Goal: Task Accomplishment & Management: Complete application form

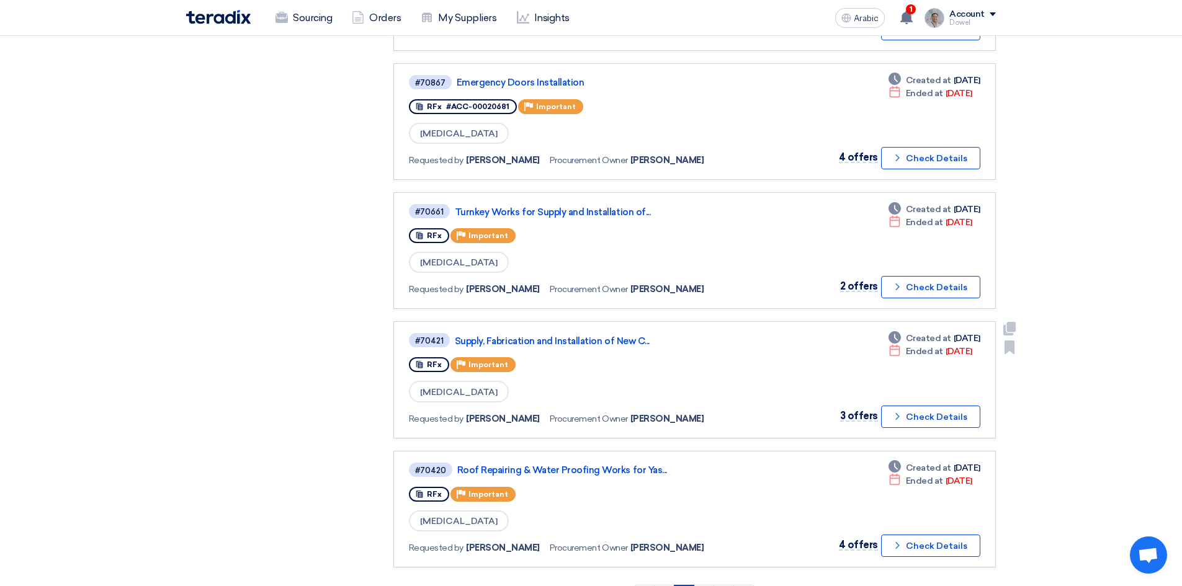
scroll to position [993, 0]
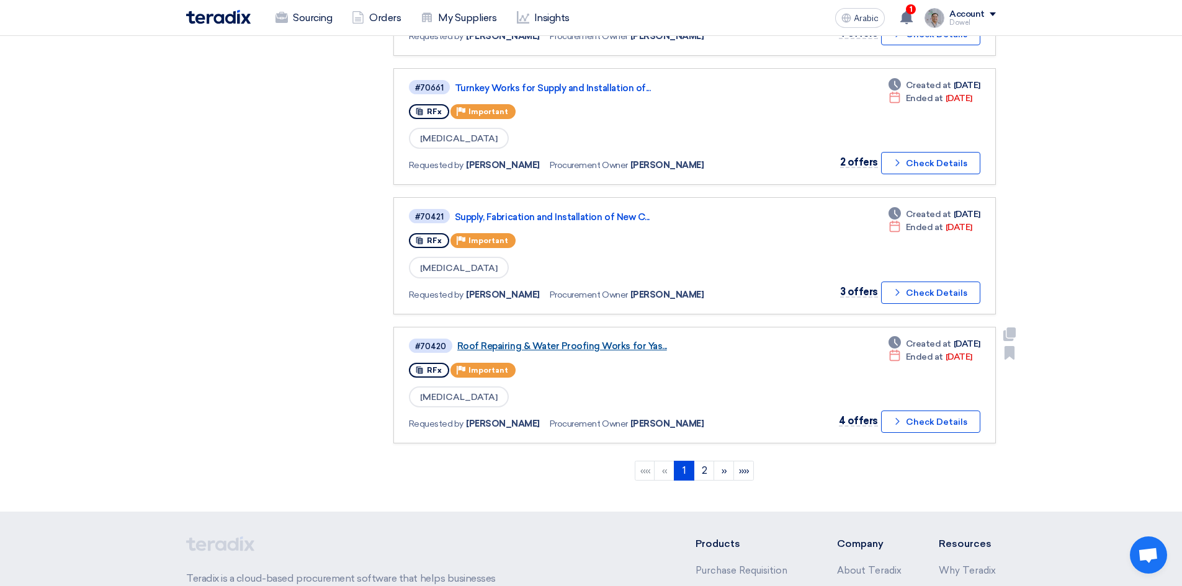
click at [564, 344] on font "Roof Repairing & Water Proofing Works for Yas..." at bounding box center [562, 346] width 210 height 11
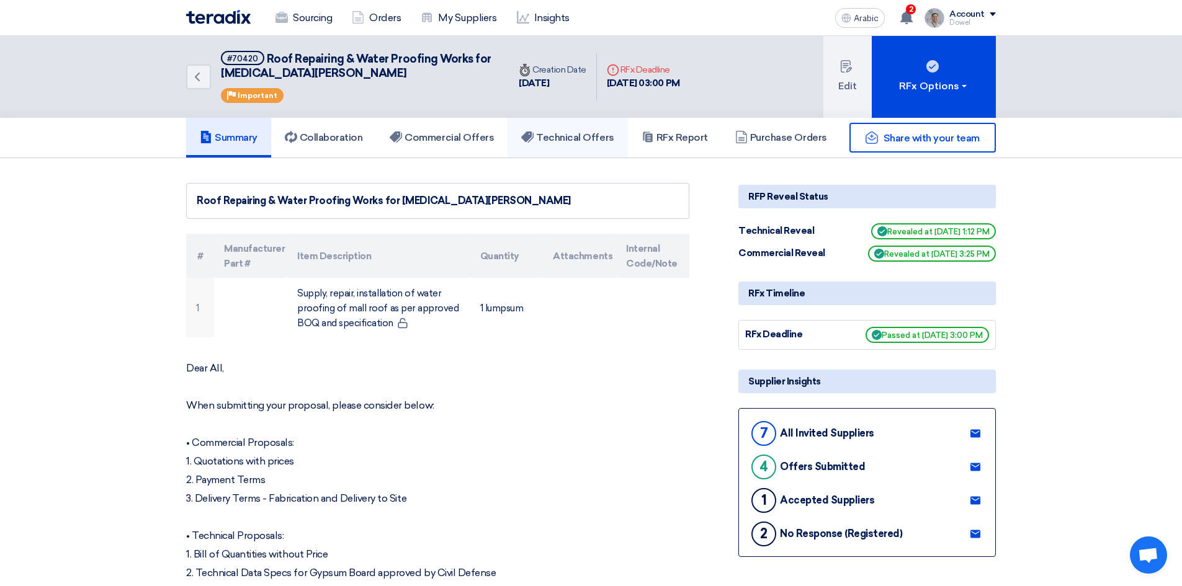
click at [574, 145] on link "Technical Offers" at bounding box center [568, 138] width 120 height 40
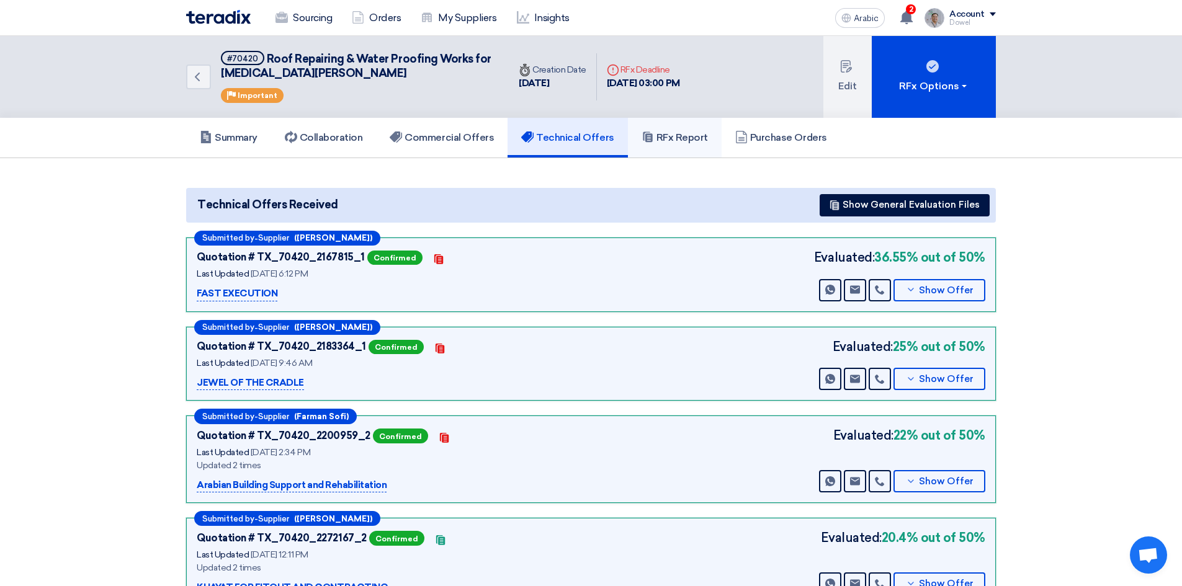
click at [680, 140] on font "RFx Report" at bounding box center [683, 138] width 52 height 12
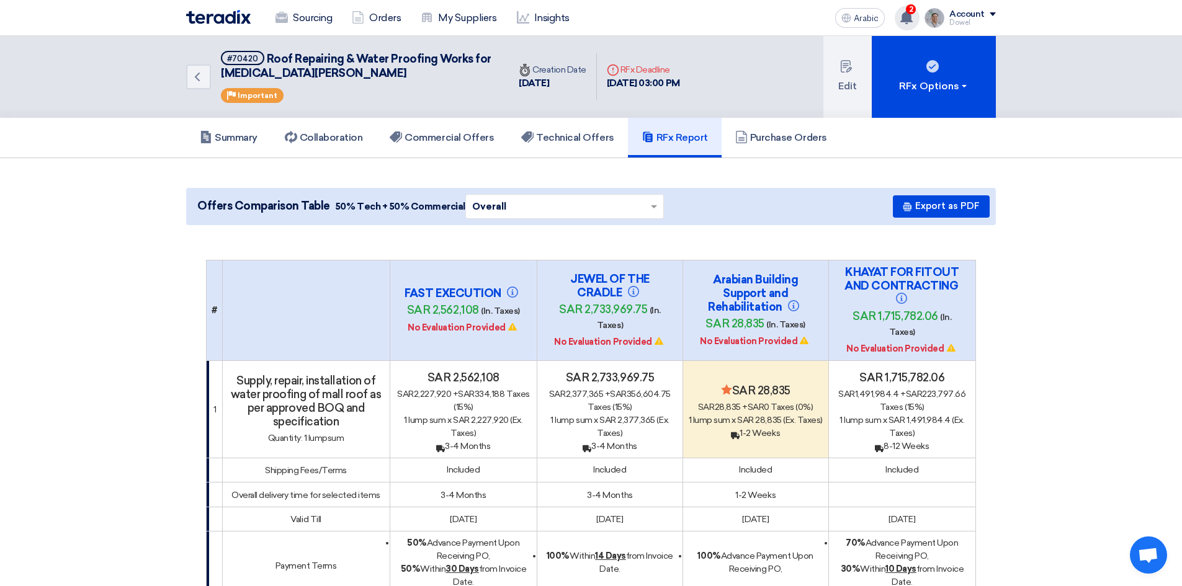
click at [909, 17] on use at bounding box center [907, 18] width 12 height 14
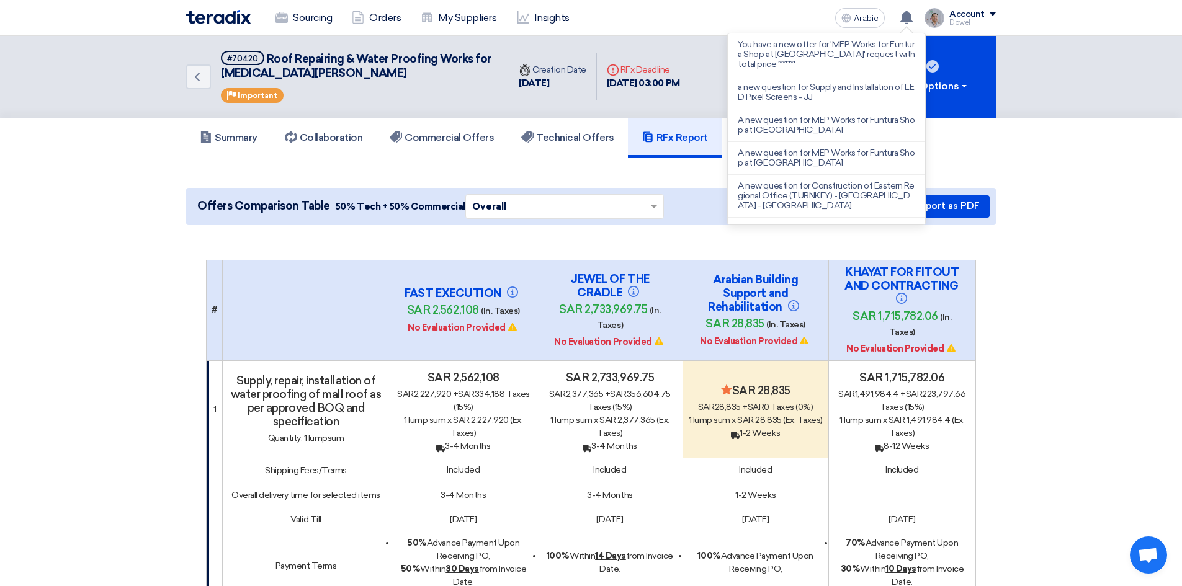
click at [722, 9] on div "Sourcing Orders My Suppliers Insights Arabic A You have a new offer for 'MEP Wo…" at bounding box center [591, 17] width 829 height 35
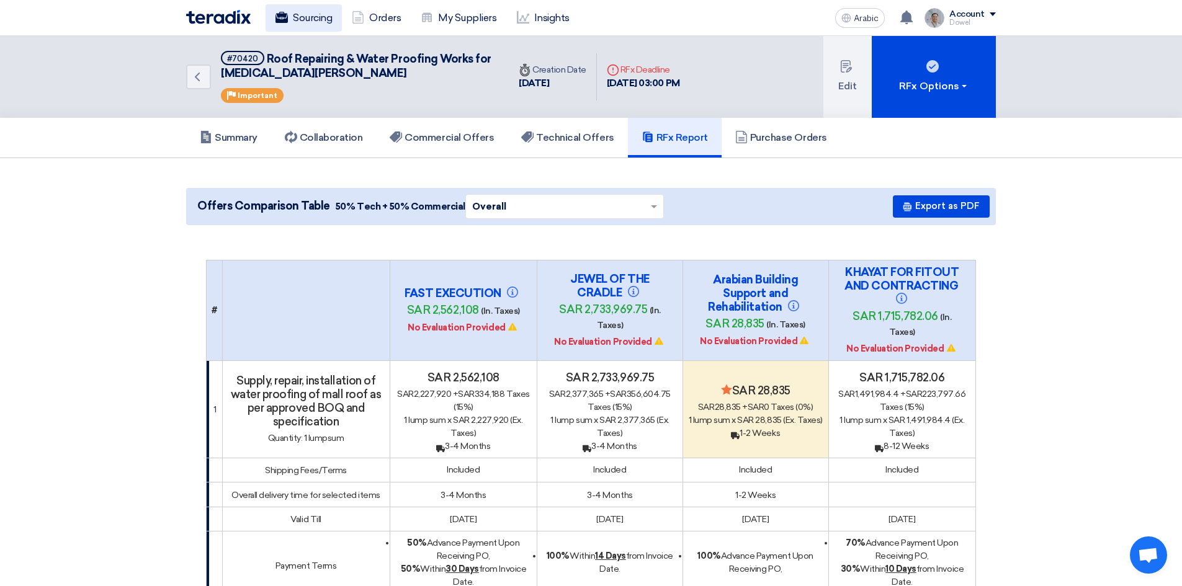
click at [299, 20] on font "Sourcing" at bounding box center [312, 18] width 39 height 12
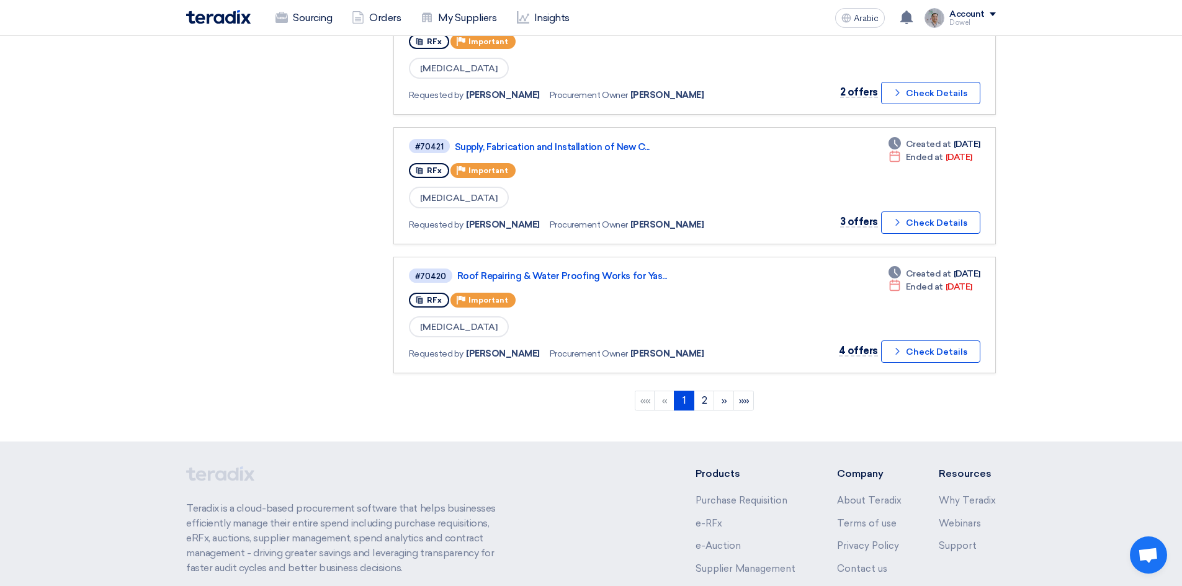
scroll to position [1117, 0]
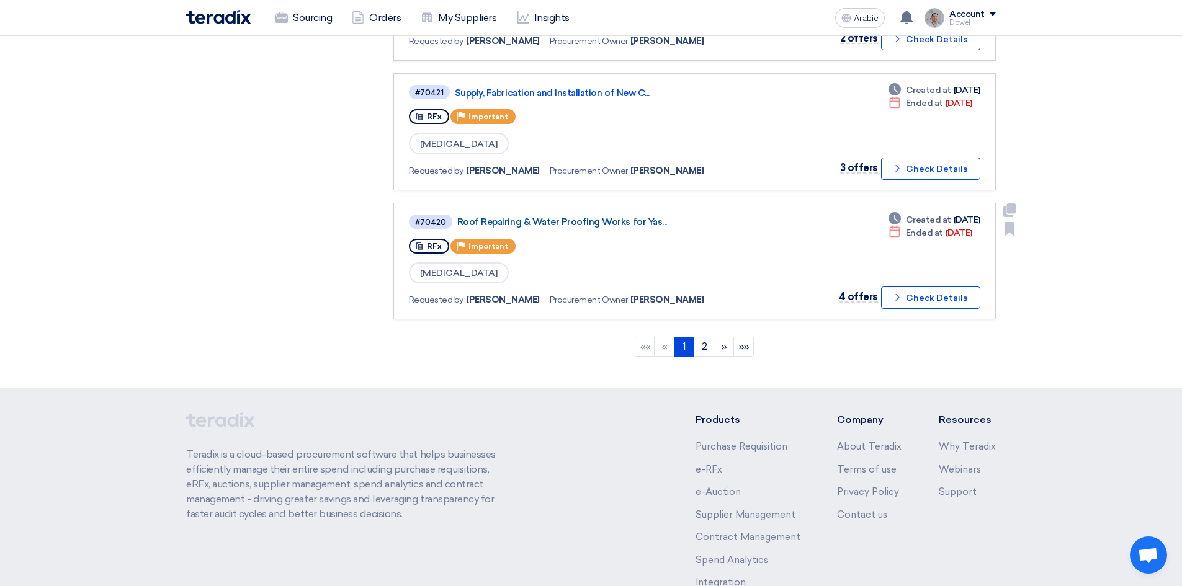
click at [601, 227] on font "Roof Repairing & Water Proofing Works for Yas..." at bounding box center [562, 222] width 210 height 11
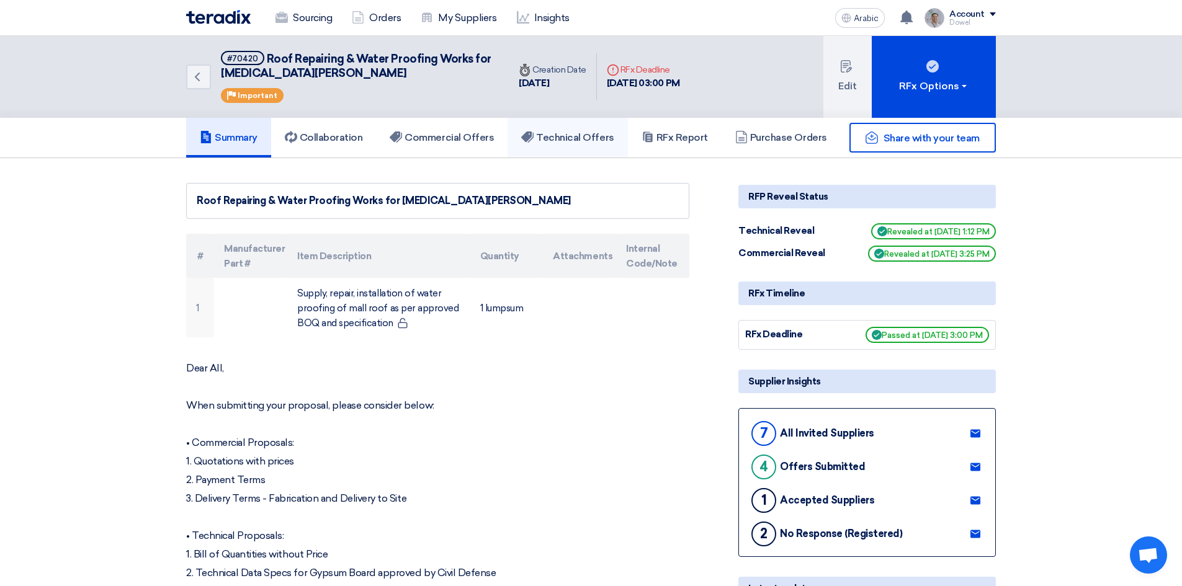
click at [585, 143] on font "Technical Offers" at bounding box center [575, 138] width 78 height 12
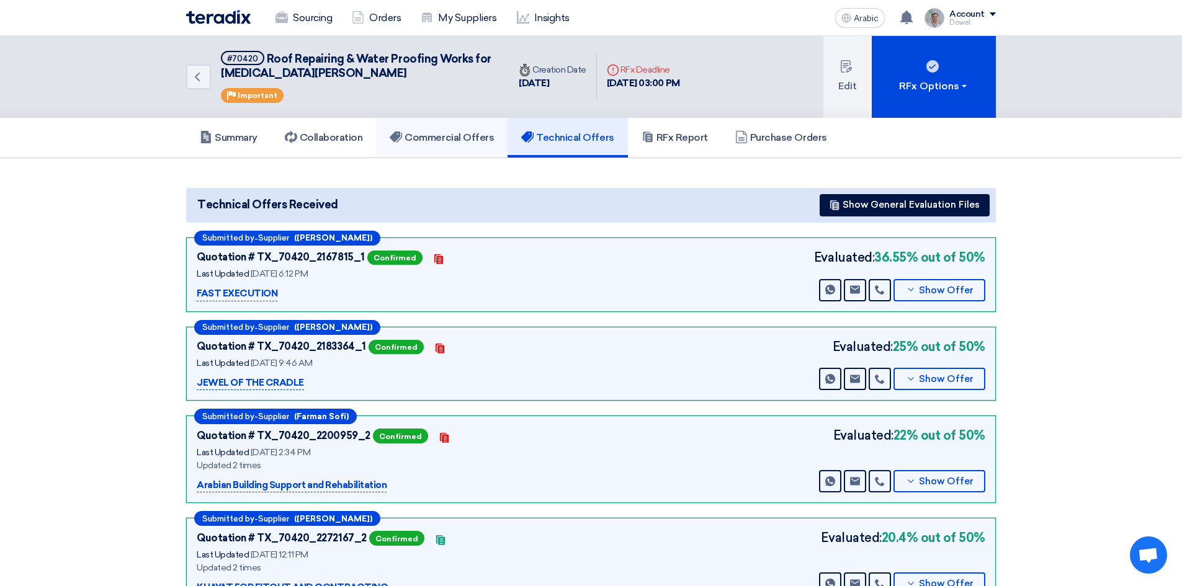
click at [457, 142] on font "Commercial Offers" at bounding box center [449, 138] width 89 height 12
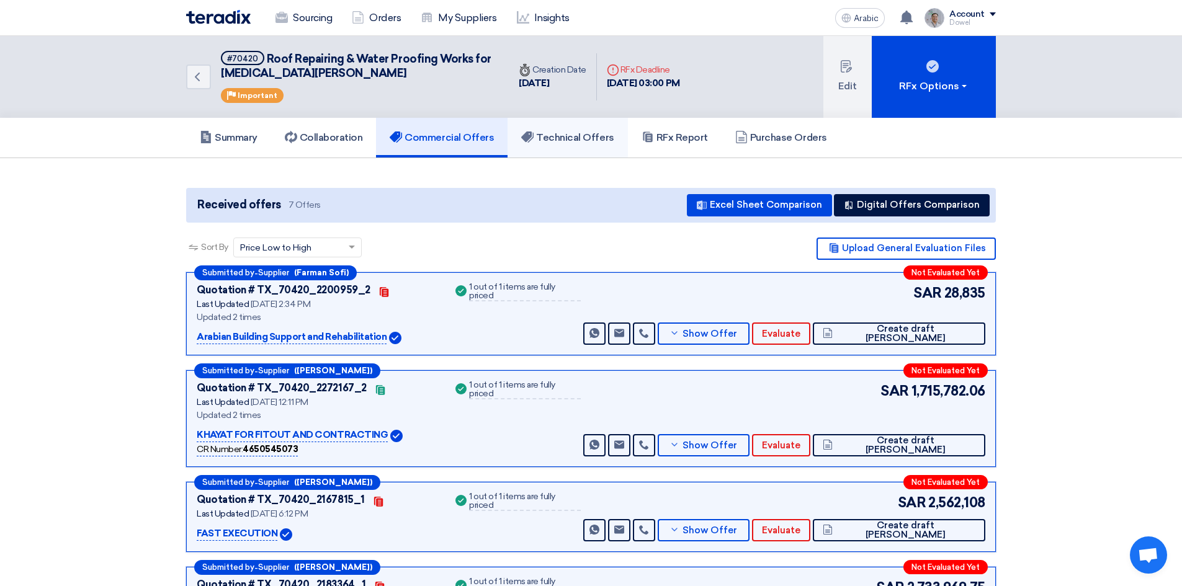
click at [577, 146] on link "Technical Offers" at bounding box center [568, 138] width 120 height 40
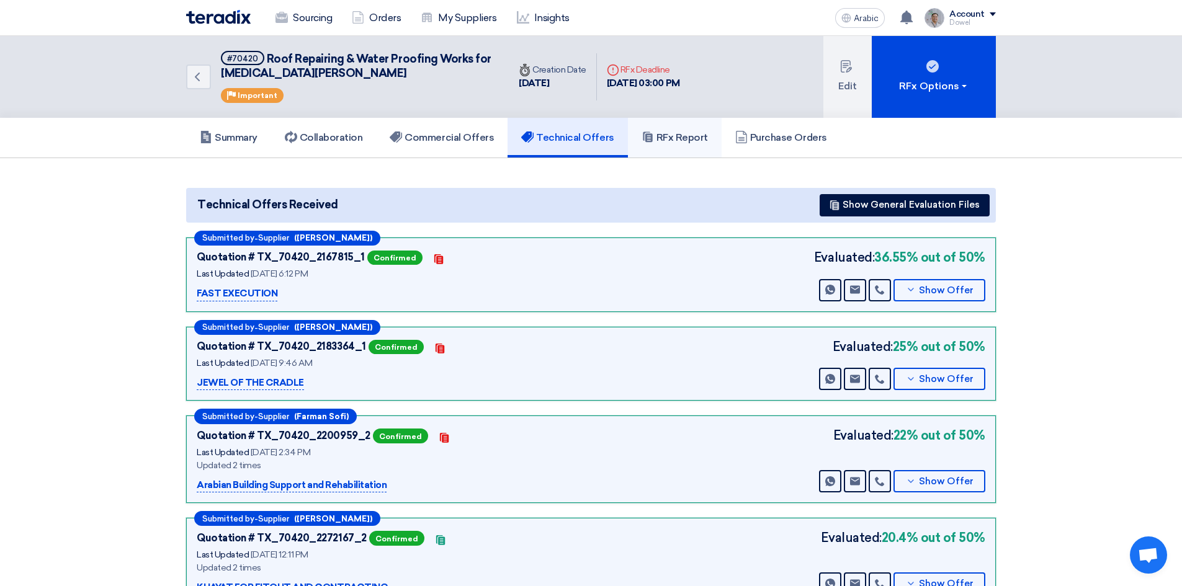
click at [674, 137] on font "RFx Report" at bounding box center [683, 138] width 52 height 12
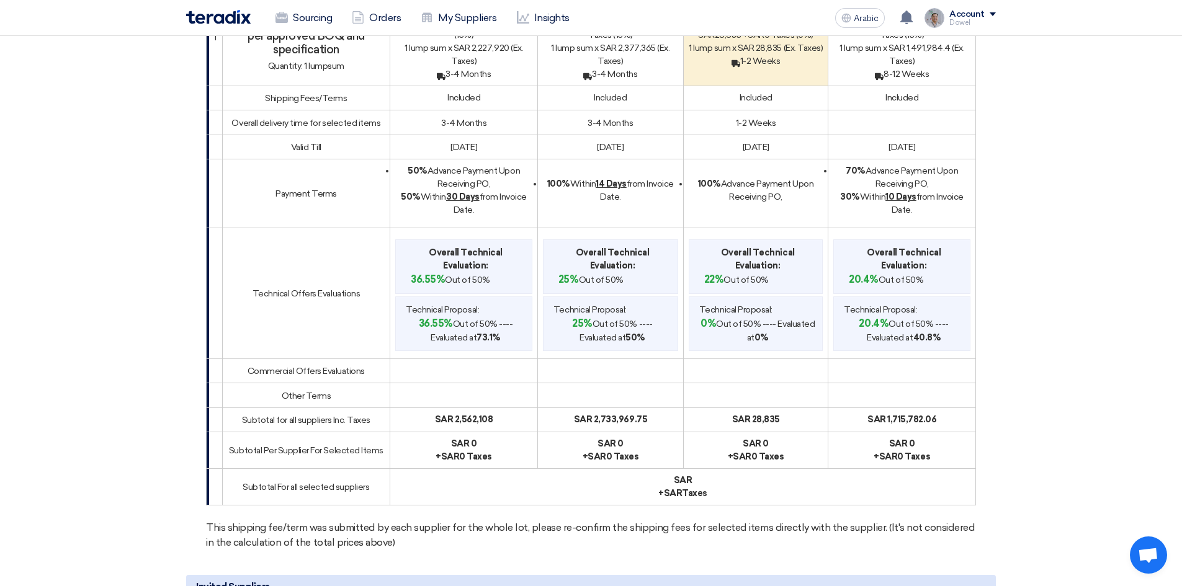
scroll to position [62, 0]
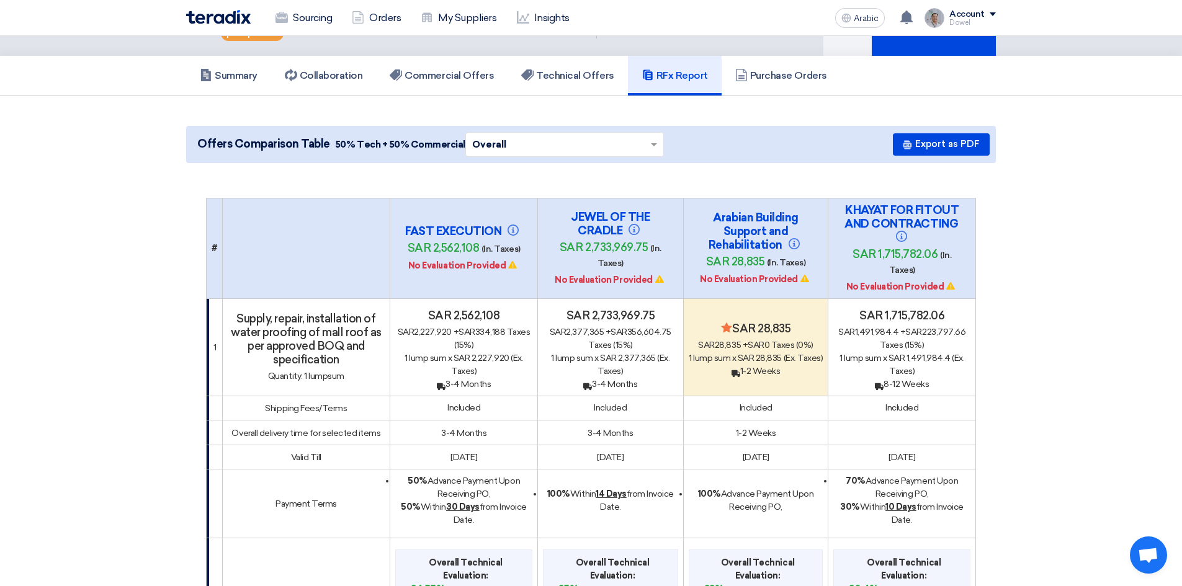
drag, startPoint x: 853, startPoint y: 212, endPoint x: 1029, endPoint y: 224, distance: 176.1
click at [929, 146] on font "Export as PDF" at bounding box center [947, 143] width 65 height 11
click at [555, 74] on font "Technical Offers" at bounding box center [575, 76] width 78 height 12
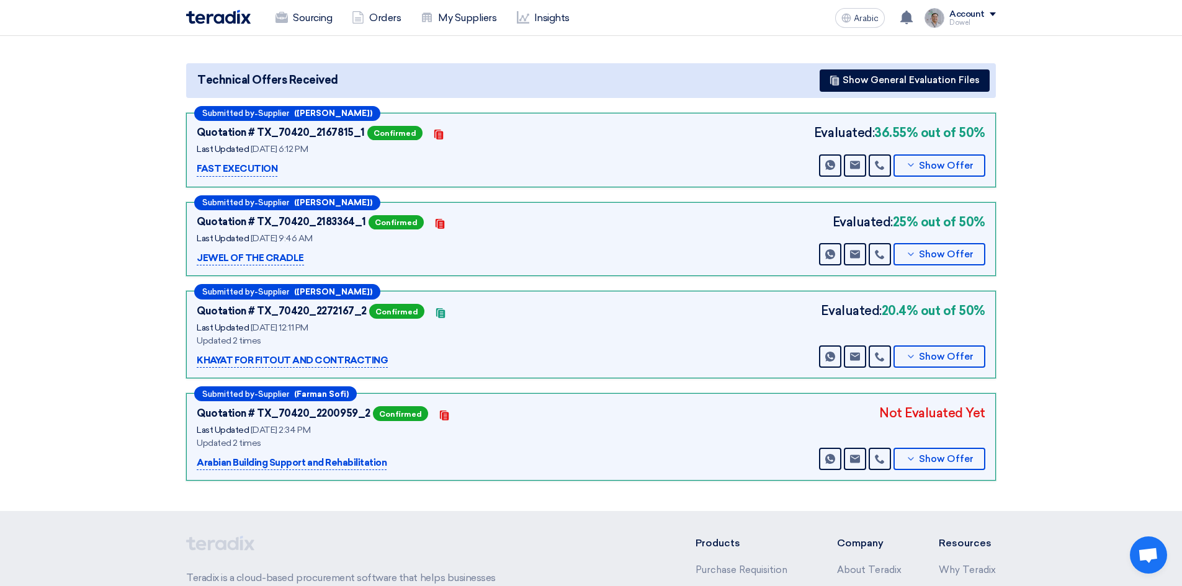
scroll to position [124, 0]
click at [947, 463] on font "Show Offer" at bounding box center [946, 459] width 55 height 11
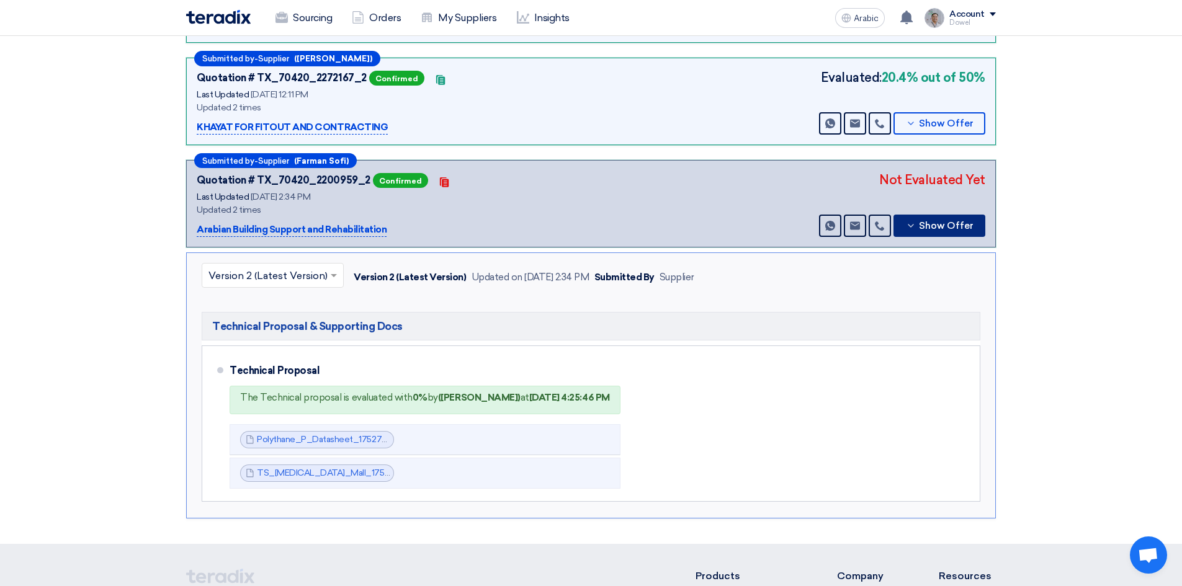
scroll to position [372, 0]
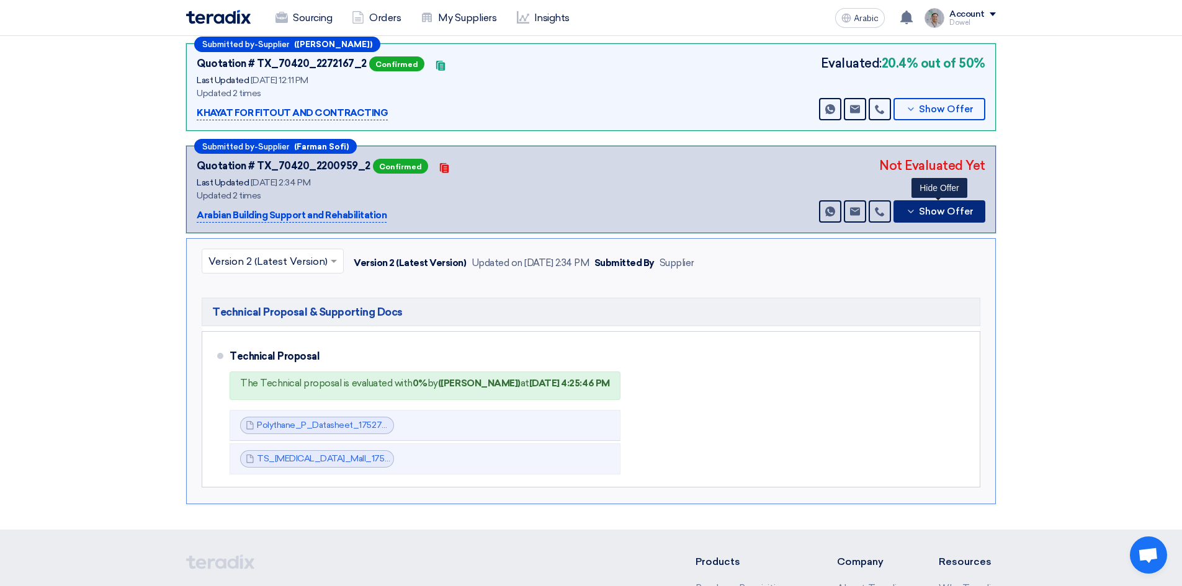
click at [927, 215] on font "Show Offer" at bounding box center [946, 211] width 55 height 11
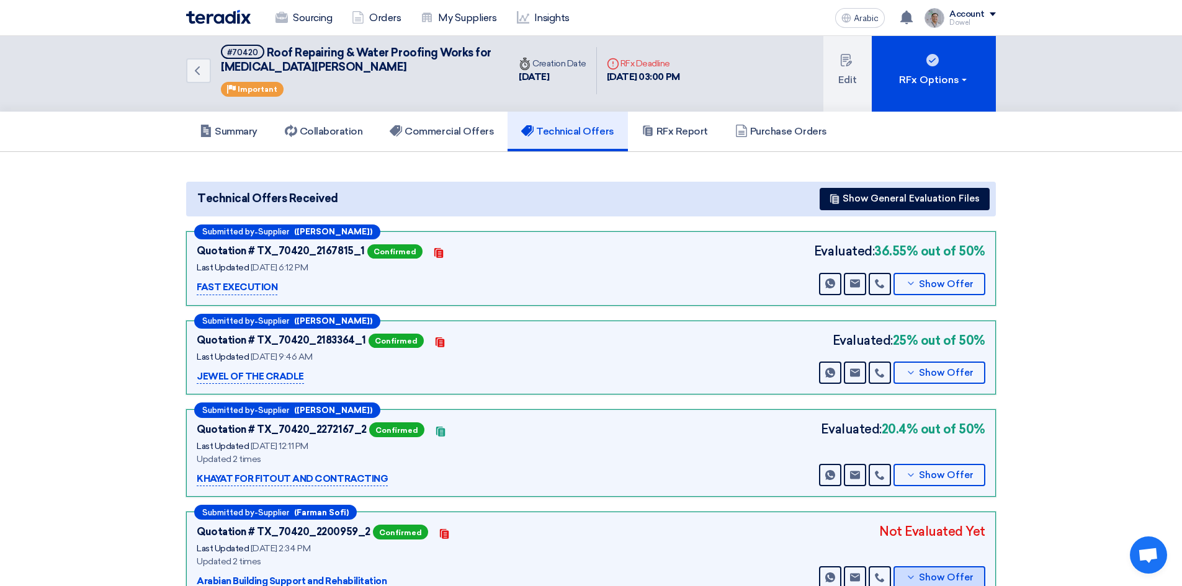
scroll to position [0, 0]
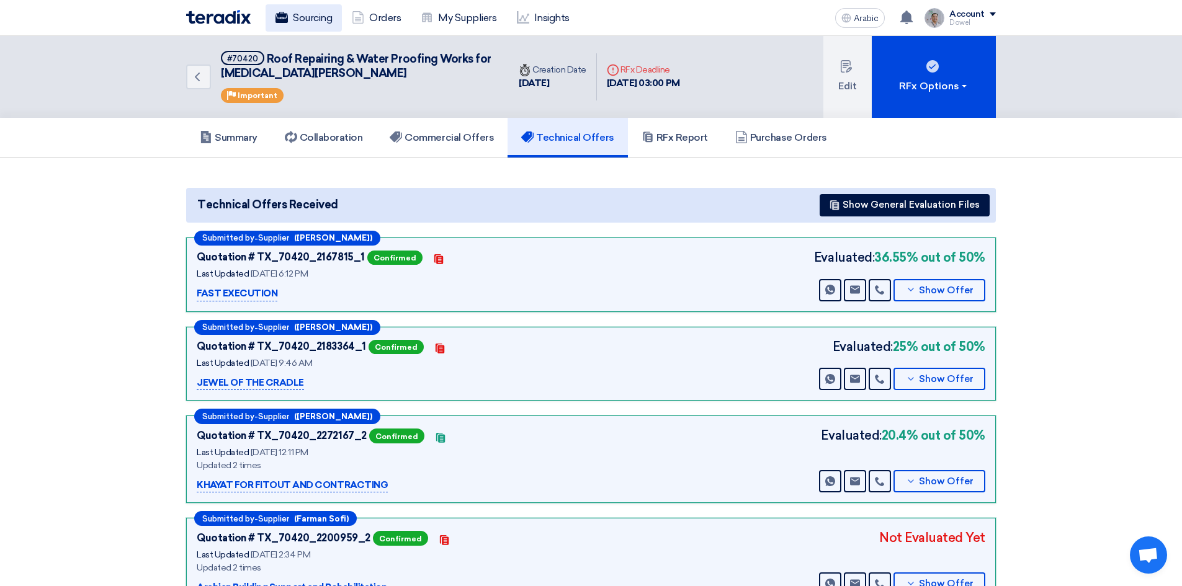
click at [303, 17] on font "Sourcing" at bounding box center [312, 18] width 39 height 12
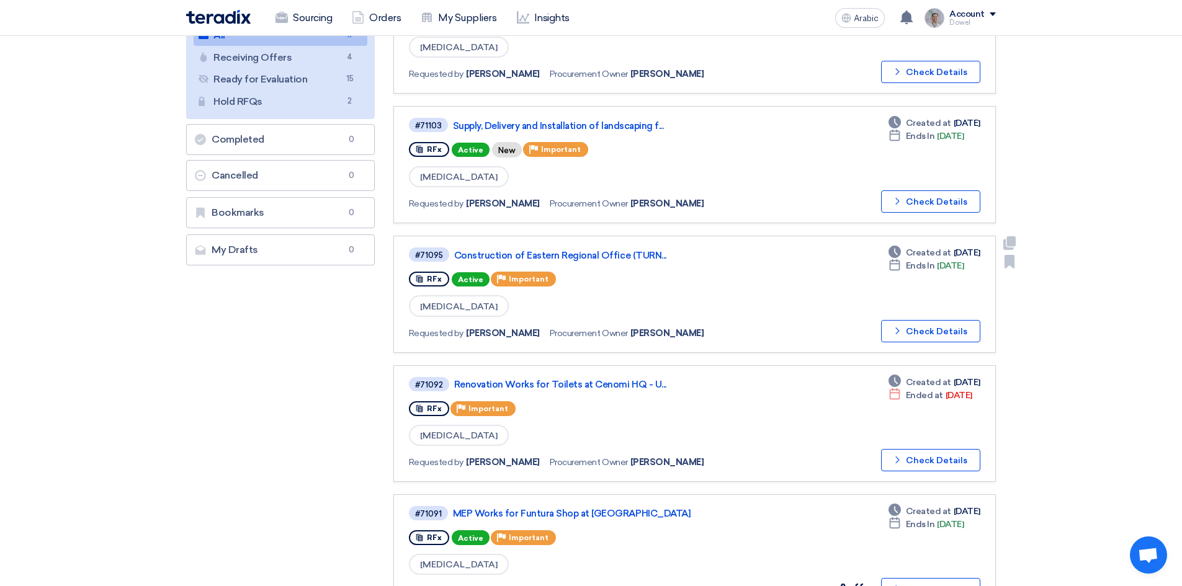
scroll to position [186, 0]
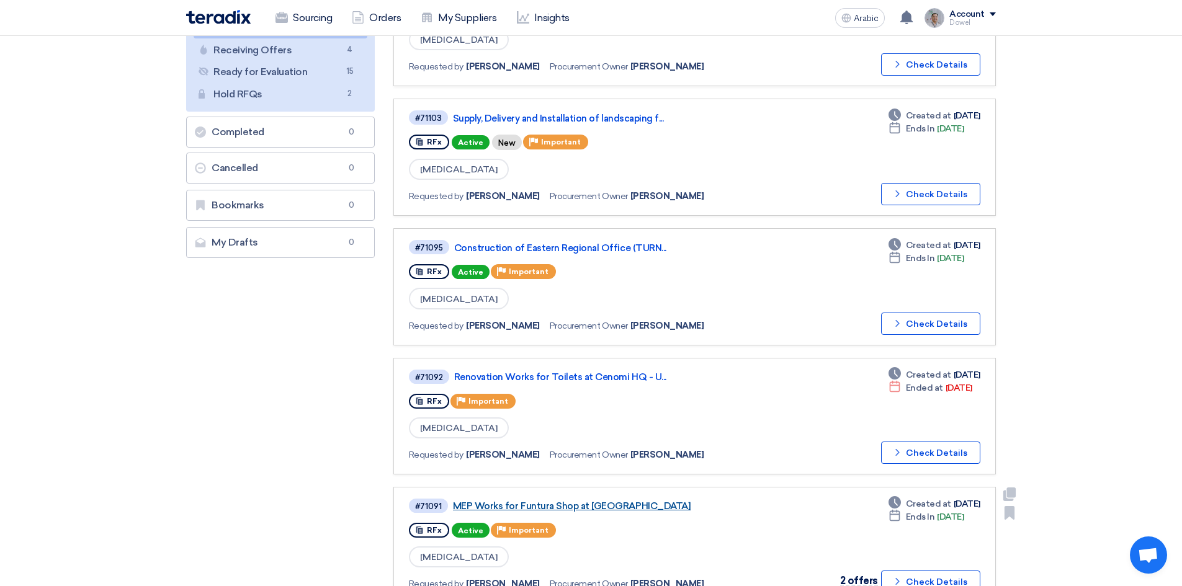
click at [573, 512] on font "MEP Works for Funtura Shop at [GEOGRAPHIC_DATA]" at bounding box center [572, 506] width 238 height 11
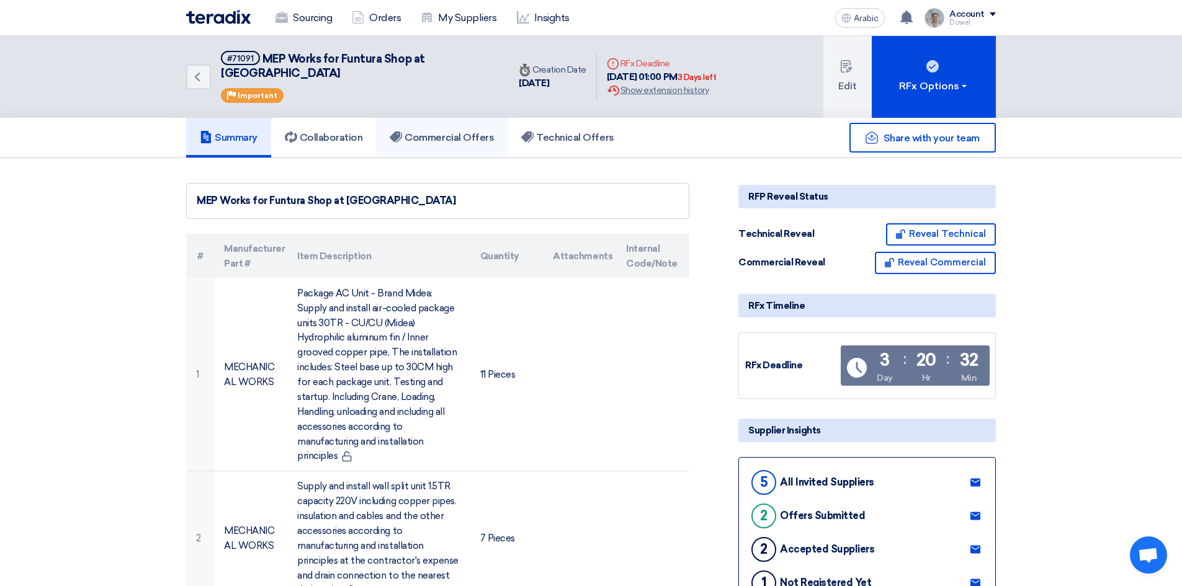
click at [446, 132] on font "Commercial Offers" at bounding box center [449, 138] width 89 height 12
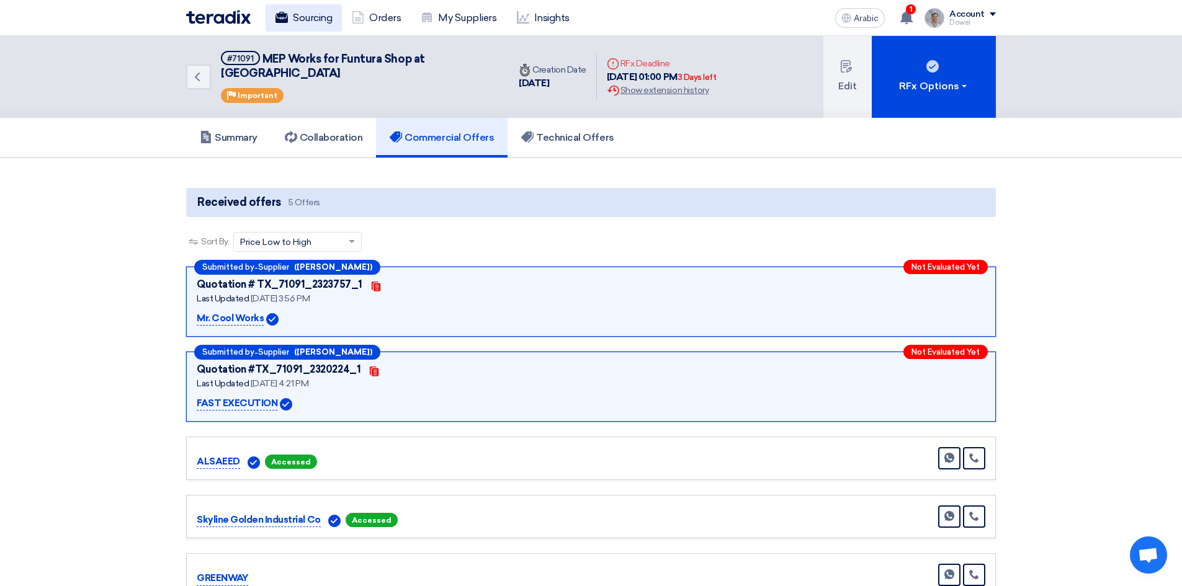
click at [315, 26] on link "Sourcing" at bounding box center [304, 17] width 76 height 27
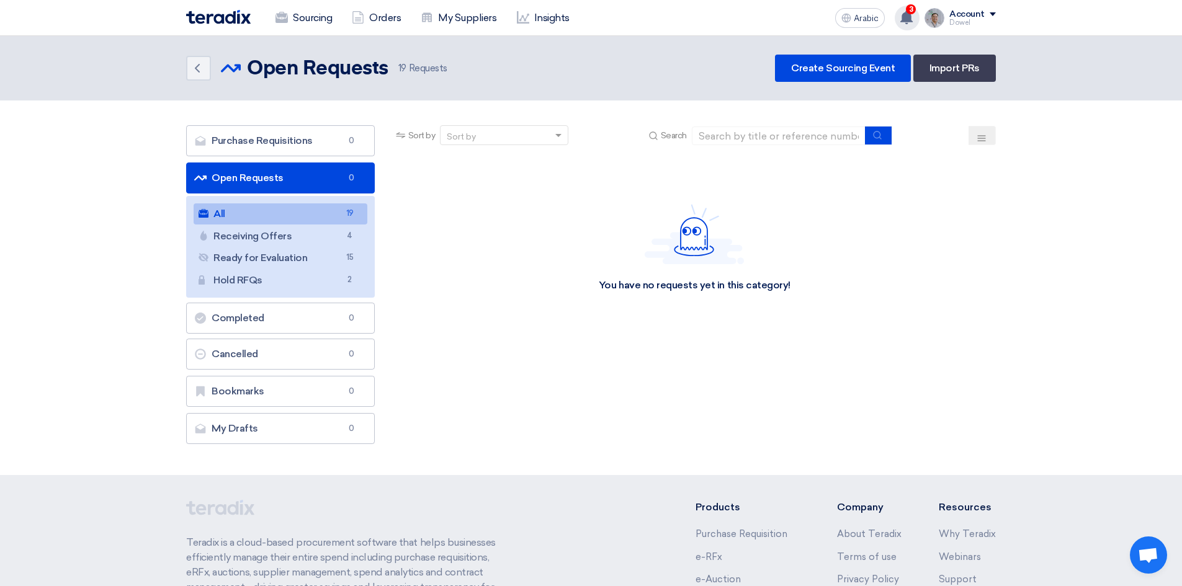
click at [905, 20] on use at bounding box center [907, 18] width 12 height 14
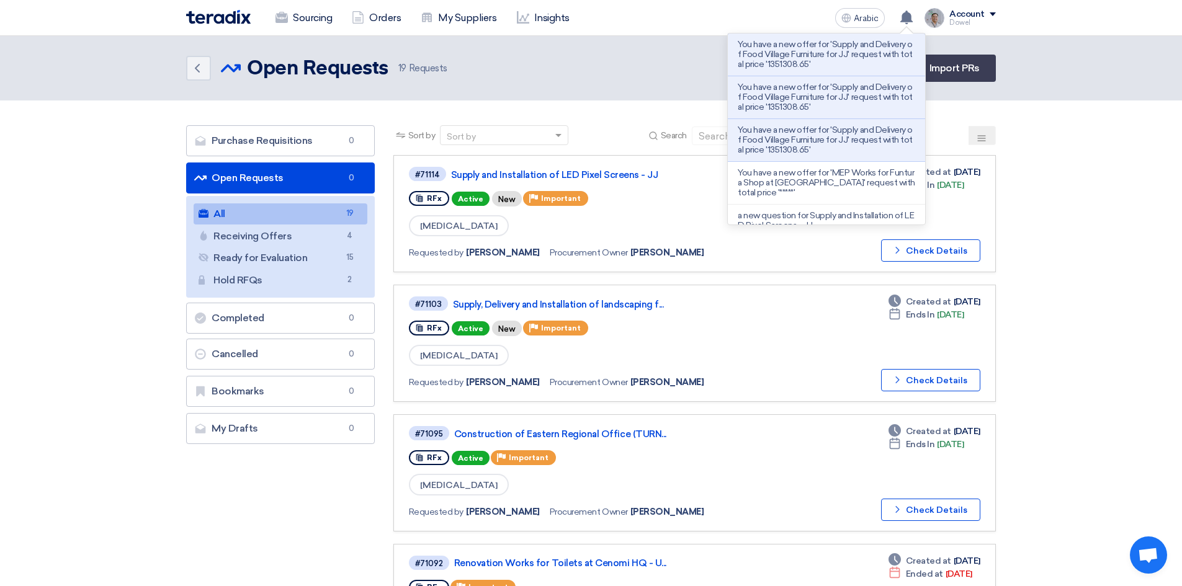
click at [598, 86] on header "Back Open Requests Open Requests 19" at bounding box center [591, 68] width 1182 height 65
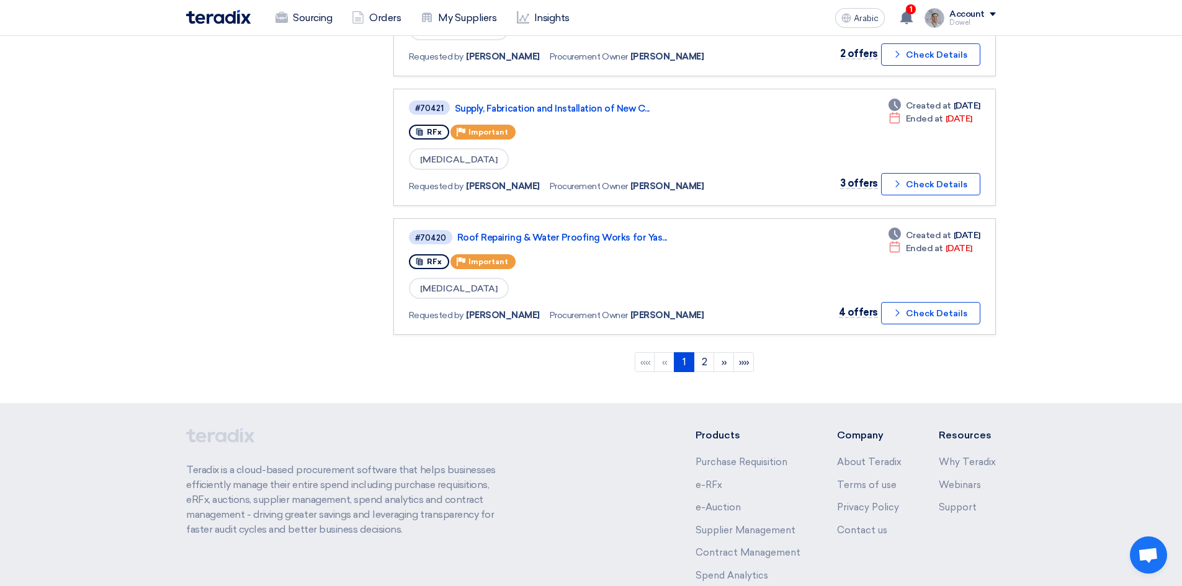
scroll to position [1117, 0]
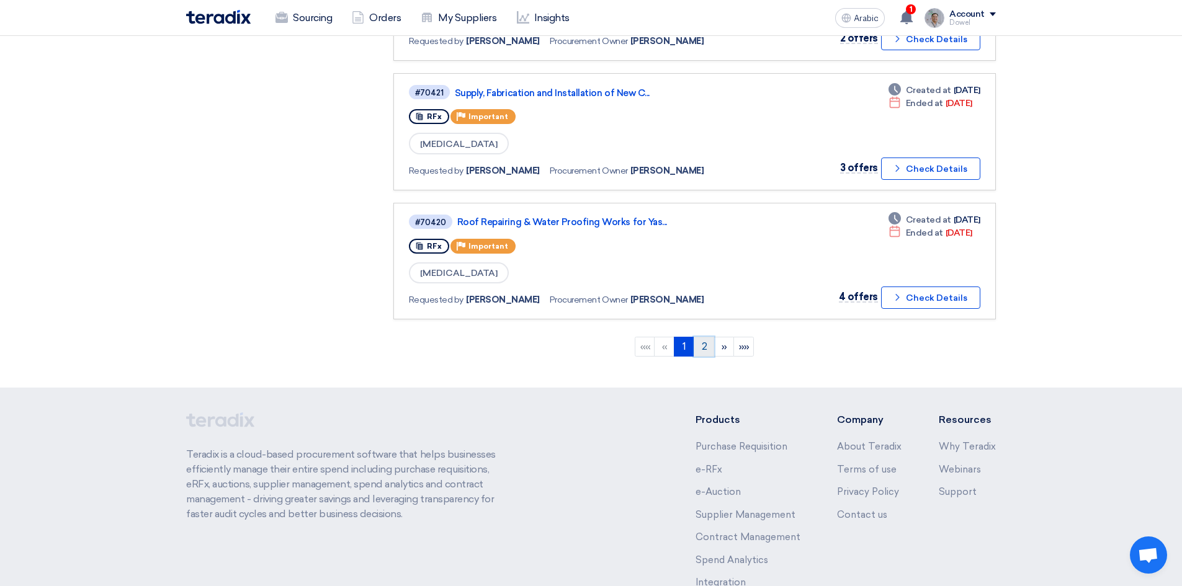
click at [708, 348] on link "2" at bounding box center [704, 347] width 20 height 20
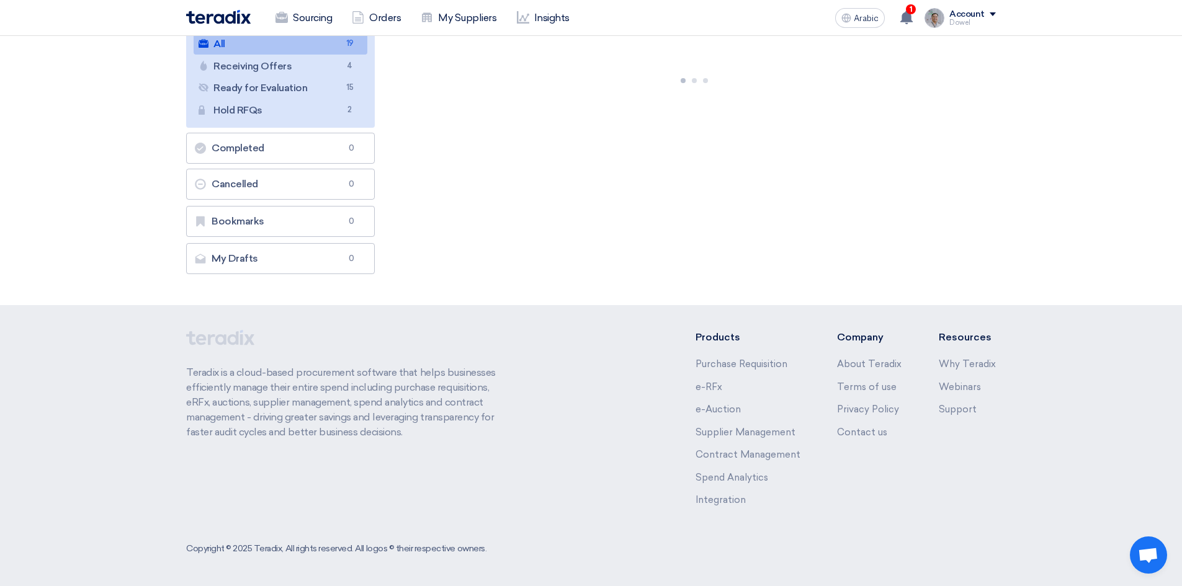
scroll to position [0, 0]
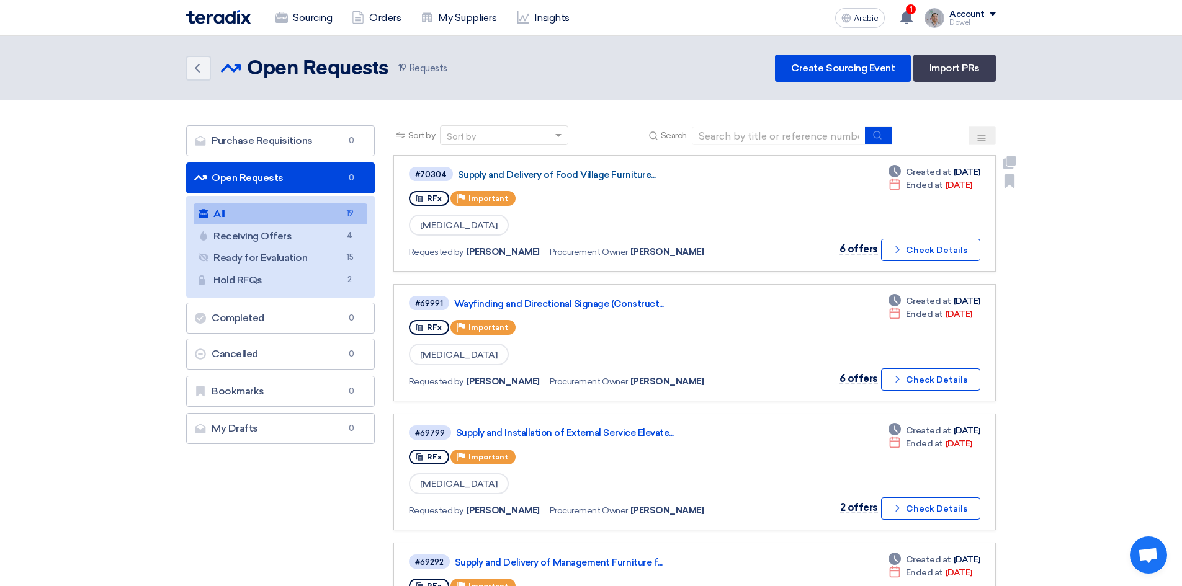
click at [582, 175] on font "Supply and Delivery of Food Village Furniture..." at bounding box center [557, 174] width 198 height 11
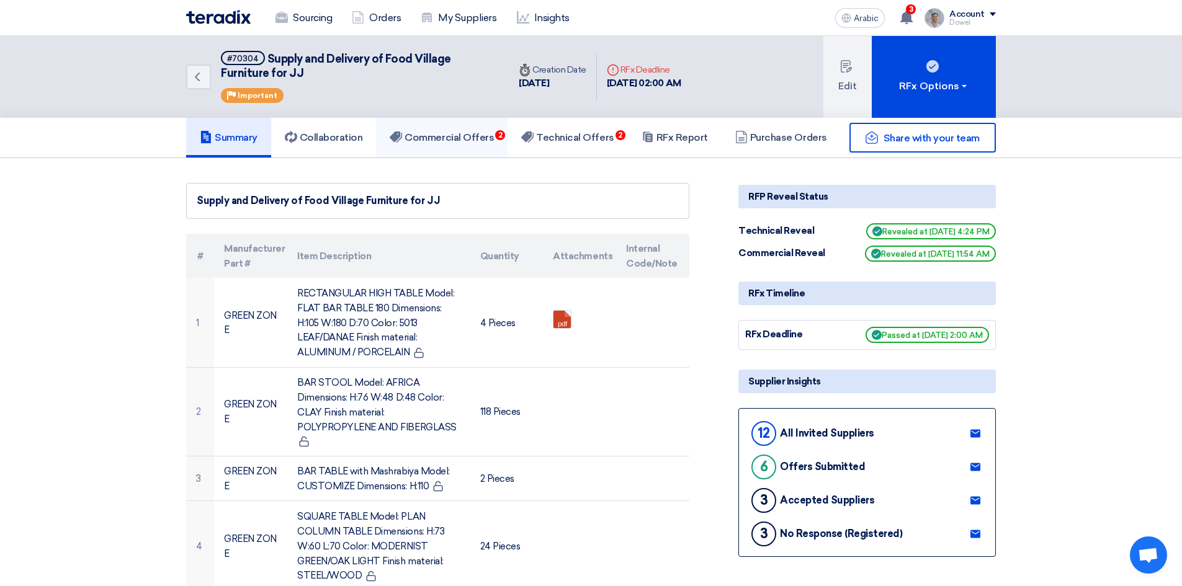
click at [461, 136] on font "Commercial Offers" at bounding box center [449, 138] width 89 height 12
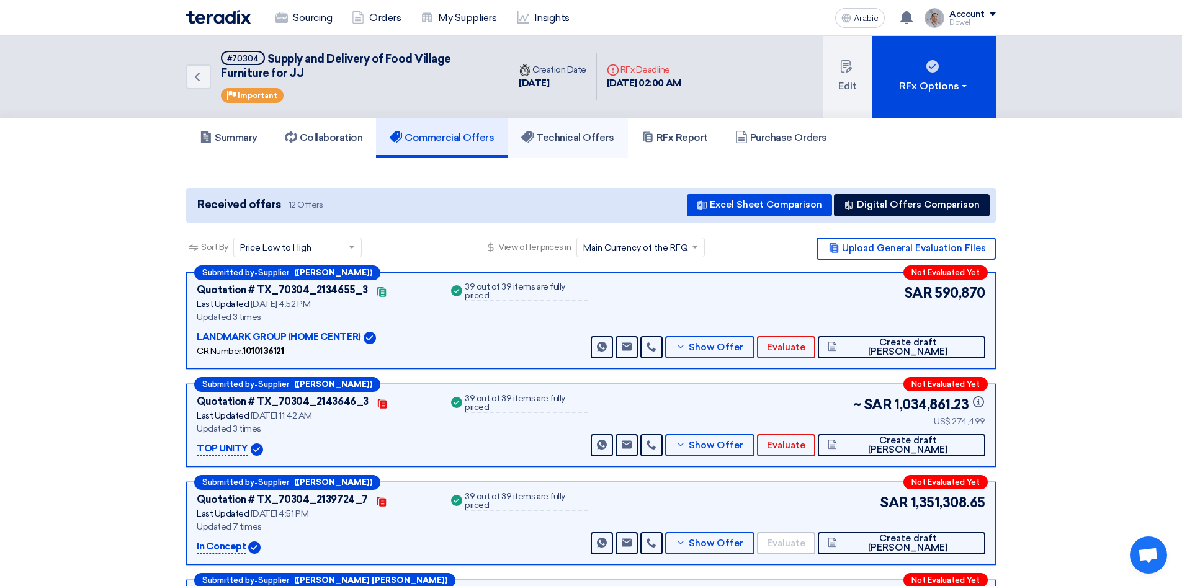
click at [591, 143] on font "Technical Offers" at bounding box center [575, 138] width 78 height 12
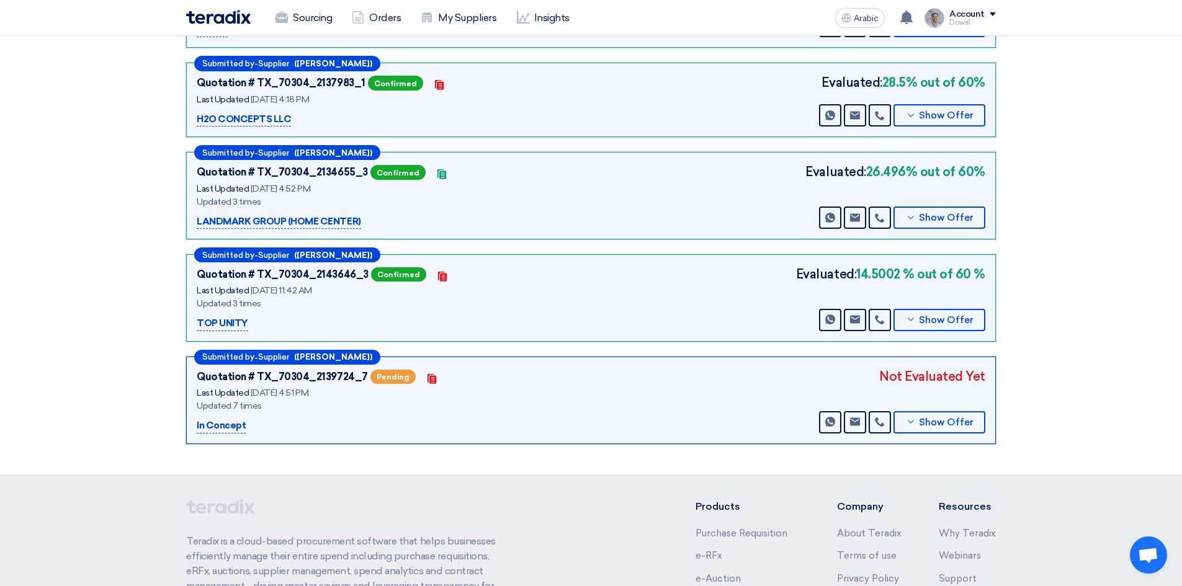
scroll to position [372, 0]
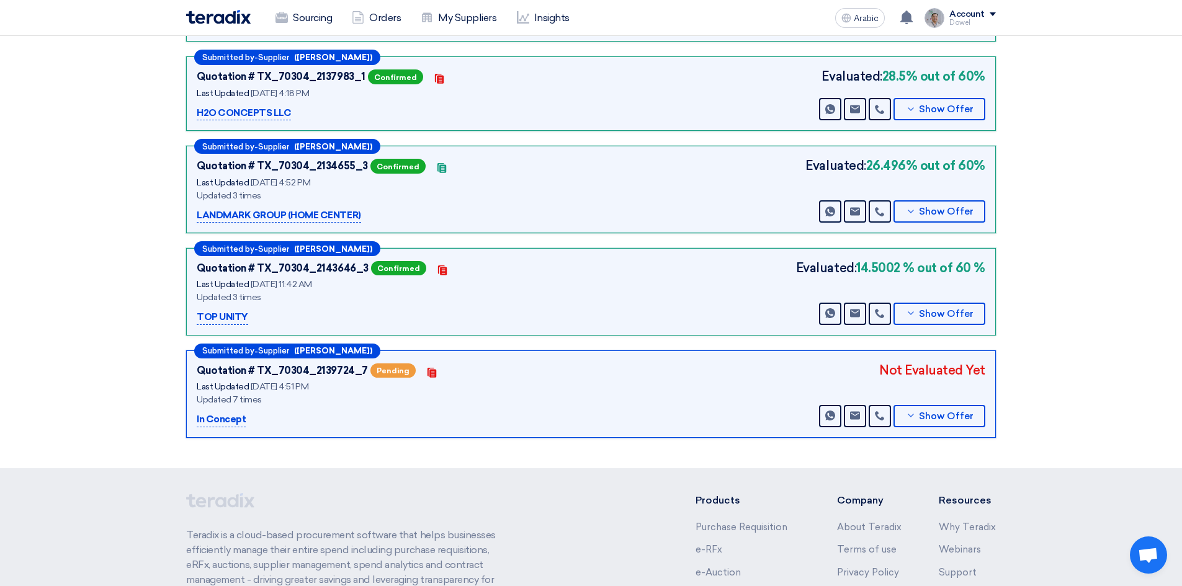
click at [938, 432] on div "Submitted by - Supplier ([PERSON_NAME]) Quotation # TX_70304_2139724_7 Pending …" at bounding box center [591, 395] width 810 height 88
click at [941, 420] on font "Show Offer" at bounding box center [946, 416] width 55 height 11
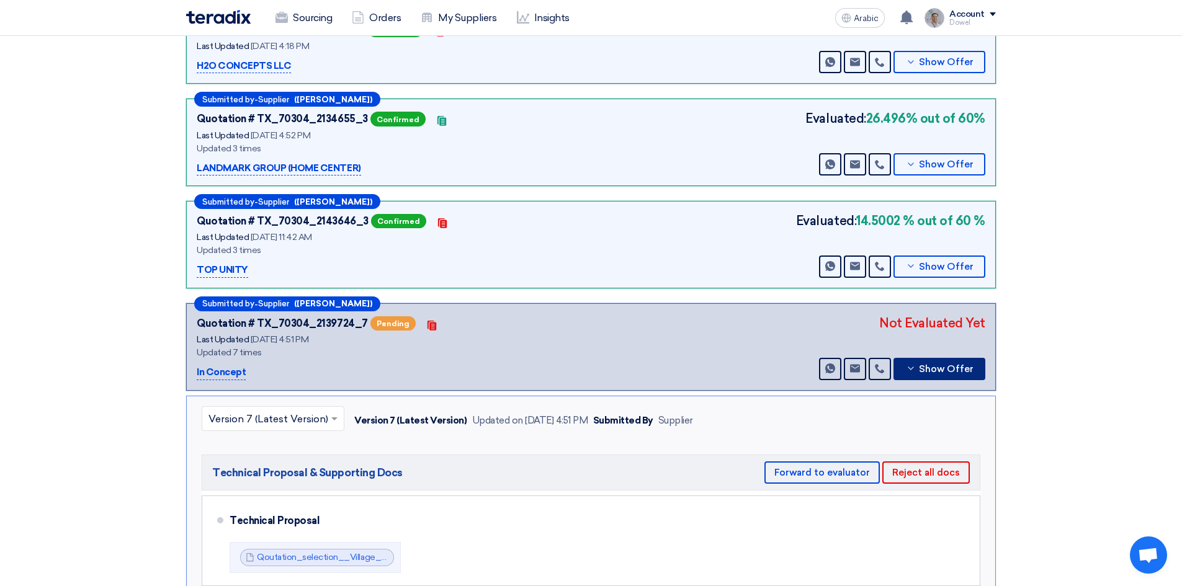
scroll to position [621, 0]
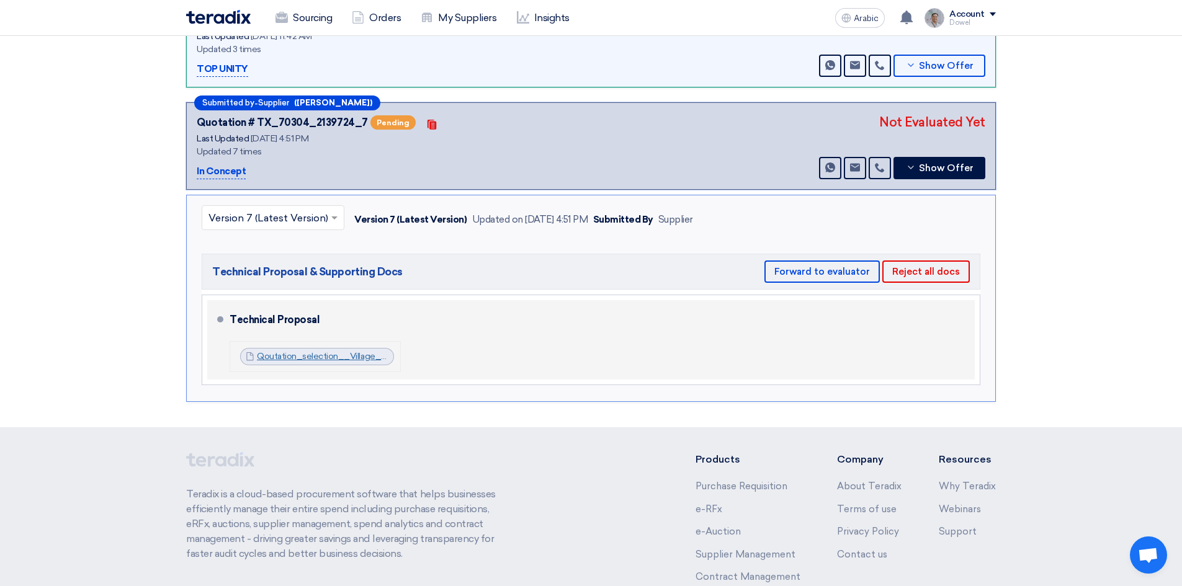
click at [320, 360] on font "Qoutation_selection__Village_Furniture__Aug__1755784046728.pdf" at bounding box center [396, 356] width 278 height 11
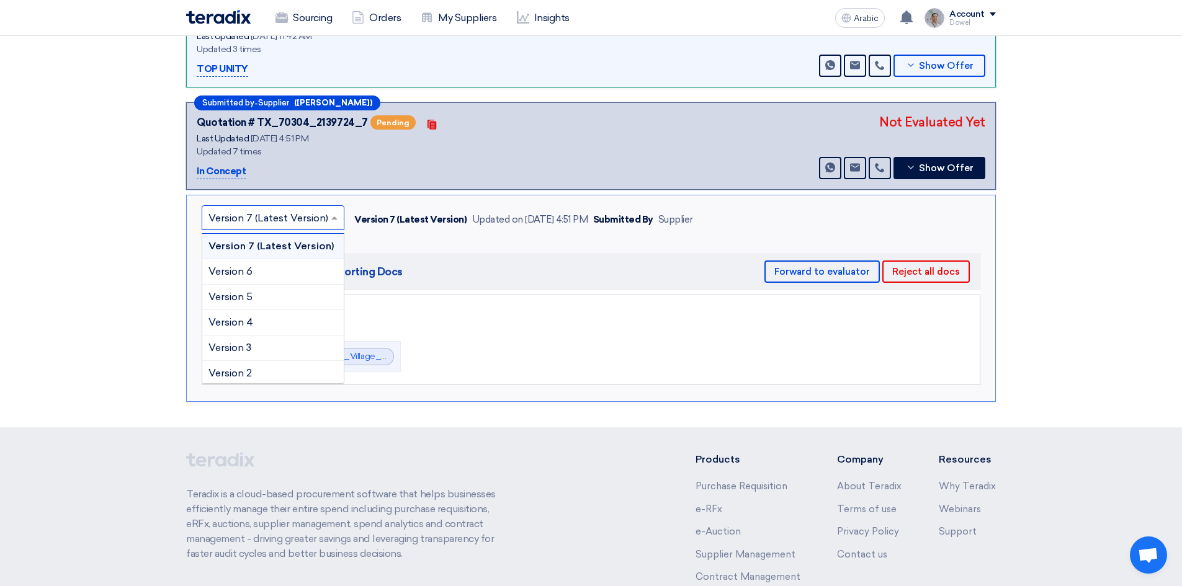
click at [321, 222] on input "text" at bounding box center [267, 219] width 117 height 20
click at [250, 269] on font "Version 6" at bounding box center [231, 272] width 44 height 12
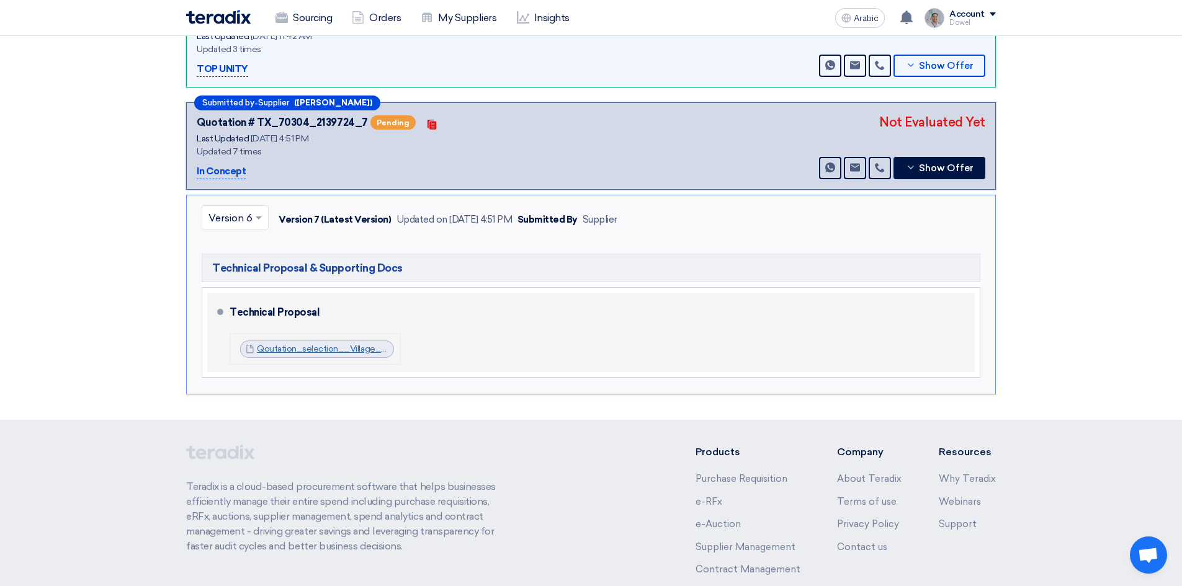
click at [328, 344] on font "Qoutation_selection__Village_Furniture__Aug__1755784046728.pdf" at bounding box center [396, 349] width 278 height 11
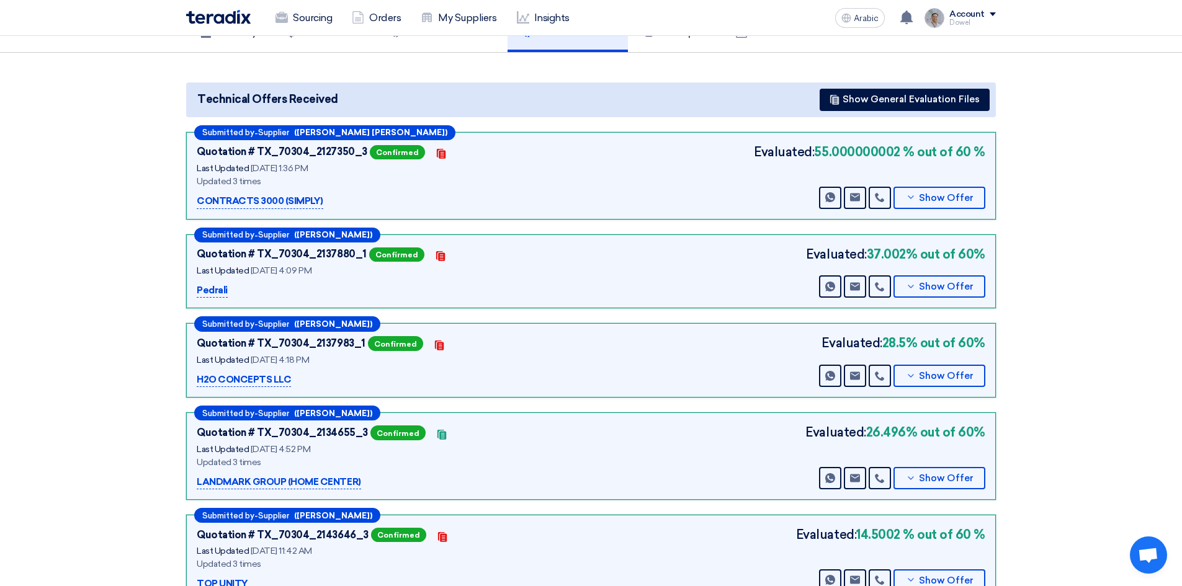
scroll to position [0, 0]
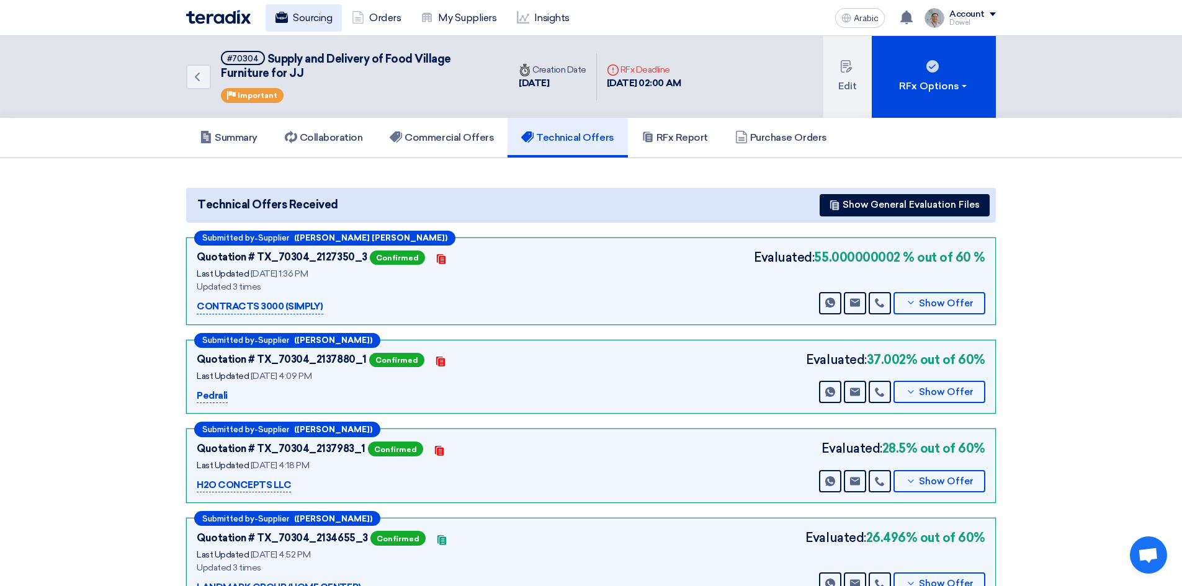
click at [308, 11] on font "Sourcing" at bounding box center [312, 18] width 39 height 15
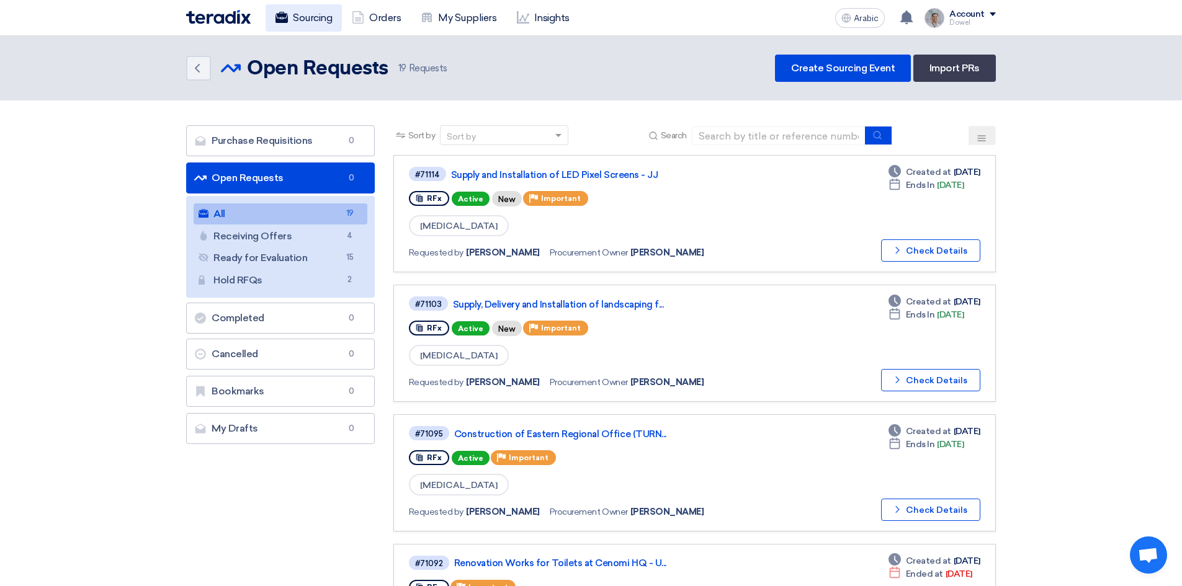
click at [310, 20] on font "Sourcing" at bounding box center [312, 18] width 39 height 12
click at [827, 70] on font "Create Sourcing Event" at bounding box center [843, 68] width 104 height 12
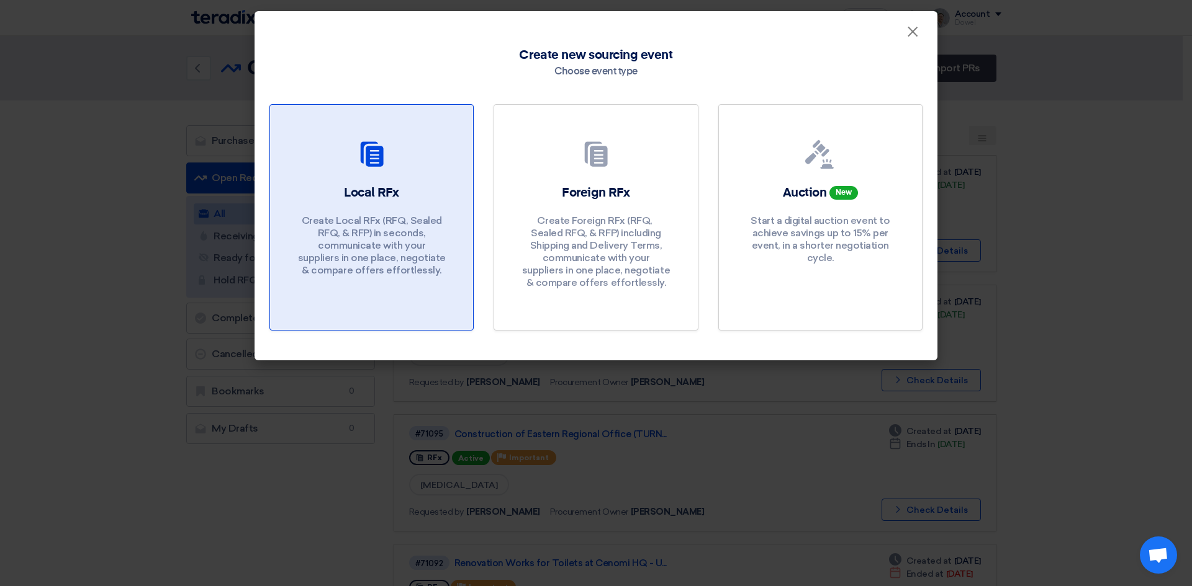
click at [348, 236] on font "Create Local RFx (RFQ, ​​Sealed RFQ, & RFP) in seconds, communicate with your s…" at bounding box center [372, 245] width 148 height 61
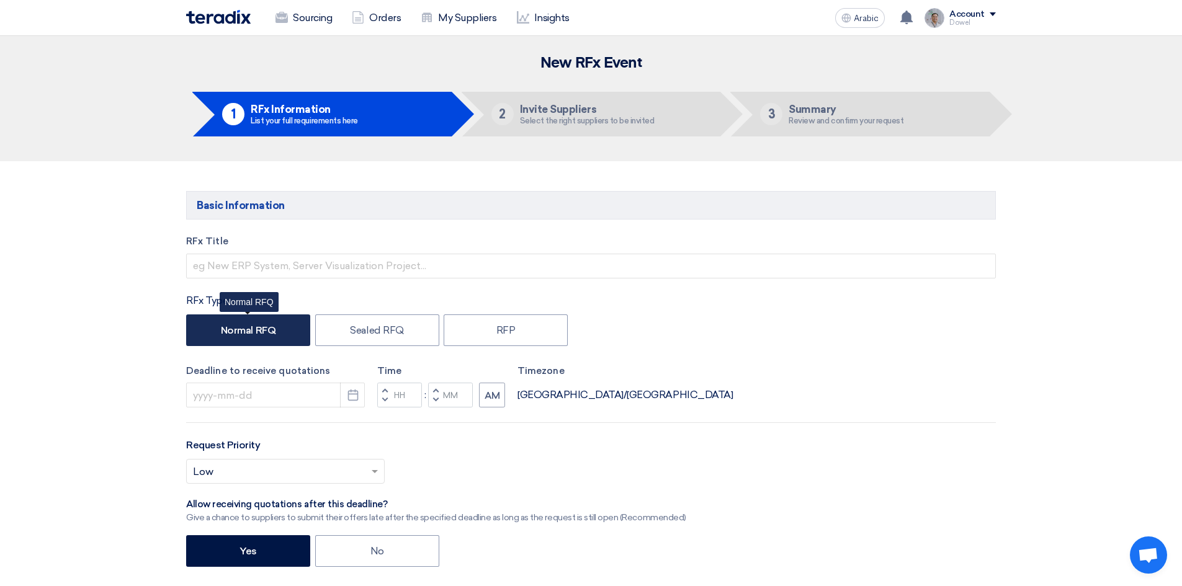
click at [241, 331] on font "Normal RFQ" at bounding box center [248, 331] width 55 height 12
click at [229, 331] on input "Normal RFQ" at bounding box center [225, 329] width 8 height 8
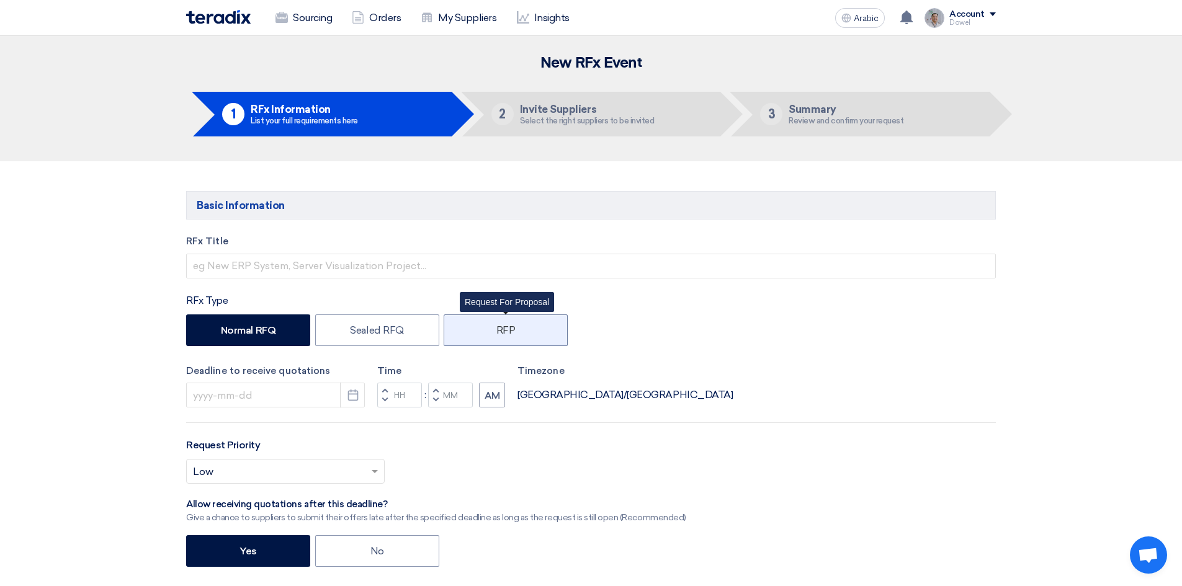
click at [518, 331] on label "RFP" at bounding box center [506, 331] width 124 height 32
click at [505, 331] on input "RFP" at bounding box center [500, 329] width 8 height 8
radio input "true"
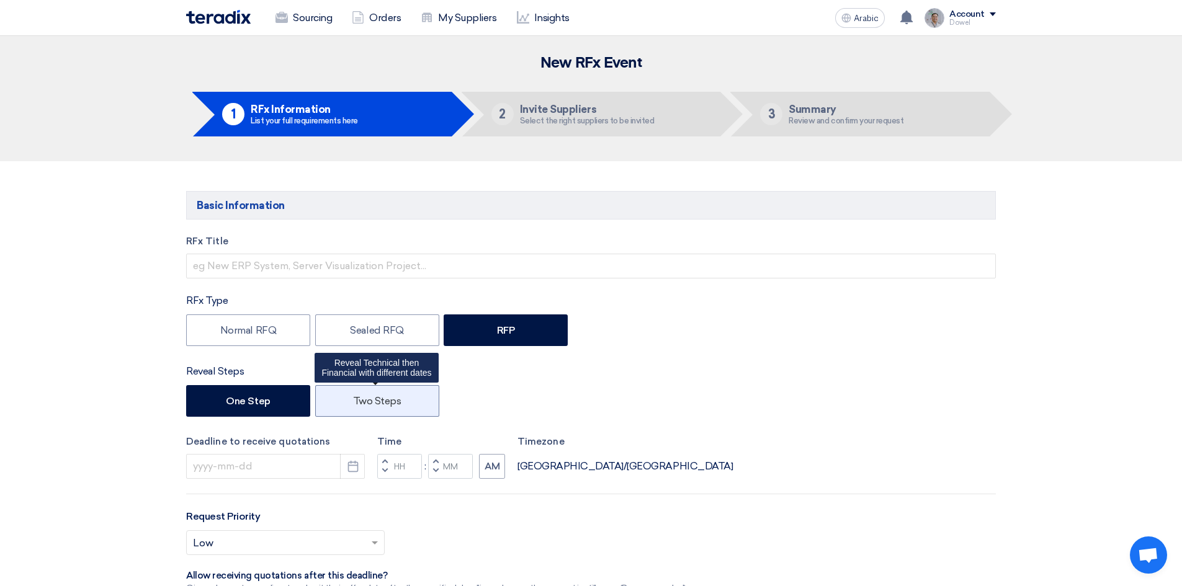
click at [403, 401] on label "Two Steps" at bounding box center [377, 401] width 124 height 32
click at [361, 401] on input "Two Steps" at bounding box center [357, 400] width 8 height 8
radio input "true"
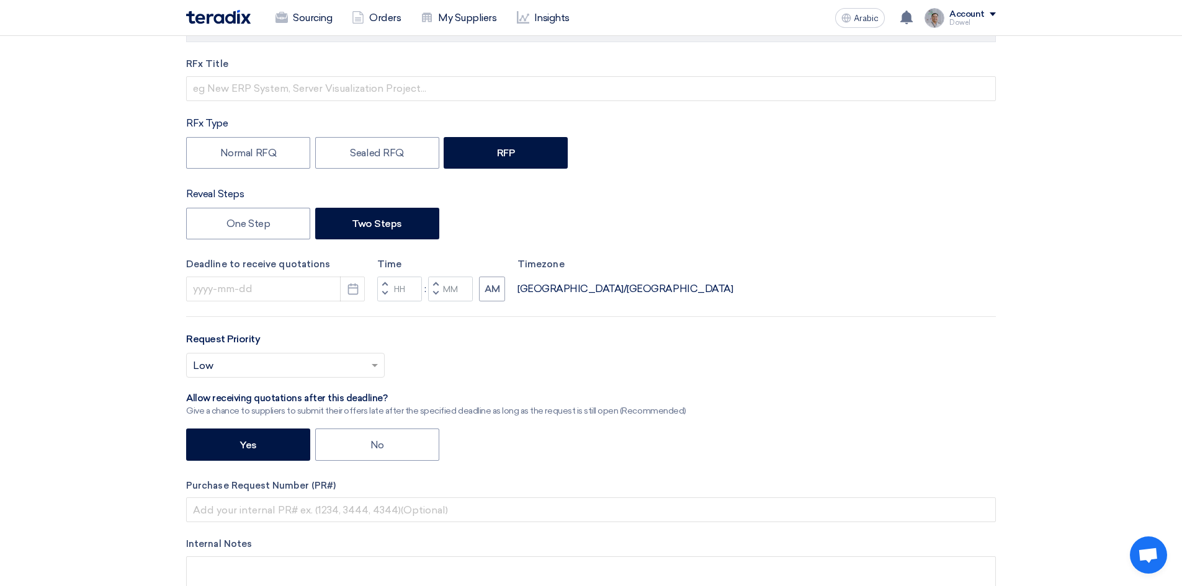
scroll to position [186, 0]
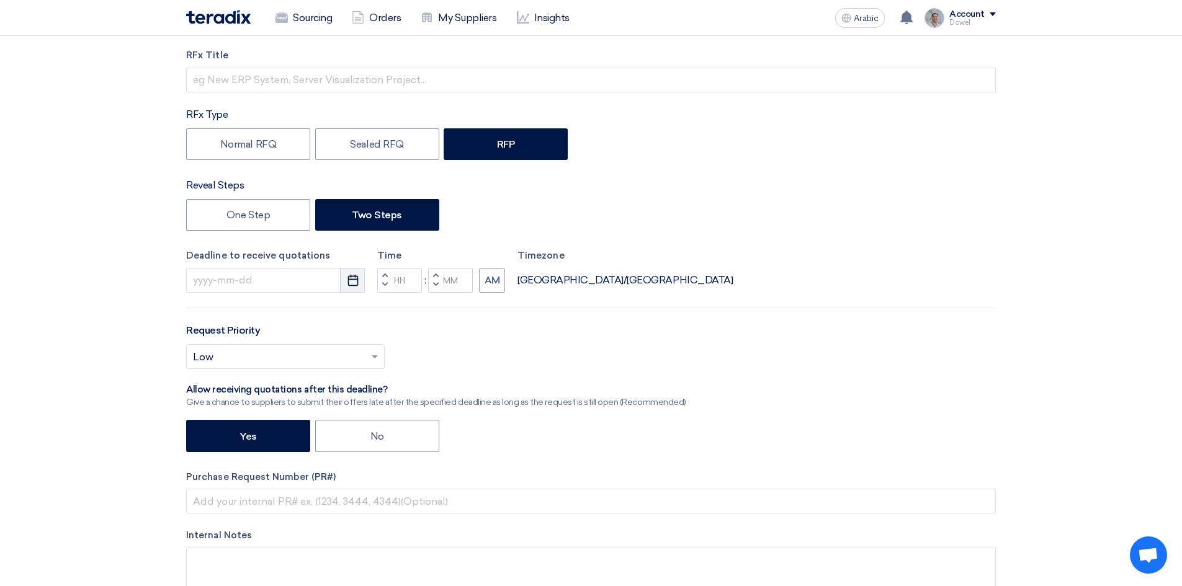
click at [350, 287] on button "Pick a date" at bounding box center [352, 280] width 25 height 25
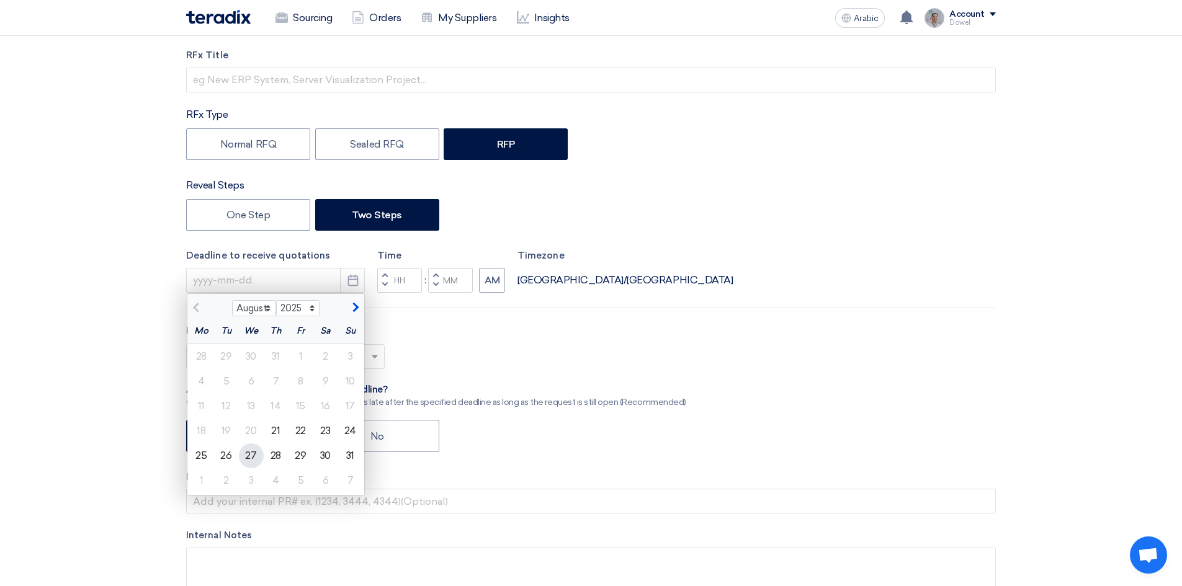
click at [249, 455] on font "27" at bounding box center [250, 456] width 11 height 12
type input "[DATE]"
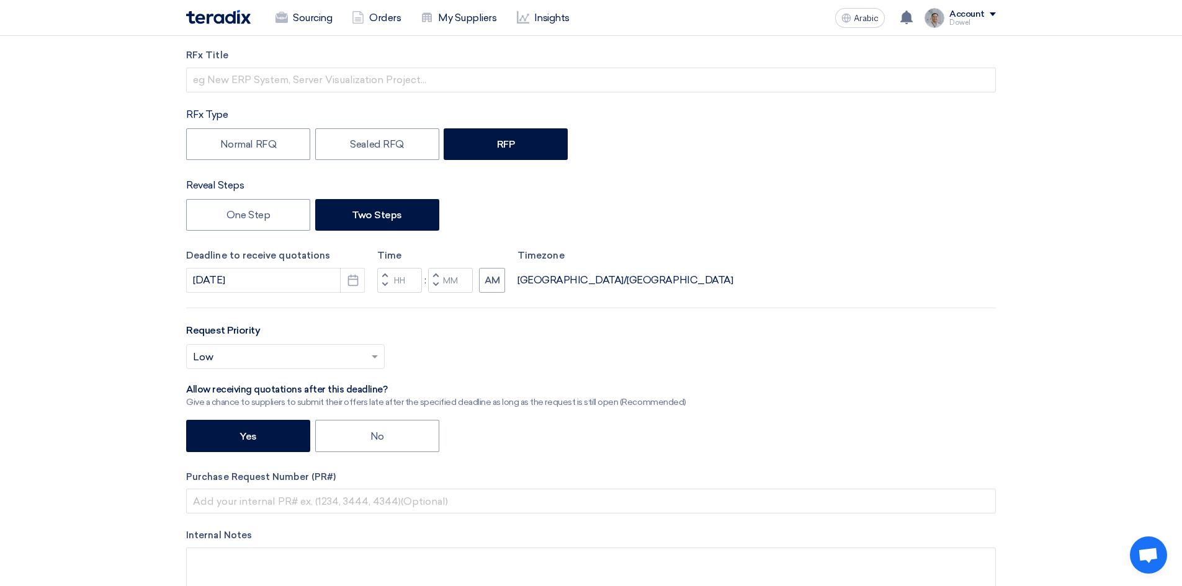
click at [384, 283] on span "button" at bounding box center [385, 284] width 4 height 7
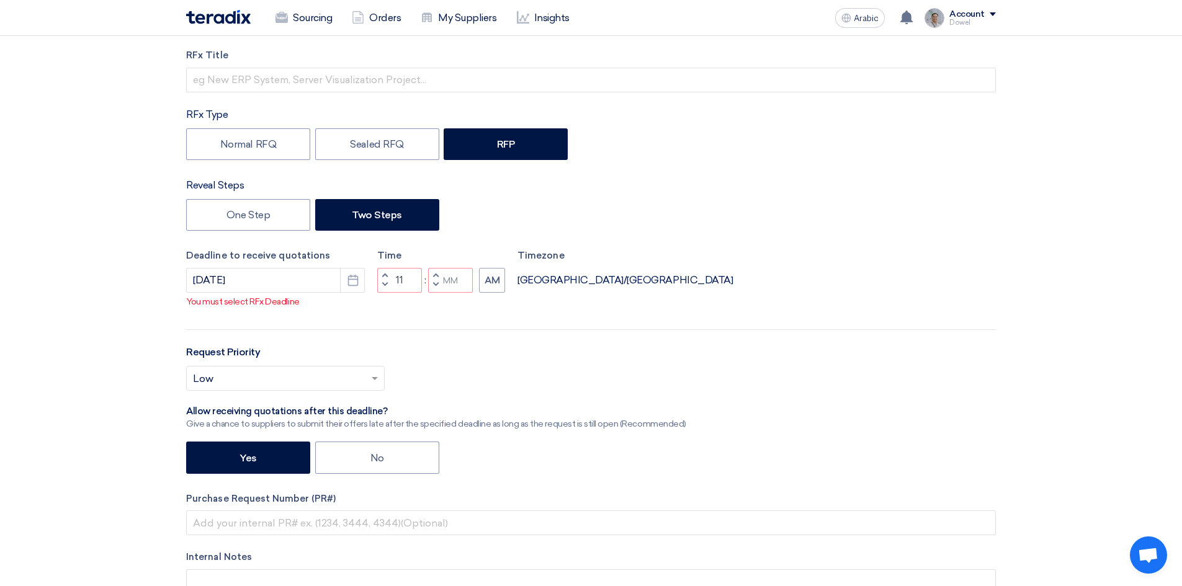
click at [387, 274] on span "button" at bounding box center [385, 275] width 4 height 7
click at [385, 275] on span "button" at bounding box center [385, 275] width 4 height 7
click at [385, 283] on span "button" at bounding box center [385, 284] width 4 height 7
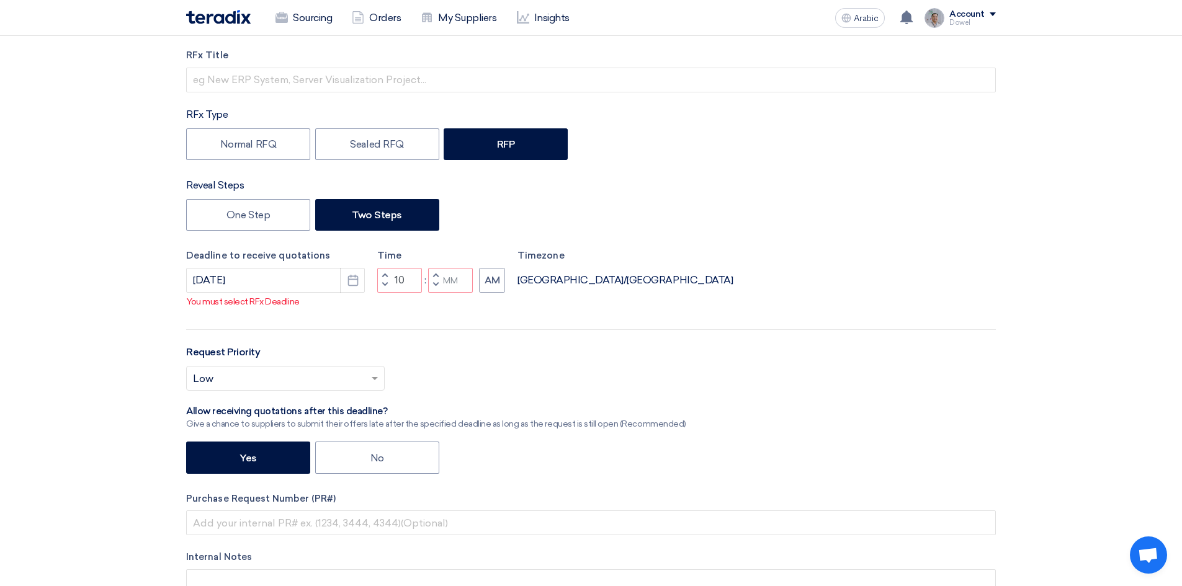
click at [385, 283] on span "button" at bounding box center [385, 284] width 4 height 7
click at [383, 276] on span "button" at bounding box center [385, 275] width 4 height 7
click at [438, 283] on span "button" at bounding box center [436, 284] width 4 height 7
type input "10"
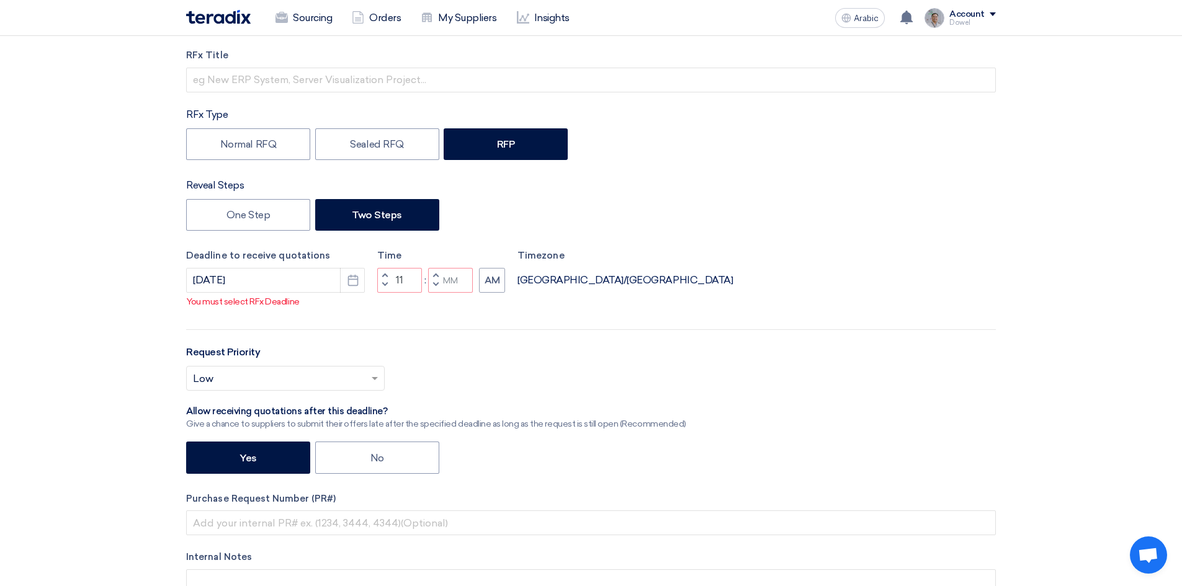
type input "59"
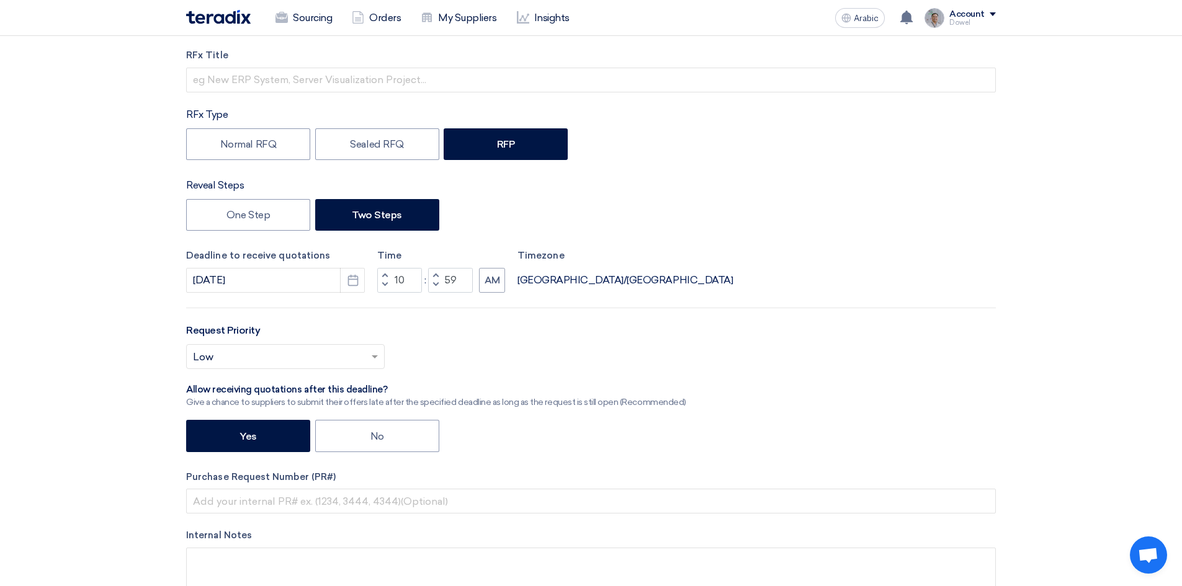
click at [436, 274] on span "button" at bounding box center [436, 275] width 4 height 7
type input "11"
type input "00"
click at [491, 280] on font "AM" at bounding box center [493, 280] width 16 height 11
click at [384, 274] on span "button" at bounding box center [385, 275] width 4 height 7
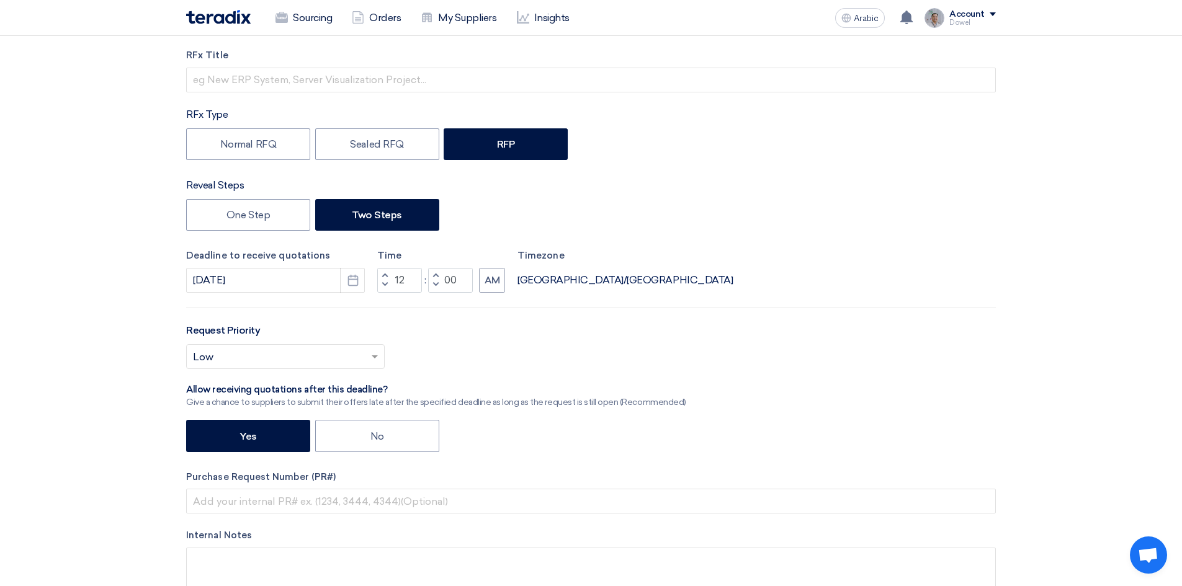
click at [384, 274] on span "button" at bounding box center [385, 275] width 4 height 7
click at [383, 274] on span "button" at bounding box center [385, 275] width 4 height 7
click at [387, 283] on span "button" at bounding box center [385, 284] width 4 height 7
type input "02"
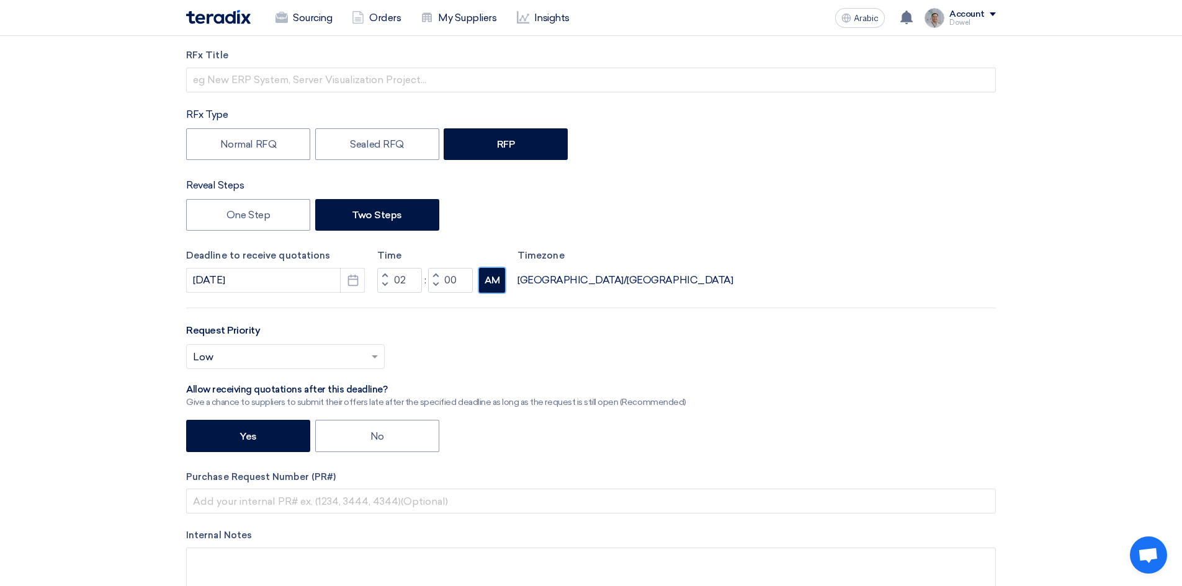
click at [488, 282] on font "AM" at bounding box center [493, 280] width 16 height 11
click at [372, 356] on span at bounding box center [375, 358] width 6 height 4
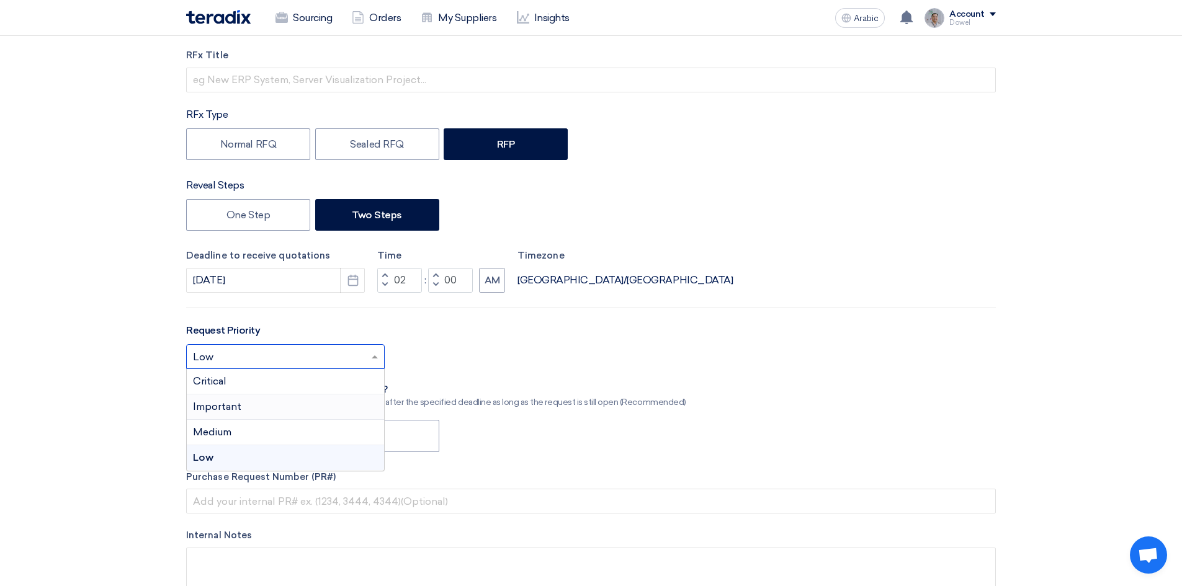
click at [240, 407] on div "Important" at bounding box center [285, 407] width 197 height 25
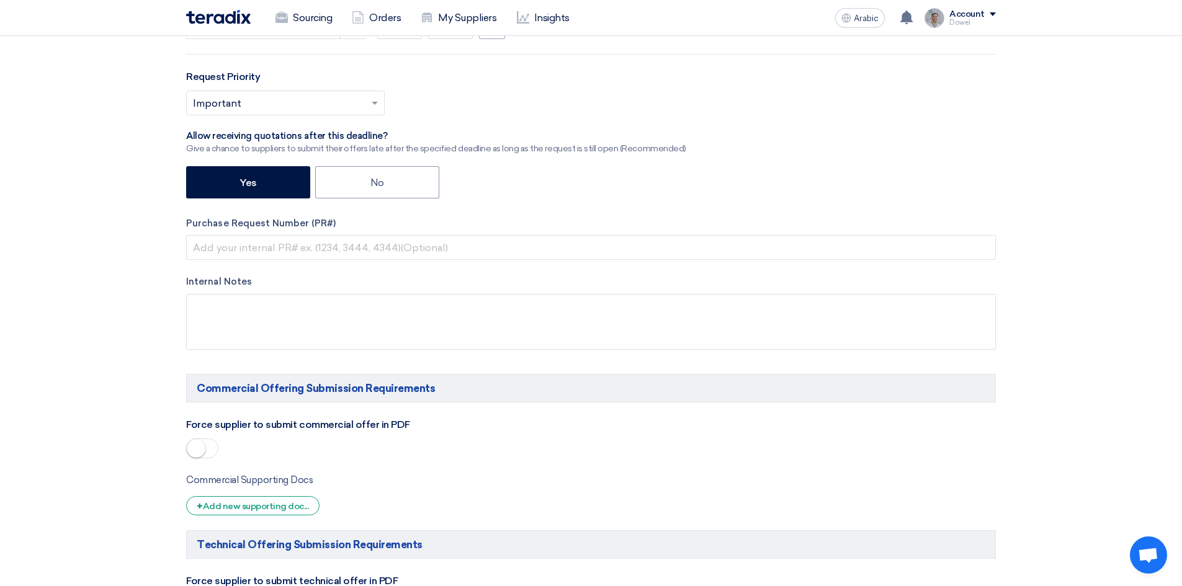
scroll to position [621, 0]
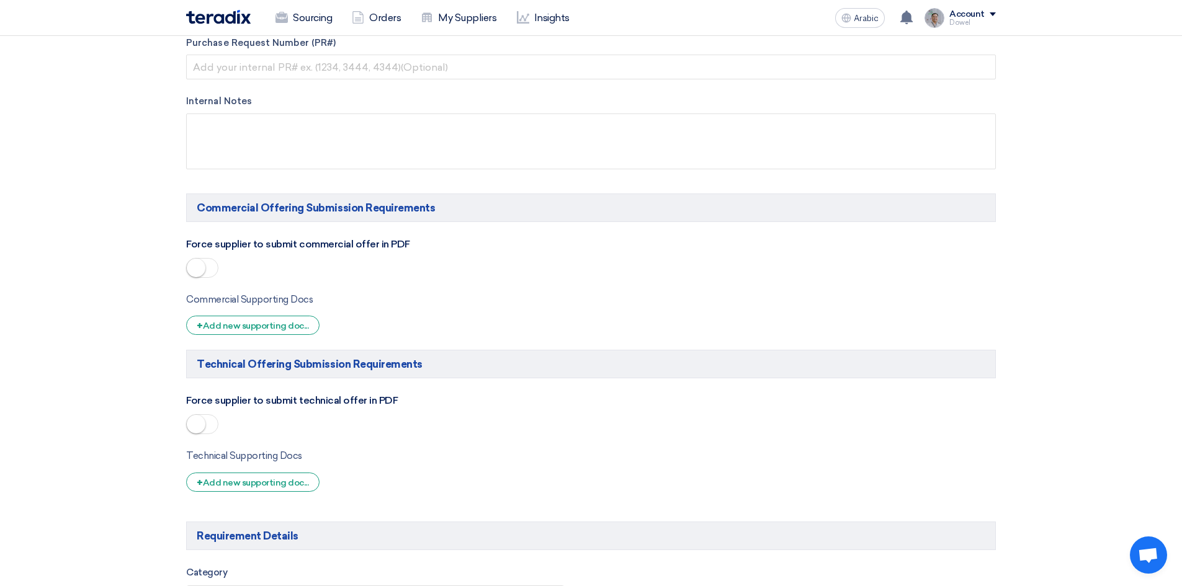
click at [207, 274] on span at bounding box center [202, 268] width 32 height 20
click at [204, 421] on small at bounding box center [196, 424] width 19 height 19
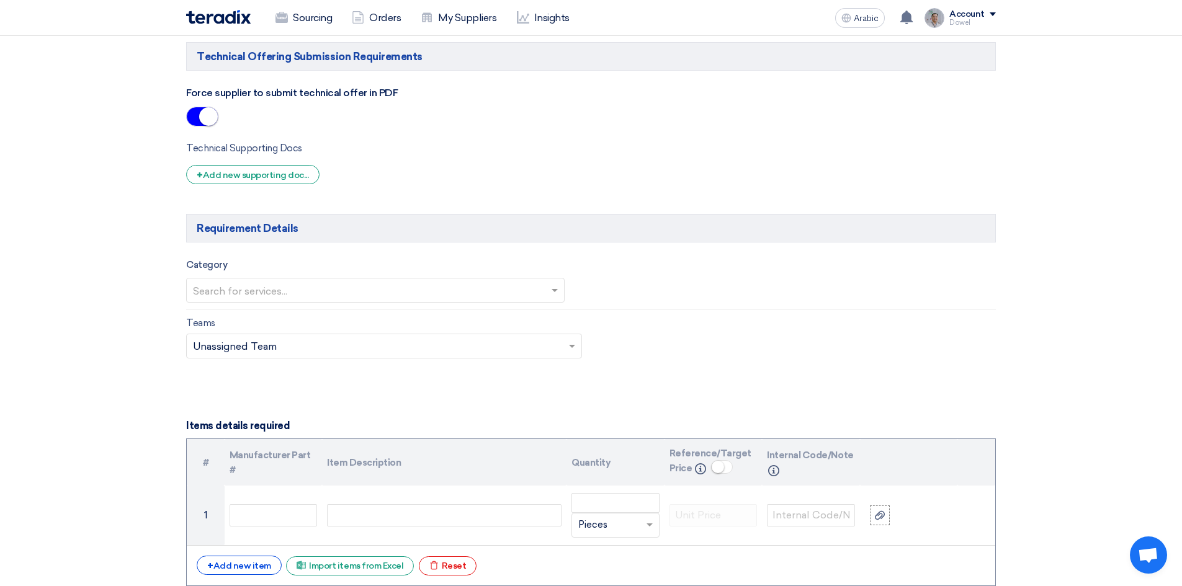
scroll to position [931, 0]
click at [372, 289] on input "text" at bounding box center [369, 289] width 353 height 20
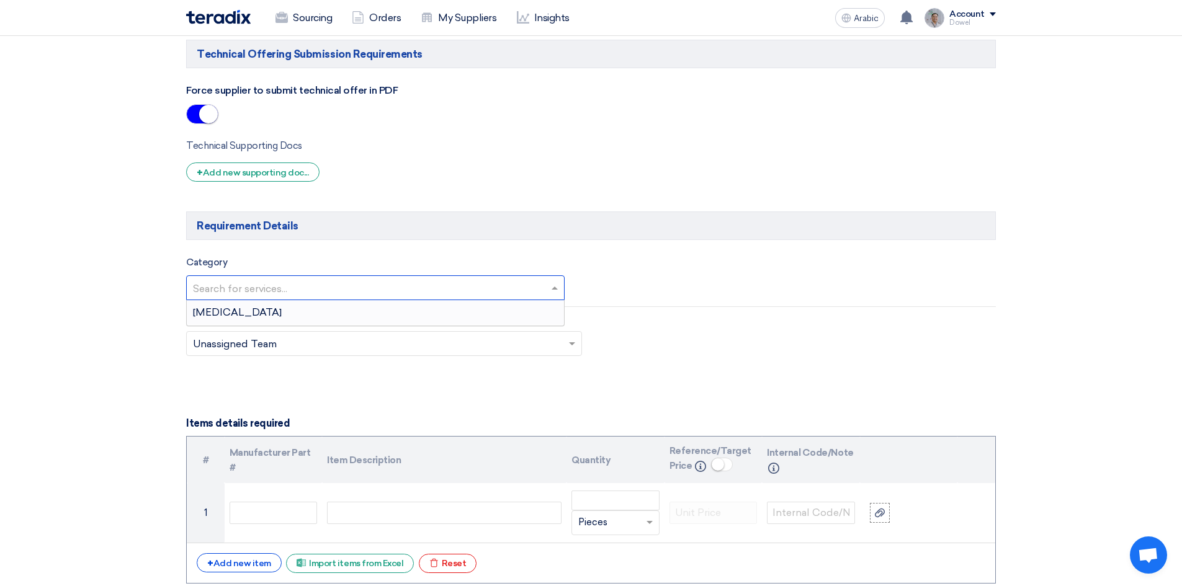
click at [311, 313] on div "[MEDICAL_DATA]" at bounding box center [375, 312] width 377 height 25
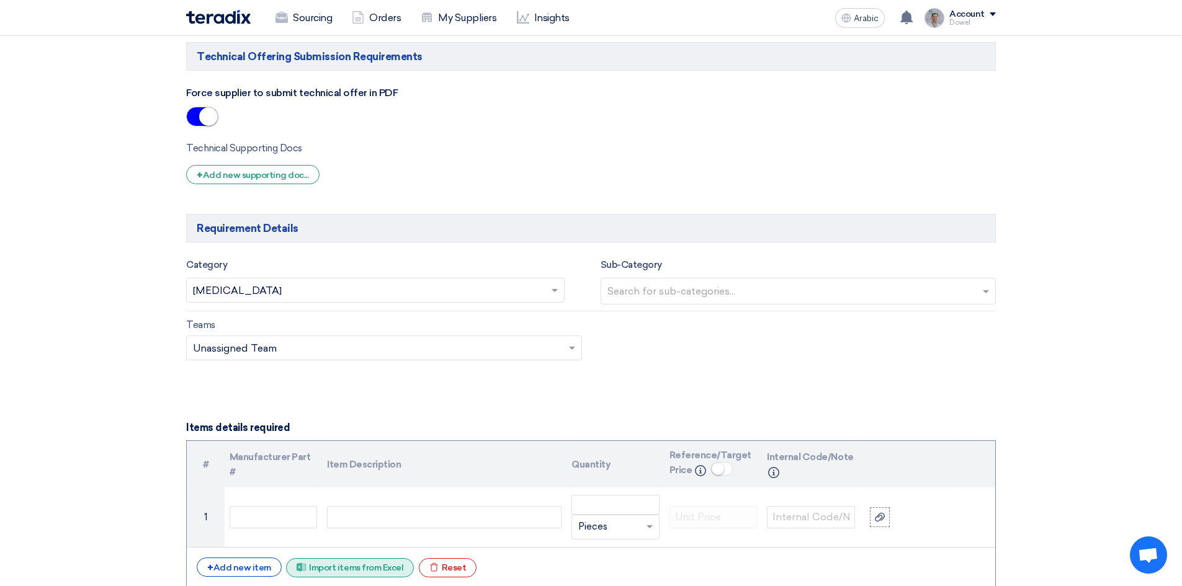
scroll to position [1117, 0]
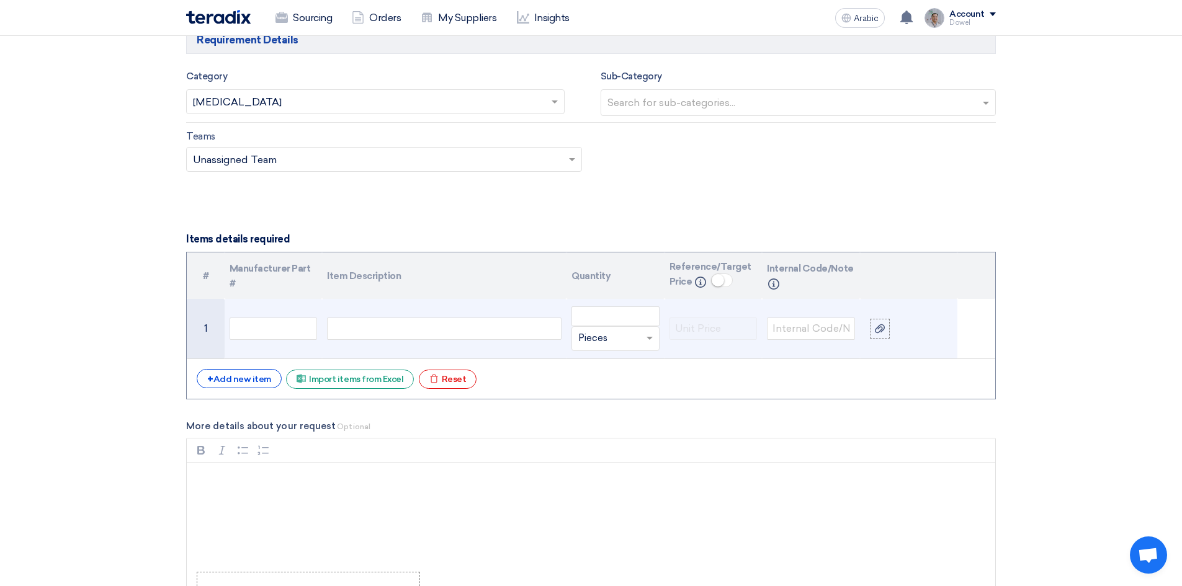
click at [366, 330] on div at bounding box center [444, 329] width 235 height 22
paste div
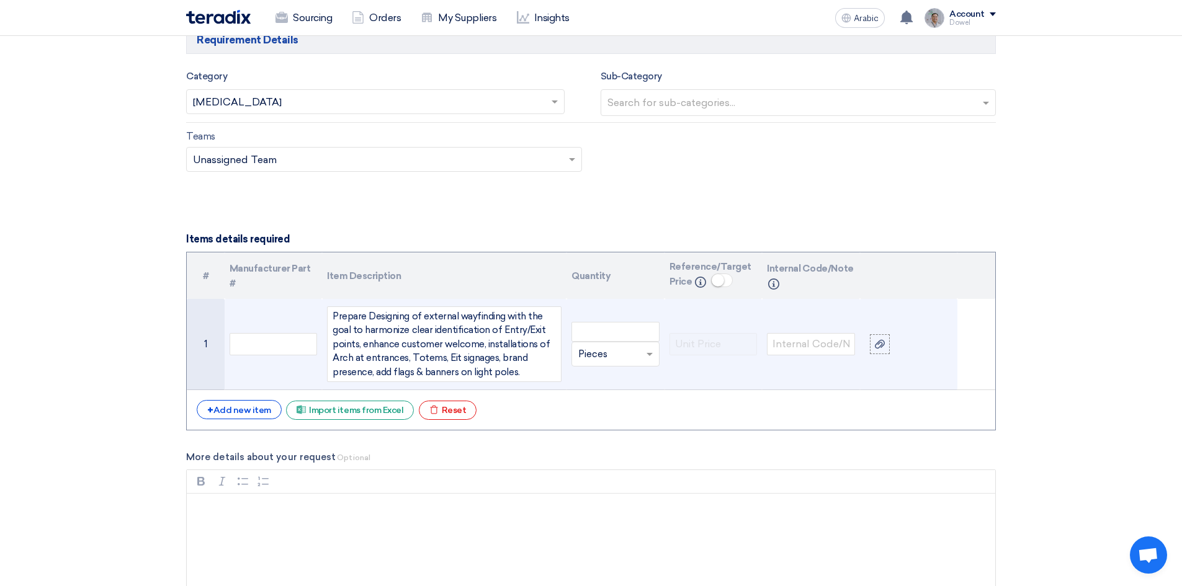
scroll to position [1106, 0]
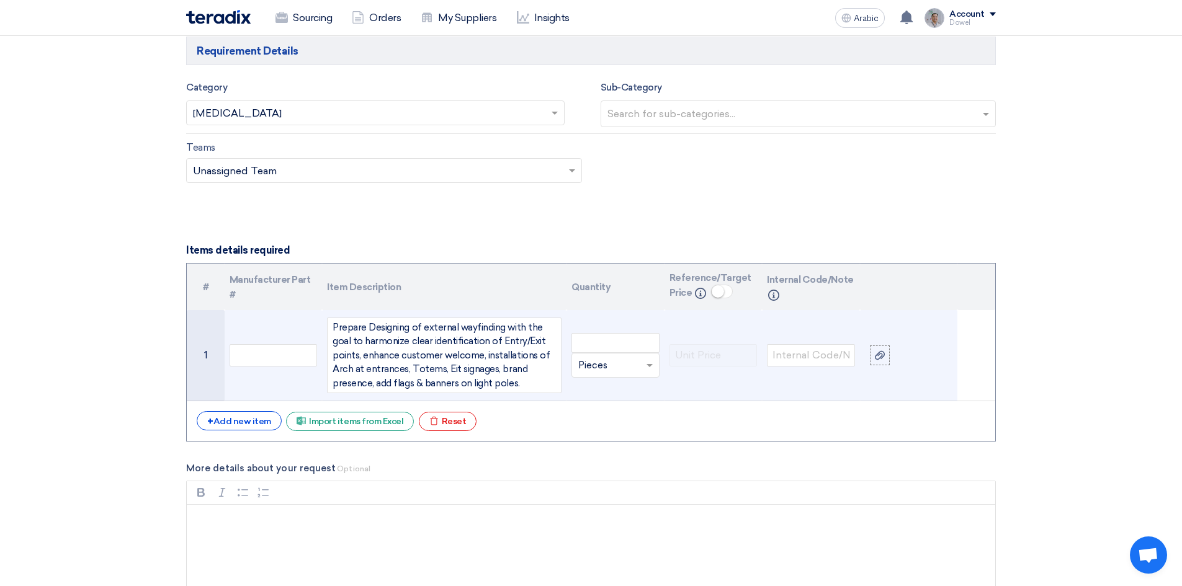
click at [451, 369] on div "Prepare Designing of external wayfinding with the goal to harmonize clear ident…" at bounding box center [444, 356] width 235 height 76
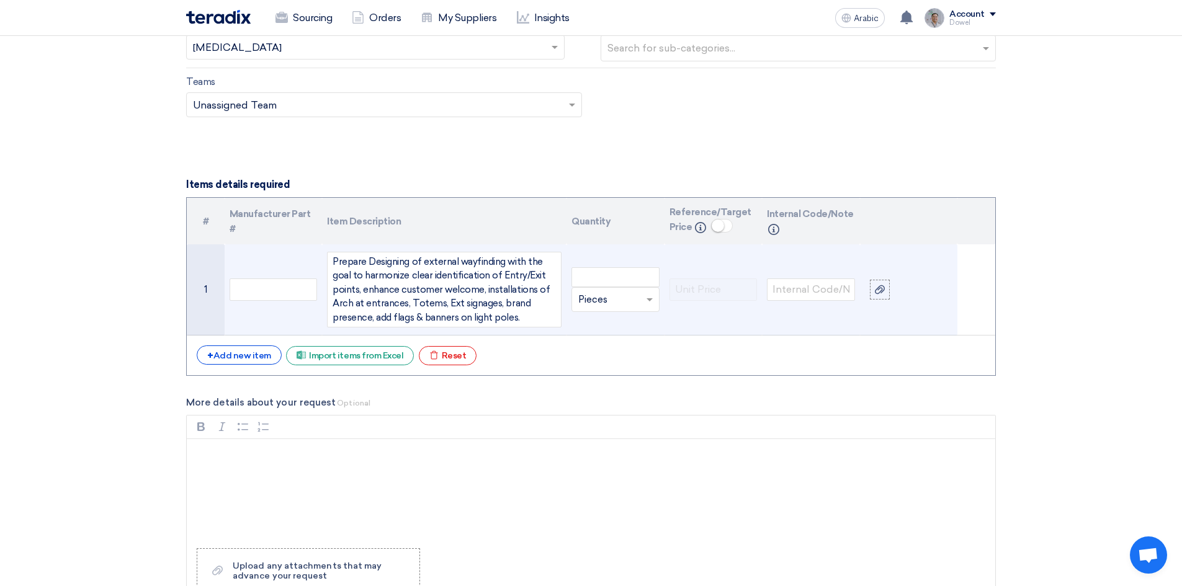
scroll to position [1230, 0]
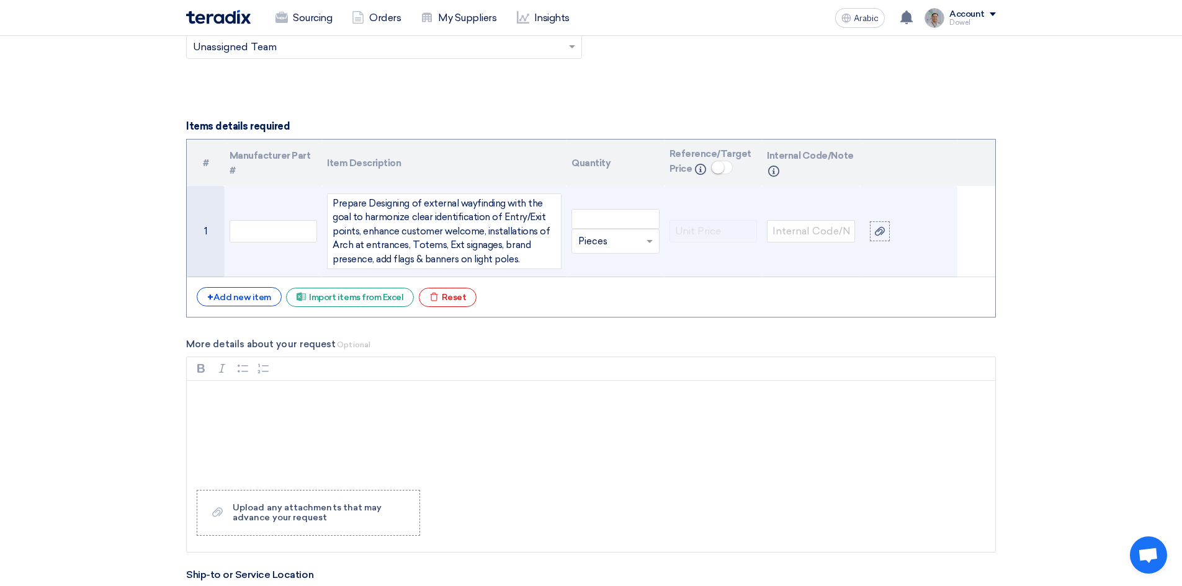
click at [523, 263] on div "Prepare Designing of external wayfinding with the goal to harmonize clear ident…" at bounding box center [444, 232] width 235 height 76
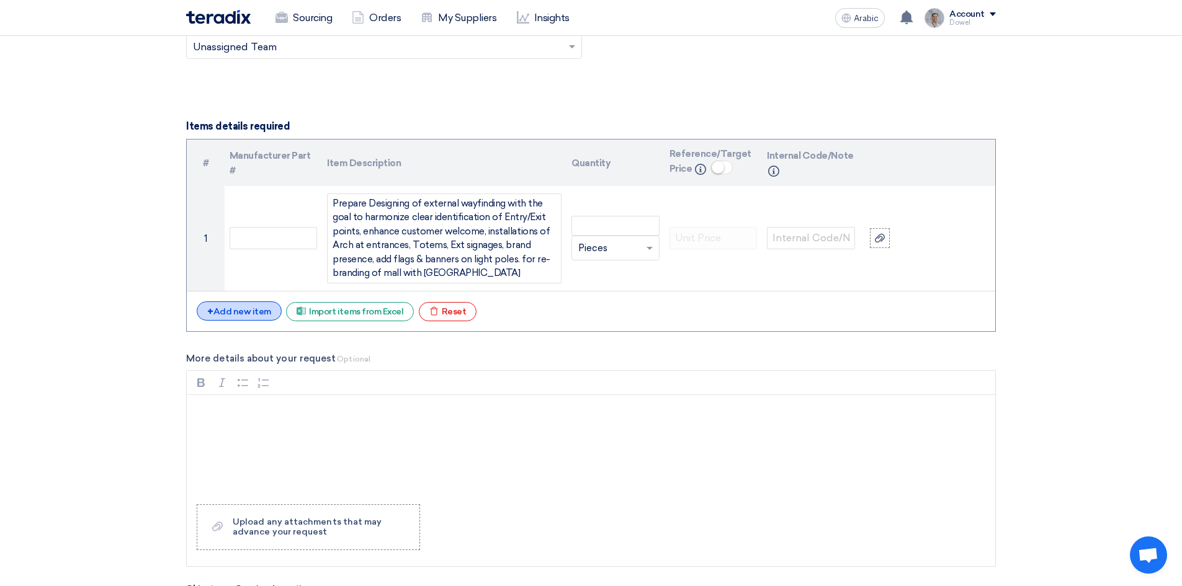
click at [230, 315] on font "Add new item" at bounding box center [242, 312] width 58 height 11
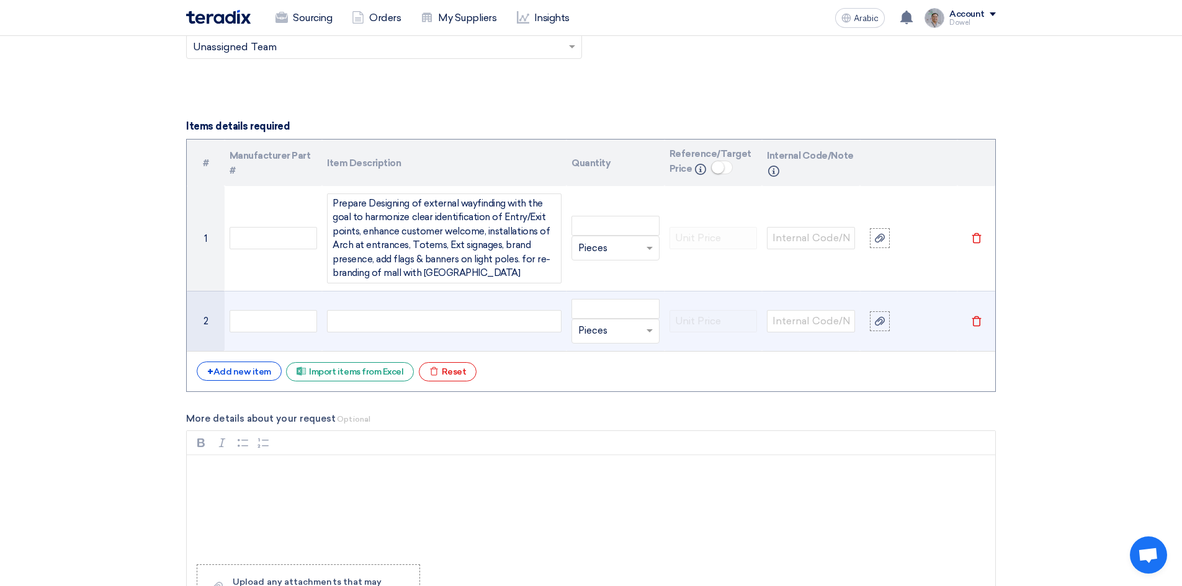
click at [357, 323] on div at bounding box center [444, 321] width 235 height 22
paste div
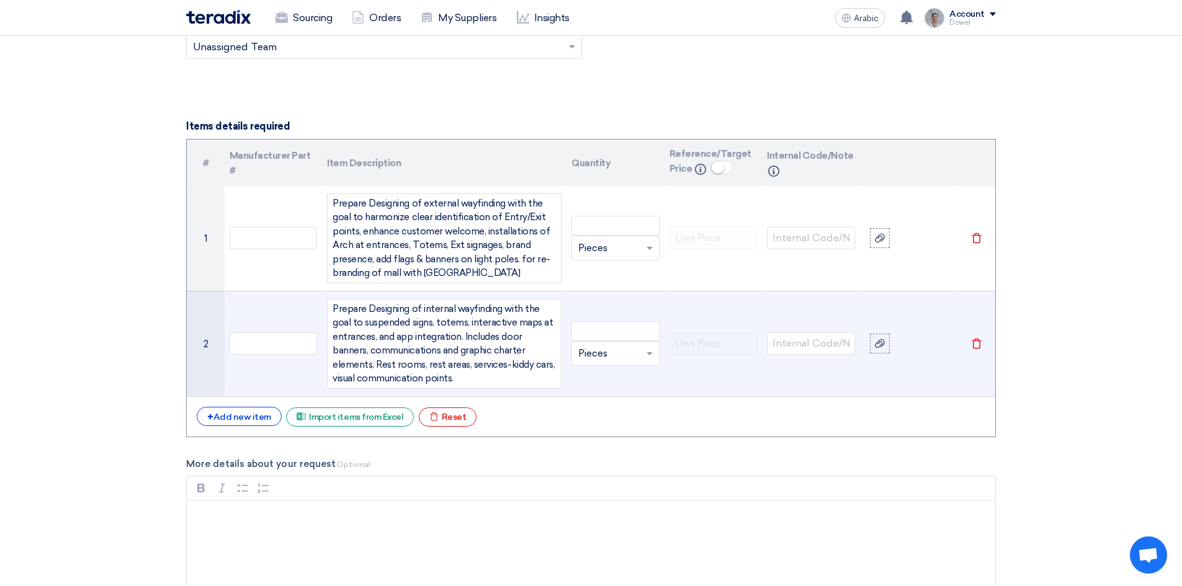
scroll to position [1219, 0]
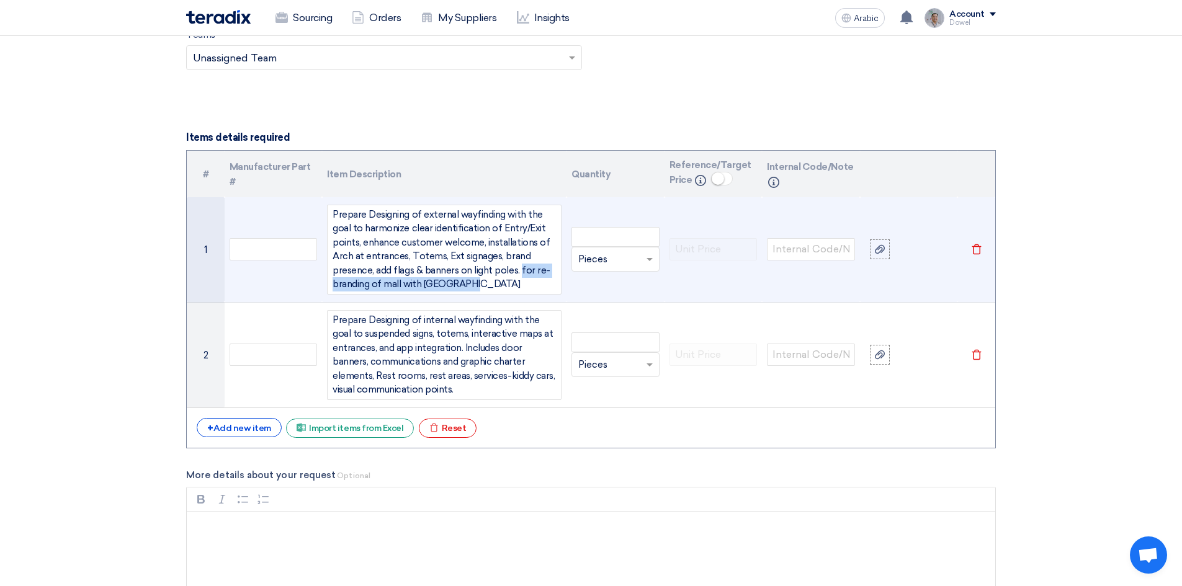
drag, startPoint x: 523, startPoint y: 273, endPoint x: 536, endPoint y: 283, distance: 15.9
click at [536, 283] on div "Prepare Designing of external wayfinding with the goal to harmonize clear ident…" at bounding box center [444, 250] width 235 height 90
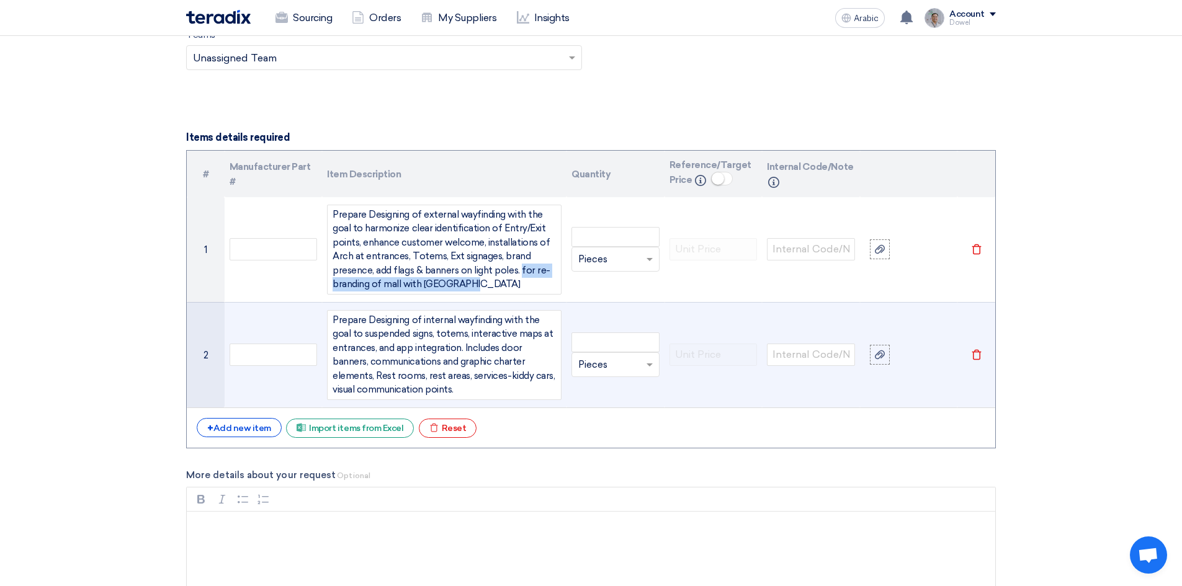
copy div "for re-branding of mall with WEST FIELD"
click at [440, 387] on div "Prepare Designing of internal wayfinding with the goal to suspended signs, tote…" at bounding box center [444, 355] width 235 height 90
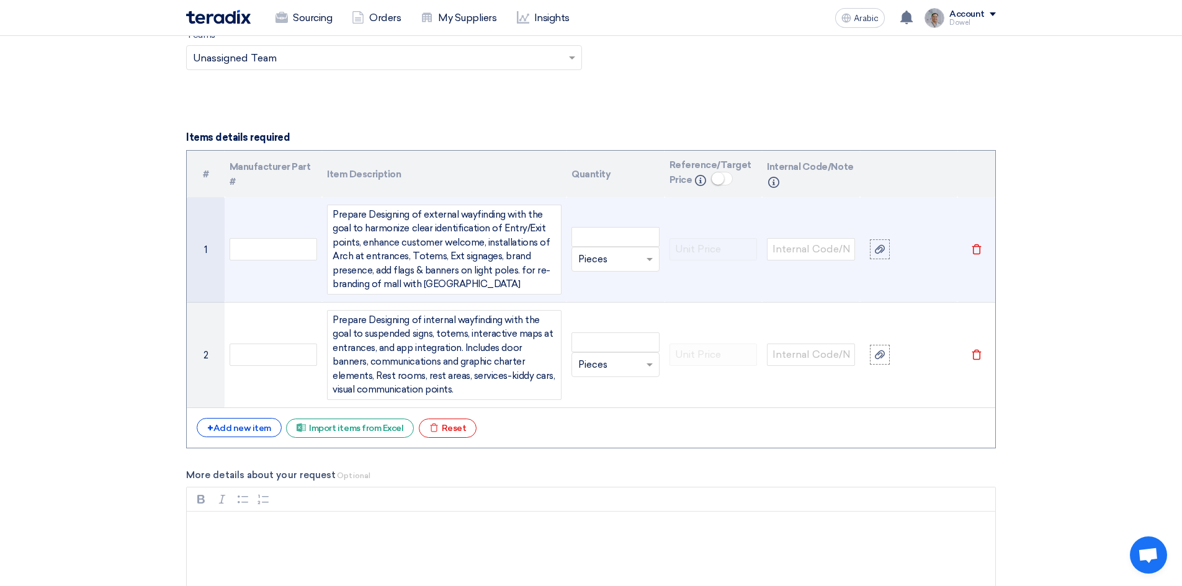
click at [508, 272] on div "Prepare Designing of external wayfinding with the goal to harmonize clear ident…" at bounding box center [444, 250] width 235 height 90
drag, startPoint x: 519, startPoint y: 271, endPoint x: 542, endPoint y: 272, distance: 22.4
click at [542, 272] on div "Prepare Designing of external wayfinding with the goal to harmonize clear ident…" at bounding box center [444, 250] width 235 height 90
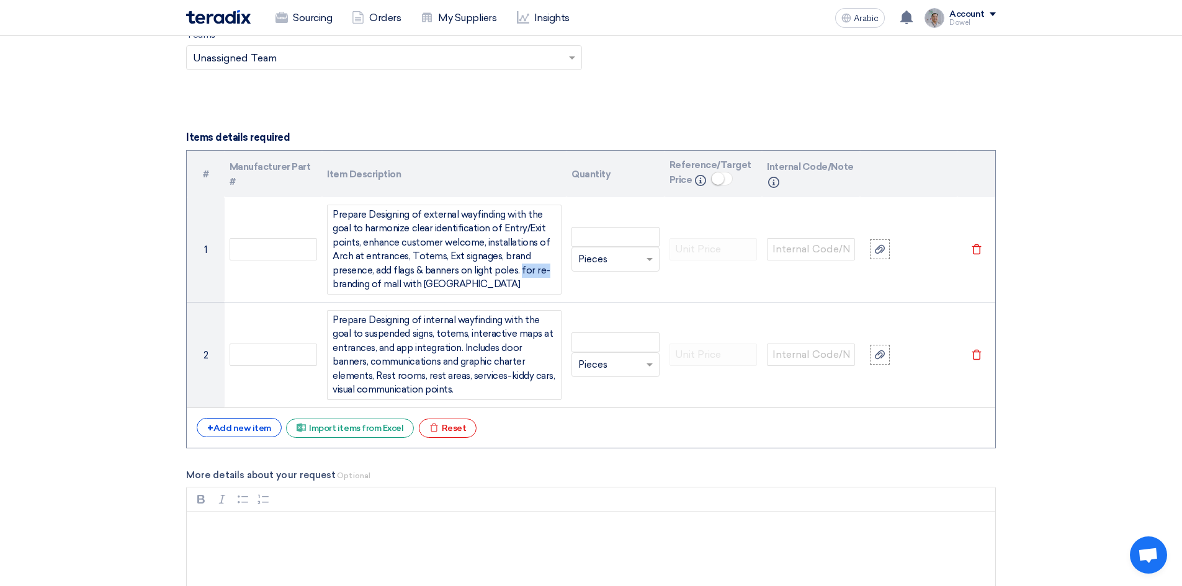
copy div "for re-"
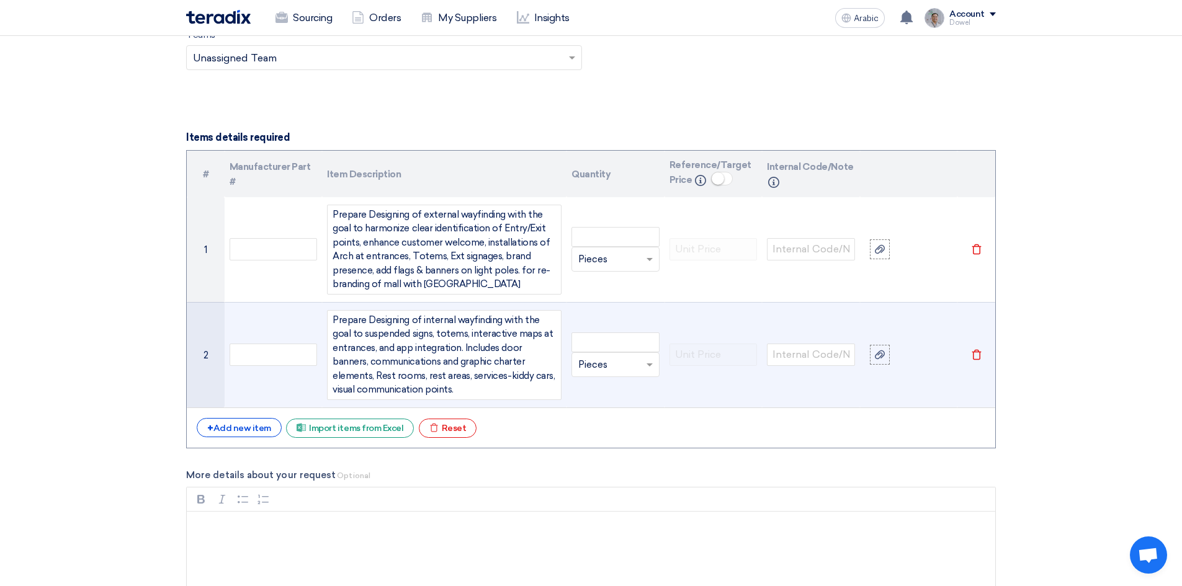
click at [441, 390] on div "Prepare Designing of internal wayfinding with the goal to suspended signs, tote…" at bounding box center [444, 355] width 235 height 90
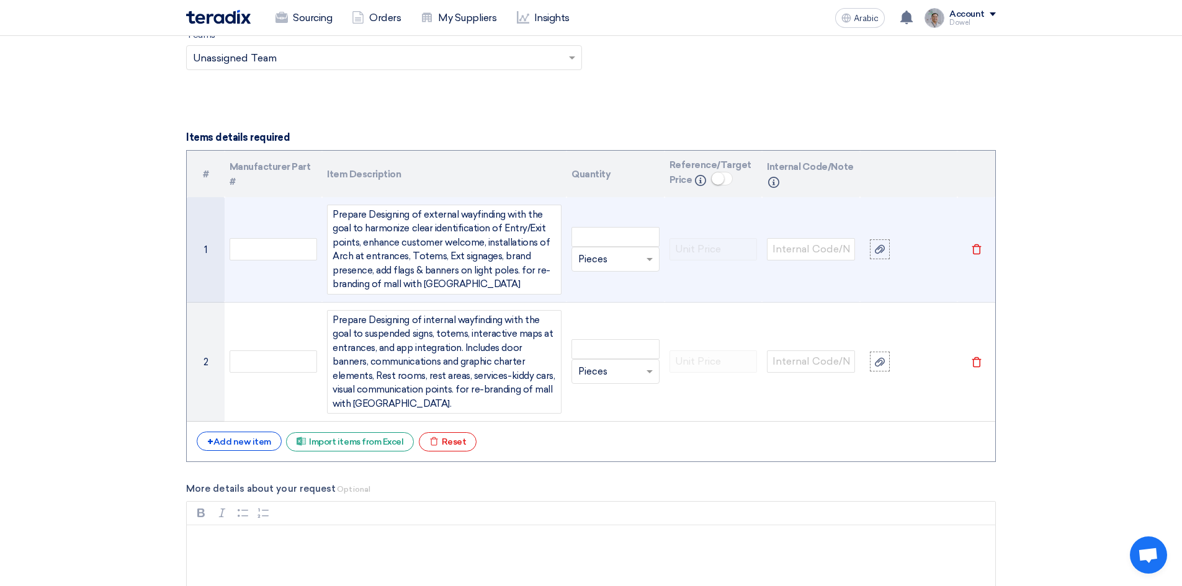
click at [478, 286] on div "Prepare Designing of external wayfinding with the goal to harmonize clear ident…" at bounding box center [444, 250] width 235 height 90
click at [600, 235] on input "number" at bounding box center [616, 237] width 88 height 20
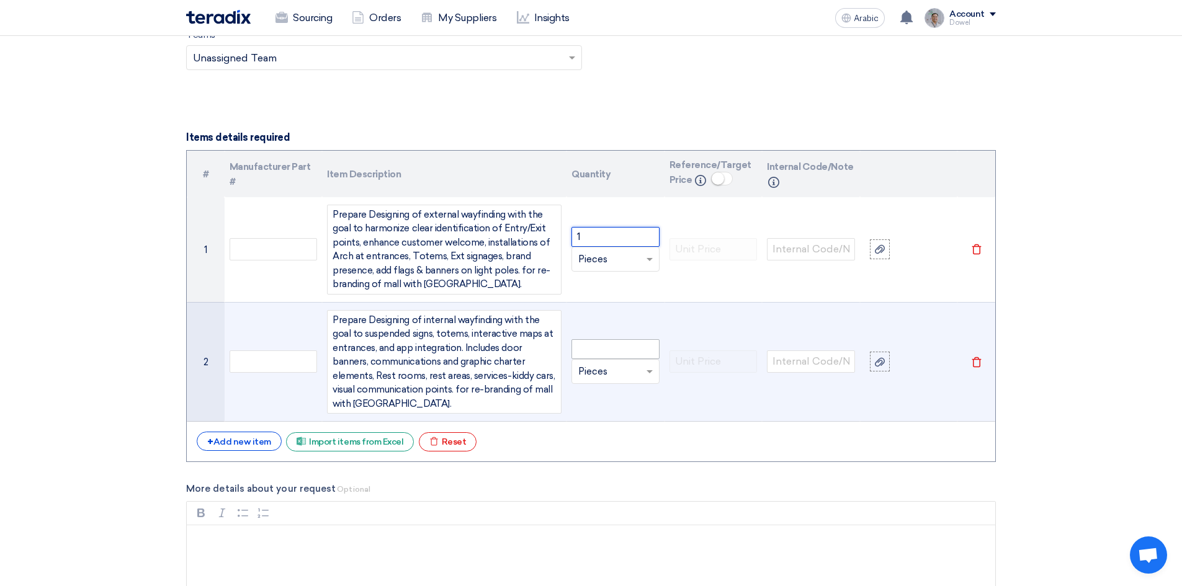
type input "1"
click at [591, 346] on input "number" at bounding box center [616, 349] width 88 height 20
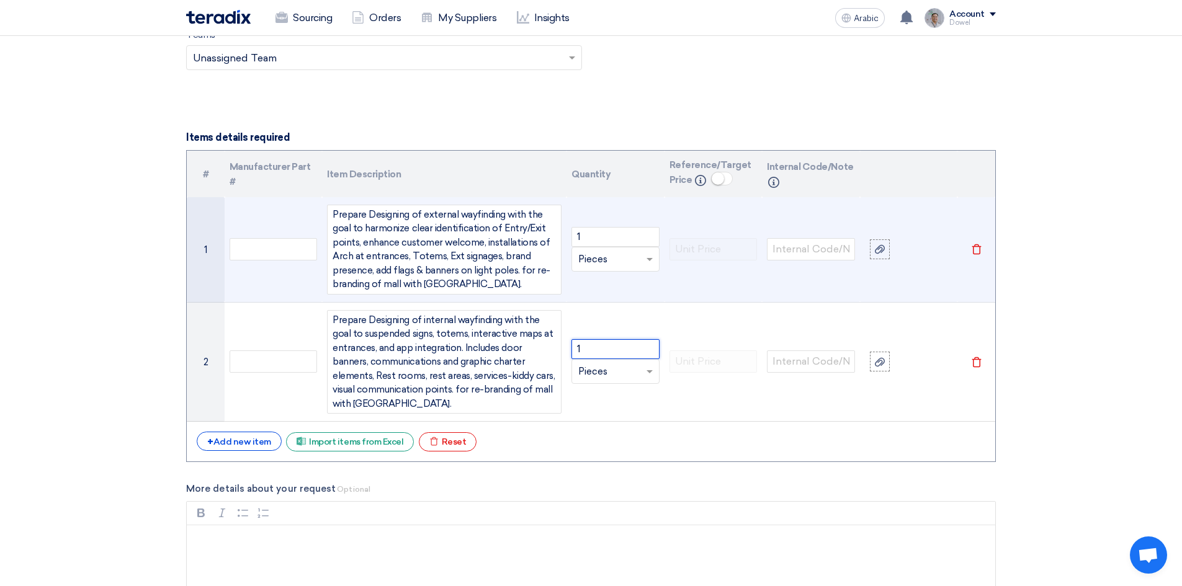
type input "1"
click at [591, 257] on input "text" at bounding box center [608, 259] width 60 height 20
type input "lump"
click at [600, 280] on font "lumpsum" at bounding box center [598, 283] width 40 height 11
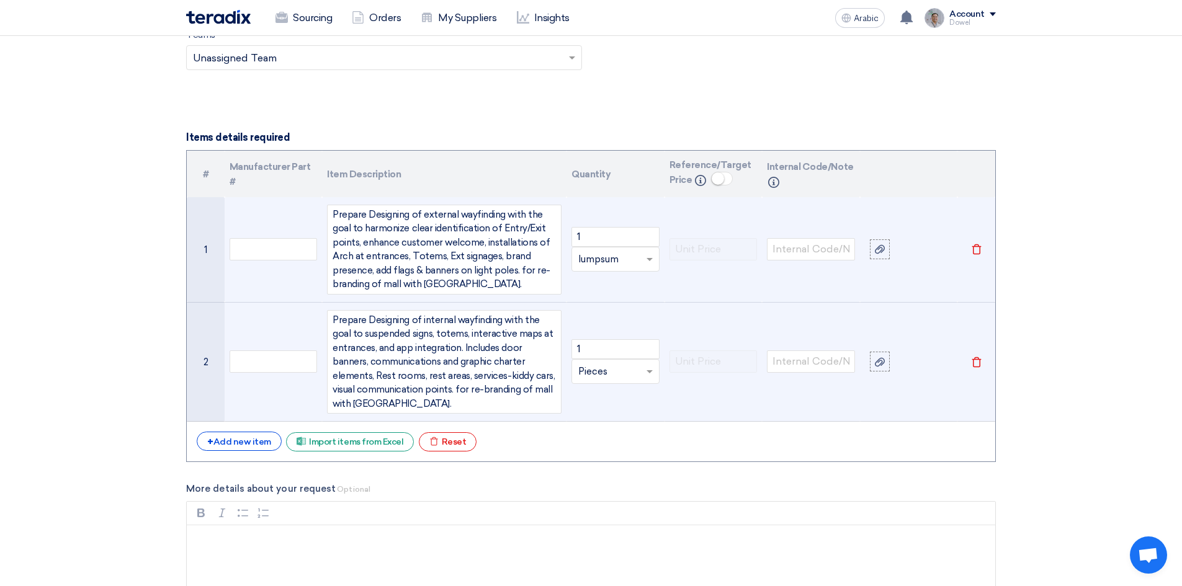
click at [602, 371] on input "text" at bounding box center [608, 372] width 60 height 20
type input "lump"
click at [598, 398] on font "lumpsum" at bounding box center [598, 395] width 40 height 11
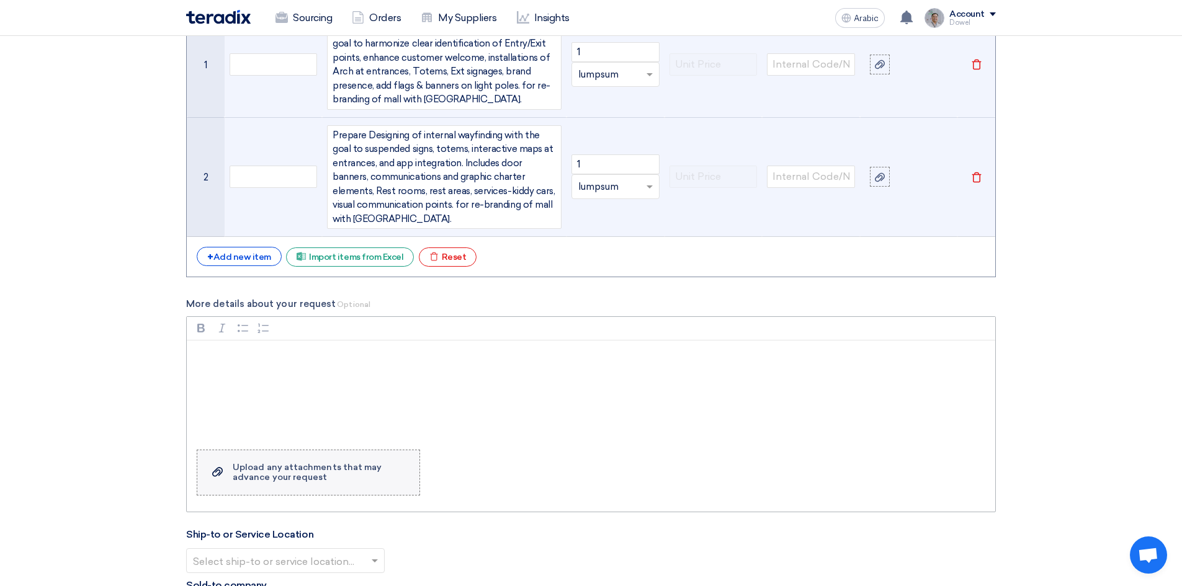
scroll to position [1405, 0]
click at [263, 365] on div "Rich Text Editor, main" at bounding box center [591, 388] width 809 height 99
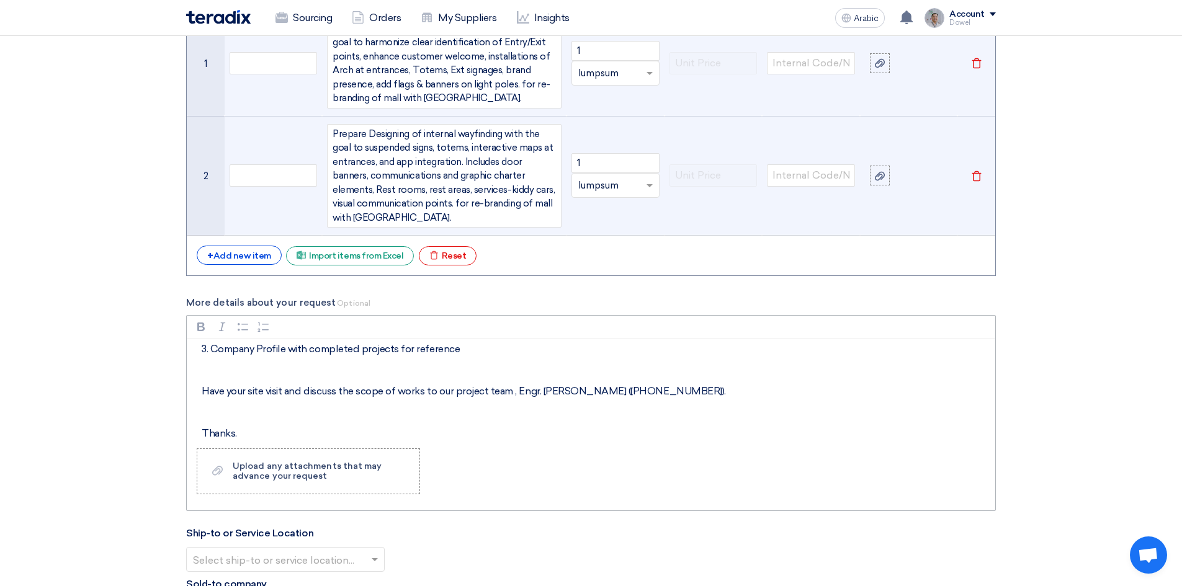
drag, startPoint x: 202, startPoint y: 390, endPoint x: 730, endPoint y: 389, distance: 527.5
click at [730, 389] on p "Have your site visit and discuss the scope of works to our project team , Engr.…" at bounding box center [596, 391] width 788 height 15
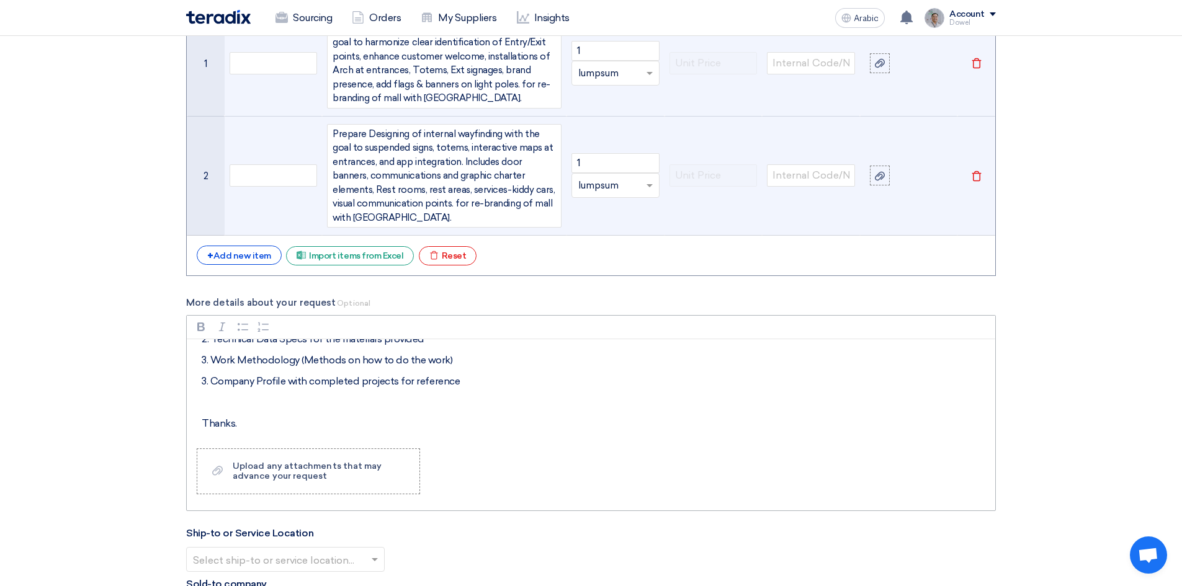
scroll to position [250, 0]
click at [538, 425] on p "Have your site visit and discuss the scope of works to our project team , Engr.…" at bounding box center [596, 422] width 788 height 15
drag, startPoint x: 541, startPoint y: 422, endPoint x: 717, endPoint y: 423, distance: 175.6
click at [717, 423] on p "Have your site visit and discuss the scope of works to our project team , Engr.…" at bounding box center [596, 422] width 788 height 15
paste div "Rich Text Editor, main"
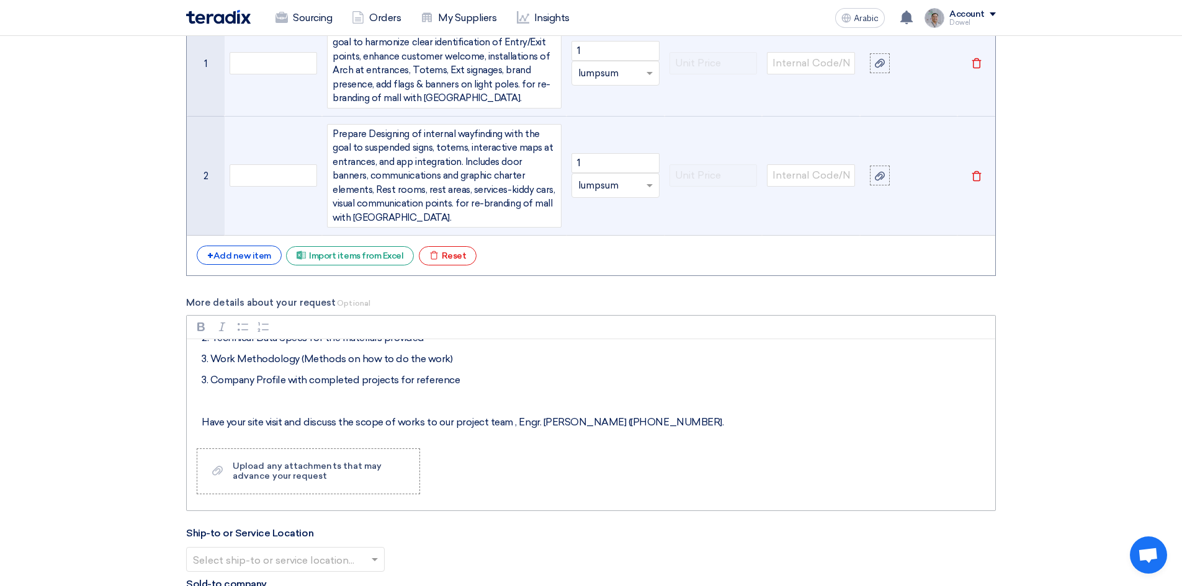
drag, startPoint x: 542, startPoint y: 421, endPoint x: 550, endPoint y: 425, distance: 8.3
click at [545, 423] on p "Have your site visit and discuss the scope of works to our project team , Engr.…" at bounding box center [596, 422] width 788 height 15
click at [555, 441] on div "Rich Text Editor Bold (CTRL+B) Bold Italic (CTRL+I) Italian Bulleted List Bulle…" at bounding box center [591, 413] width 810 height 197
click at [701, 424] on p "Have your site visit and discuss the scope of works to our project team , Engr.…" at bounding box center [596, 422] width 788 height 15
click at [410, 401] on p "Rich Text Editor, main" at bounding box center [596, 401] width 788 height 15
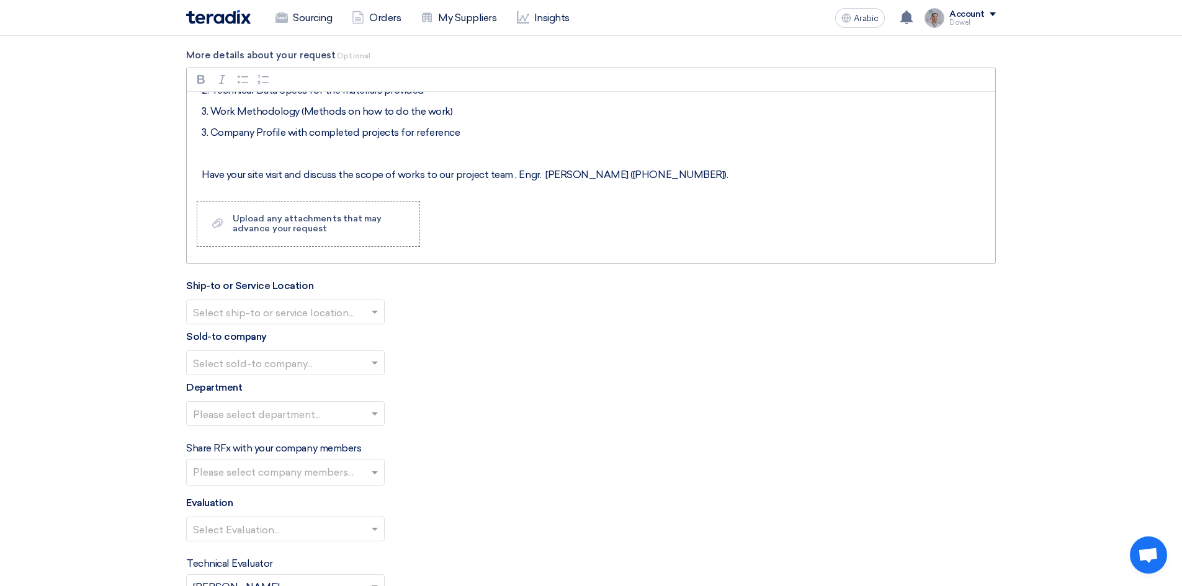
scroll to position [1653, 0]
click at [375, 313] on span at bounding box center [375, 312] width 6 height 4
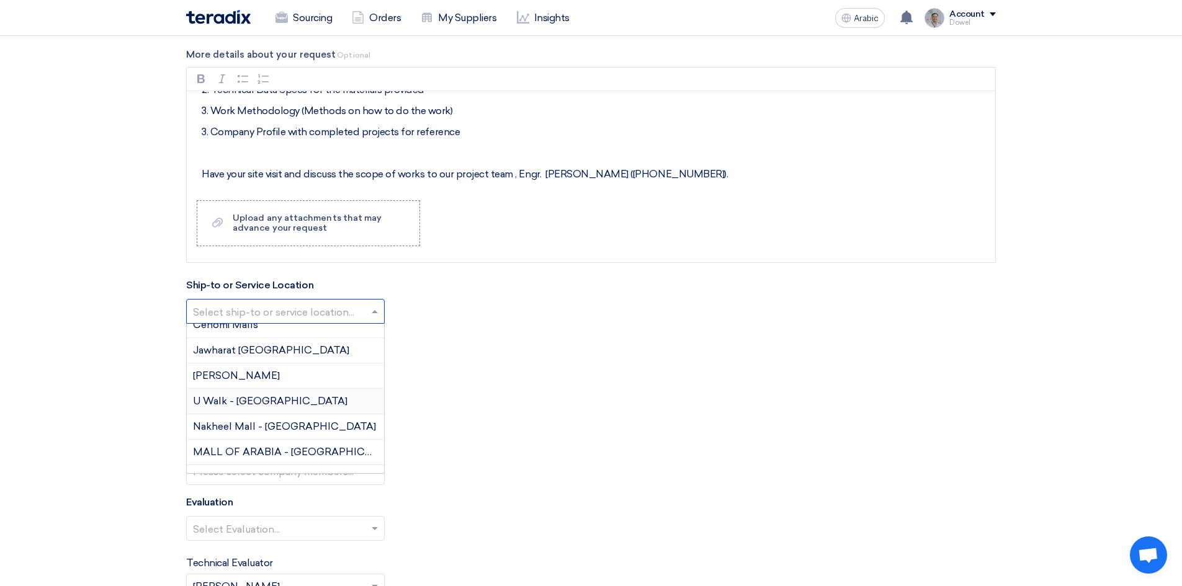
scroll to position [124, 0]
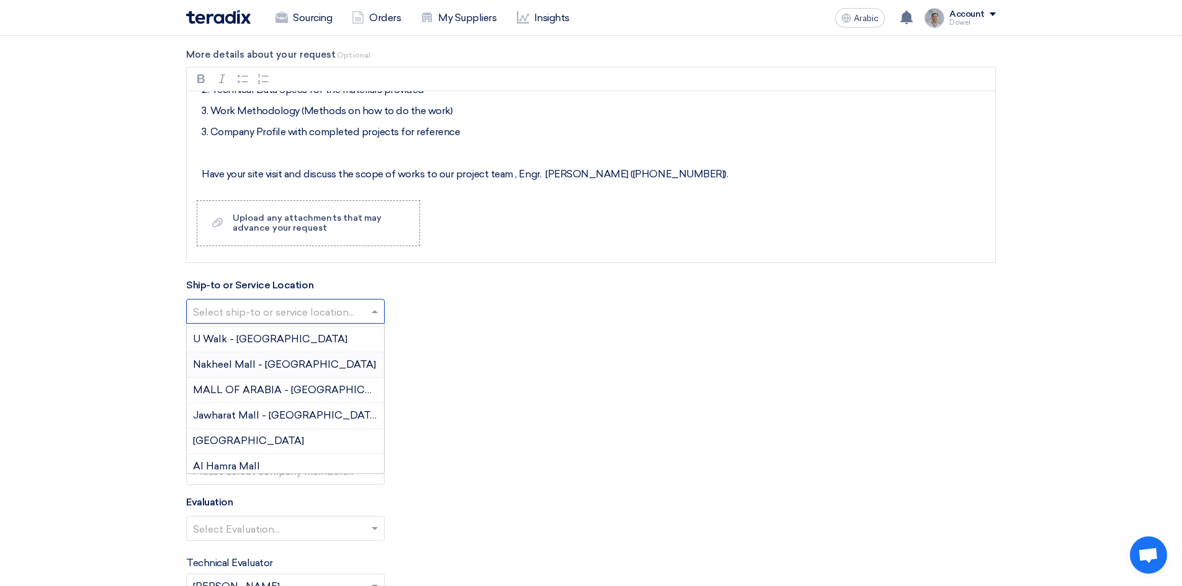
click at [305, 371] on font "Nakheel Mall - [GEOGRAPHIC_DATA]" at bounding box center [284, 365] width 183 height 12
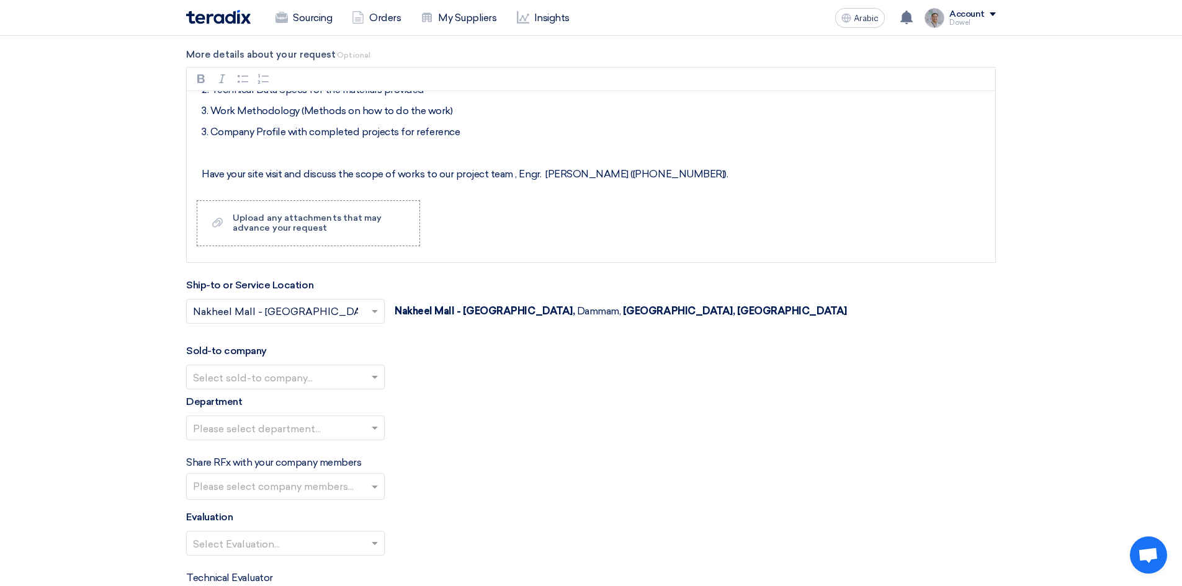
click at [271, 380] on input "text" at bounding box center [279, 379] width 173 height 20
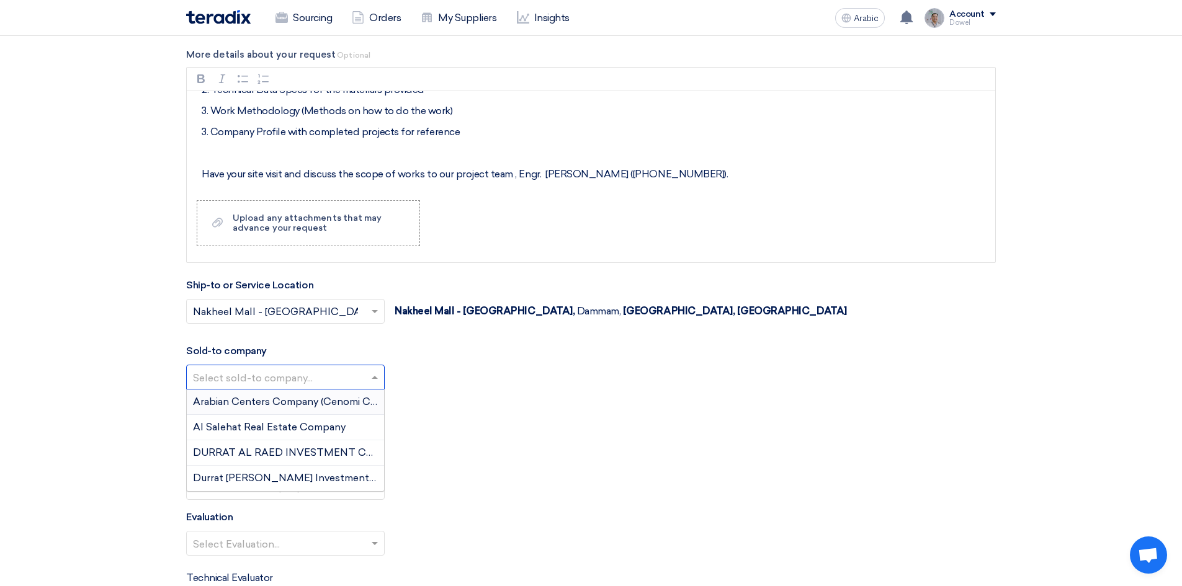
click at [257, 401] on font "Arabian Centers Company (Cenomi Centres)" at bounding box center [298, 402] width 210 height 12
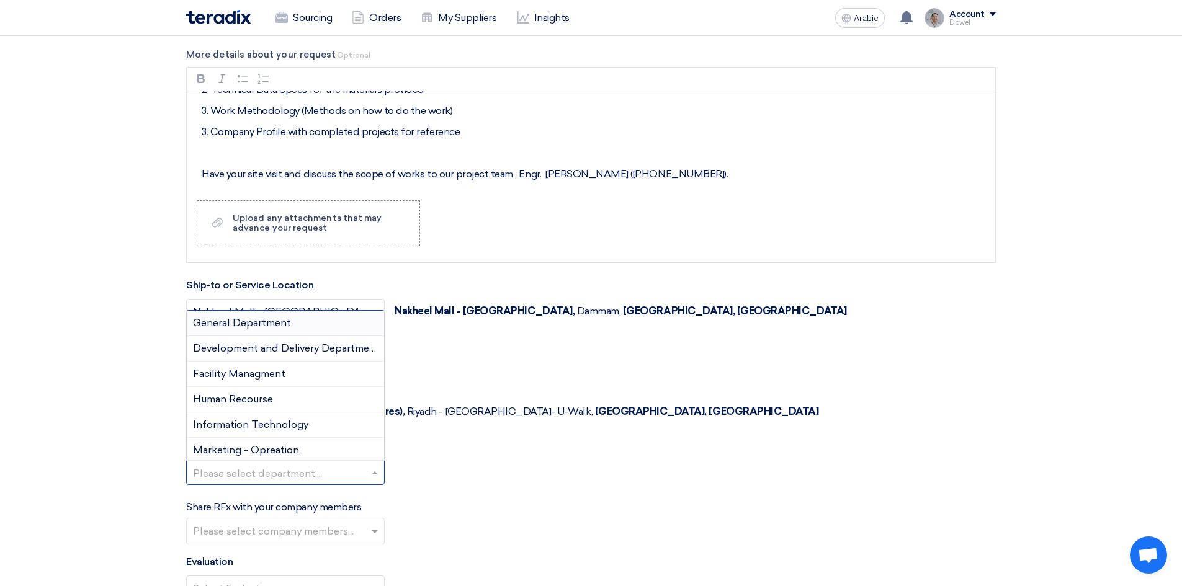
click at [249, 464] on input "text" at bounding box center [279, 474] width 173 height 20
click at [263, 343] on font "Development and Delivery Department" at bounding box center [286, 349] width 187 height 12
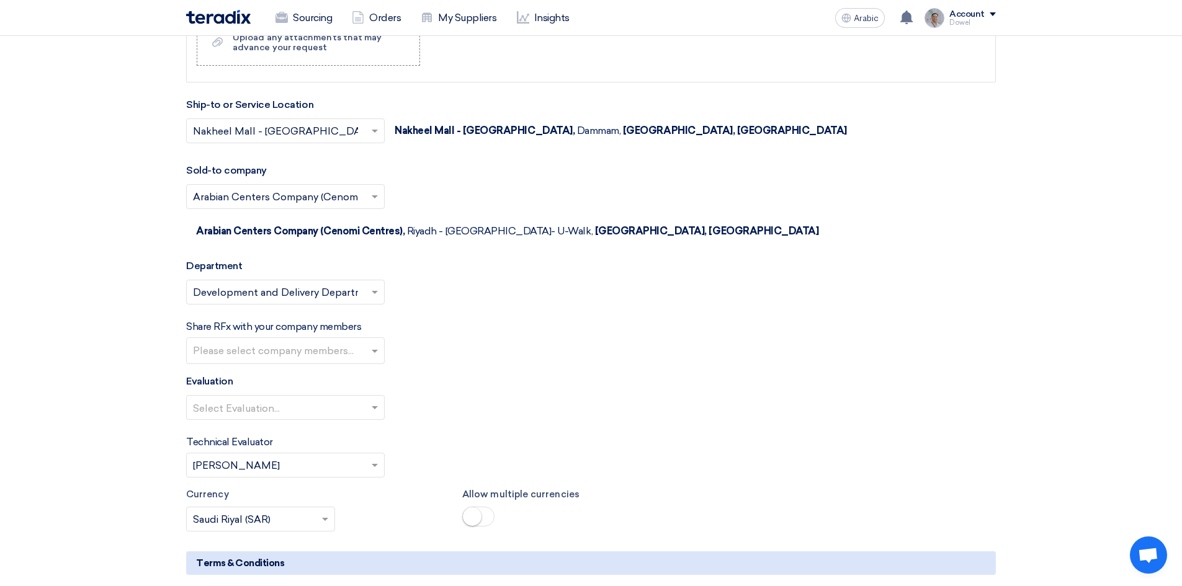
scroll to position [1840, 0]
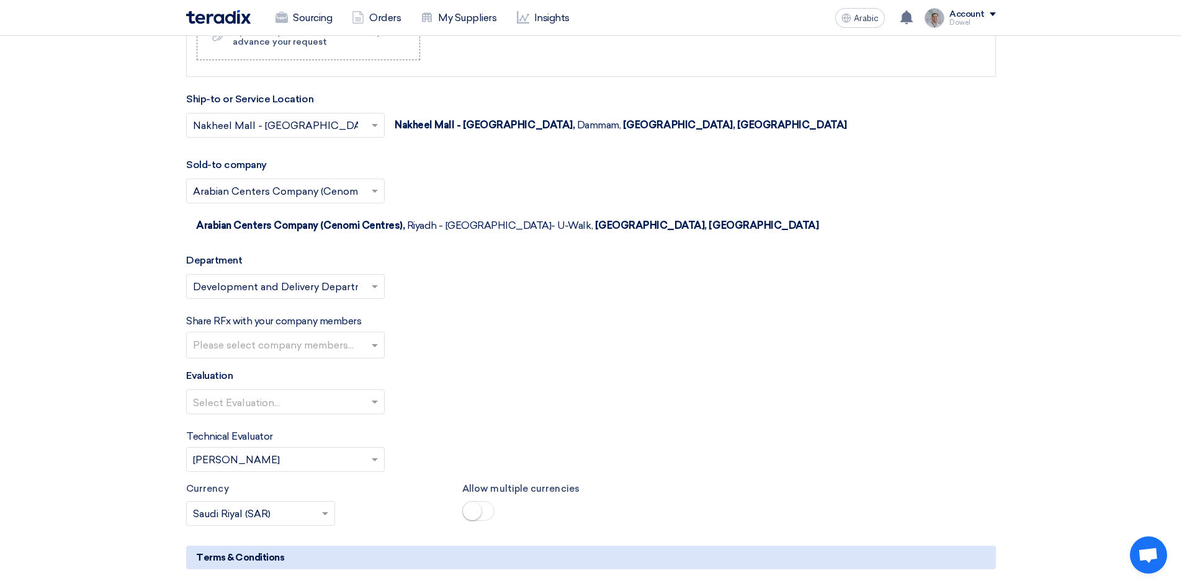
click at [320, 336] on input "text" at bounding box center [287, 346] width 188 height 20
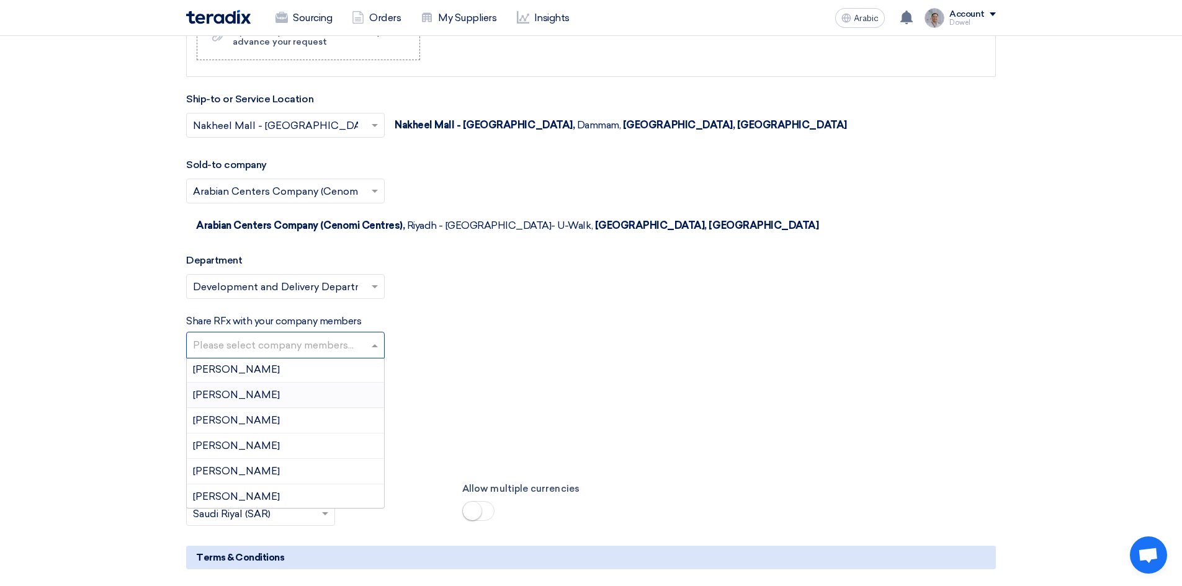
scroll to position [683, 0]
click at [270, 395] on font "[PERSON_NAME]" at bounding box center [236, 401] width 87 height 12
click at [321, 336] on input "text" at bounding box center [332, 346] width 77 height 20
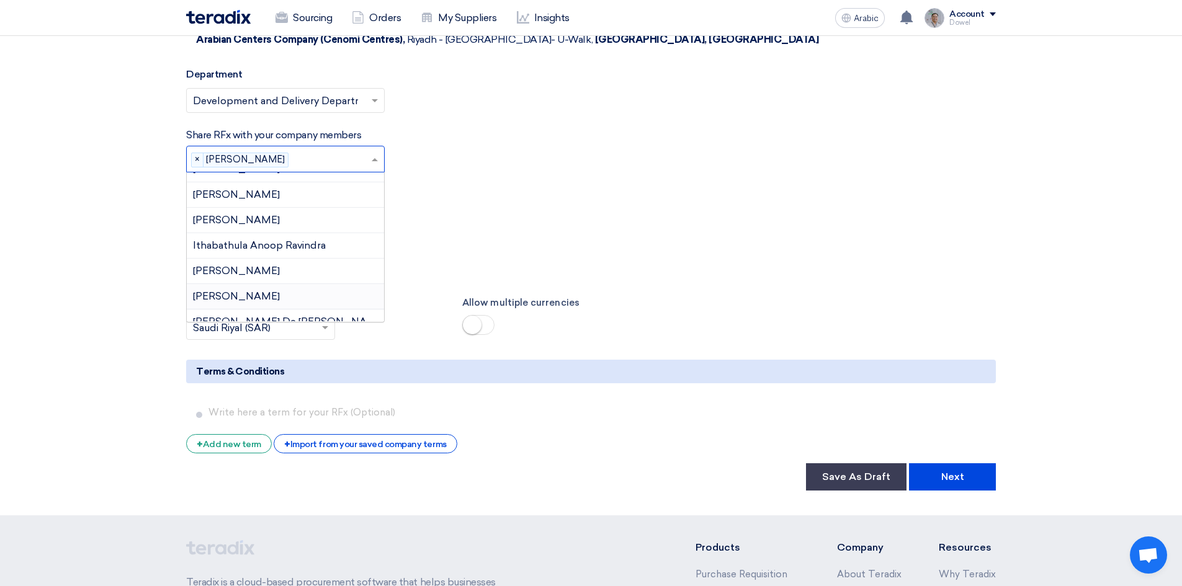
scroll to position [434, 0]
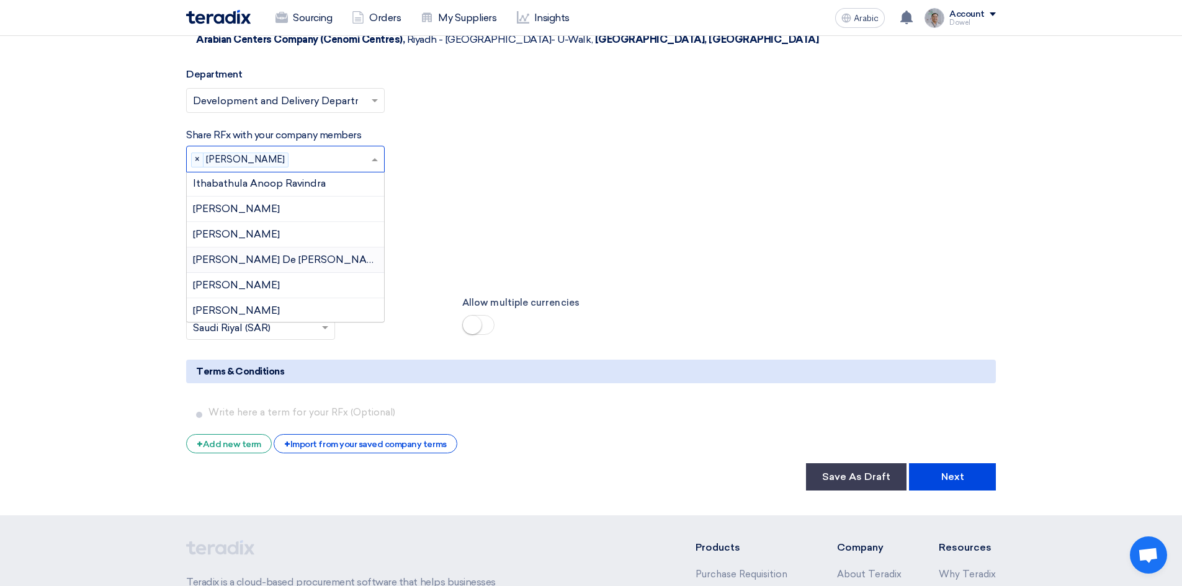
click at [282, 254] on font "[PERSON_NAME] De [PERSON_NAME]" at bounding box center [289, 260] width 192 height 12
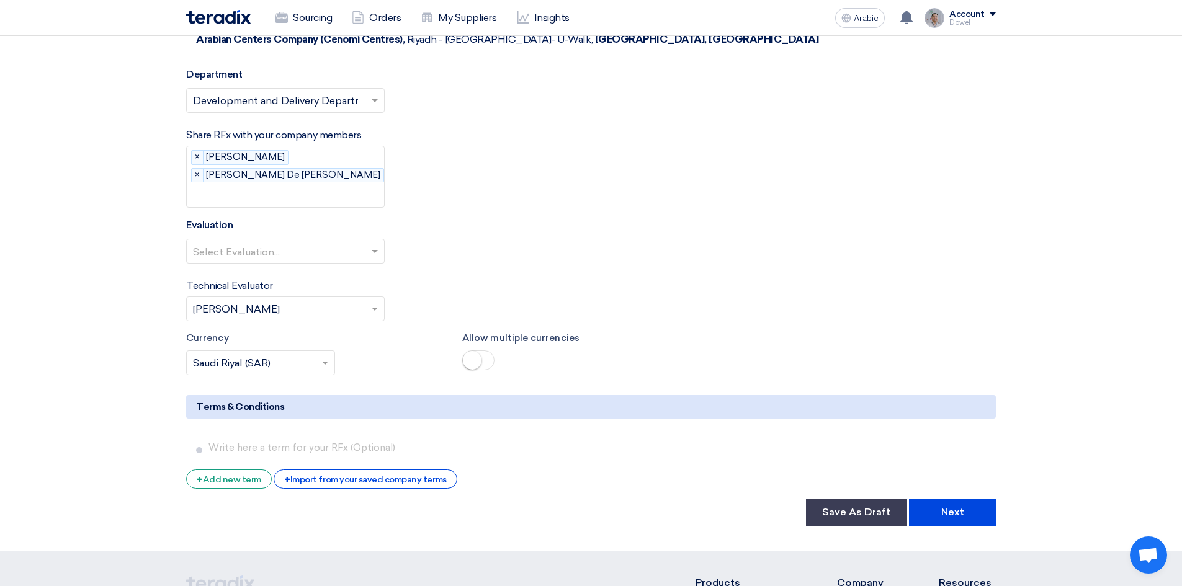
click at [320, 186] on input "text" at bounding box center [296, 196] width 207 height 20
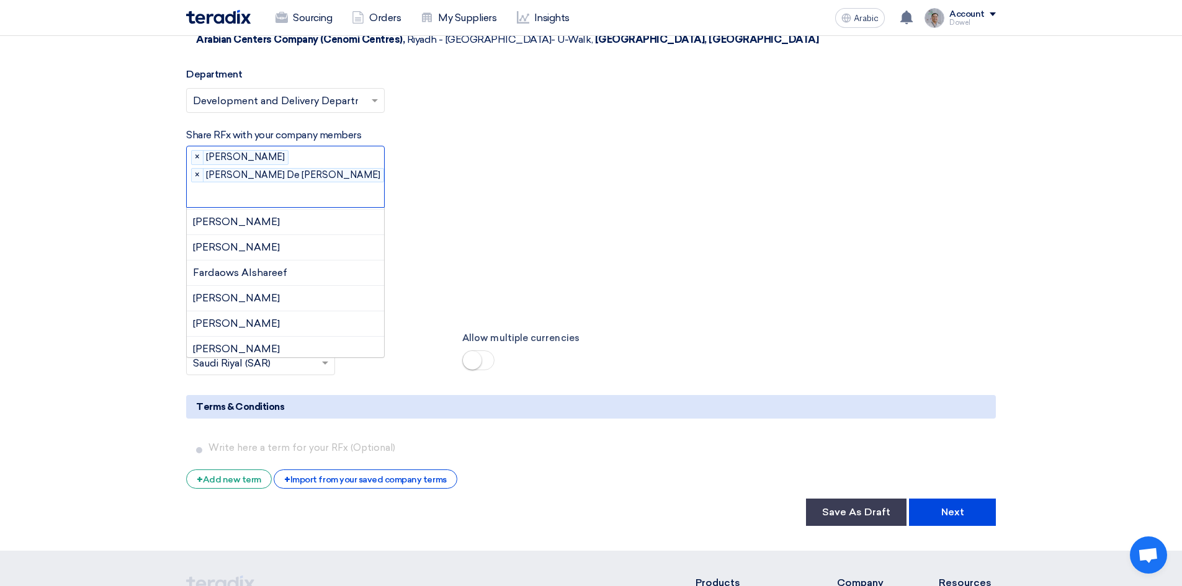
scroll to position [271, 0]
click at [236, 325] on font "[PERSON_NAME]" at bounding box center [236, 331] width 87 height 12
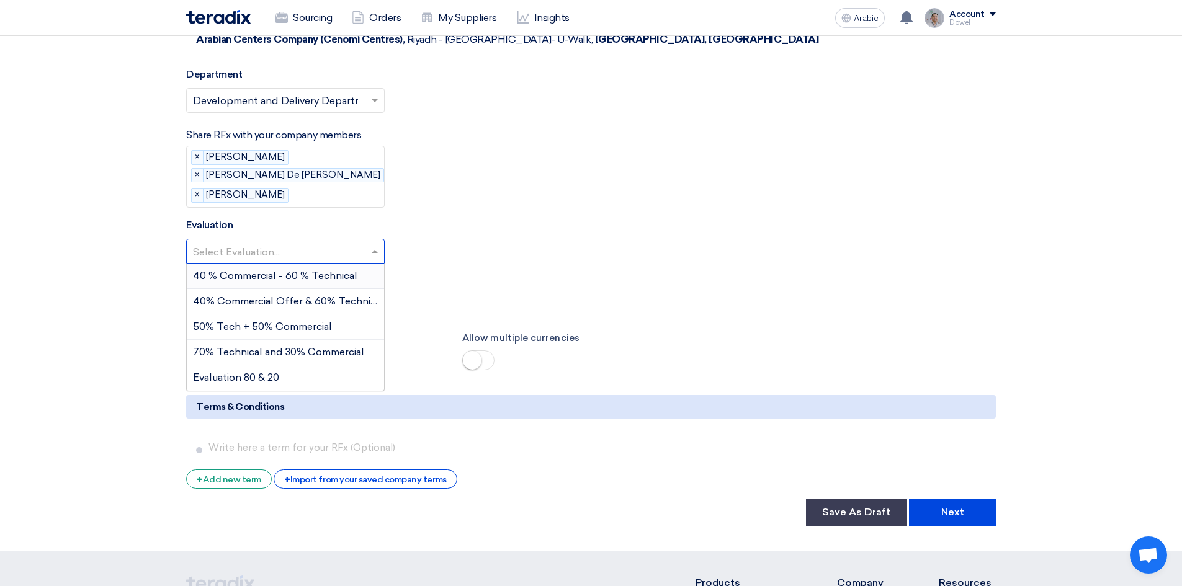
click at [277, 243] on input "text" at bounding box center [279, 253] width 173 height 20
click at [271, 321] on font "50% Tech + 50% Commercial" at bounding box center [262, 327] width 139 height 12
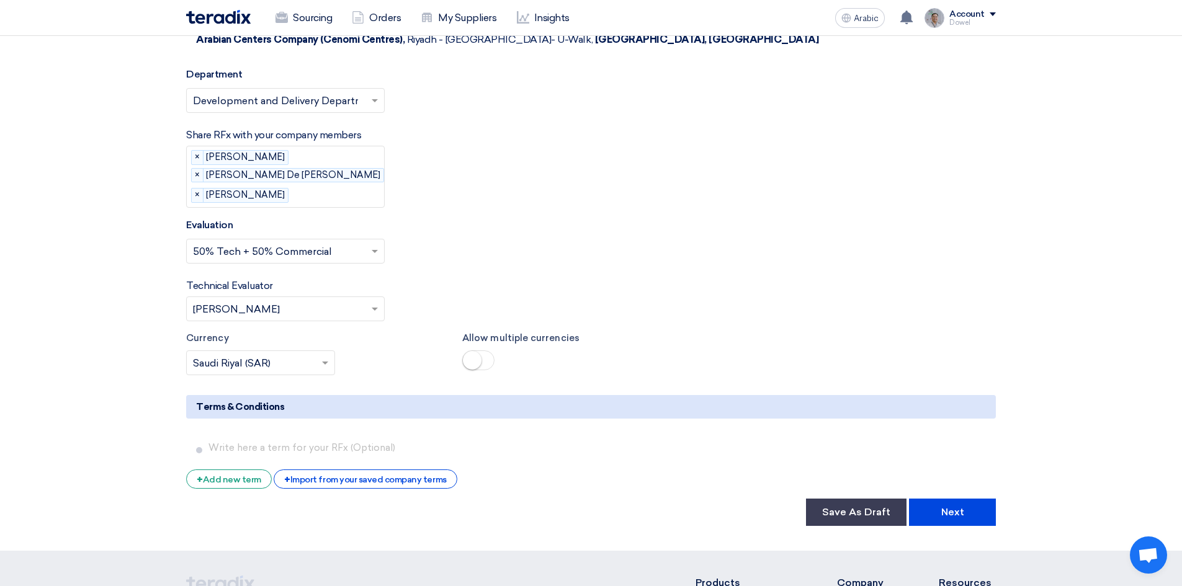
click at [275, 300] on input "text" at bounding box center [279, 310] width 173 height 20
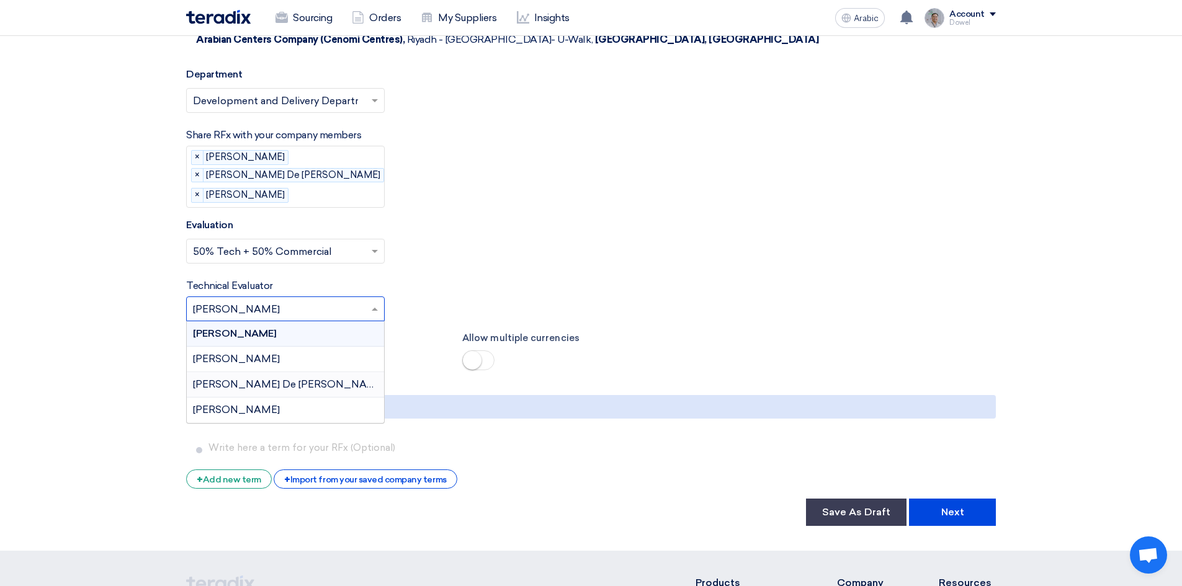
click at [256, 379] on font "[PERSON_NAME] De [PERSON_NAME]" at bounding box center [289, 385] width 192 height 12
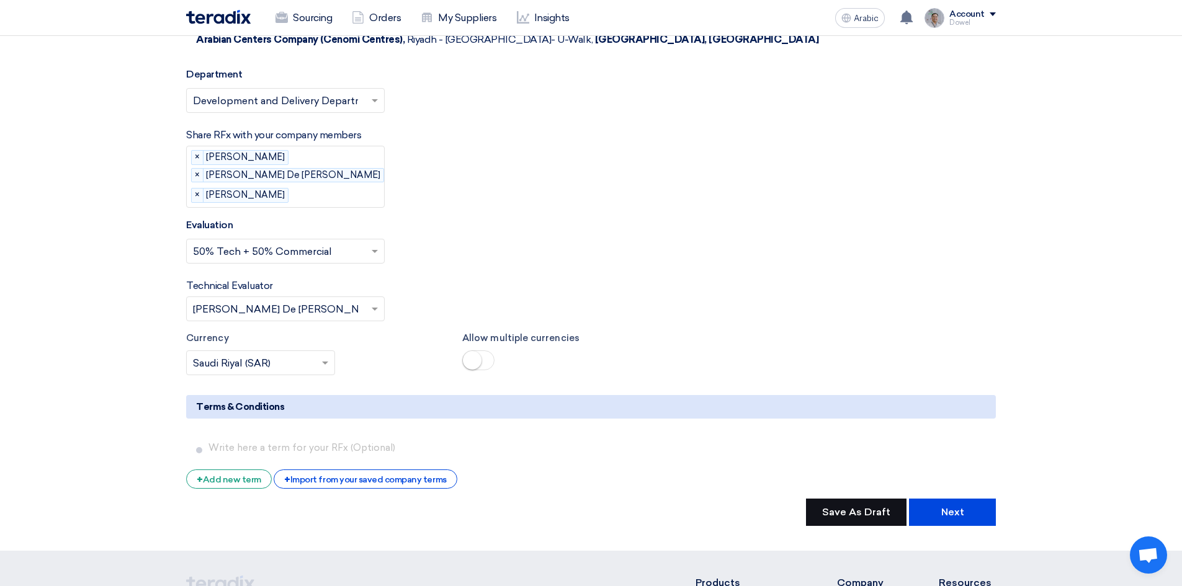
click at [833, 499] on button "Save As Draft" at bounding box center [856, 512] width 101 height 27
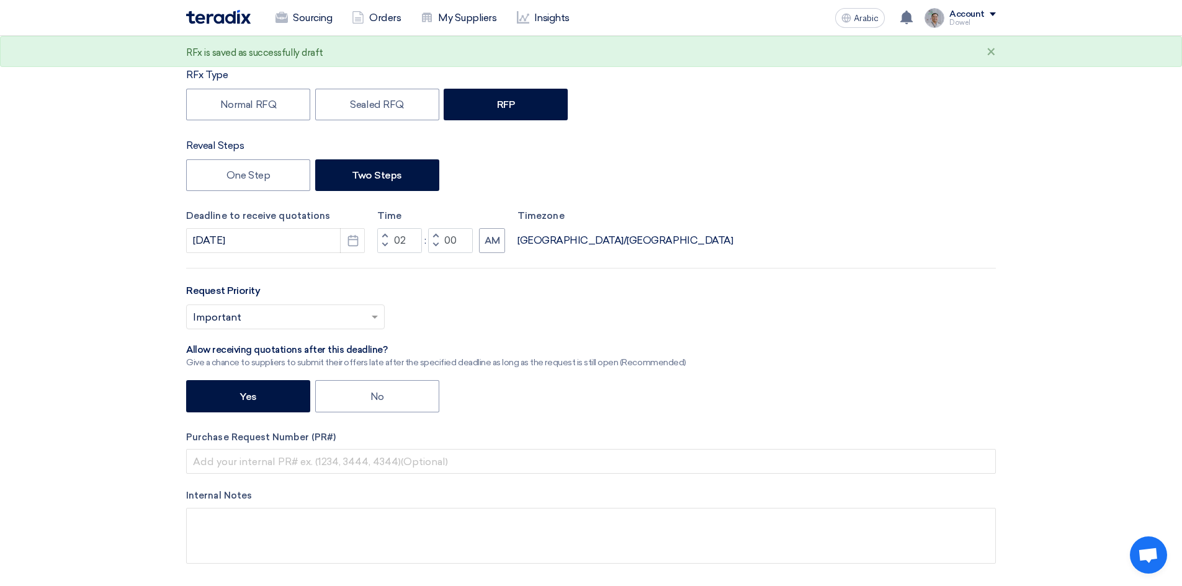
scroll to position [0, 0]
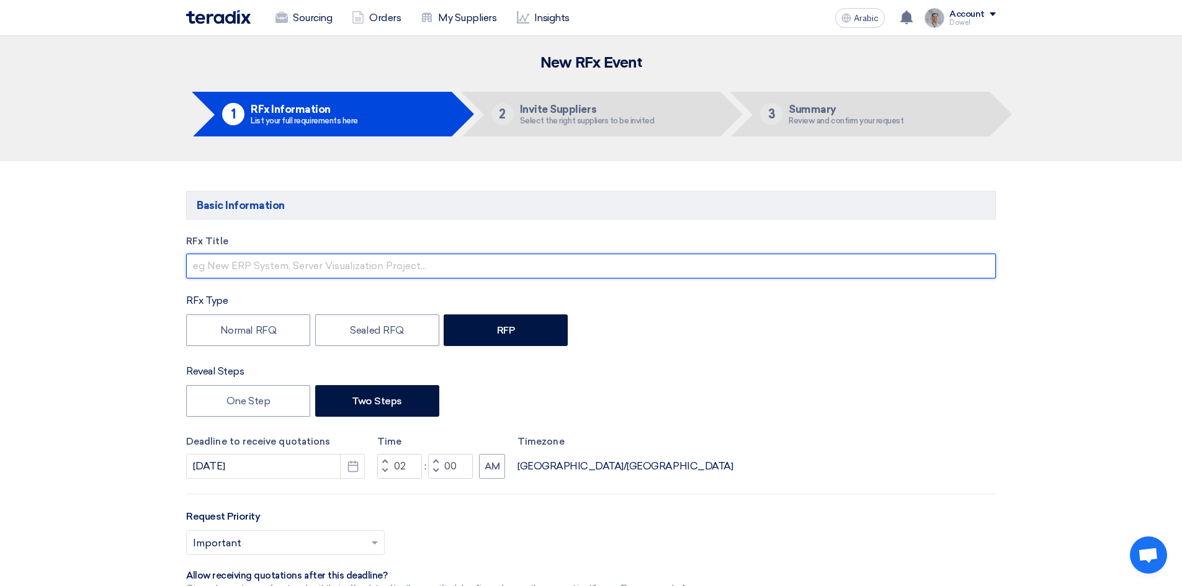
click at [230, 266] on input "text" at bounding box center [591, 266] width 810 height 25
click at [292, 271] on input "Design Consultancy for Wayfinding Signage - [GEOGRAPHIC_DATA]" at bounding box center [591, 266] width 810 height 25
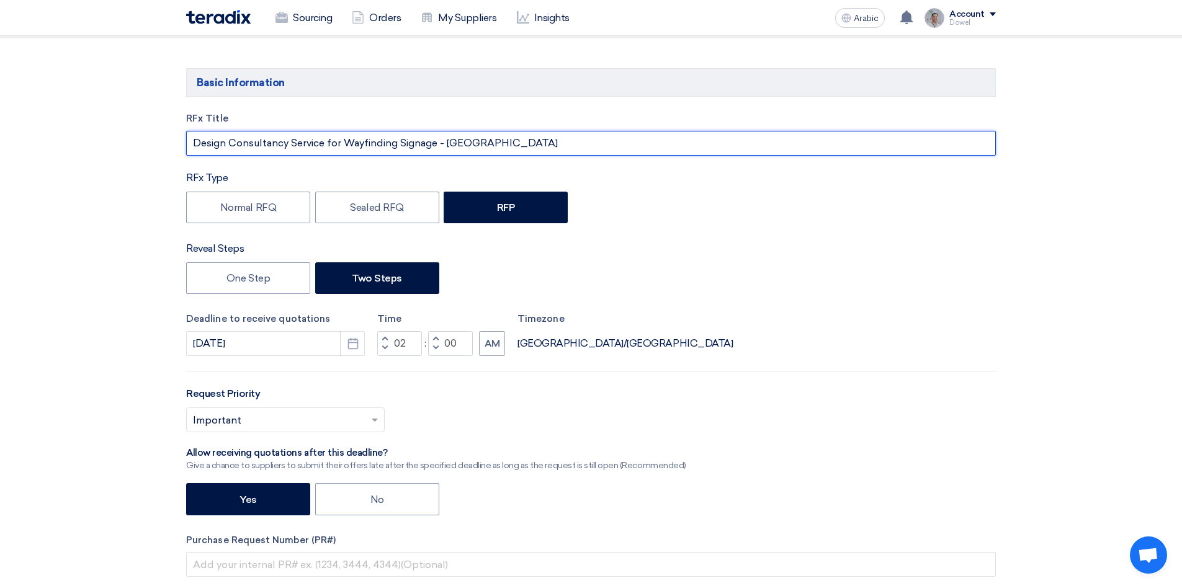
scroll to position [124, 0]
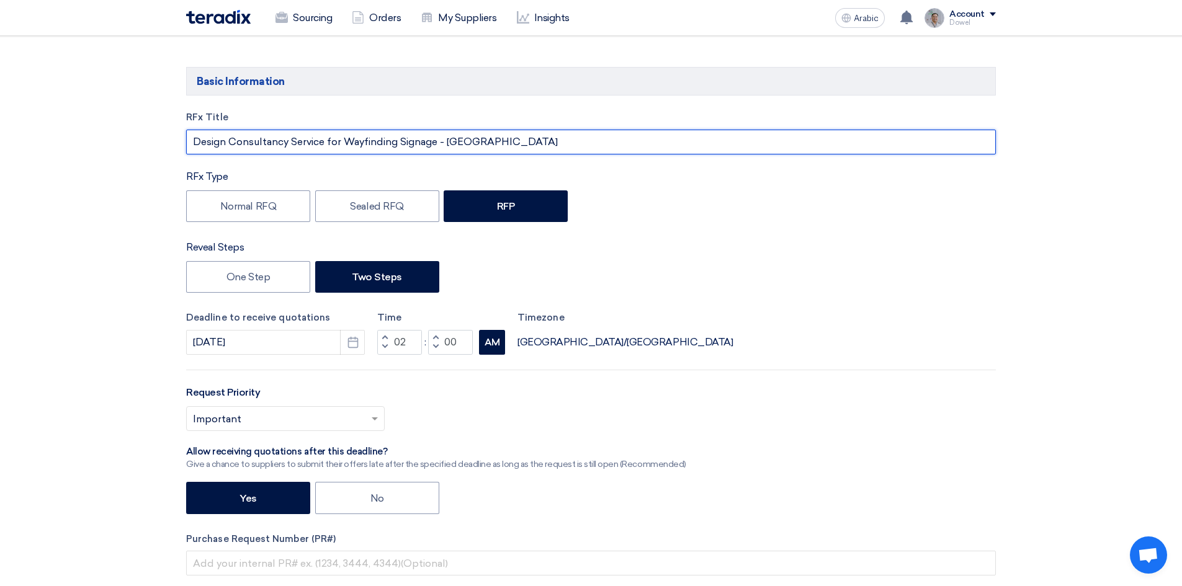
type input "Design Consultancy Service for Wayfinding Signage - [GEOGRAPHIC_DATA]"
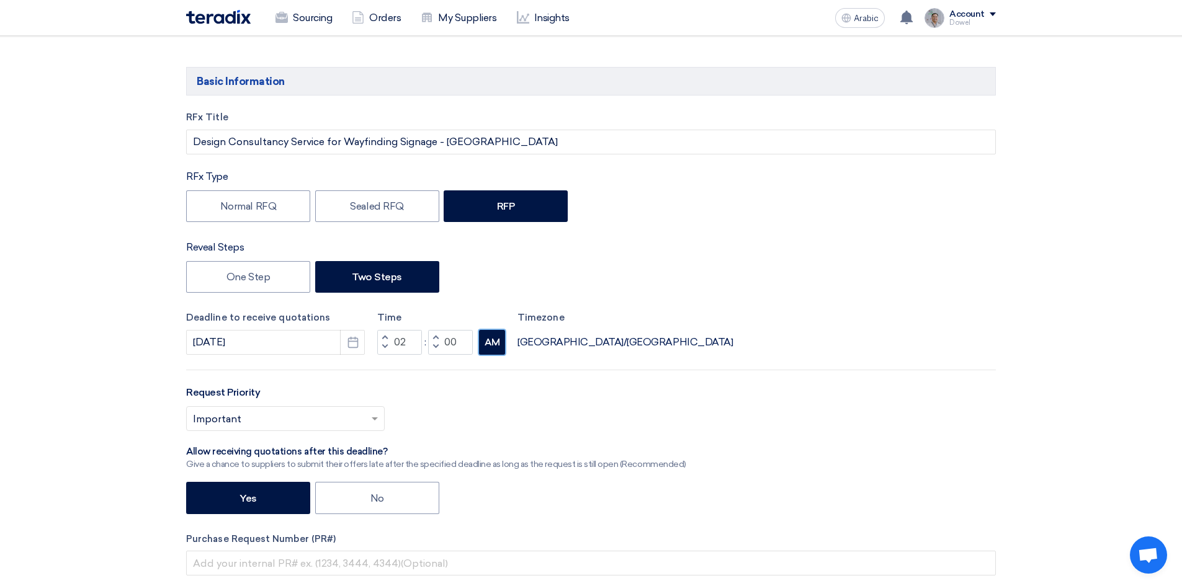
click at [495, 344] on font "AM" at bounding box center [493, 342] width 16 height 11
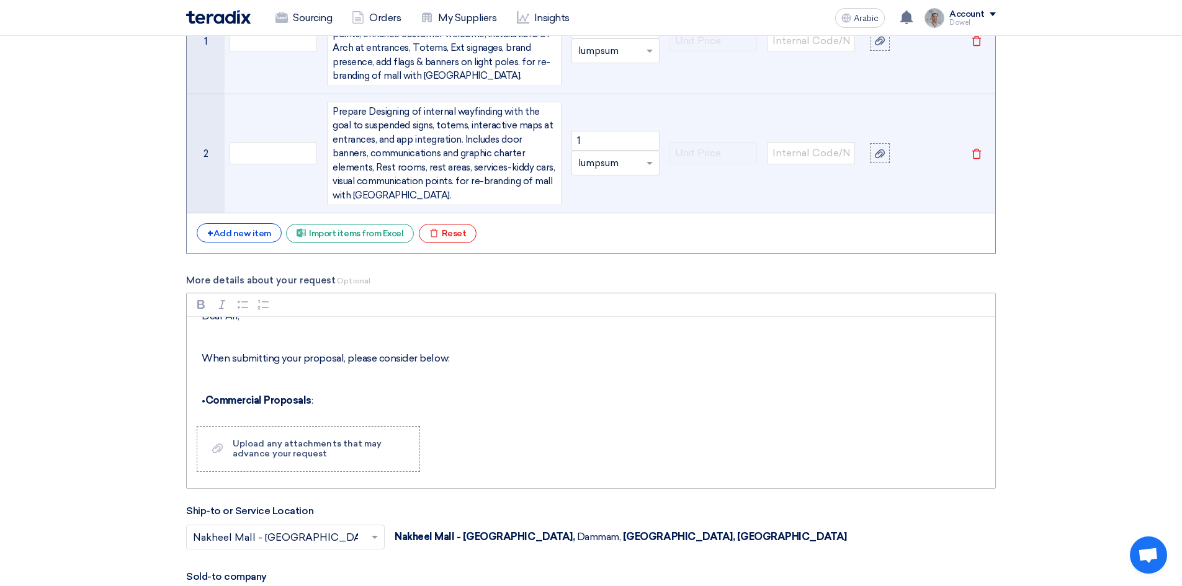
scroll to position [0, 0]
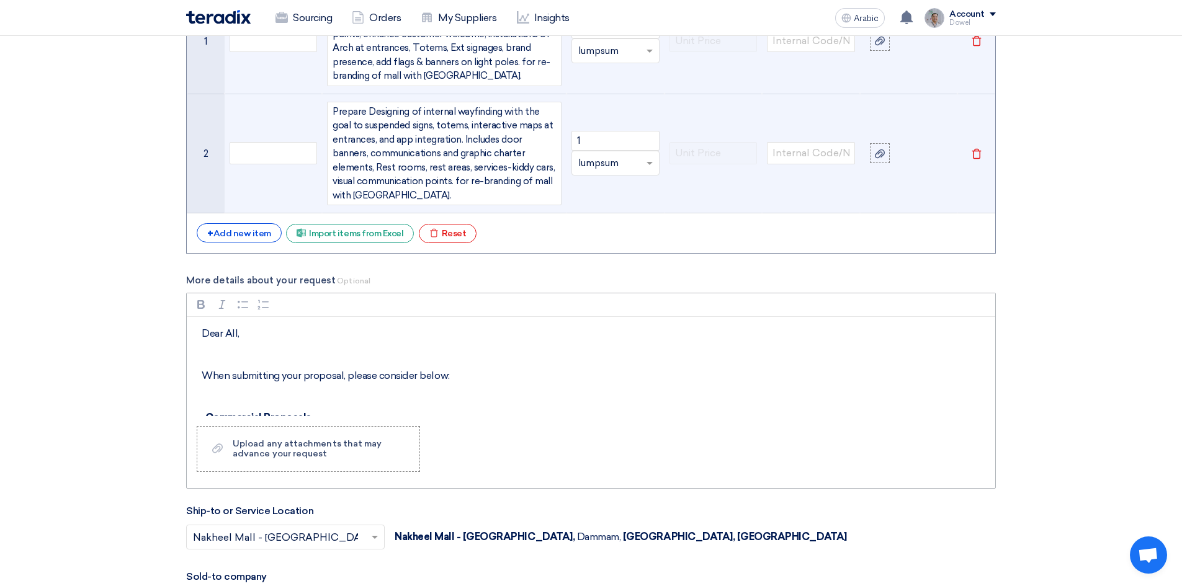
click at [270, 352] on p "Rich Text Editor, main" at bounding box center [596, 355] width 788 height 15
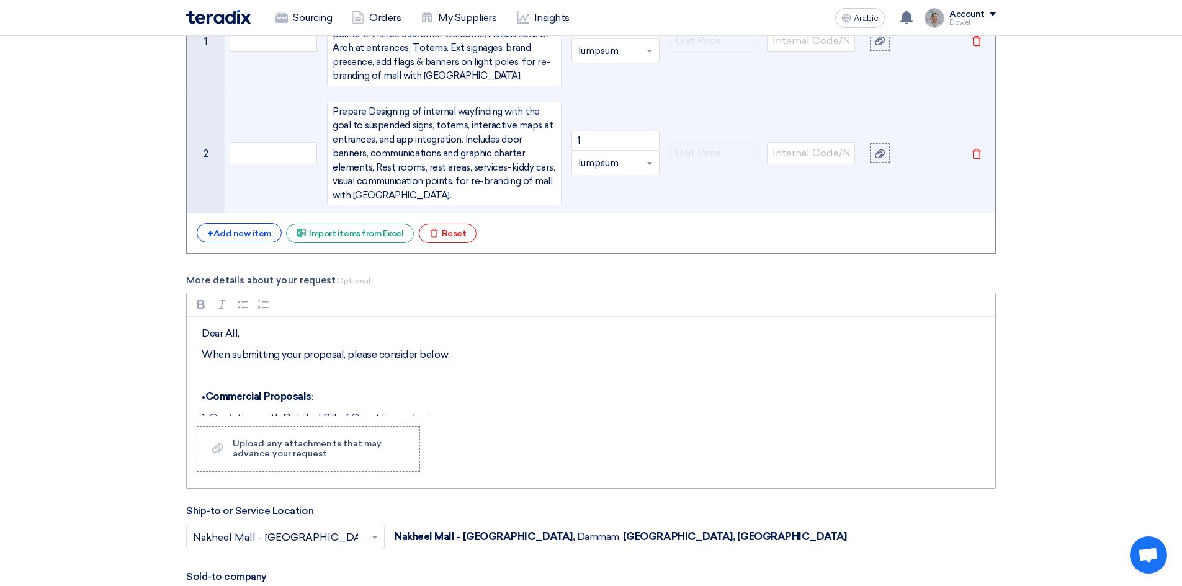
click at [269, 372] on p "Rich Text Editor, main" at bounding box center [596, 376] width 788 height 15
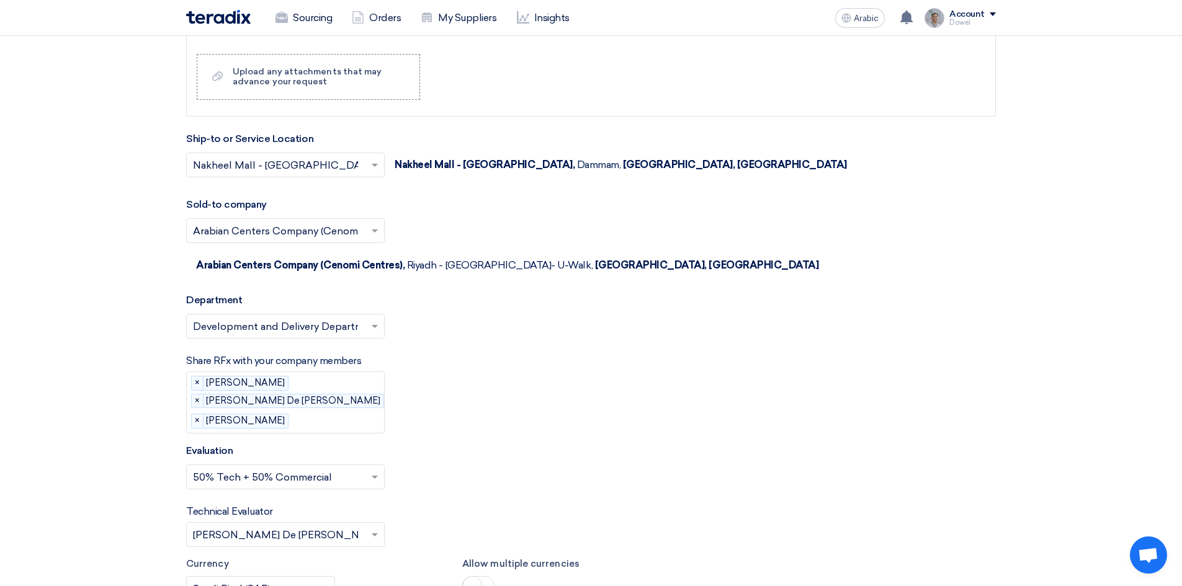
scroll to position [2048, 0]
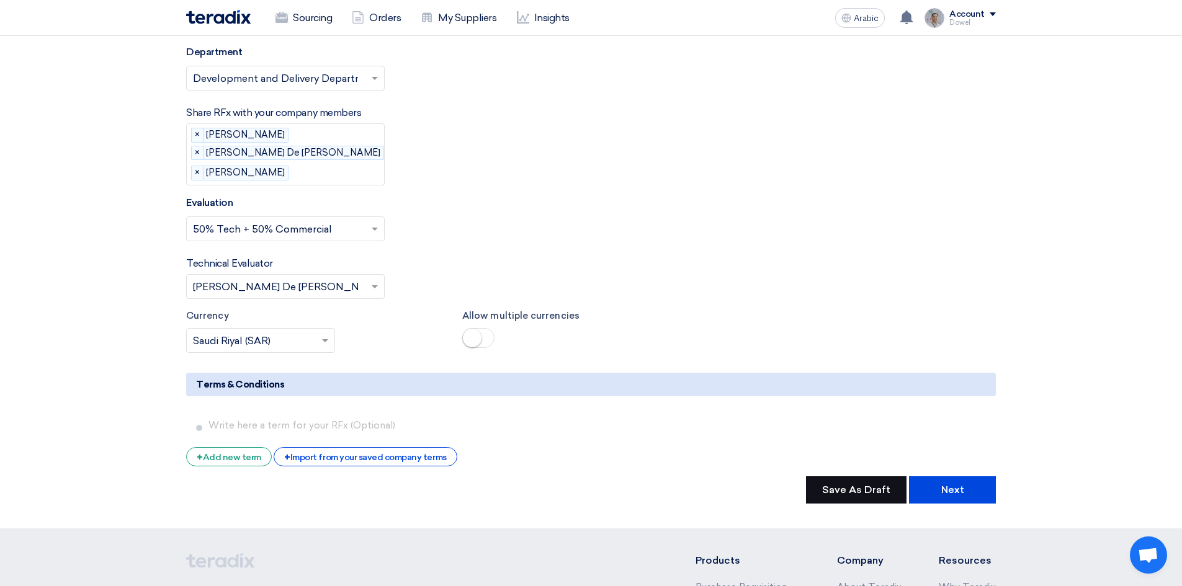
click at [843, 484] on font "Save As Draft" at bounding box center [856, 490] width 68 height 12
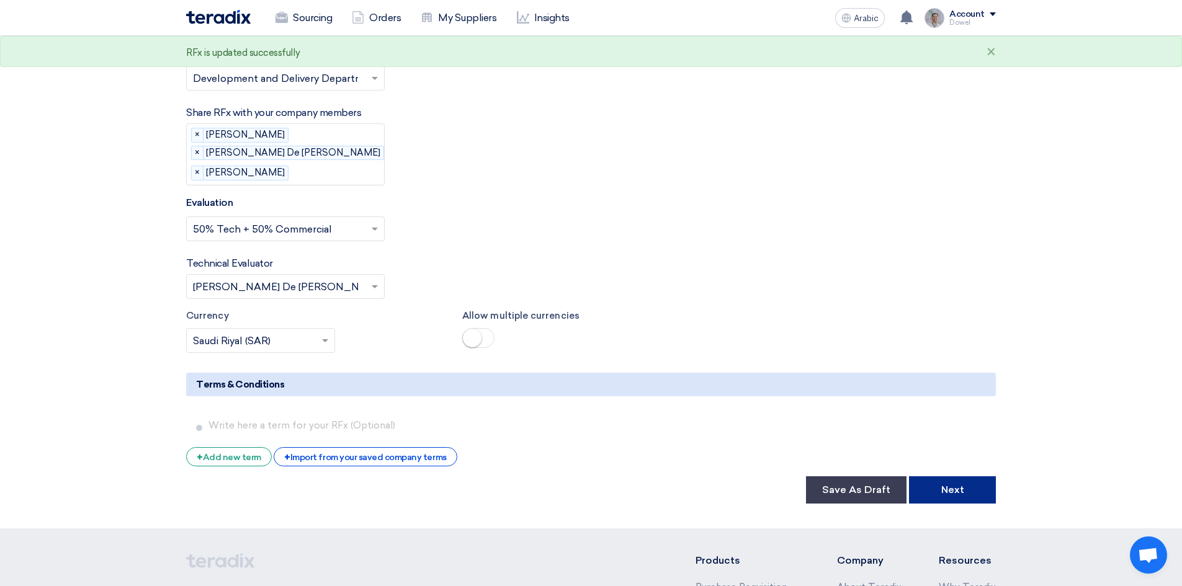
click at [964, 477] on button "Next" at bounding box center [952, 490] width 87 height 27
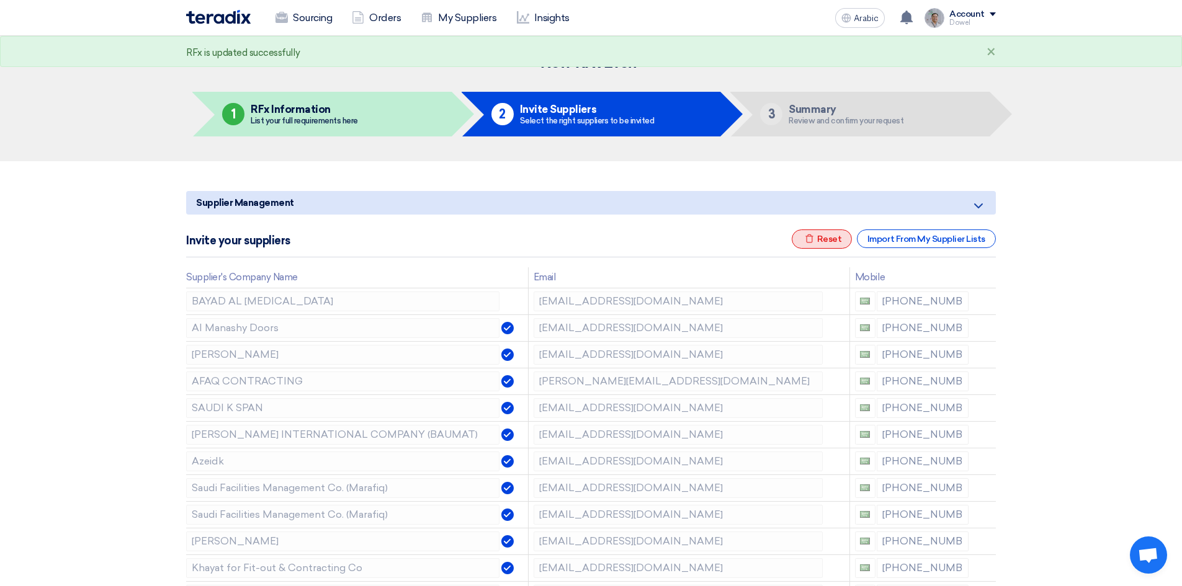
click at [835, 243] on div "Excel file Reset" at bounding box center [822, 239] width 61 height 19
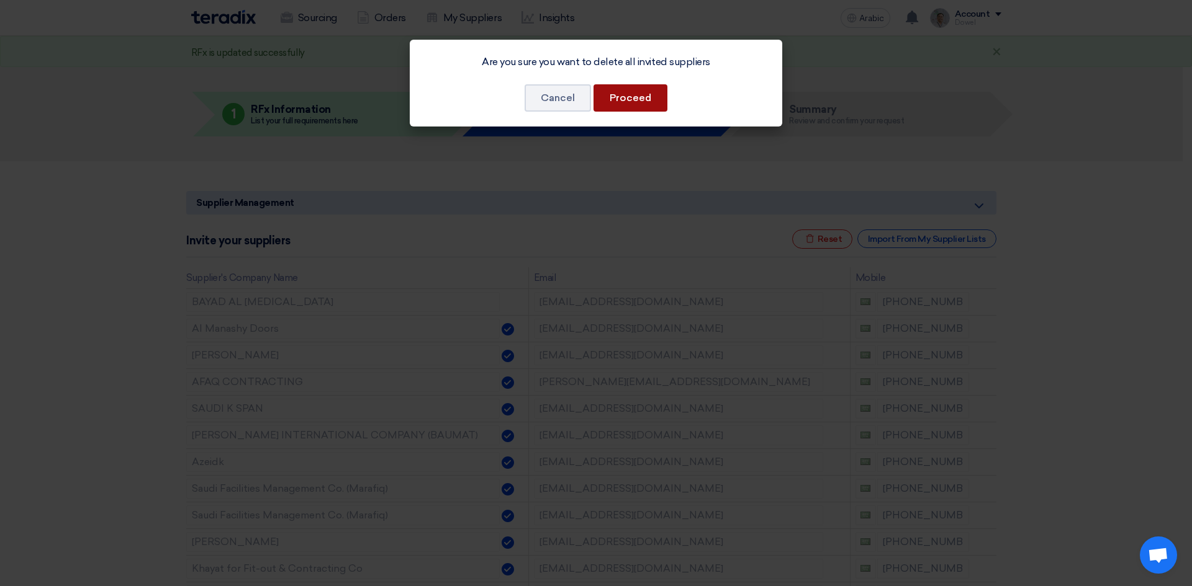
click at [629, 98] on font "Proceed" at bounding box center [630, 98] width 42 height 12
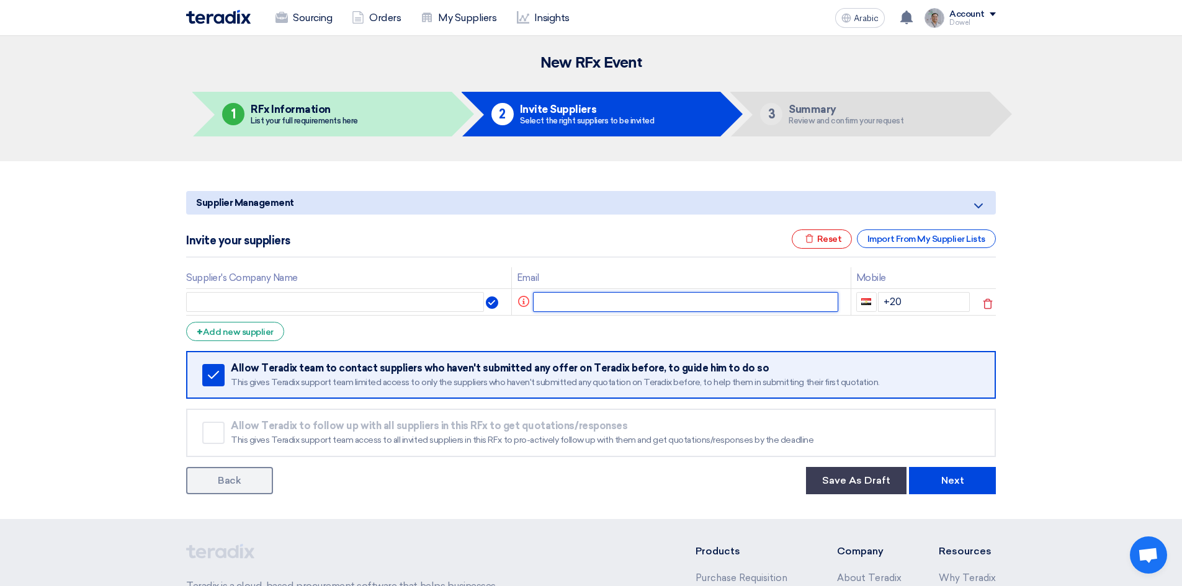
click at [609, 305] on input "text" at bounding box center [686, 302] width 306 height 20
paste input "[PERSON_NAME][EMAIL_ADDRESS][DOMAIN_NAME]"
type input "[PERSON_NAME][EMAIL_ADDRESS][DOMAIN_NAME]"
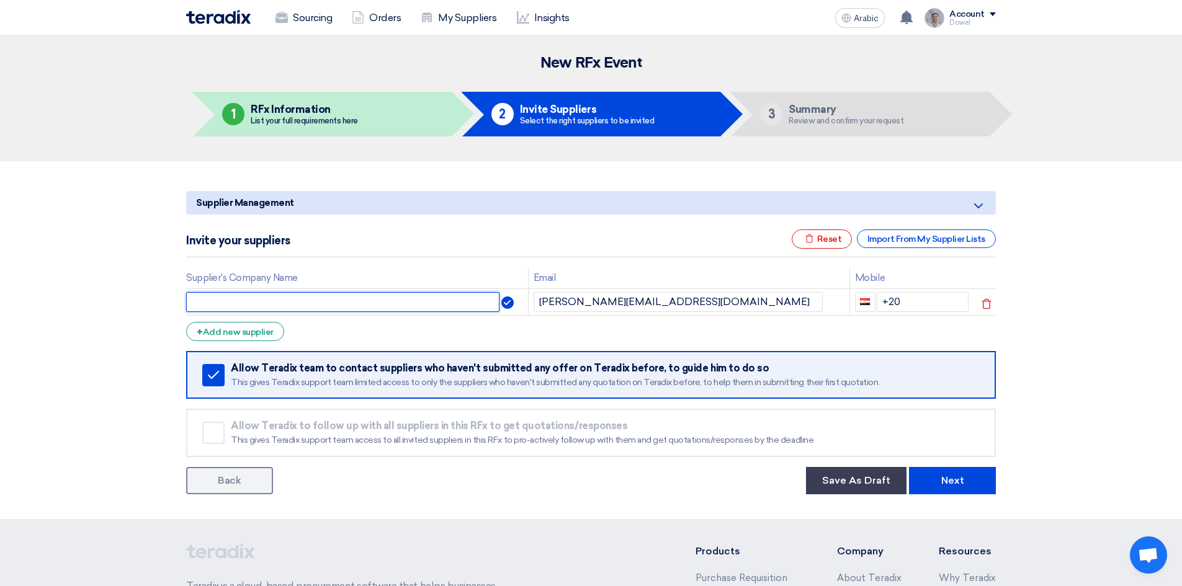
click at [338, 306] on input "text" at bounding box center [342, 302] width 313 height 20
type input "Air Design"
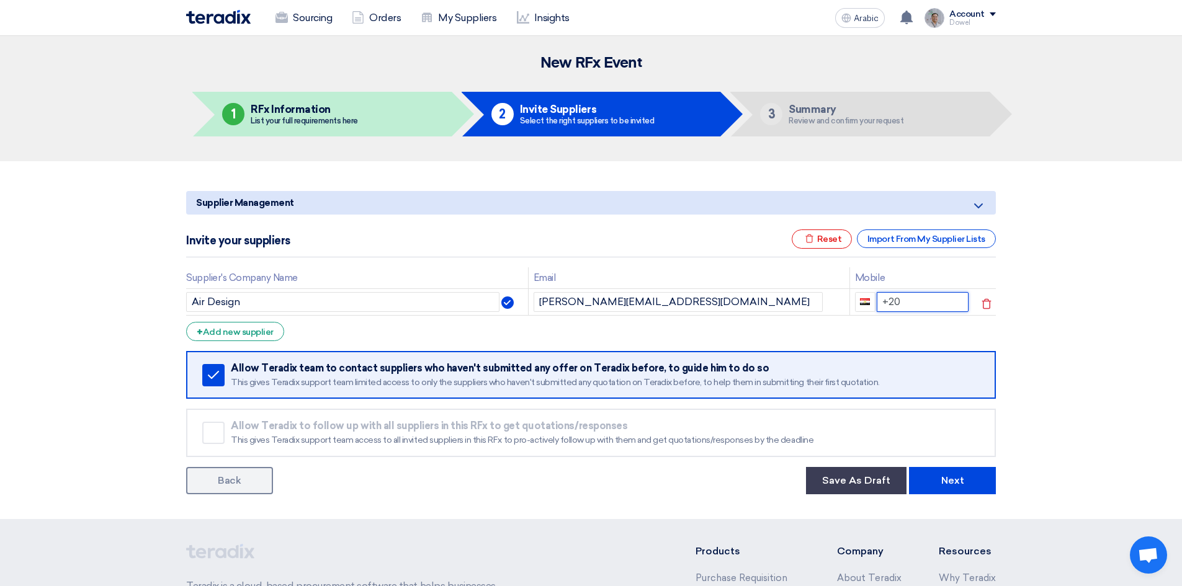
drag, startPoint x: 902, startPoint y: 301, endPoint x: 874, endPoint y: 300, distance: 28.0
click at [877, 300] on input "+20" at bounding box center [923, 302] width 92 height 20
click at [910, 303] on input "[PHONE_NUMBER]" at bounding box center [923, 302] width 92 height 20
click at [246, 333] on font "Add new supplier" at bounding box center [238, 332] width 71 height 11
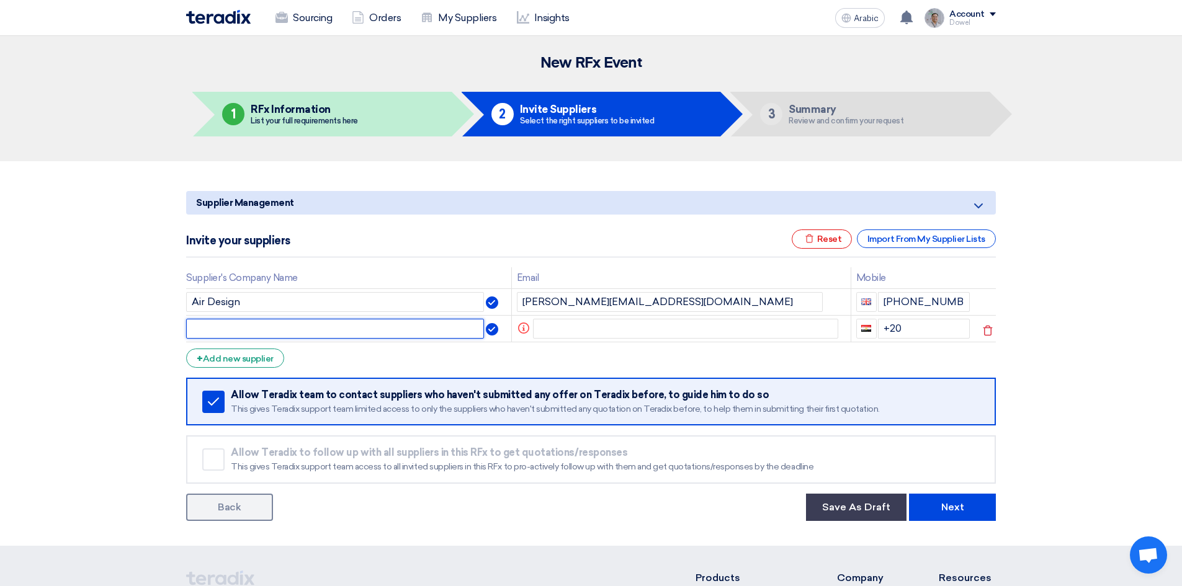
click at [301, 328] on input "text" at bounding box center [335, 329] width 298 height 20
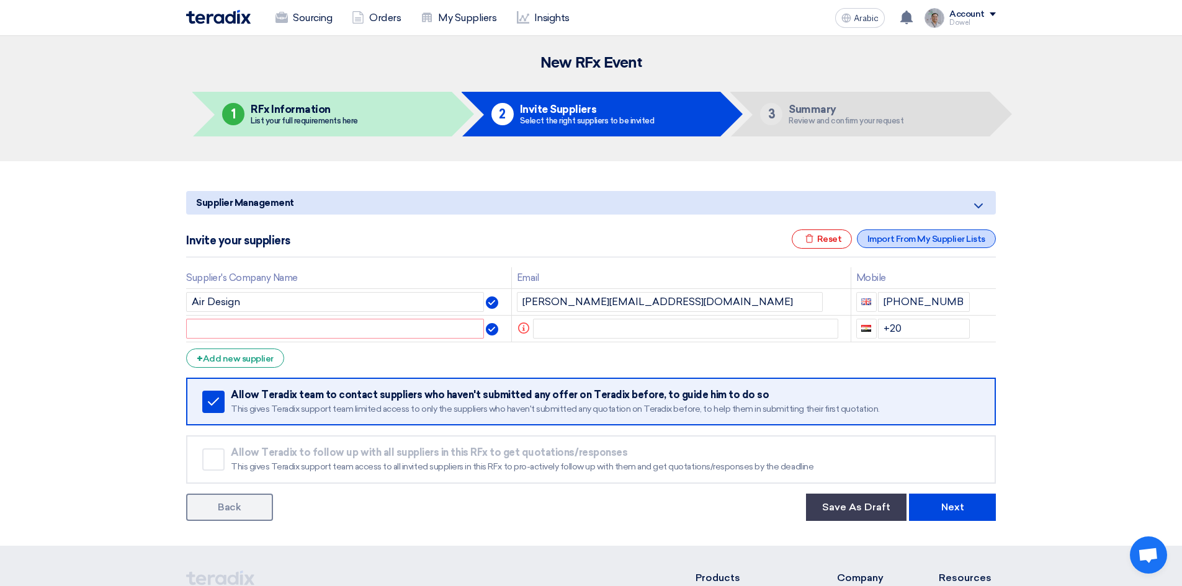
click at [935, 241] on font "Import From My Supplier Lists" at bounding box center [927, 239] width 118 height 11
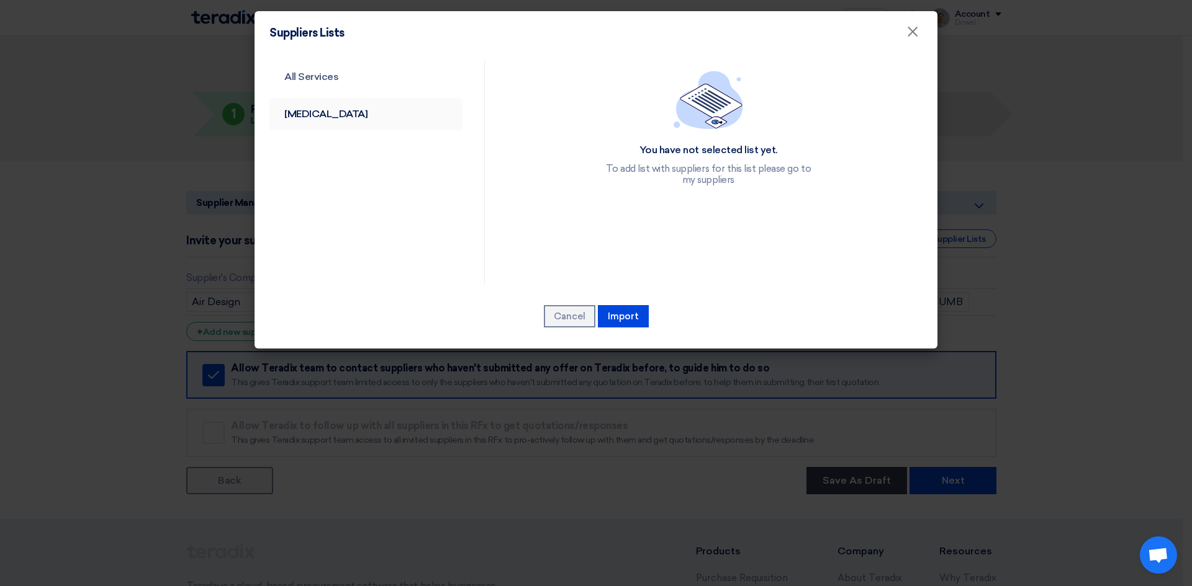
click at [325, 114] on link "[MEDICAL_DATA]" at bounding box center [365, 114] width 193 height 32
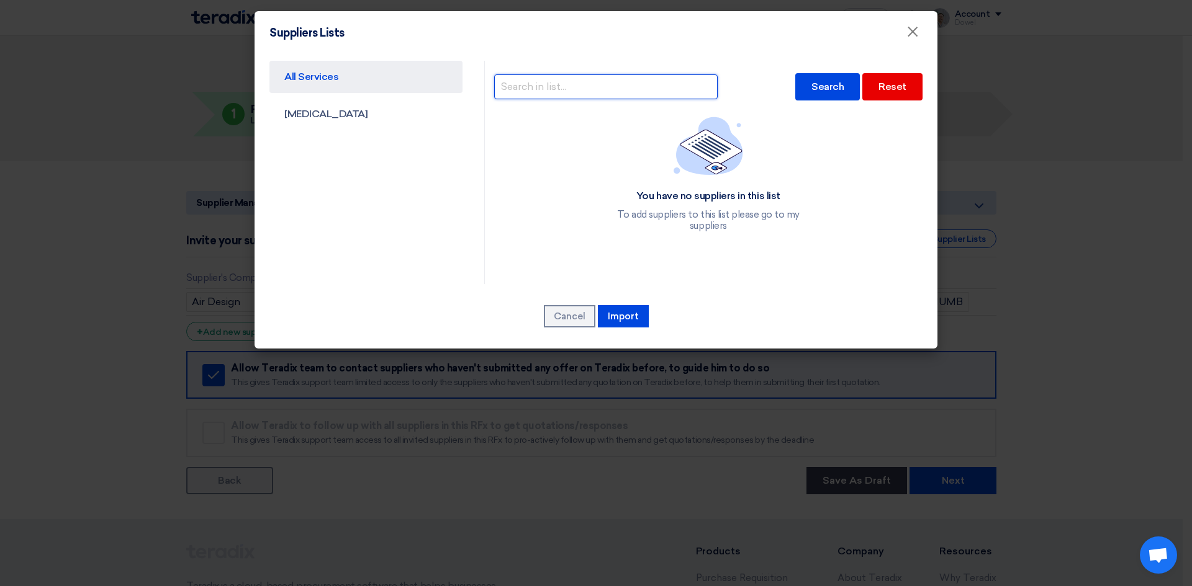
click at [599, 86] on input "text" at bounding box center [605, 86] width 223 height 25
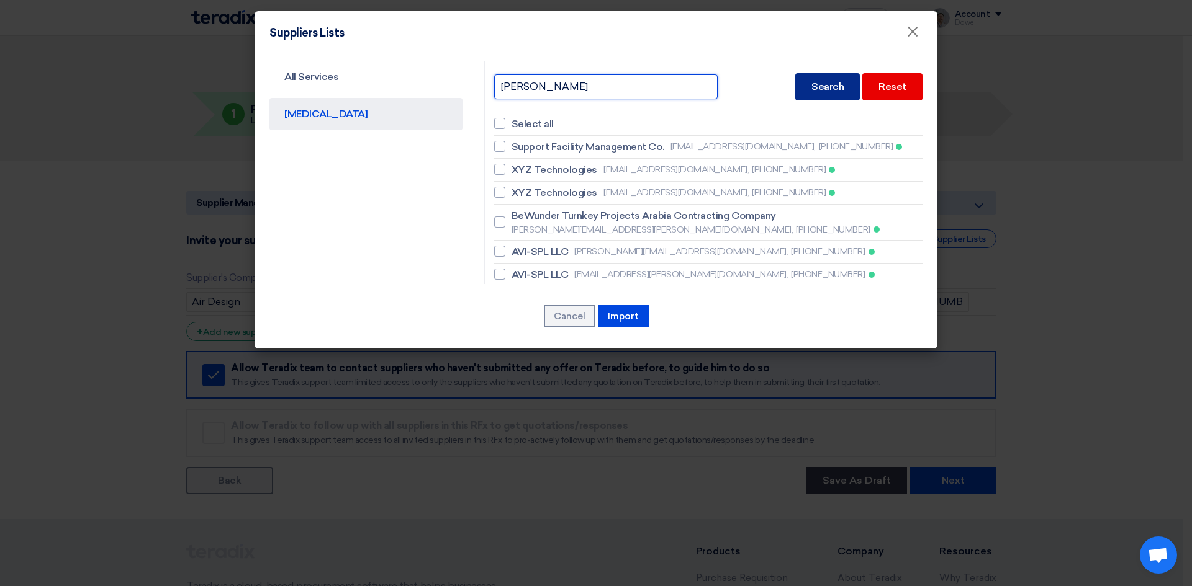
type input "[PERSON_NAME]"
click at [812, 83] on font "Search" at bounding box center [827, 87] width 32 height 12
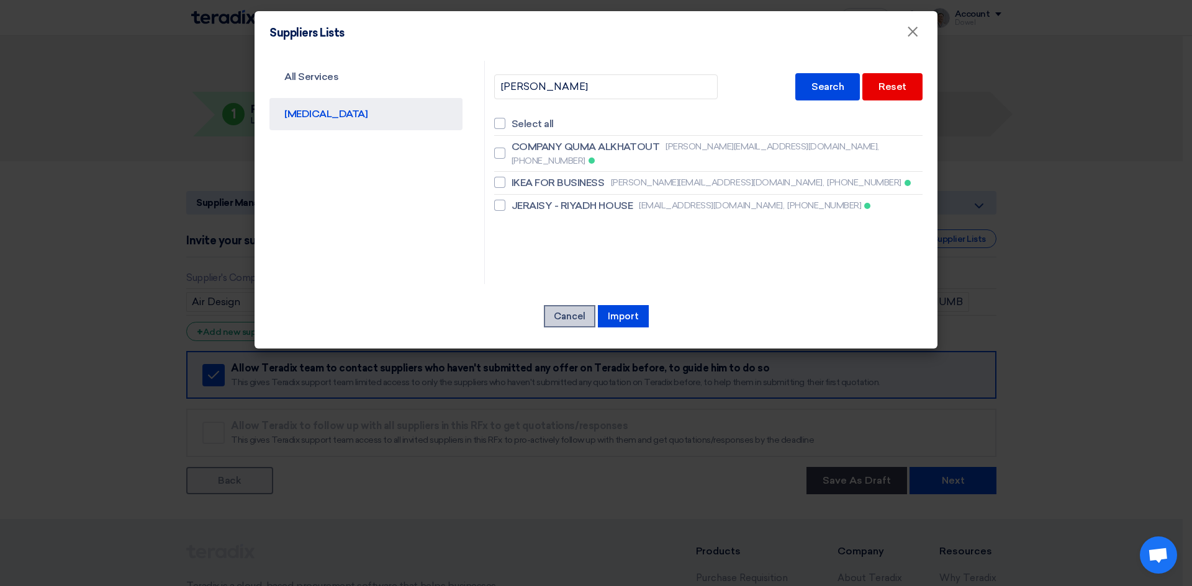
click at [564, 319] on font "Cancel" at bounding box center [570, 316] width 32 height 11
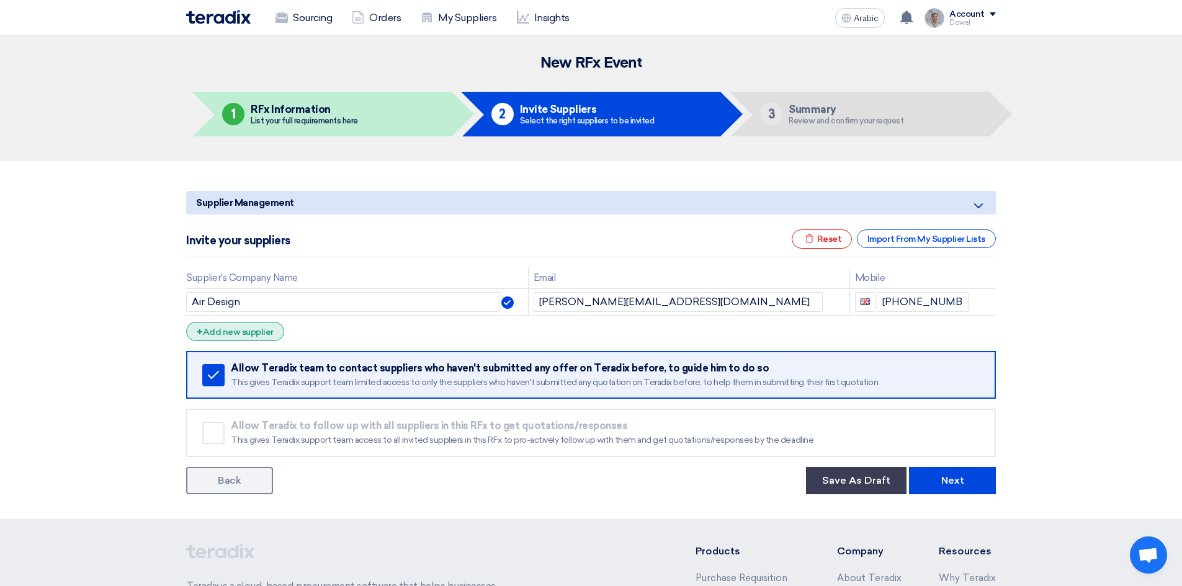
click at [256, 337] on font "Add new supplier" at bounding box center [238, 332] width 71 height 11
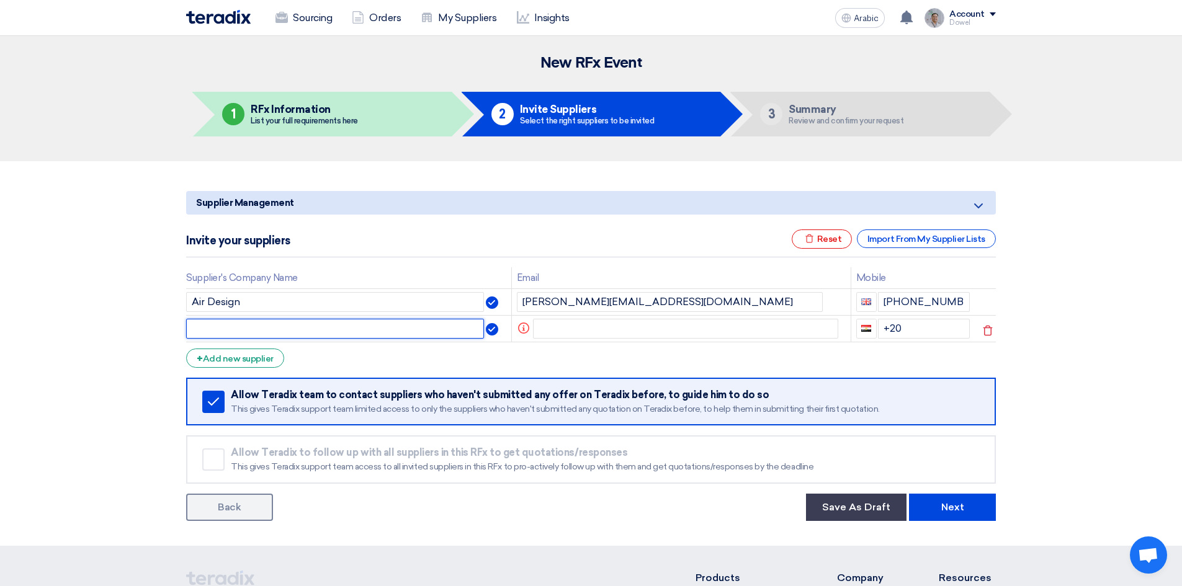
click at [232, 328] on input "text" at bounding box center [335, 329] width 298 height 20
type input "Company Quma Al-Khatout (PHC)"
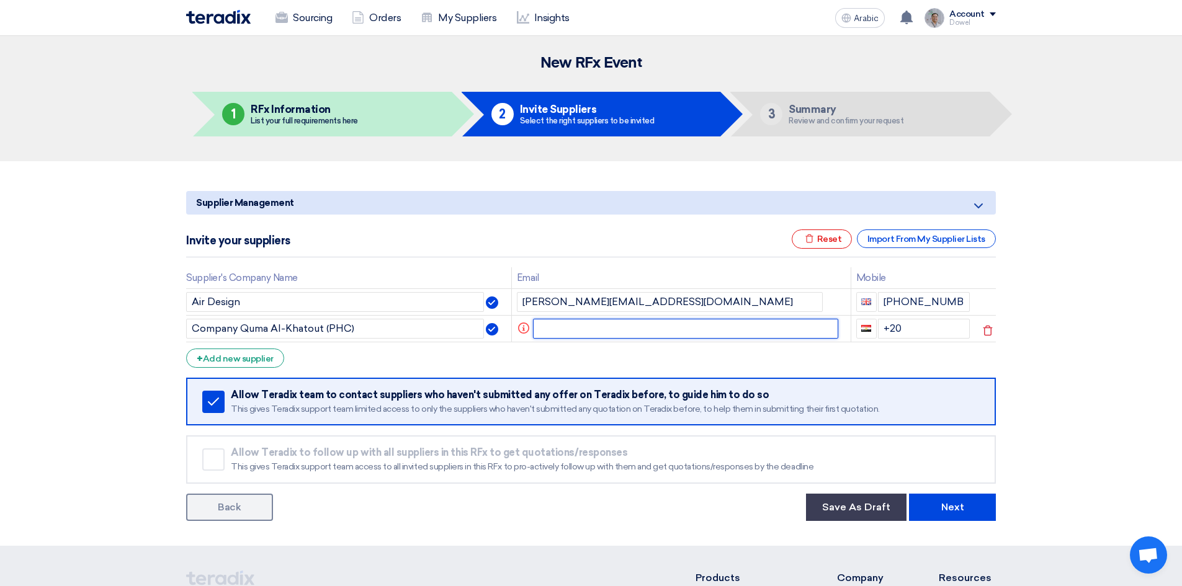
paste input "[PERSON_NAME][EMAIL_ADDRESS][DOMAIN_NAME]"
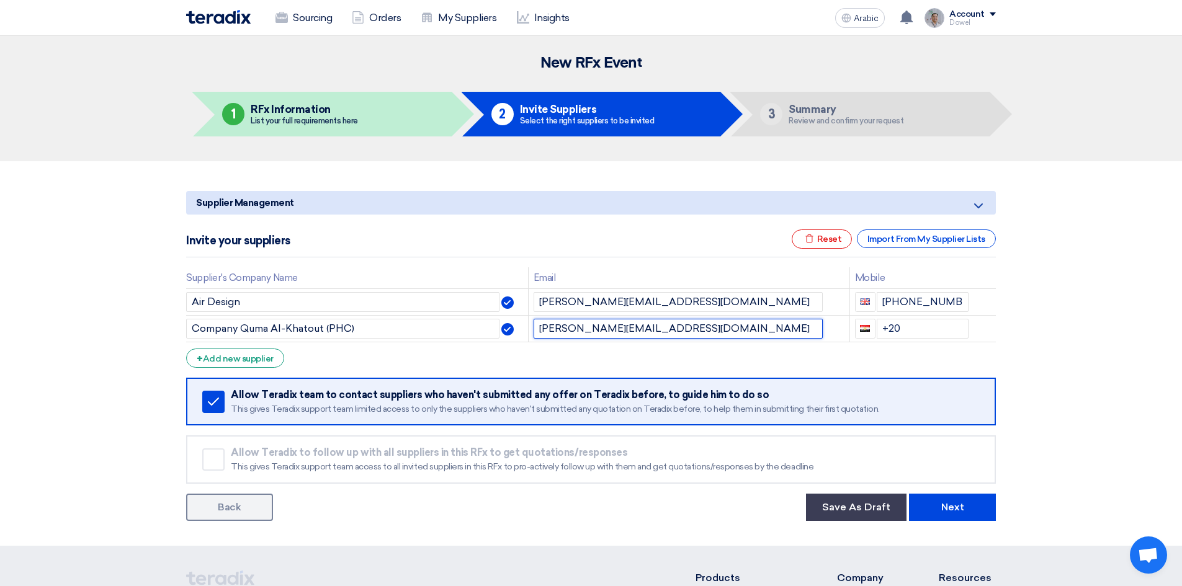
type input "[PERSON_NAME][EMAIL_ADDRESS][DOMAIN_NAME]"
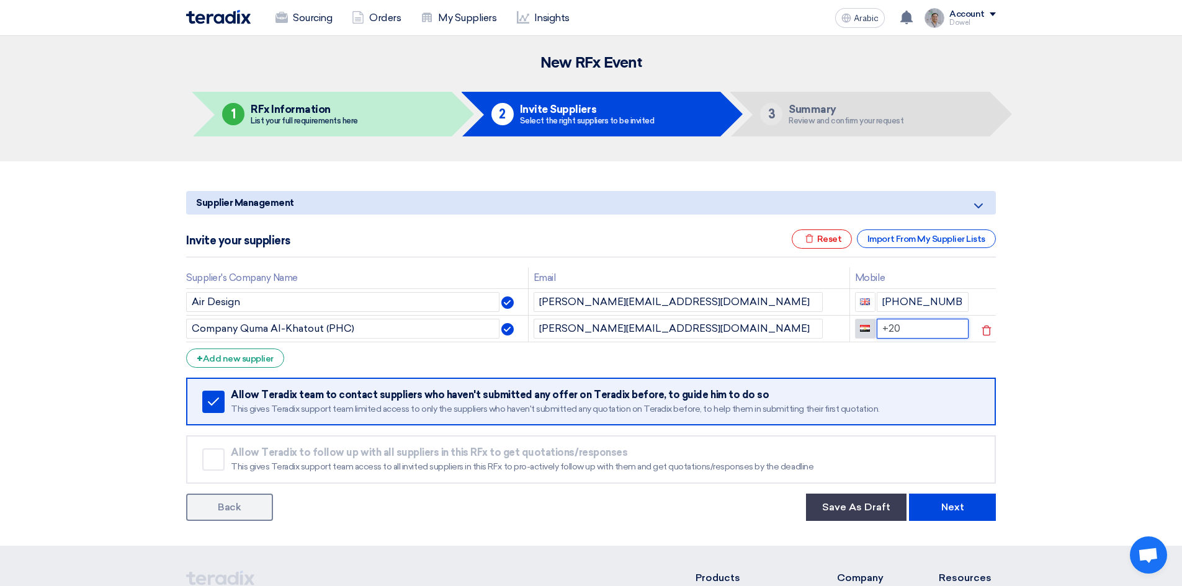
drag, startPoint x: 902, startPoint y: 323, endPoint x: 873, endPoint y: 330, distance: 30.0
click at [873, 330] on div "+20" at bounding box center [912, 329] width 114 height 20
click at [240, 357] on font "Add new supplier" at bounding box center [238, 359] width 71 height 11
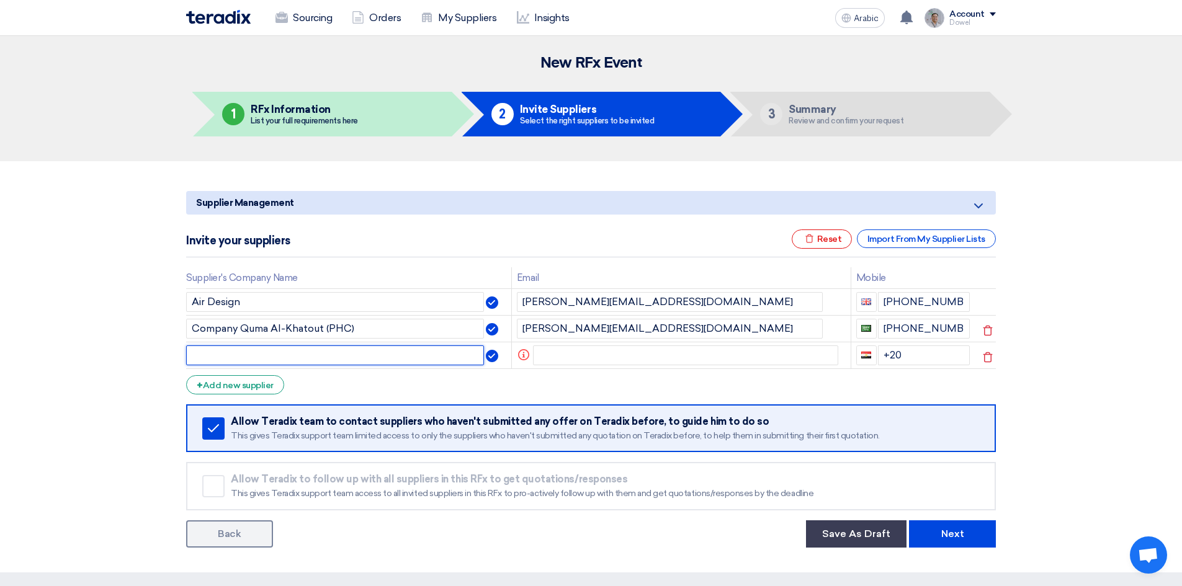
click at [243, 357] on input "text" at bounding box center [335, 356] width 298 height 20
drag, startPoint x: 280, startPoint y: 354, endPoint x: 359, endPoint y: 356, distance: 78.8
click at [359, 356] on input "SMD Signage & MEtal dESIGN llc" at bounding box center [335, 356] width 298 height 20
type input "SMD Signage & Metal Design LLC"
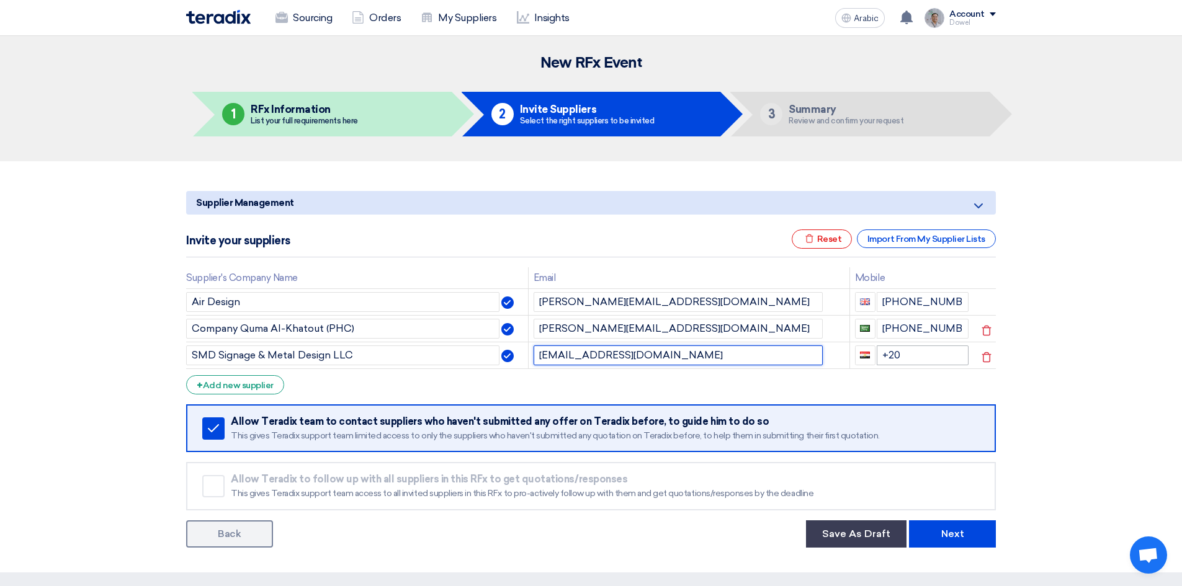
type input "[EMAIL_ADDRESS][DOMAIN_NAME]"
drag, startPoint x: 905, startPoint y: 350, endPoint x: 877, endPoint y: 351, distance: 27.9
click at [878, 350] on input "+20" at bounding box center [923, 356] width 92 height 20
type input "[PHONE_NUMBER]"
click at [443, 388] on form "Supplier Management Minimize/Maximize Category Invite your suppliers Excel file…" at bounding box center [591, 369] width 810 height 357
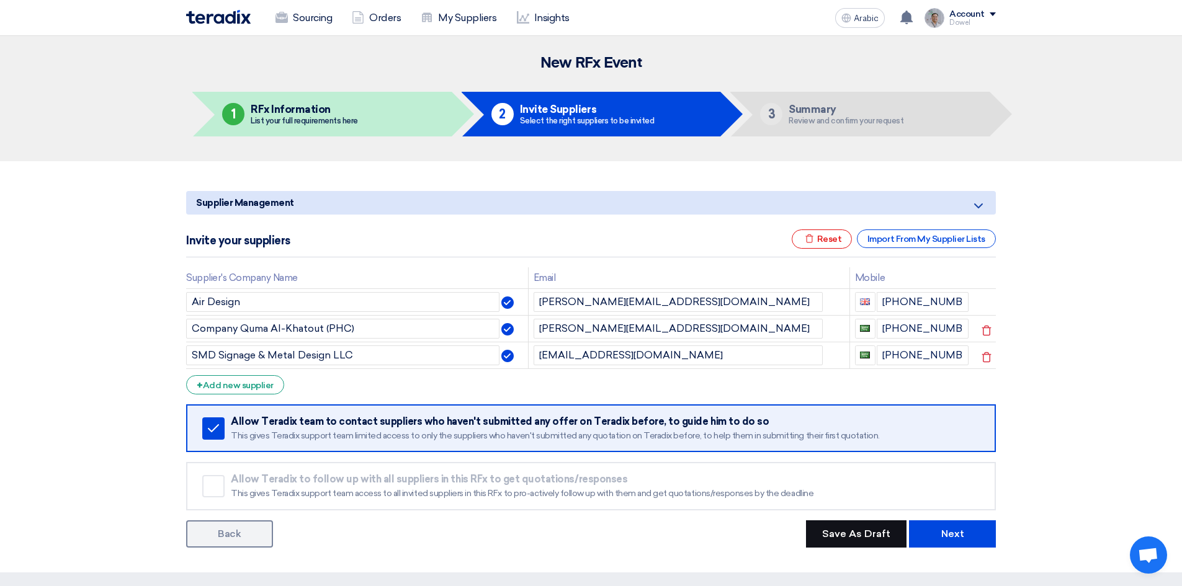
click at [838, 534] on font "Save As Draft" at bounding box center [856, 534] width 68 height 12
click at [242, 542] on link "Back" at bounding box center [229, 534] width 87 height 27
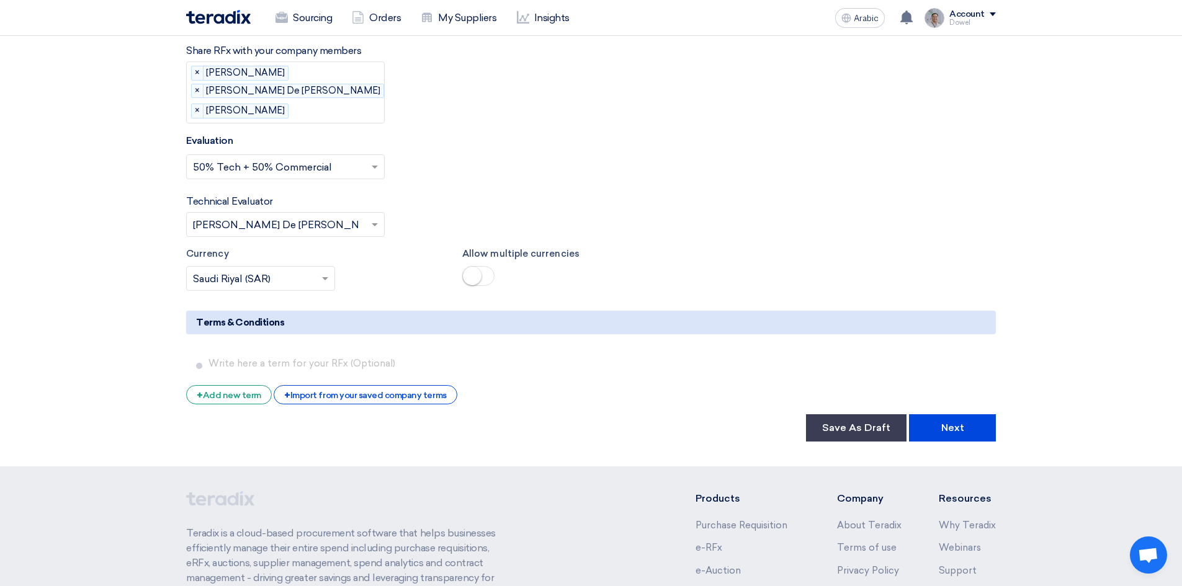
scroll to position [2241, 0]
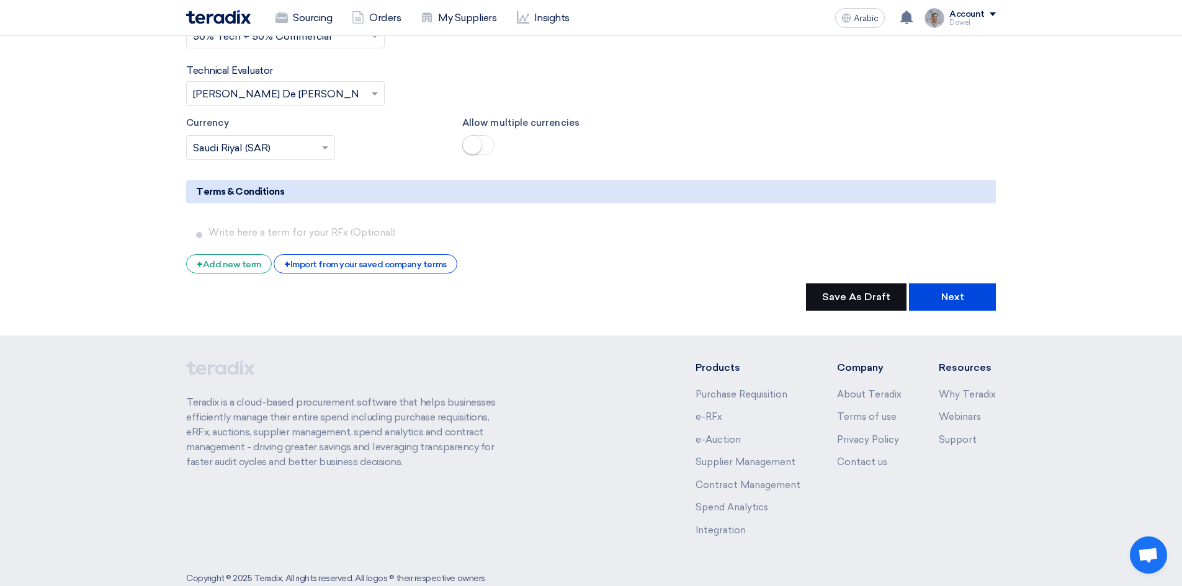
click at [866, 291] on font "Save As Draft" at bounding box center [856, 297] width 68 height 12
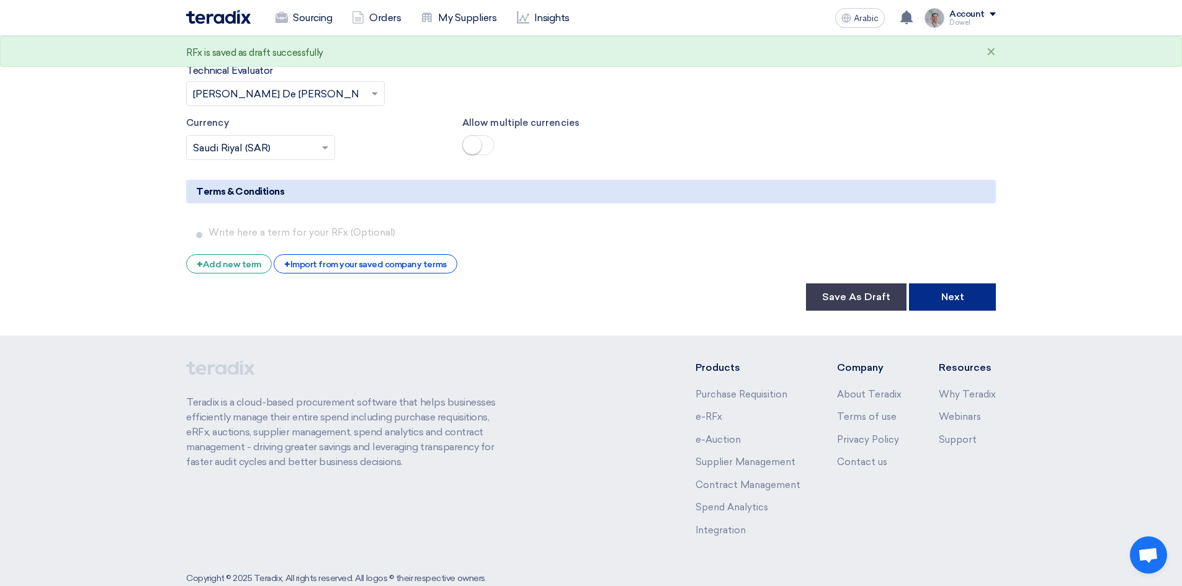
click at [957, 291] on font "Next" at bounding box center [952, 297] width 23 height 12
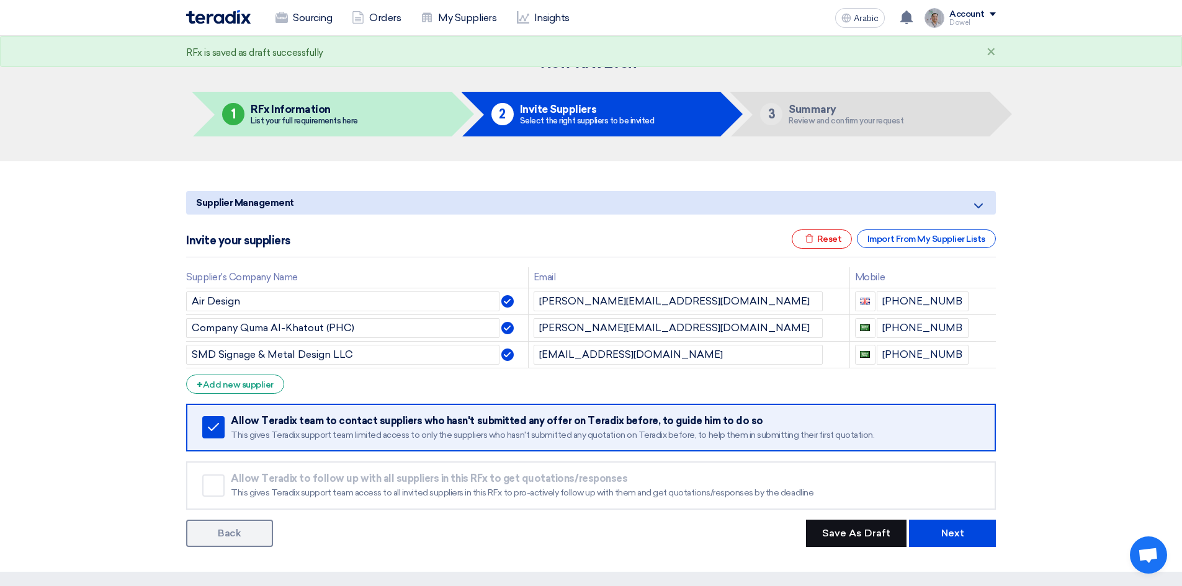
drag, startPoint x: 860, startPoint y: 537, endPoint x: 871, endPoint y: 541, distance: 11.8
click at [860, 537] on button "Save As Draft" at bounding box center [856, 533] width 101 height 27
click at [963, 535] on button "Next" at bounding box center [952, 533] width 87 height 27
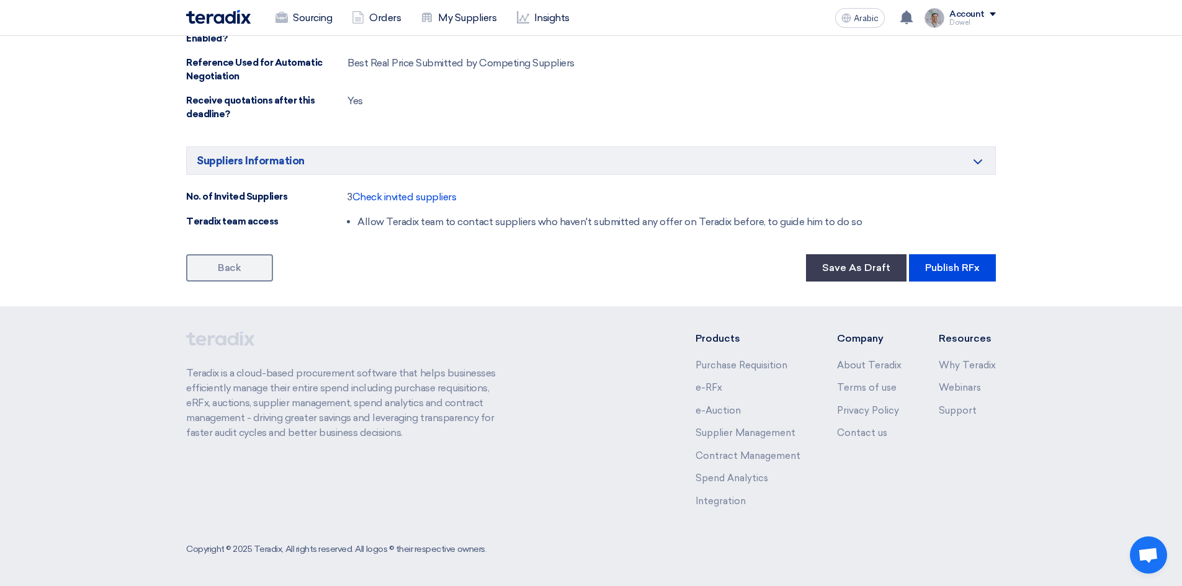
scroll to position [1148, 0]
click at [866, 270] on font "Save As Draft" at bounding box center [856, 267] width 68 height 12
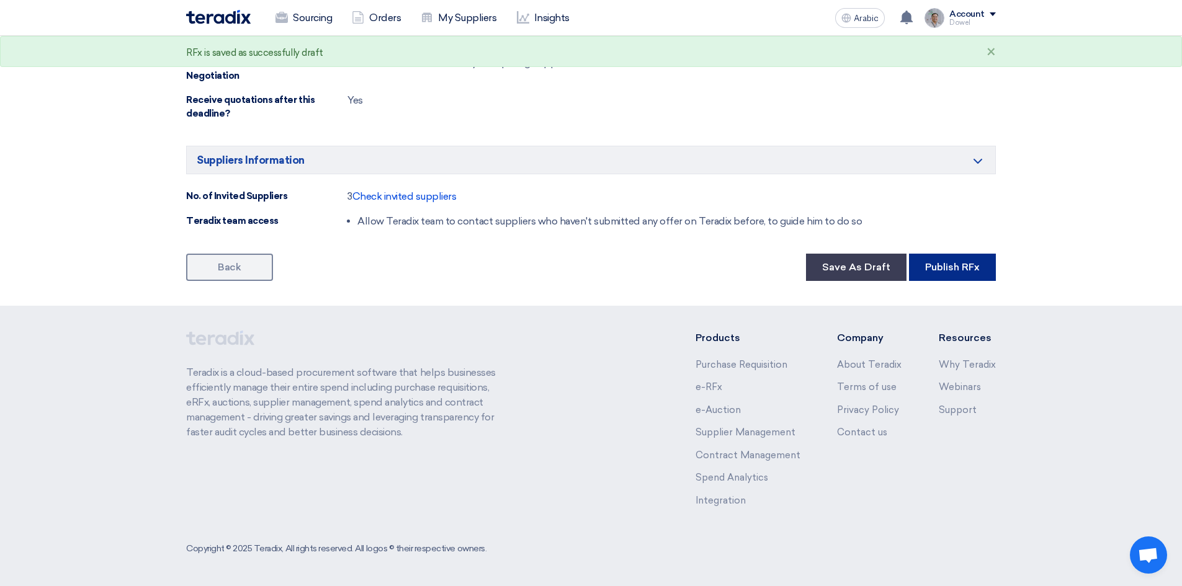
click at [948, 269] on font "Publish RFx" at bounding box center [952, 267] width 55 height 12
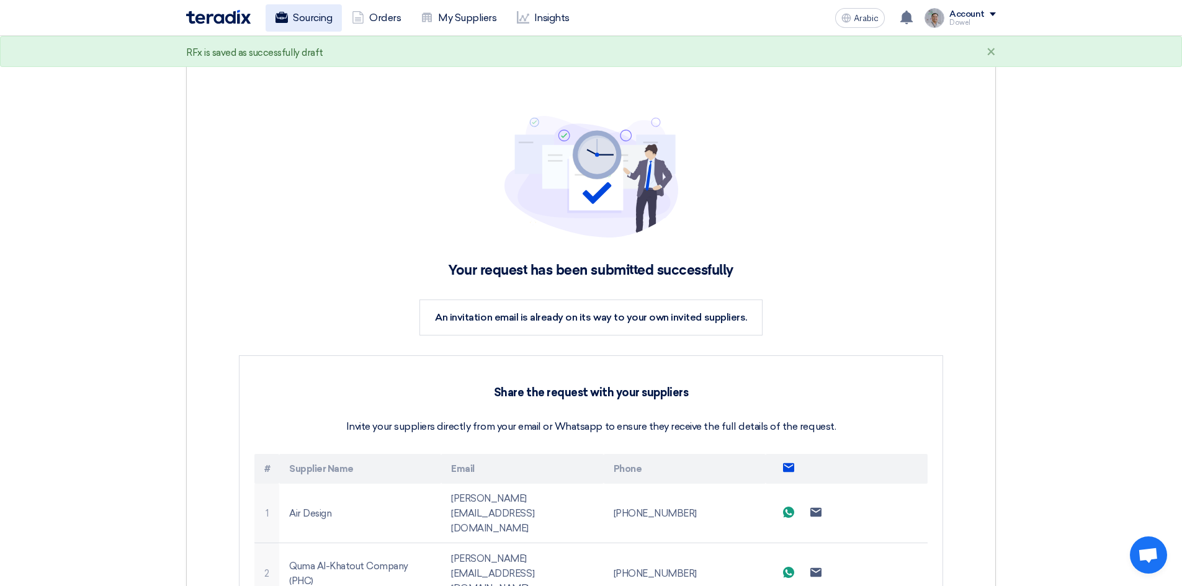
click at [321, 17] on font "Sourcing" at bounding box center [312, 18] width 39 height 12
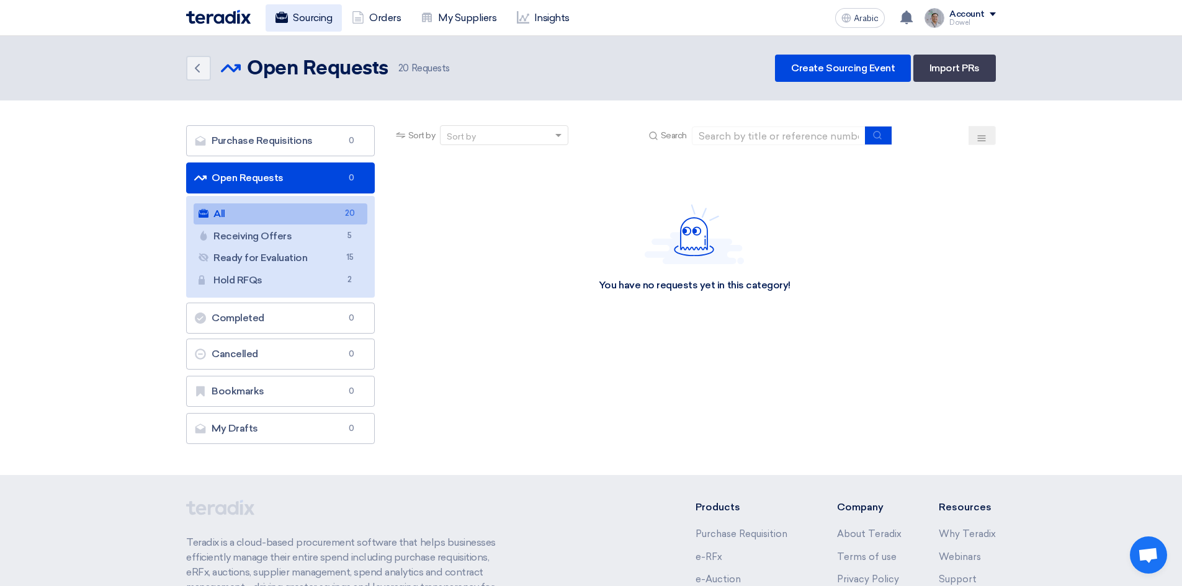
click at [313, 22] on font "Sourcing" at bounding box center [312, 18] width 39 height 12
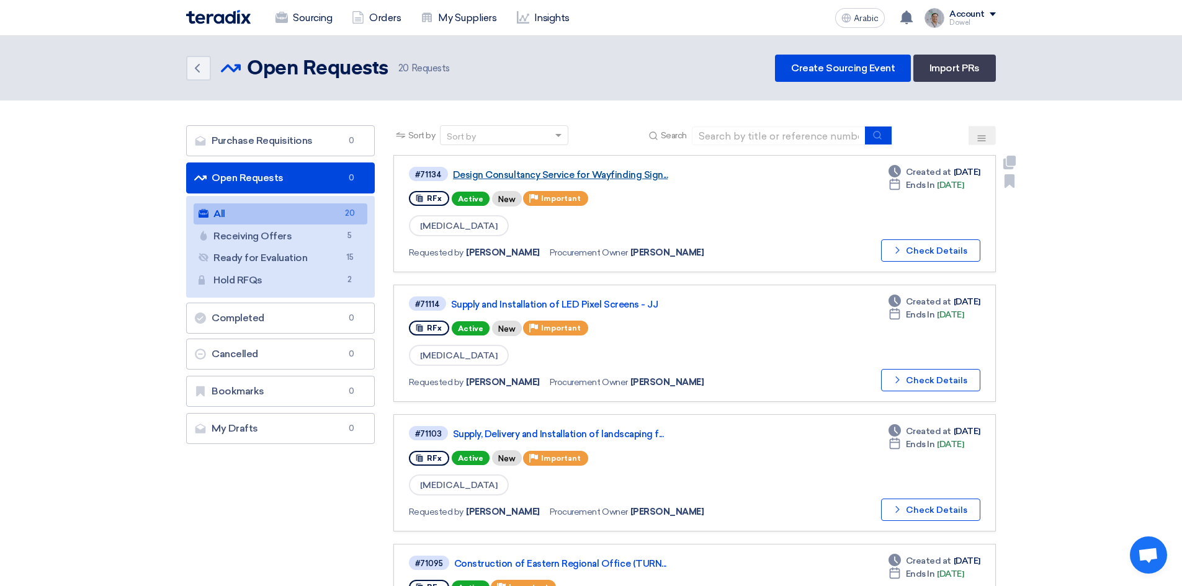
click at [564, 175] on font "Design Consultancy Service for Wayfinding Sign..." at bounding box center [560, 174] width 215 height 11
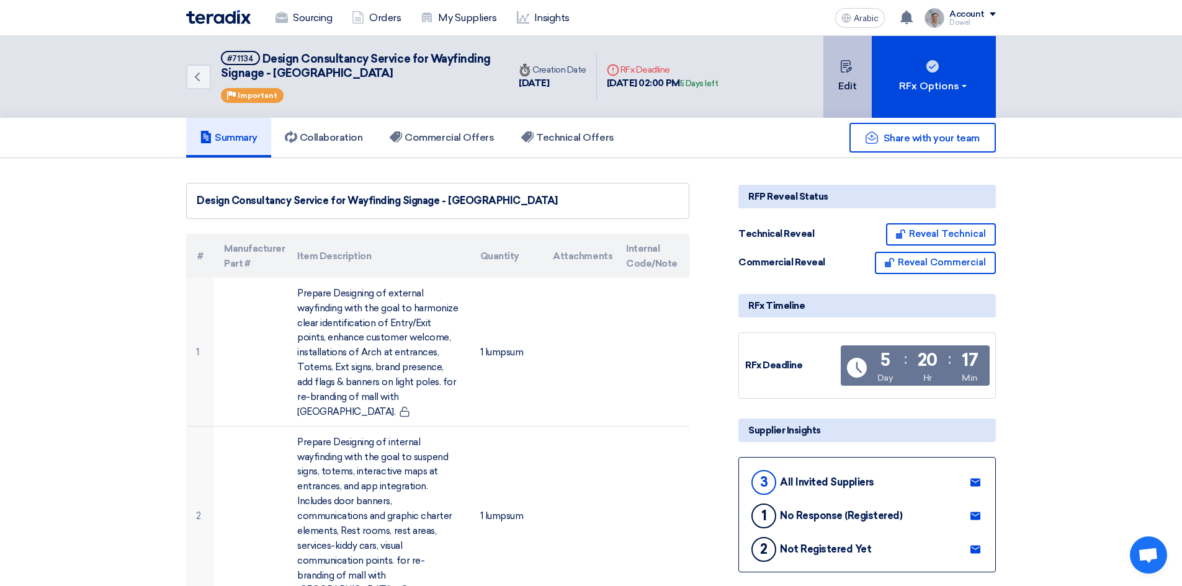
click at [851, 83] on font "Edit" at bounding box center [847, 86] width 19 height 12
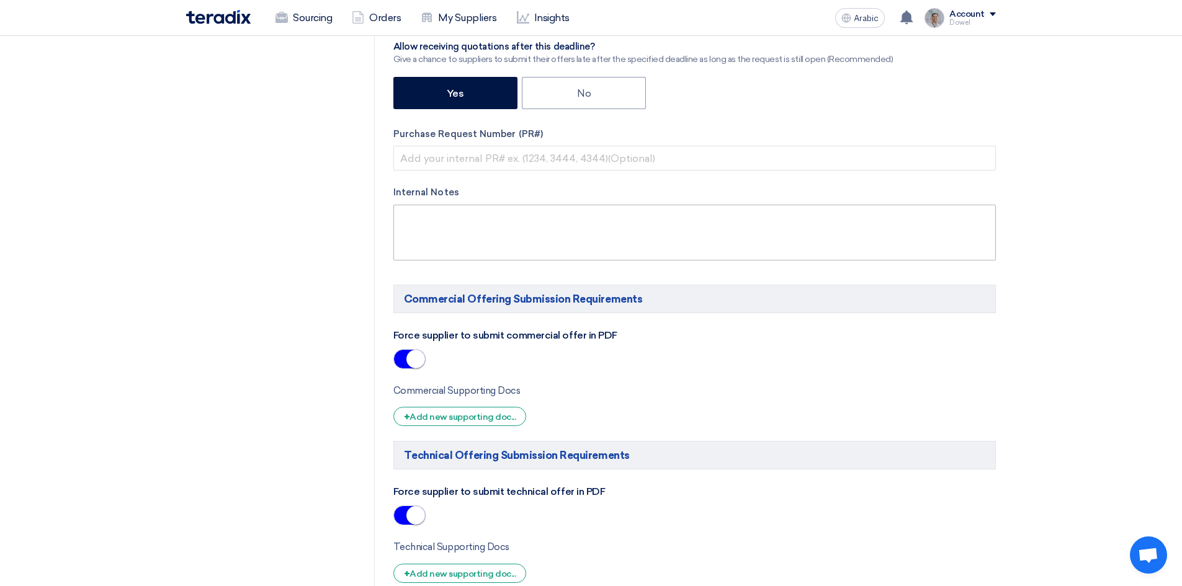
scroll to position [496, 0]
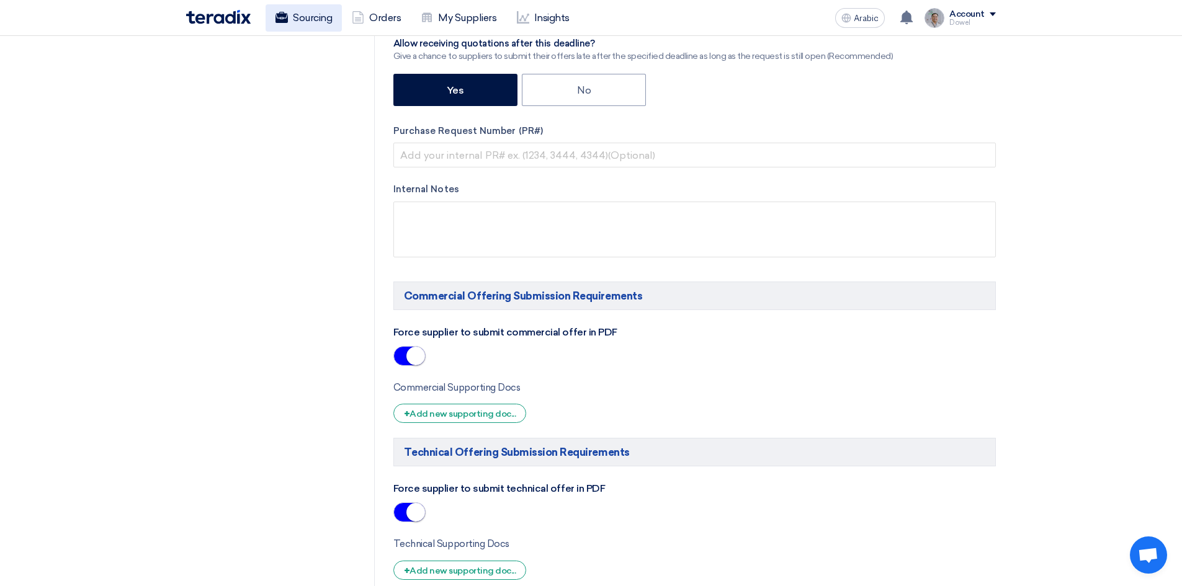
click at [305, 19] on font "Sourcing" at bounding box center [312, 18] width 39 height 12
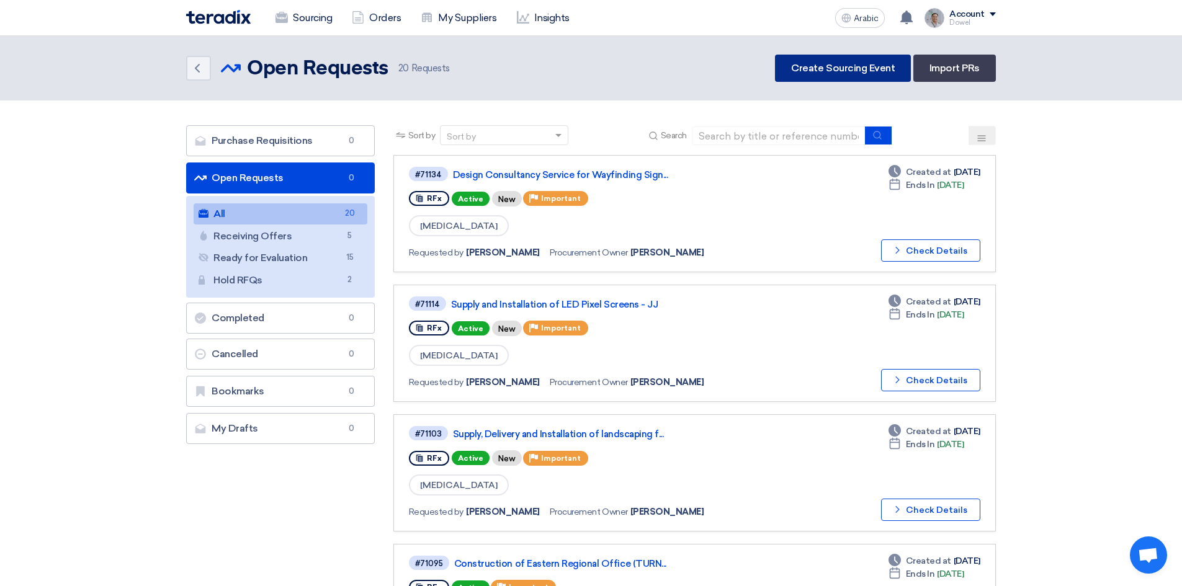
click at [855, 64] on font "Create Sourcing Event" at bounding box center [843, 68] width 104 height 12
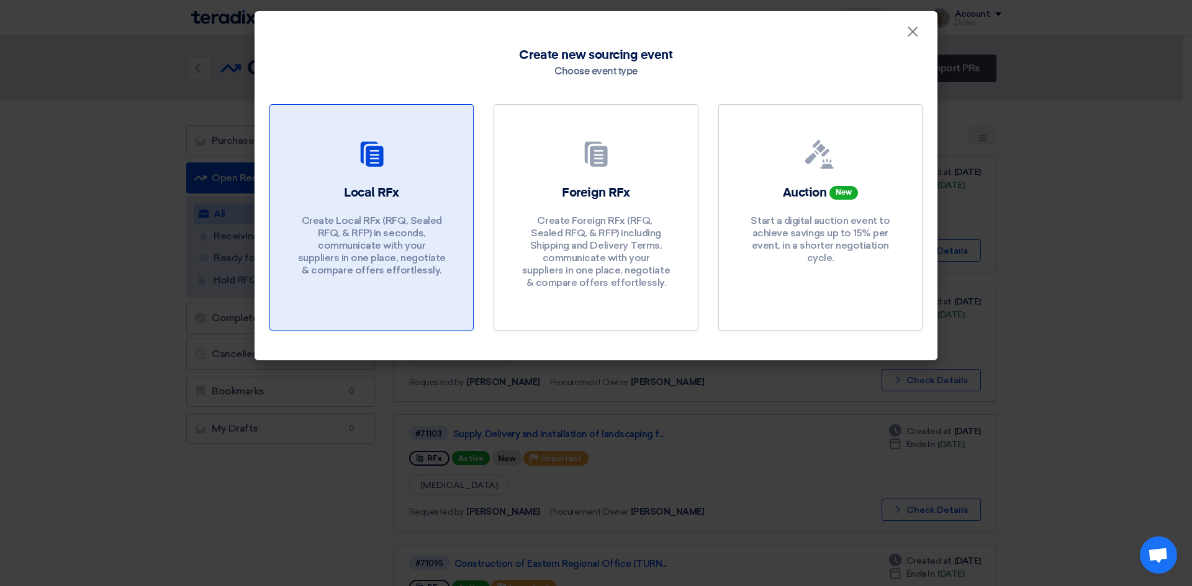
click at [390, 208] on div "Local RFx Create Local RFx (RFQ, ​​Sealed RFQ, & RFP) in seconds, communicate w…" at bounding box center [371, 233] width 173 height 99
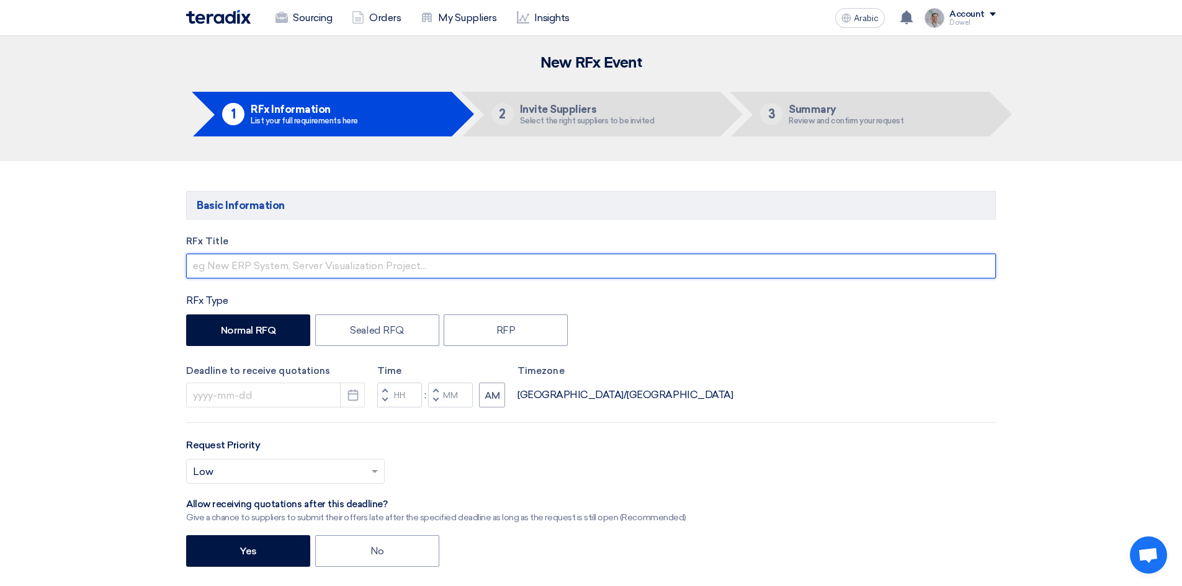
click at [256, 262] on input "text" at bounding box center [591, 266] width 810 height 25
type input "S"
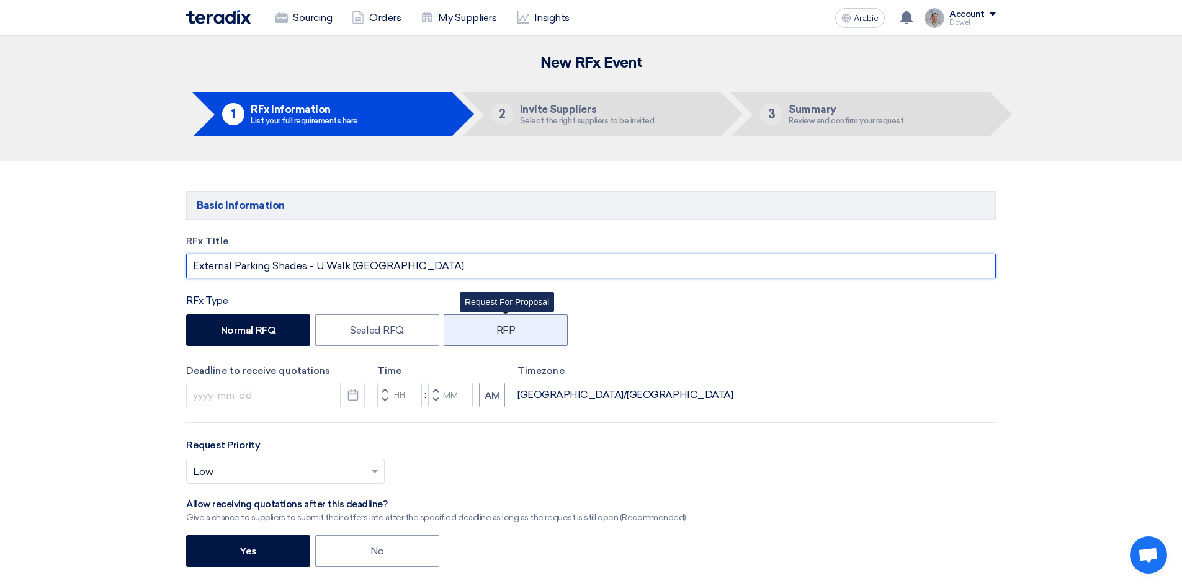
type input "External Parking Shades - U Walk [GEOGRAPHIC_DATA]"
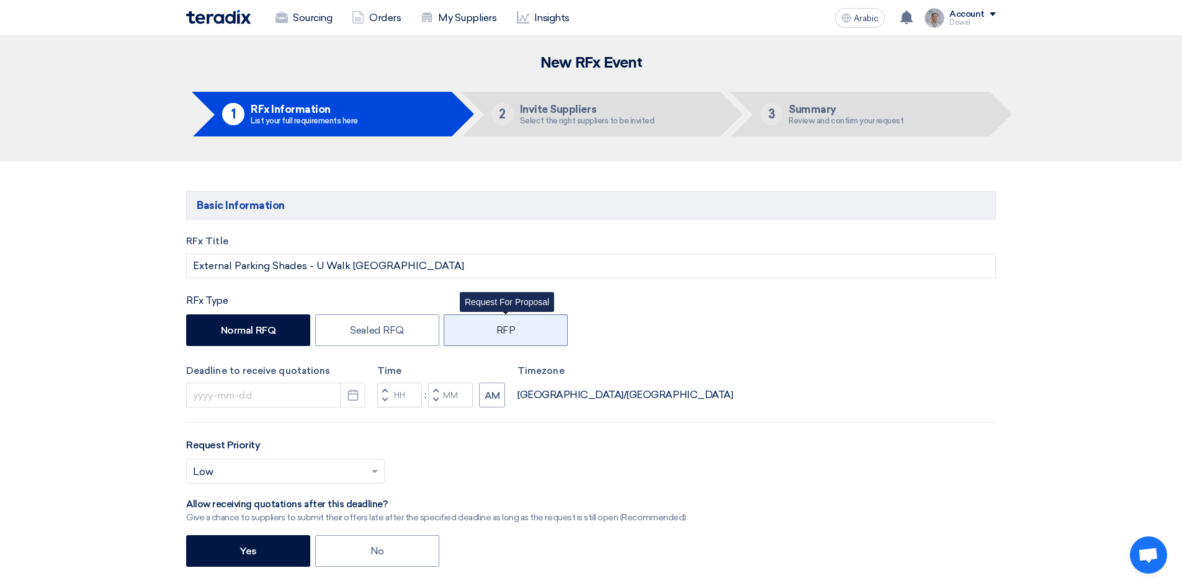
click at [493, 328] on label "RFP" at bounding box center [506, 331] width 124 height 32
click at [496, 328] on input "RFP" at bounding box center [500, 329] width 8 height 8
radio input "true"
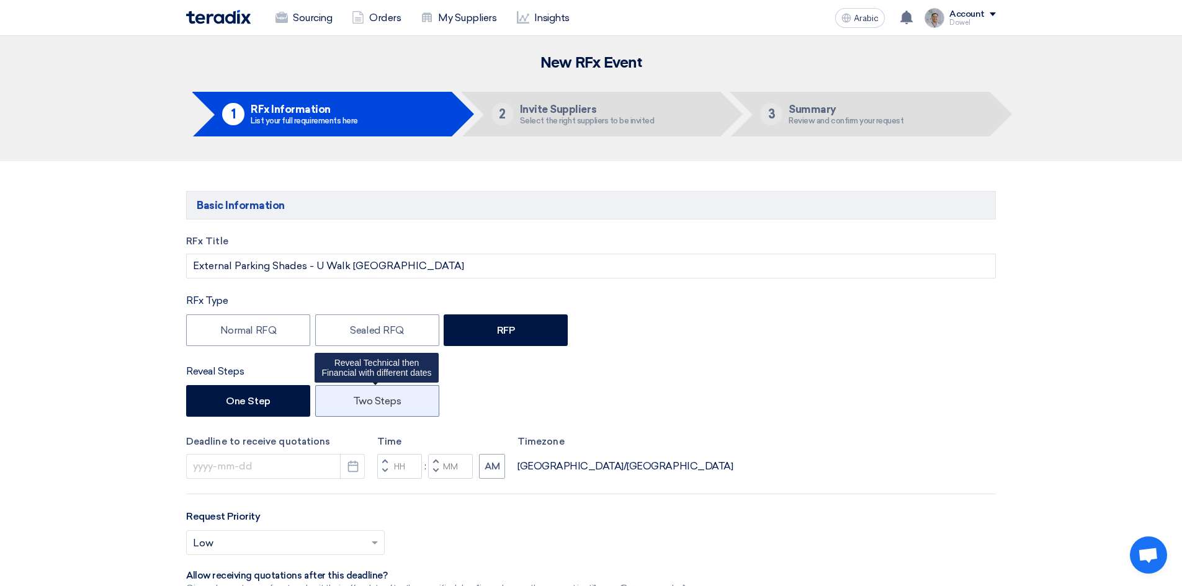
click at [382, 404] on font "Two Steps" at bounding box center [377, 401] width 48 height 12
click at [361, 404] on input "Two Steps" at bounding box center [357, 400] width 8 height 8
radio input "true"
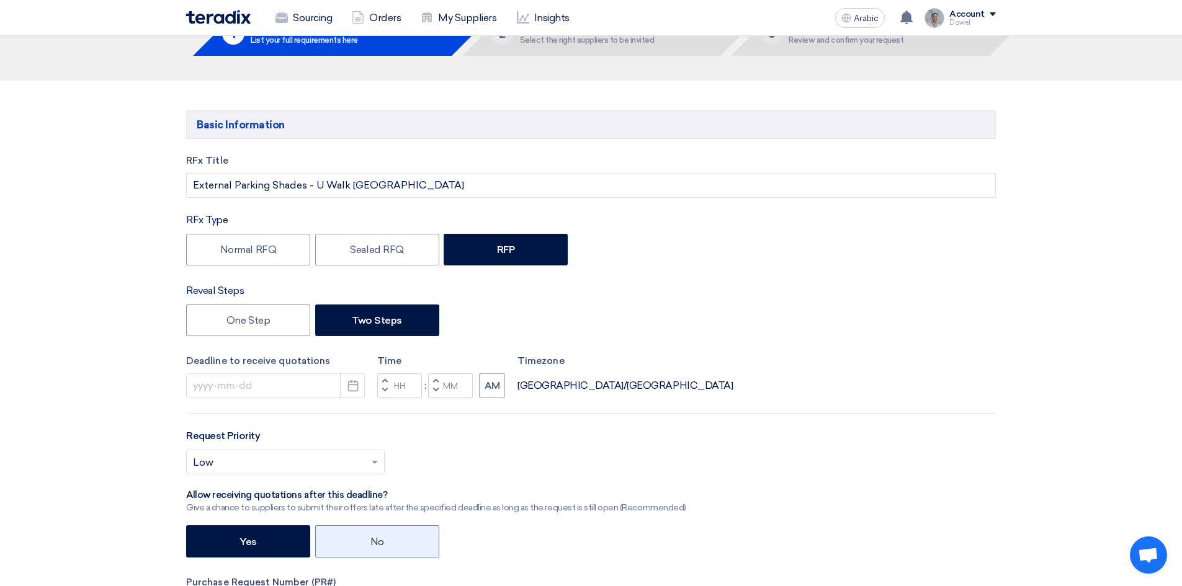
scroll to position [186, 0]
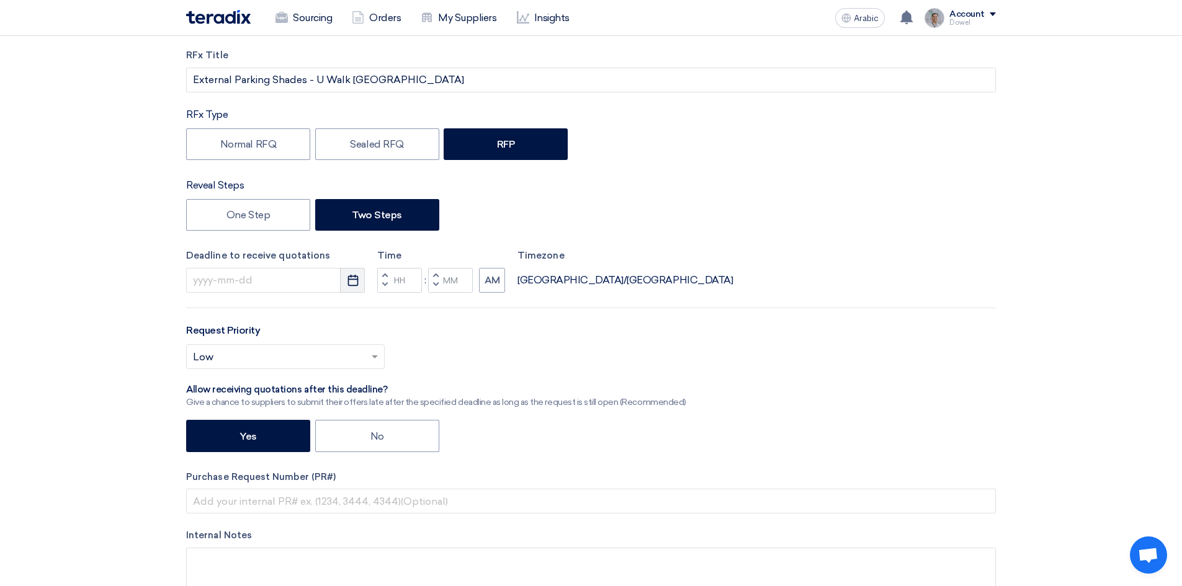
click at [352, 285] on use "button" at bounding box center [353, 280] width 11 height 11
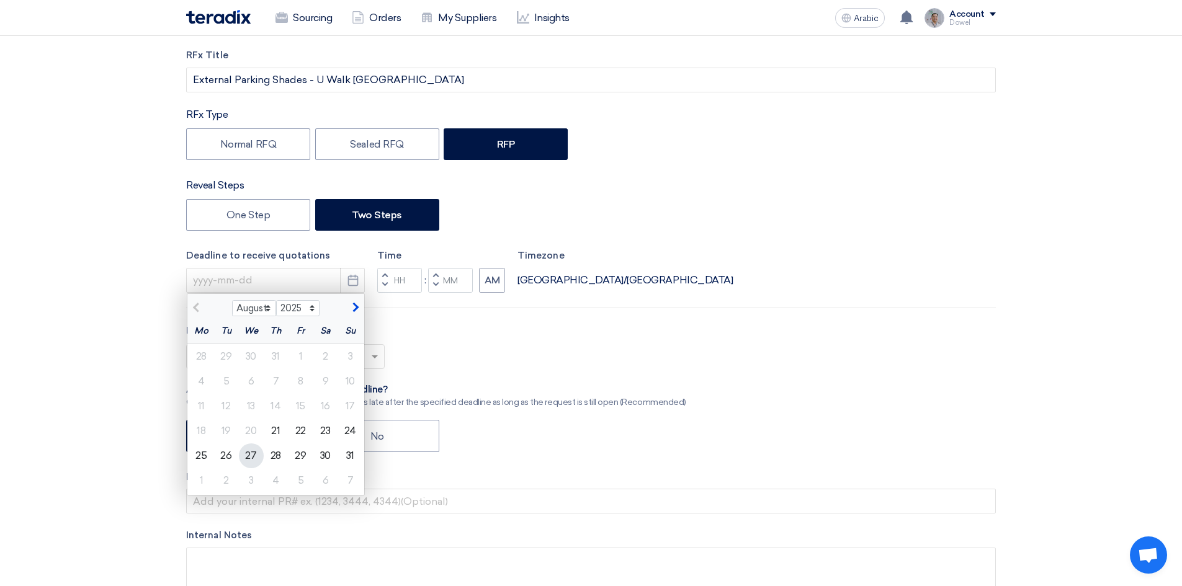
click at [259, 454] on div "27" at bounding box center [251, 456] width 25 height 25
type input "[DATE]"
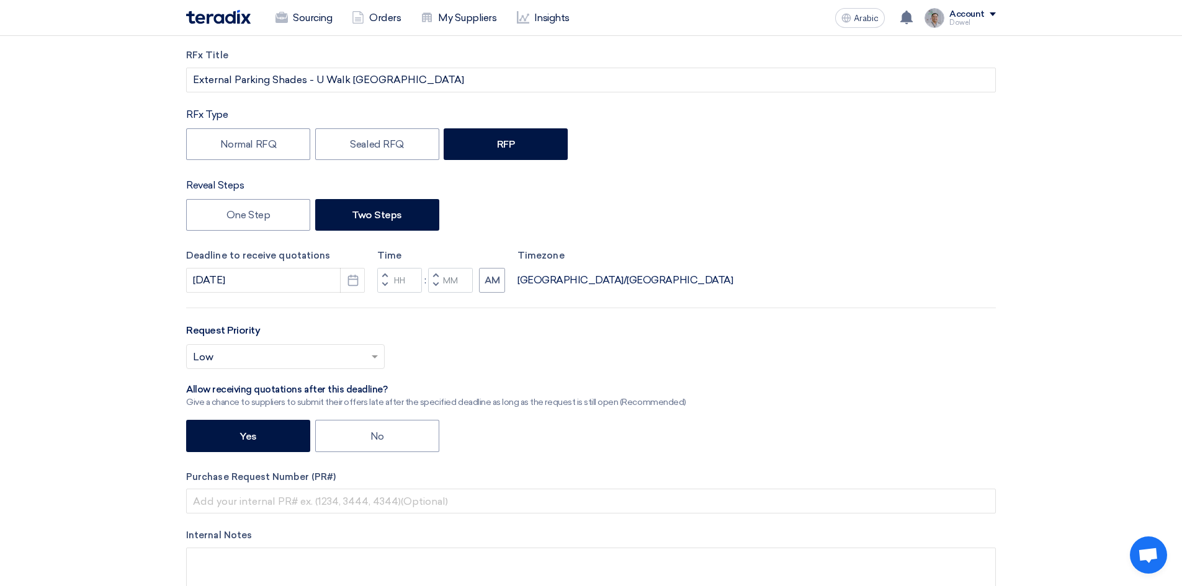
click at [382, 284] on button "Decrement hours" at bounding box center [384, 285] width 15 height 16
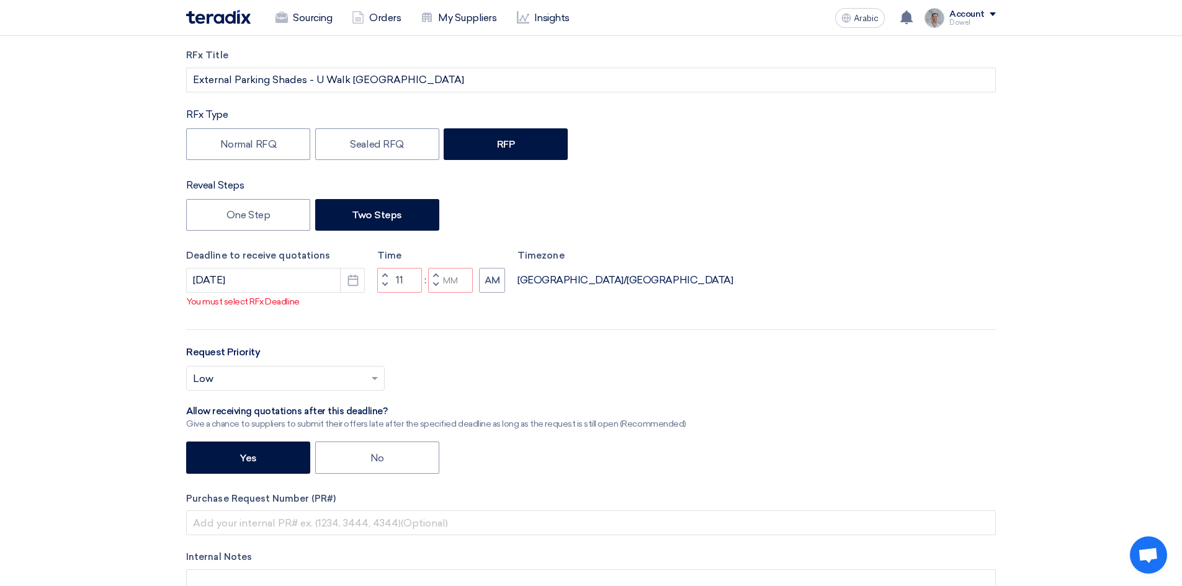
click at [385, 274] on span "button" at bounding box center [385, 275] width 4 height 7
click at [384, 285] on span "button" at bounding box center [385, 284] width 4 height 7
click at [387, 274] on span "button" at bounding box center [385, 275] width 4 height 7
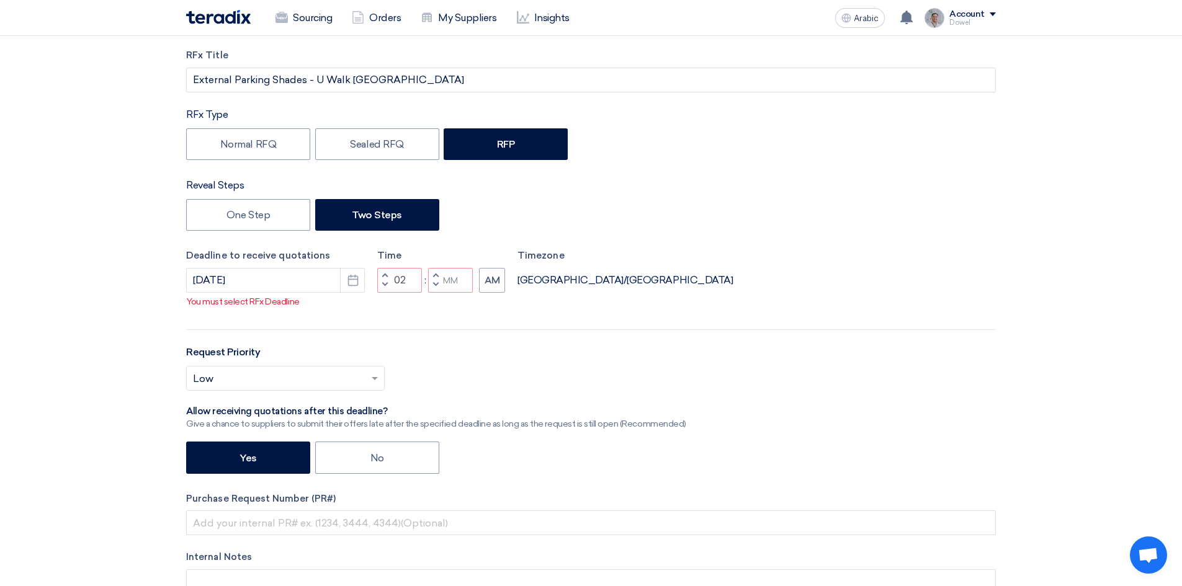
click at [434, 282] on span "button" at bounding box center [436, 284] width 4 height 7
type input "01"
type input "59"
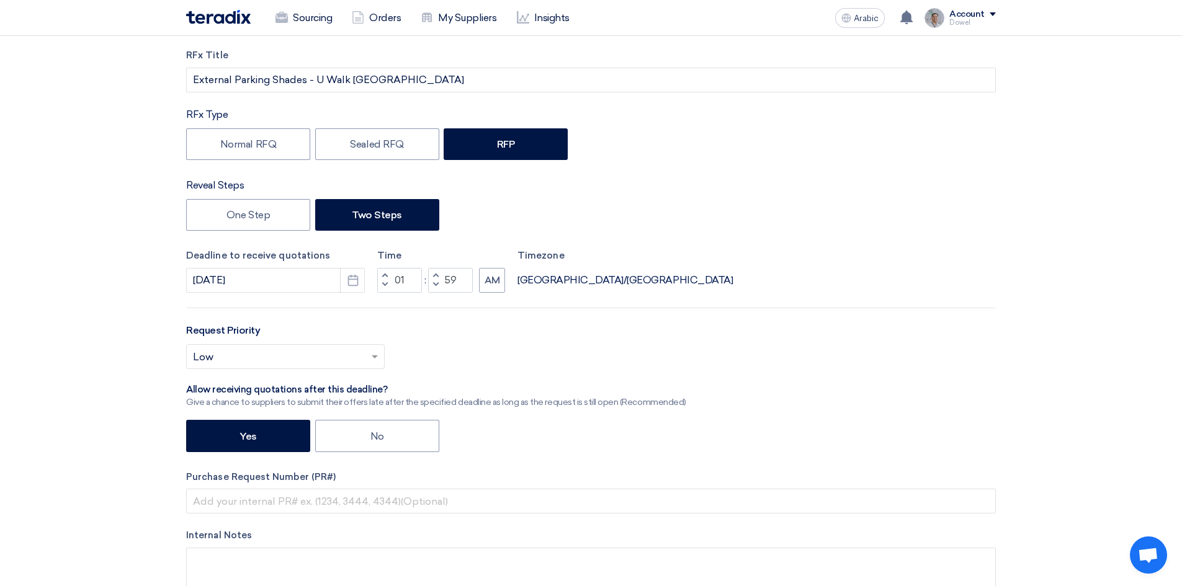
click at [436, 276] on span "button" at bounding box center [436, 275] width 4 height 7
type input "02"
type input "00"
click at [491, 284] on font "AM" at bounding box center [493, 280] width 16 height 11
click at [284, 359] on input "text" at bounding box center [279, 358] width 173 height 20
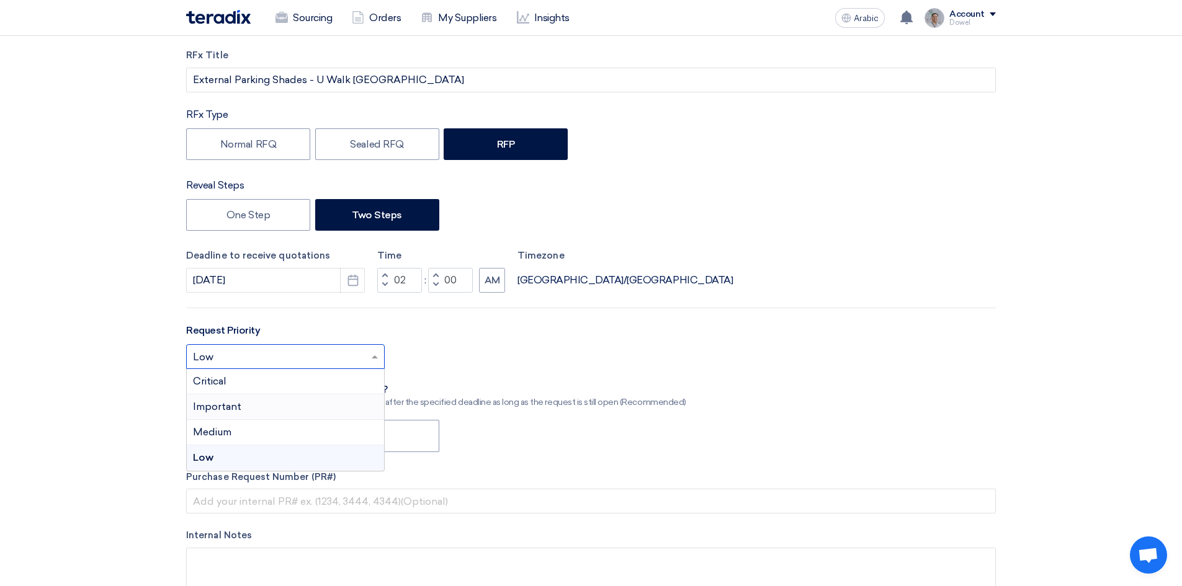
click at [230, 408] on font "Important" at bounding box center [217, 407] width 48 height 12
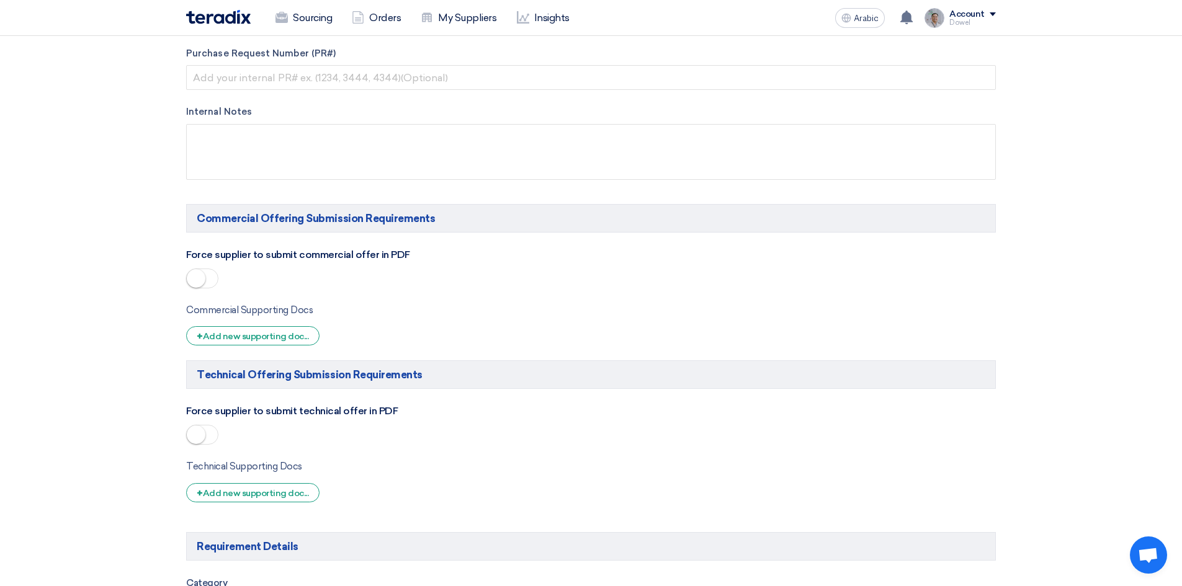
scroll to position [621, 0]
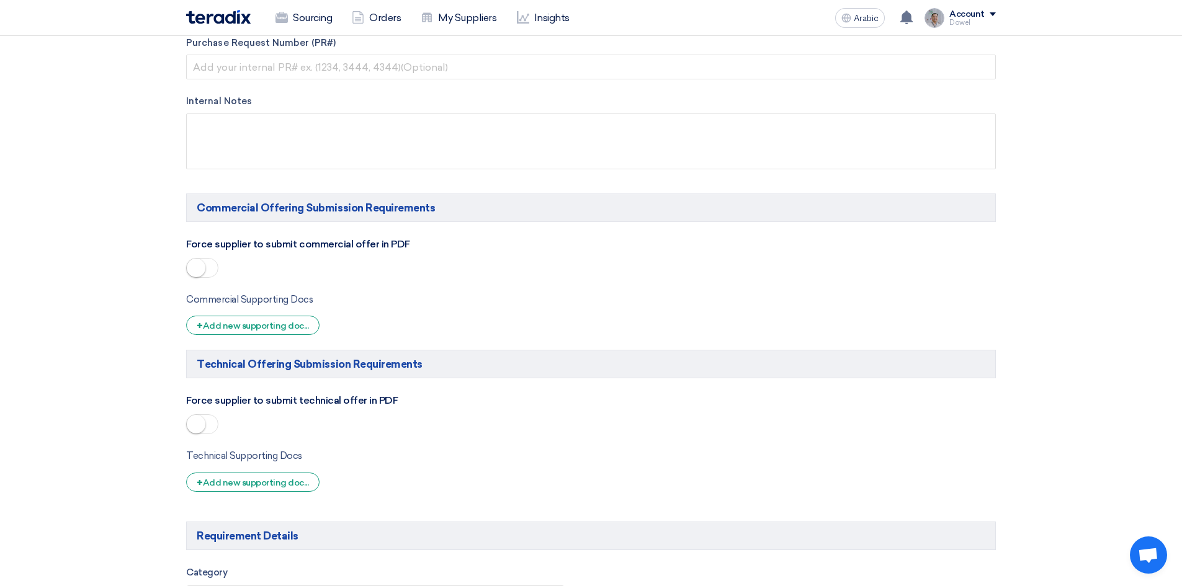
click at [212, 272] on span at bounding box center [202, 268] width 32 height 20
click at [210, 416] on div "Force supplier to submit technical offer in PDF" at bounding box center [591, 415] width 810 height 45
click at [202, 422] on small at bounding box center [196, 424] width 19 height 19
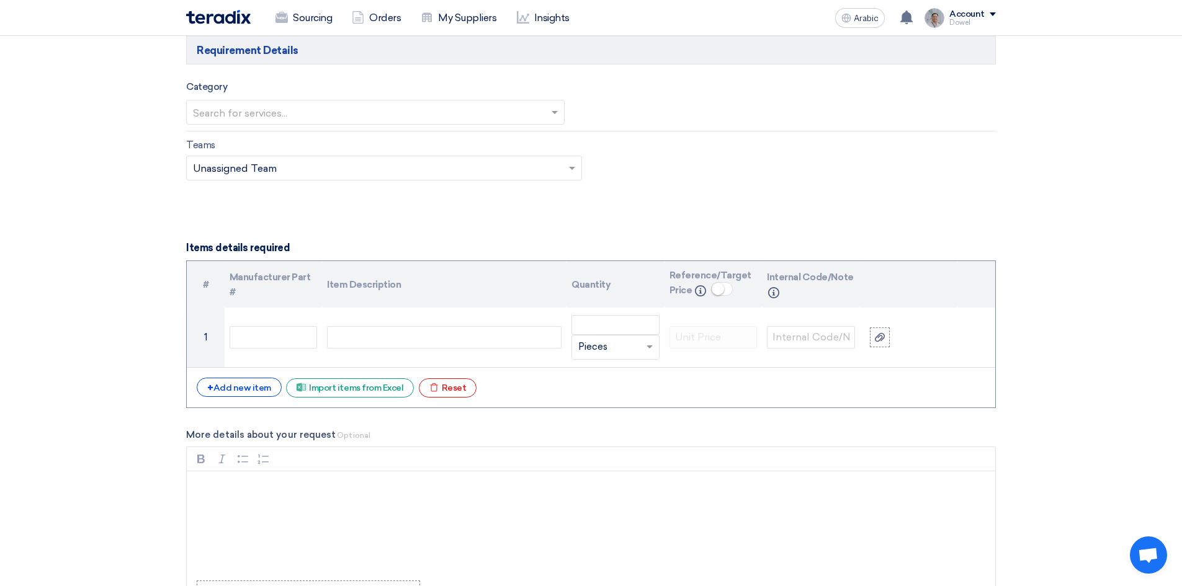
scroll to position [993, 0]
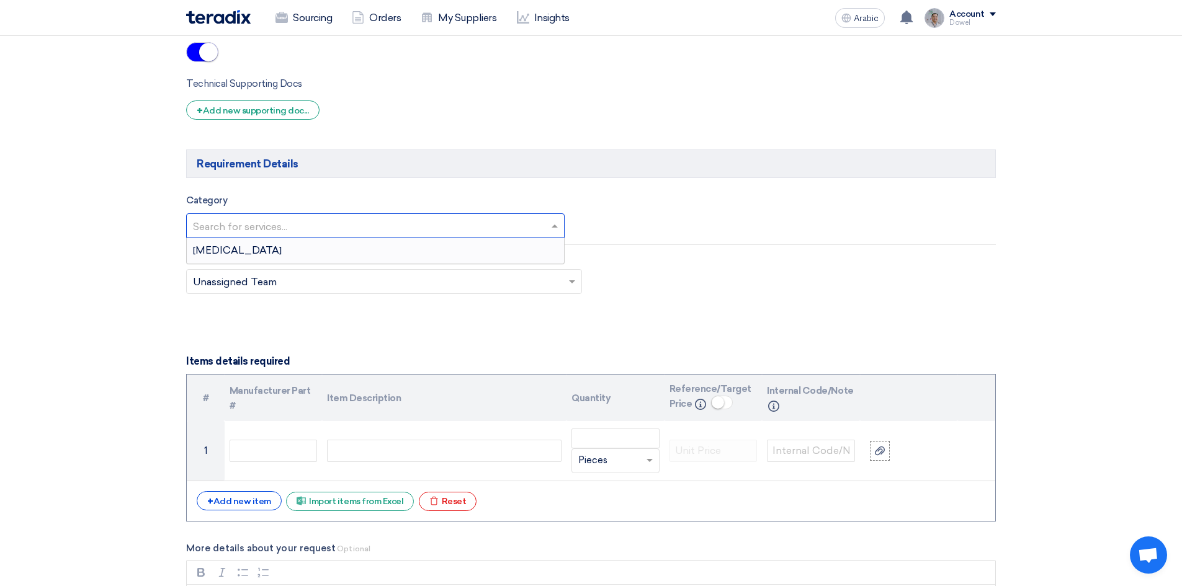
click at [335, 230] on input "text" at bounding box center [369, 227] width 353 height 20
click at [282, 248] on div "[MEDICAL_DATA]" at bounding box center [375, 250] width 377 height 25
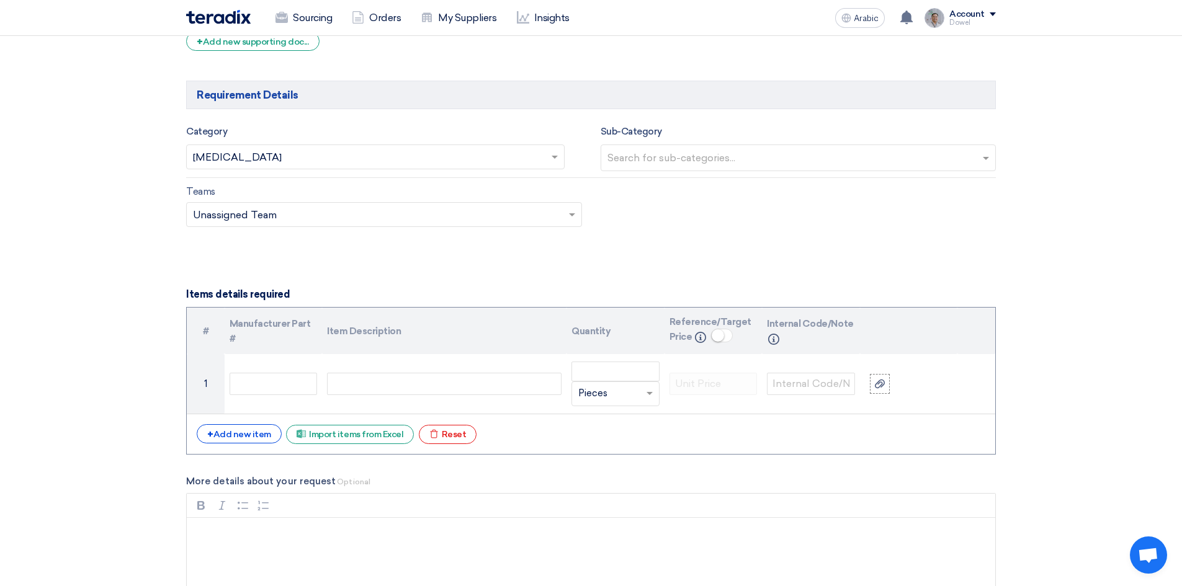
scroll to position [1179, 0]
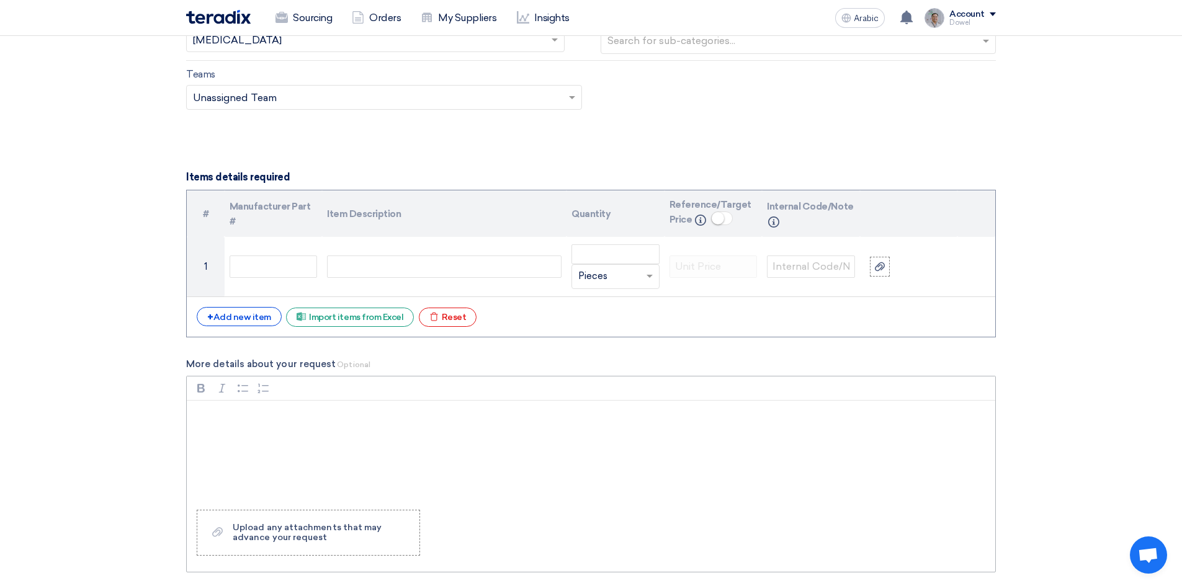
click at [275, 438] on div "Rich Text Editor, main" at bounding box center [591, 450] width 809 height 99
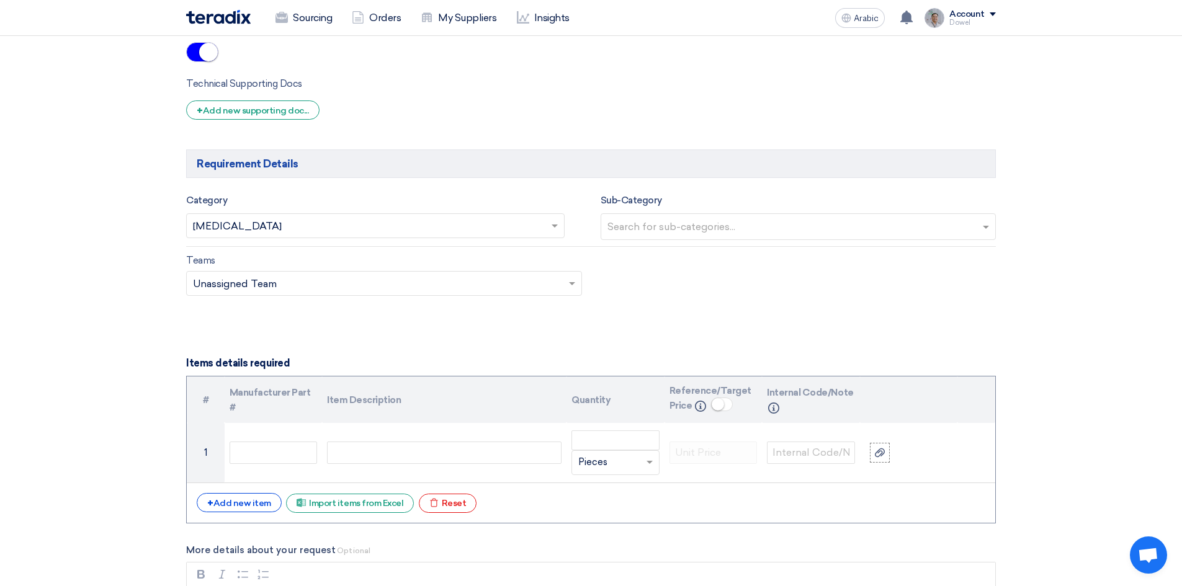
scroll to position [1117, 0]
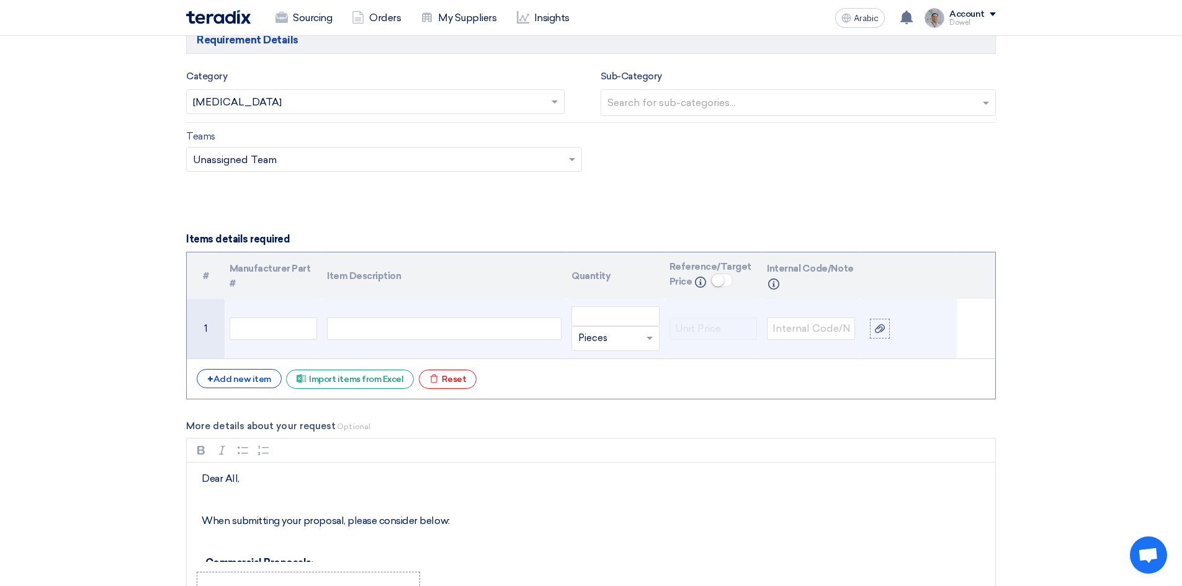
click at [377, 332] on div at bounding box center [444, 329] width 235 height 22
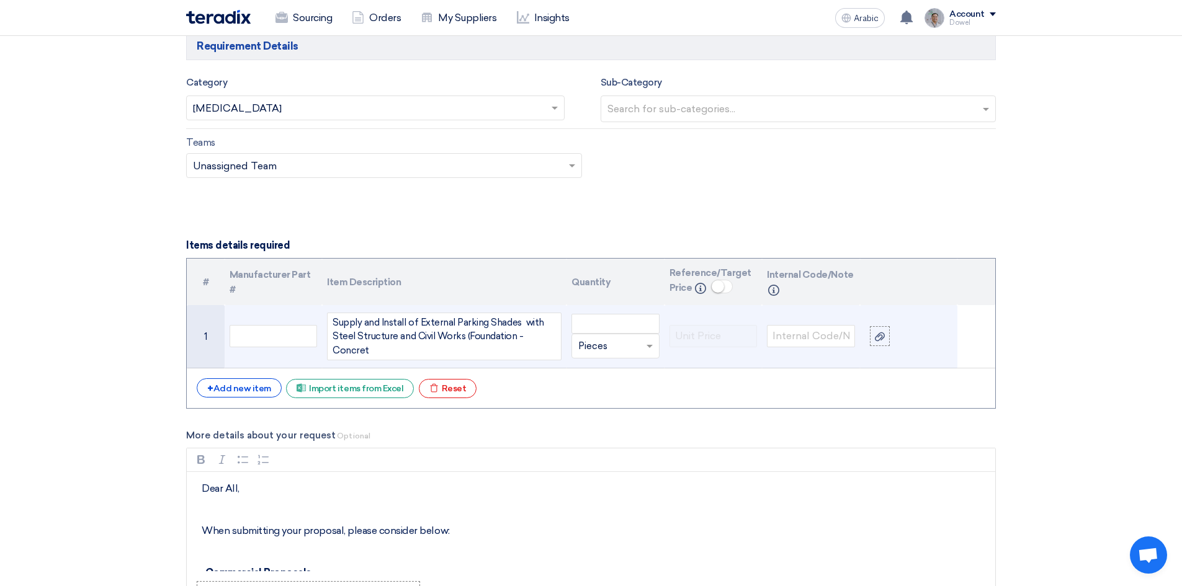
scroll to position [1106, 0]
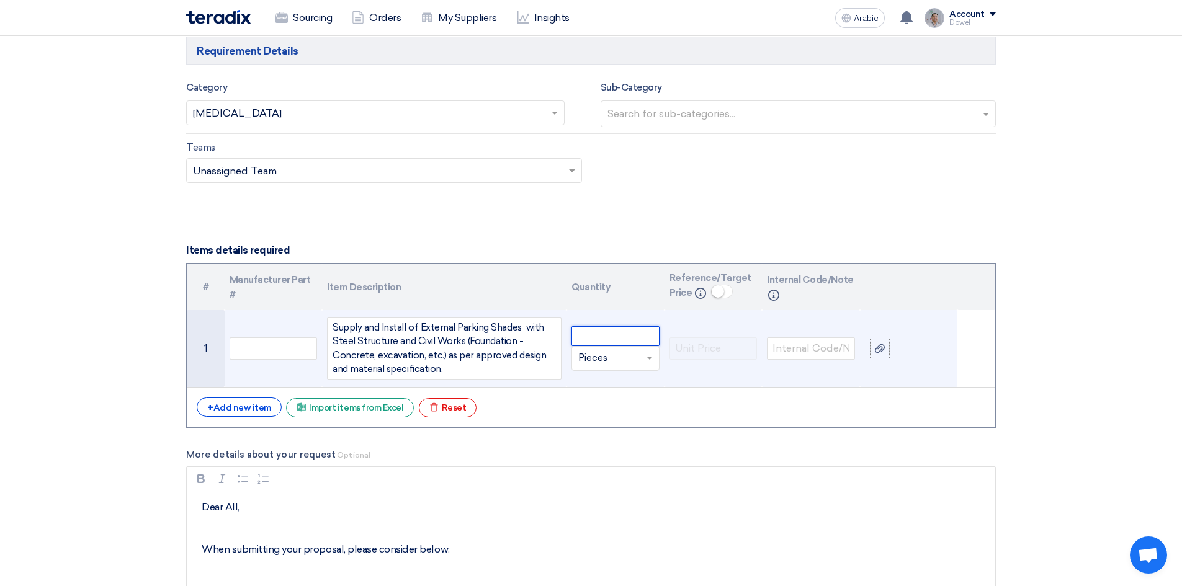
click at [596, 336] on input "number" at bounding box center [616, 336] width 88 height 20
type input "1"
click at [612, 354] on input "text" at bounding box center [608, 359] width 60 height 20
type input "[PERSON_NAME]"
click at [614, 387] on font "lumpsum" at bounding box center [598, 382] width 40 height 11
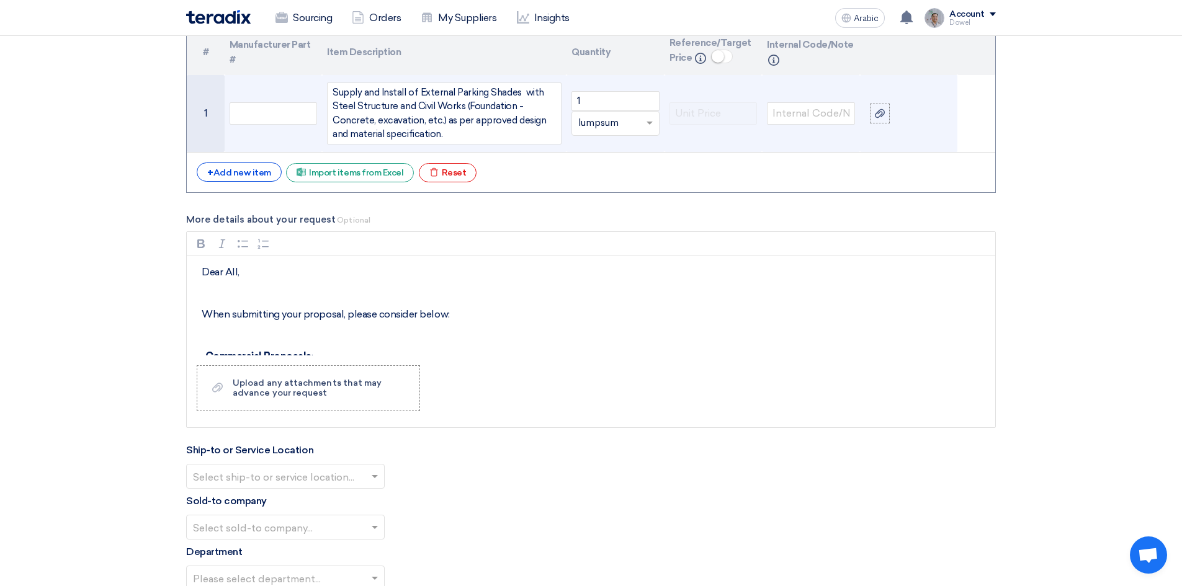
scroll to position [1354, 0]
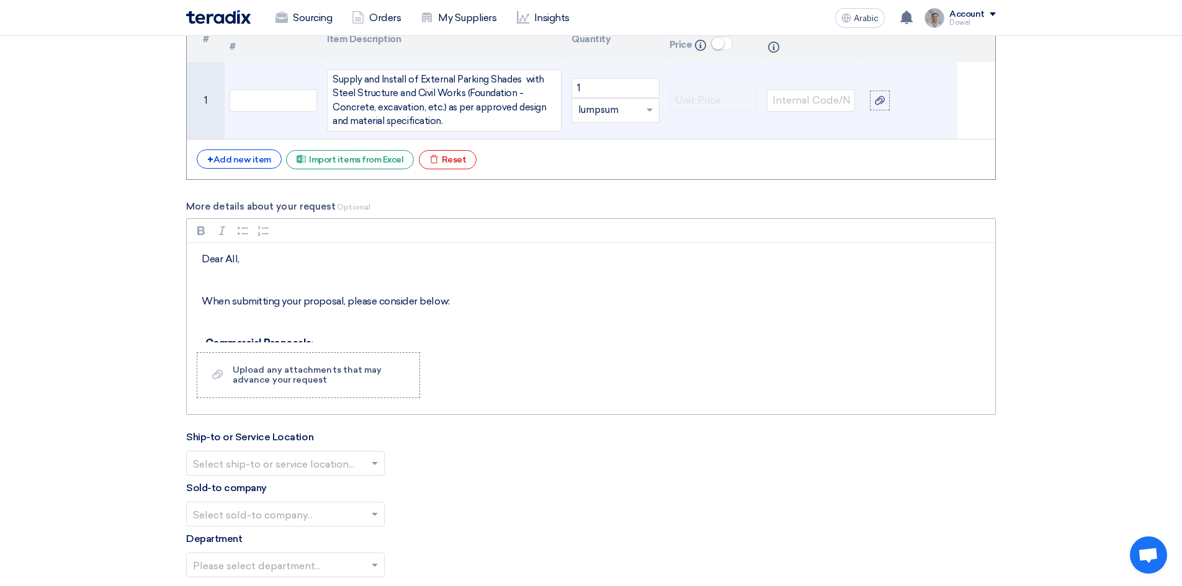
click at [242, 294] on p "When submitting your proposal, please consider below:" at bounding box center [596, 301] width 788 height 15
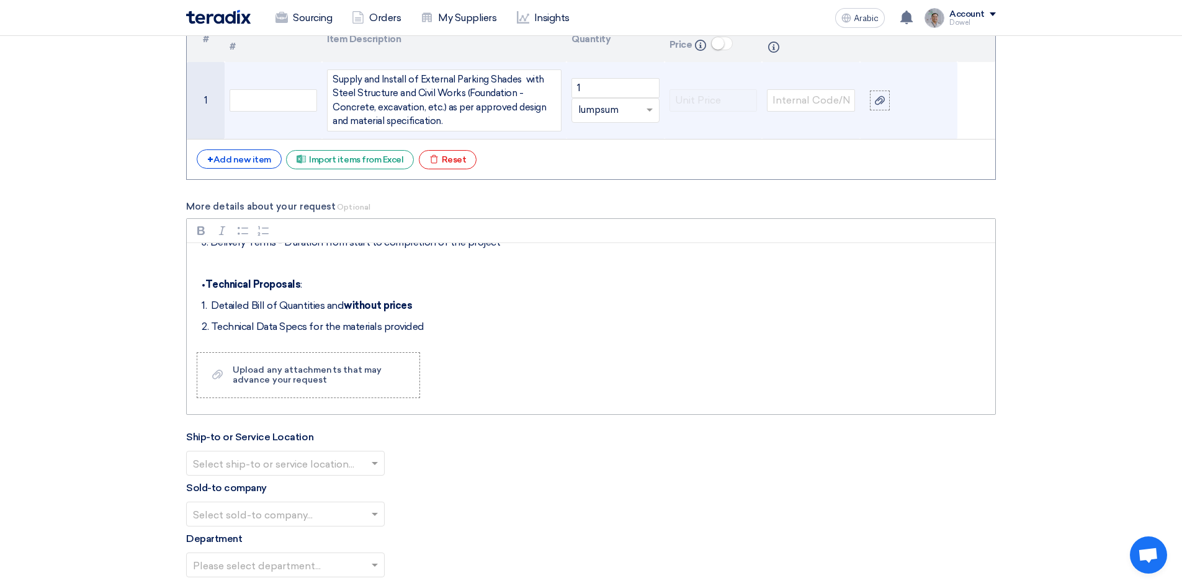
scroll to position [186, 0]
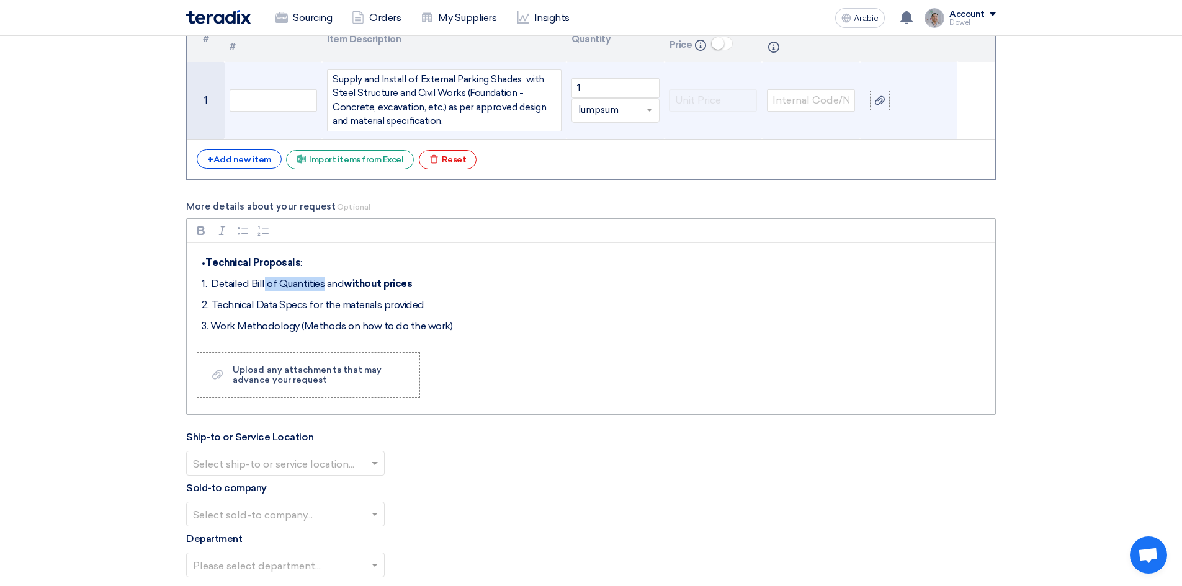
drag, startPoint x: 248, startPoint y: 284, endPoint x: 298, endPoint y: 291, distance: 50.2
click at [298, 291] on p "1. Detailed Bill of Quantities and without prices" at bounding box center [596, 284] width 788 height 15
click at [299, 316] on div "Dear All, When submitting your proposal, please consider below: • Commercial Pr…" at bounding box center [591, 292] width 809 height 99
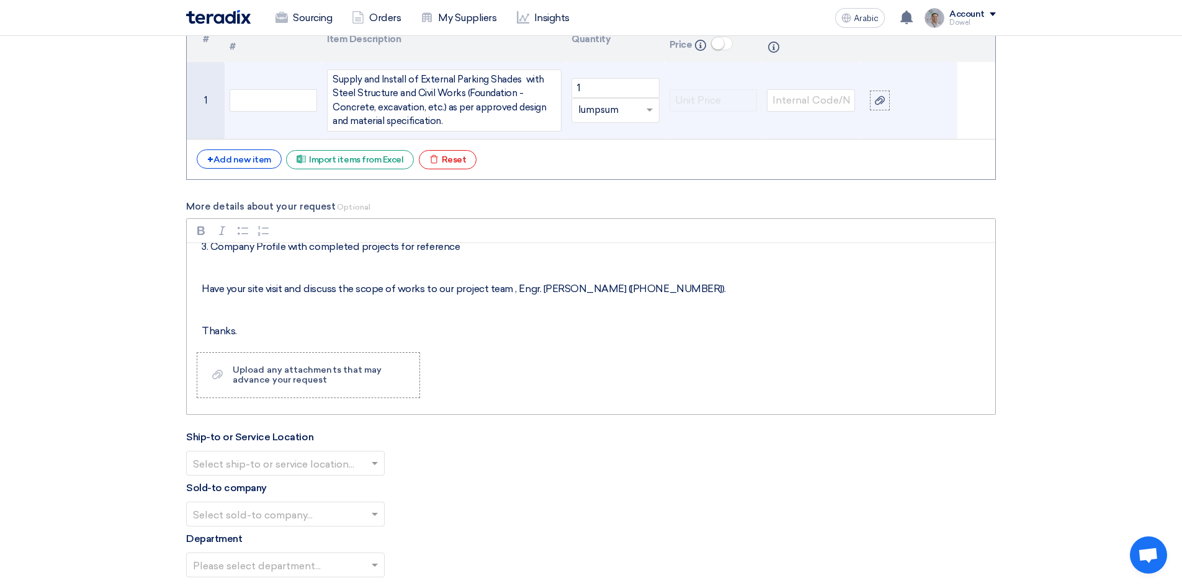
scroll to position [292, 0]
drag, startPoint x: 517, startPoint y: 285, endPoint x: 717, endPoint y: 287, distance: 199.8
click at [717, 287] on p "Have your site visit and discuss the scope of works to our project team , Engr.…" at bounding box center [596, 284] width 788 height 15
click at [300, 325] on p "Thanks." at bounding box center [596, 326] width 788 height 15
click at [496, 364] on div "Rich Text Editor Bold (CTRL+B) Bold Italic (CTRL+I) Italian Bulleted List Bulle…" at bounding box center [591, 316] width 810 height 197
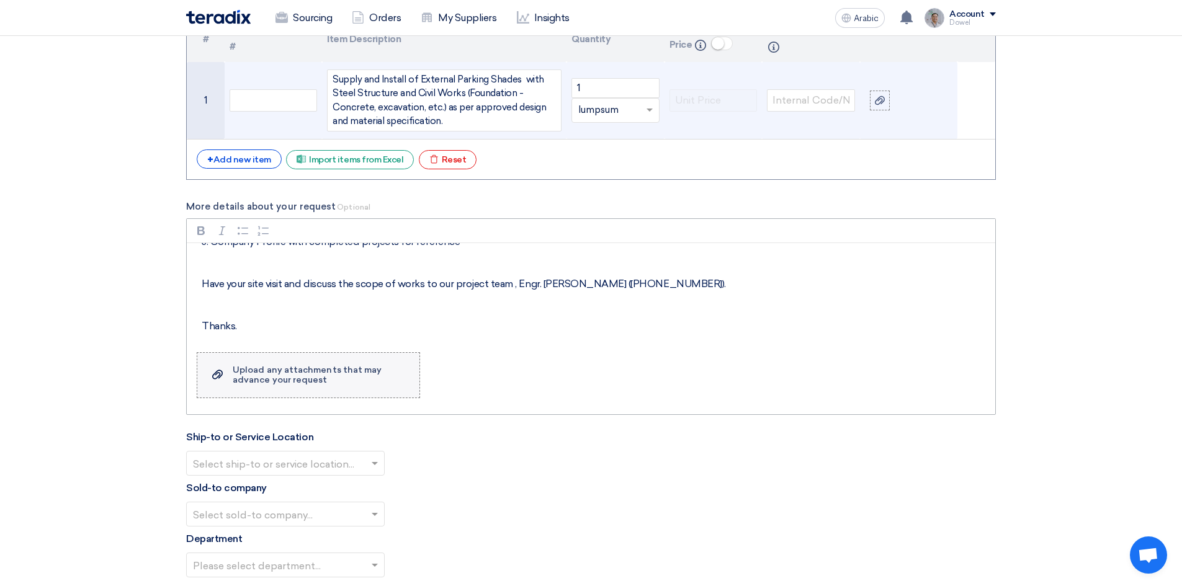
click at [310, 371] on font "Upload any attachments that may advance your request" at bounding box center [307, 375] width 149 height 20
click at [0, 0] on input "Upload a file Upload any attachments that may advance your request" at bounding box center [0, 0] width 0 height 0
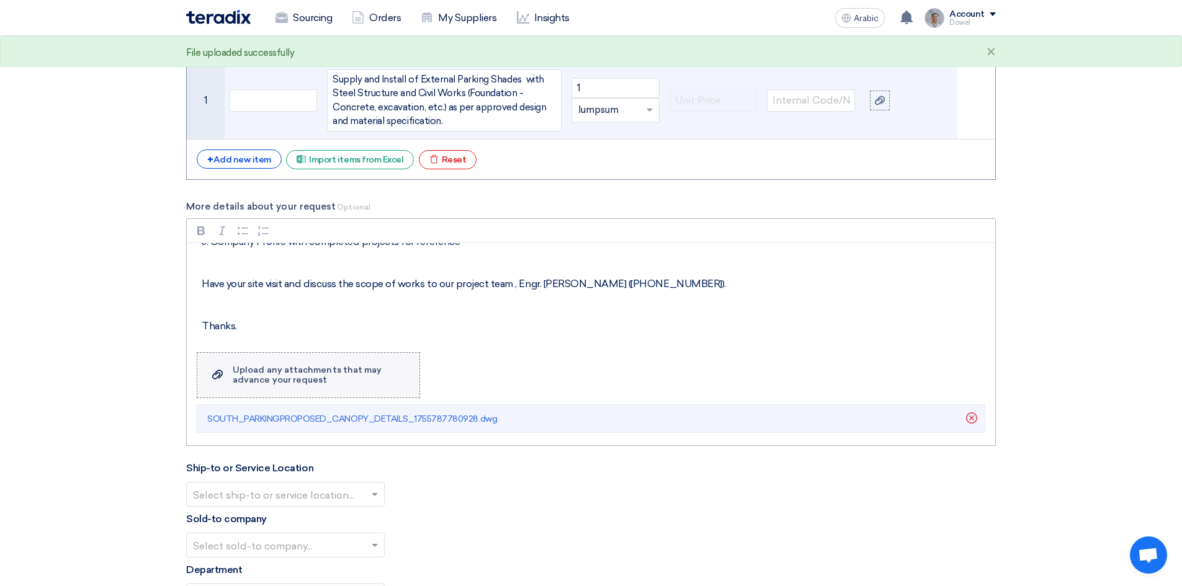
click at [261, 375] on font "Upload any attachments that may advance your request" at bounding box center [307, 375] width 149 height 20
click at [0, 0] on input "Upload a file Upload any attachments that may advance your request" at bounding box center [0, 0] width 0 height 0
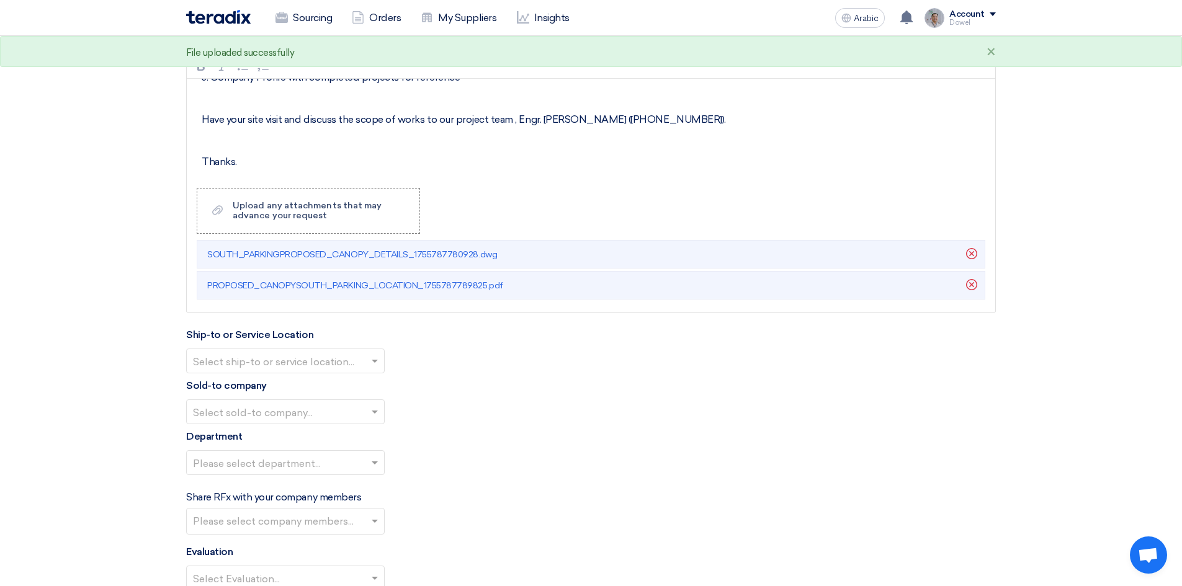
scroll to position [1540, 0]
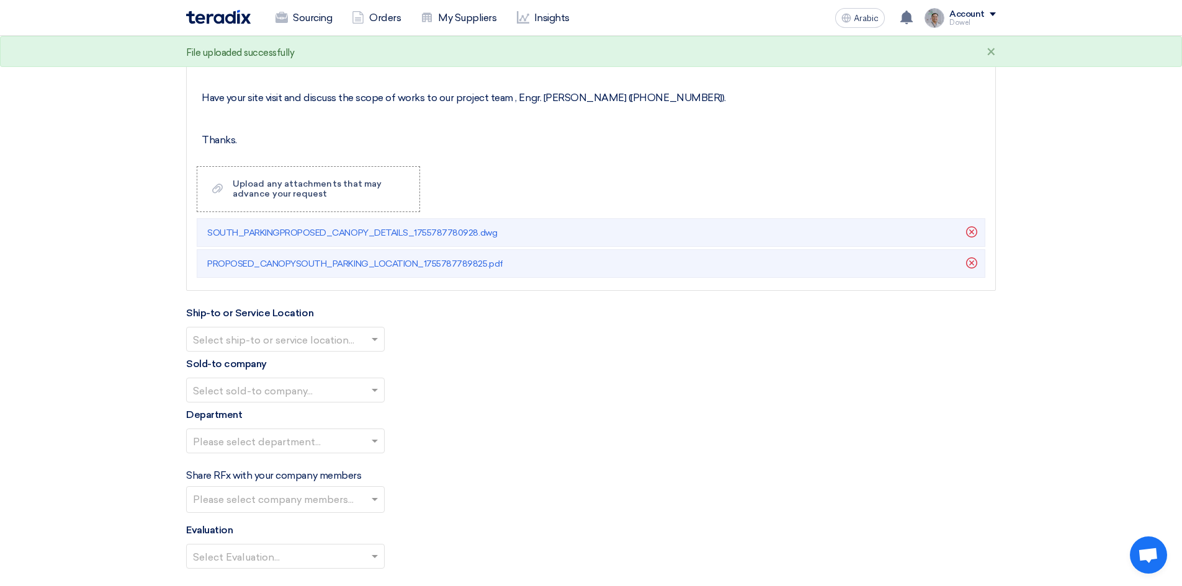
click at [371, 339] on span at bounding box center [377, 339] width 16 height 15
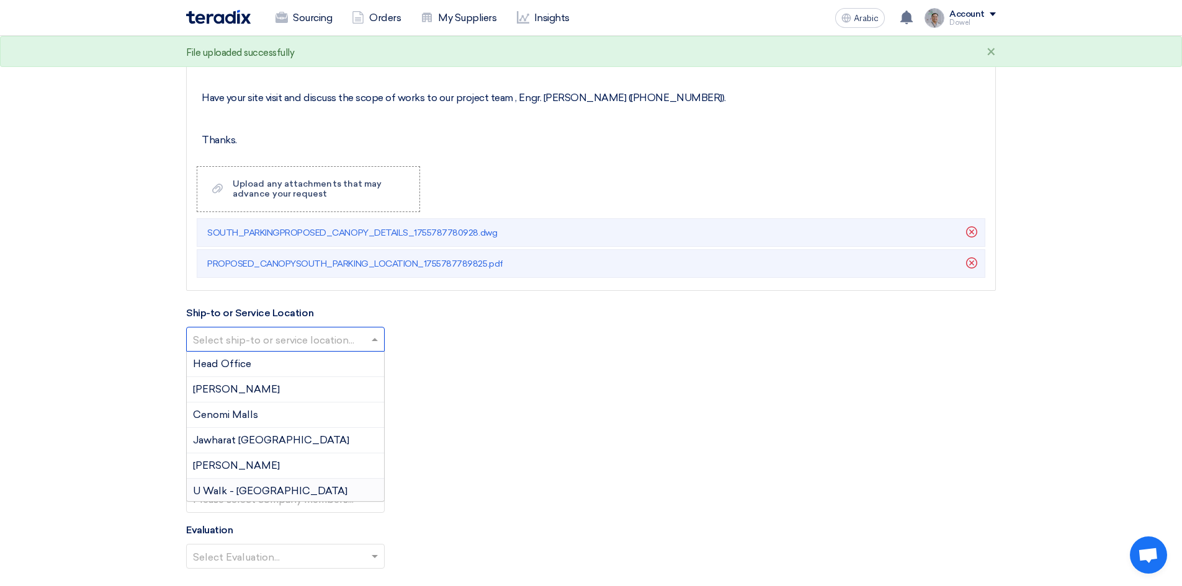
click at [249, 491] on font "U Walk - [GEOGRAPHIC_DATA]" at bounding box center [270, 491] width 155 height 12
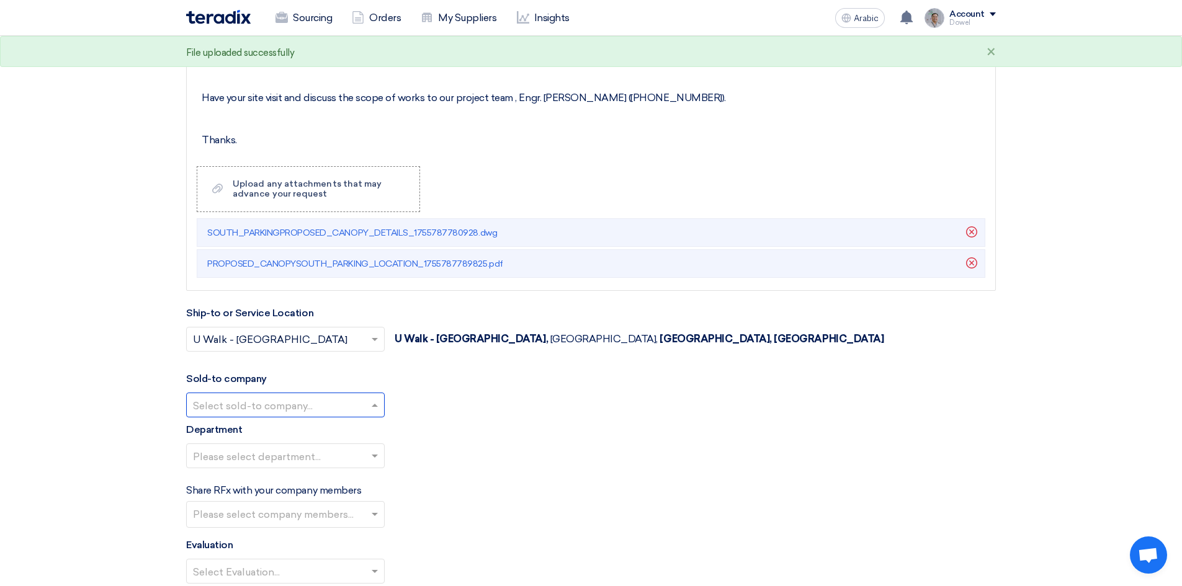
click at [276, 400] on input "text" at bounding box center [279, 406] width 173 height 20
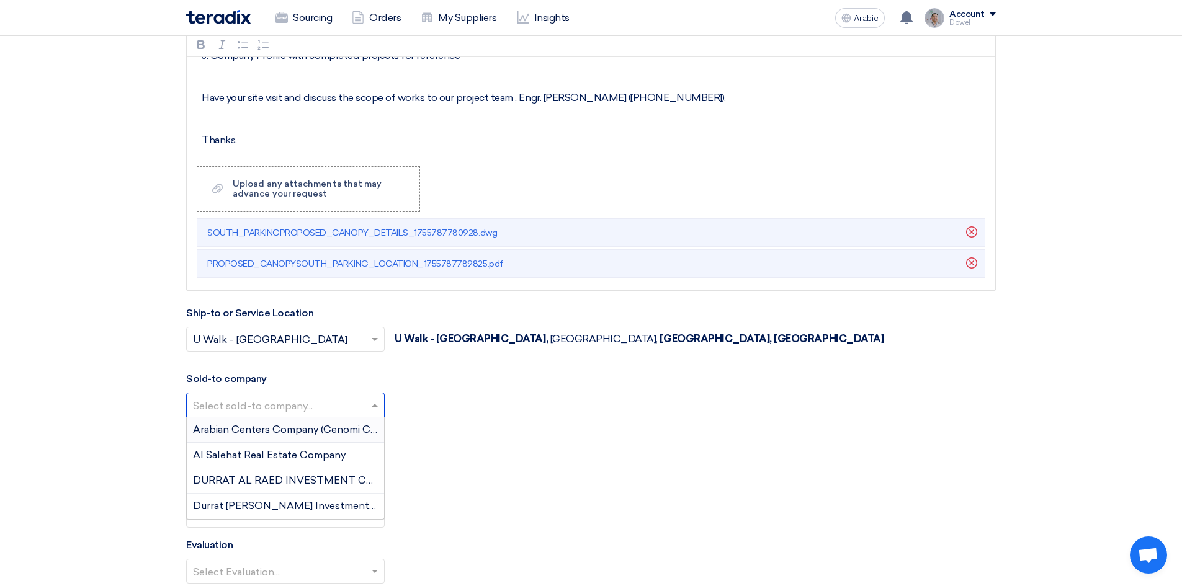
click at [261, 429] on font "Arabian Centers Company (Cenomi Centres)" at bounding box center [298, 430] width 210 height 12
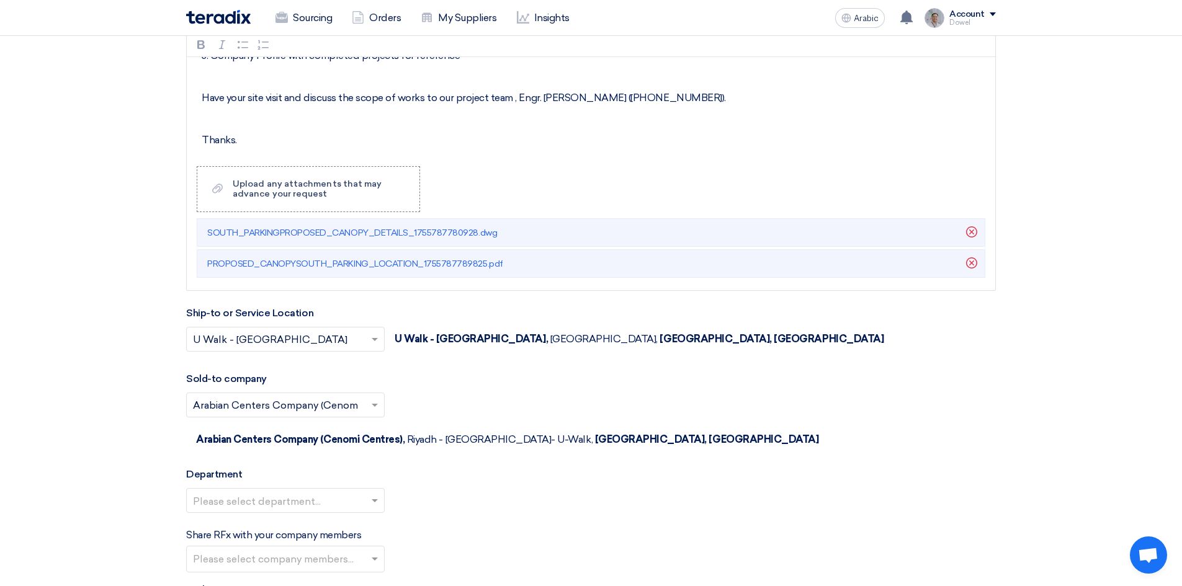
click at [277, 492] on input "text" at bounding box center [279, 502] width 173 height 20
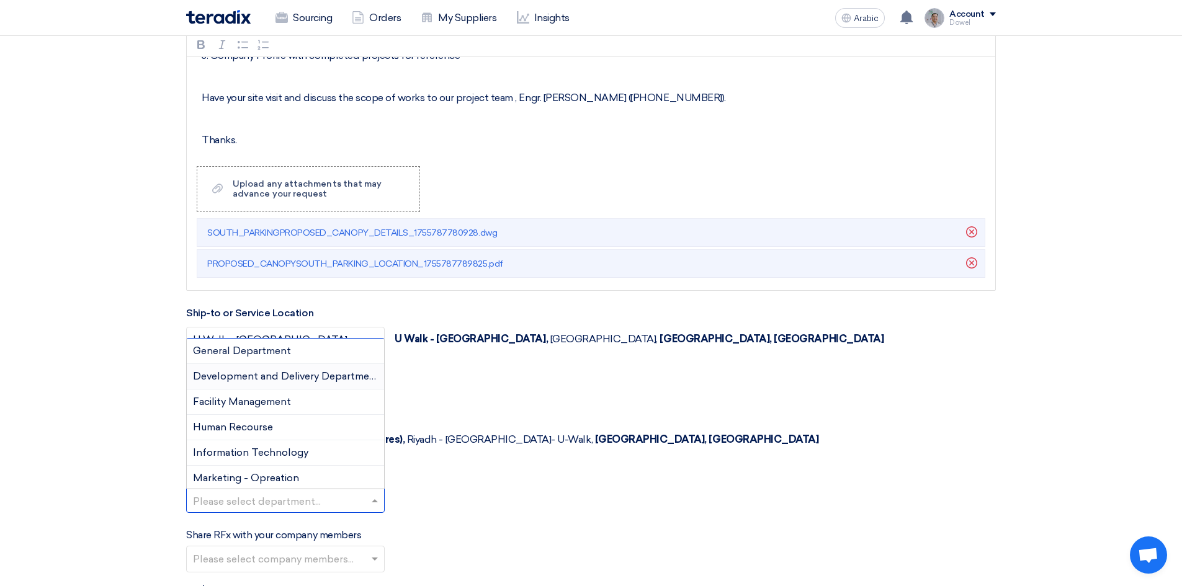
click at [267, 371] on font "Development and Delivery Department" at bounding box center [286, 377] width 187 height 12
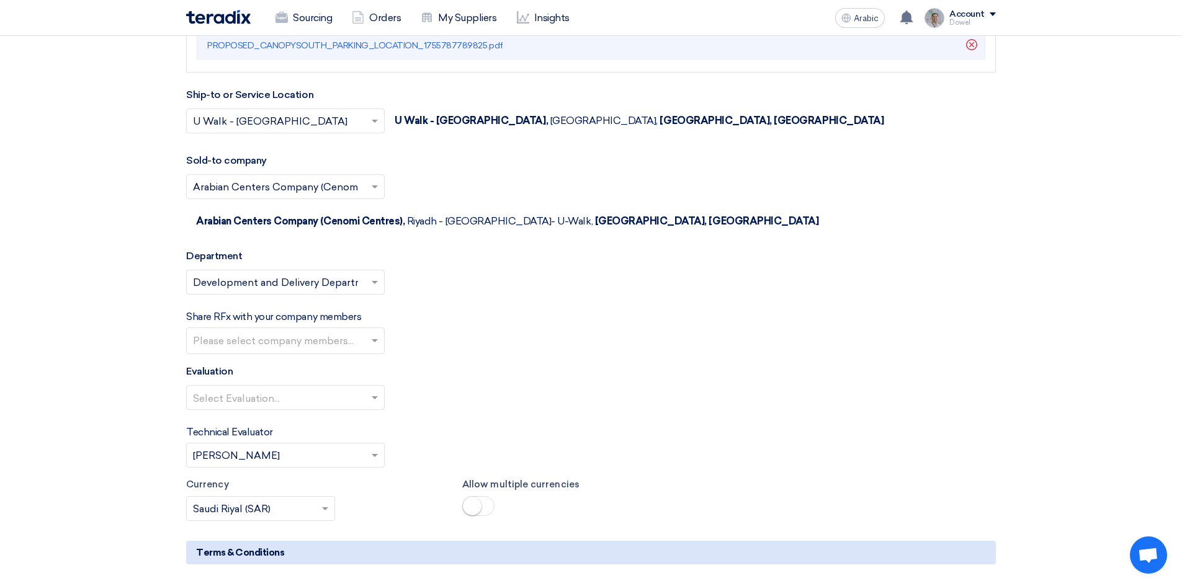
scroll to position [1789, 0]
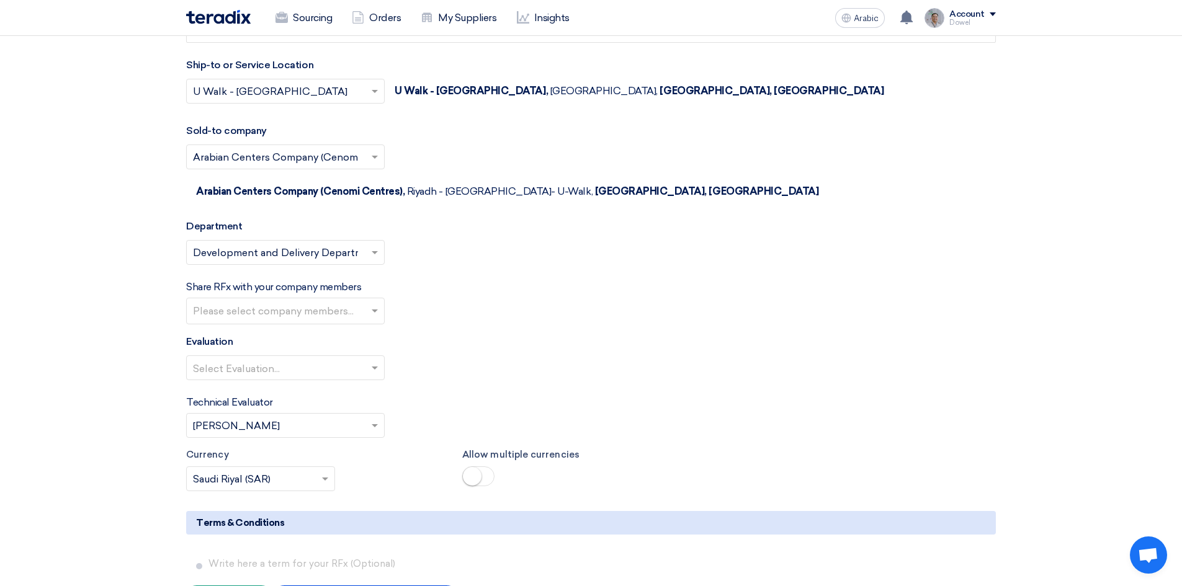
click at [305, 302] on input "text" at bounding box center [287, 312] width 188 height 20
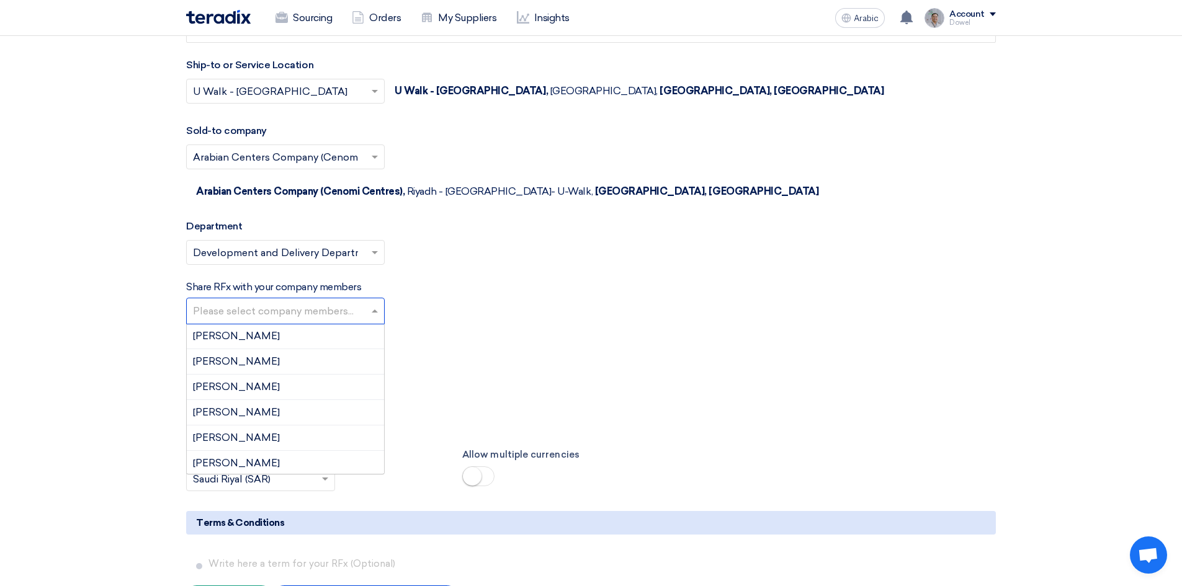
scroll to position [745, 0]
click at [257, 445] on div "[PERSON_NAME]" at bounding box center [285, 457] width 197 height 25
click at [294, 302] on input "text" at bounding box center [332, 312] width 77 height 20
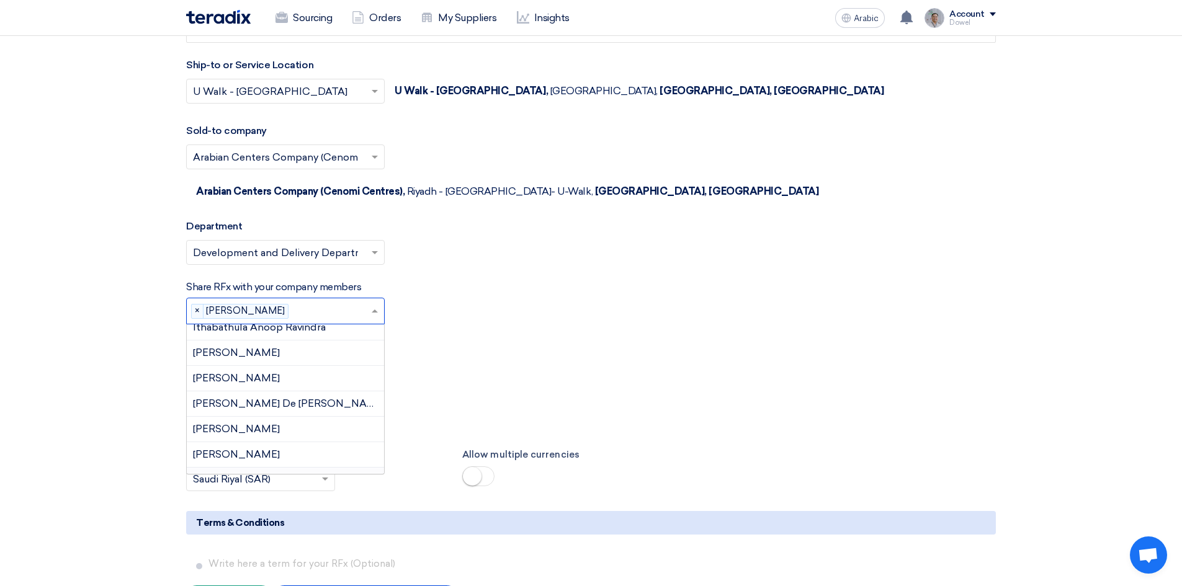
scroll to position [432, 0]
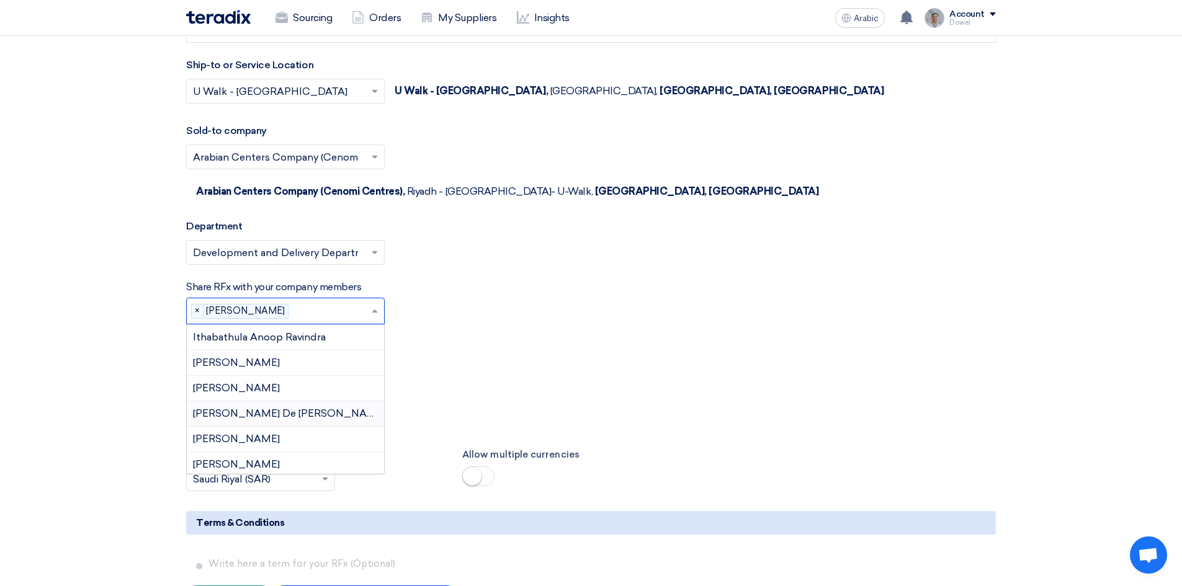
click at [269, 408] on font "[PERSON_NAME] De [PERSON_NAME]" at bounding box center [289, 414] width 192 height 12
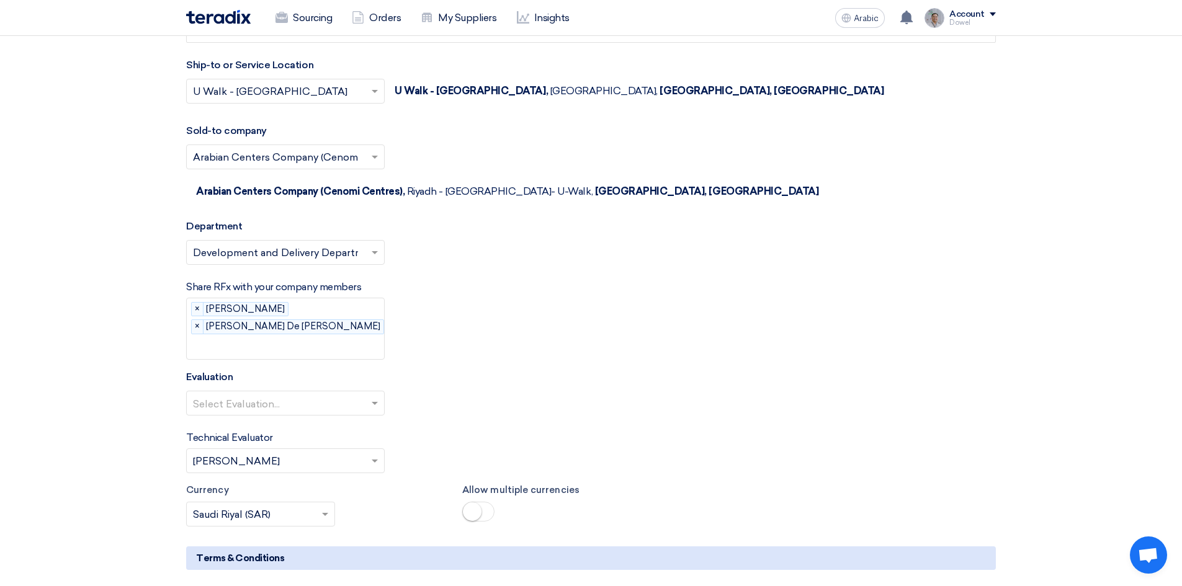
click at [313, 338] on input "text" at bounding box center [296, 348] width 207 height 20
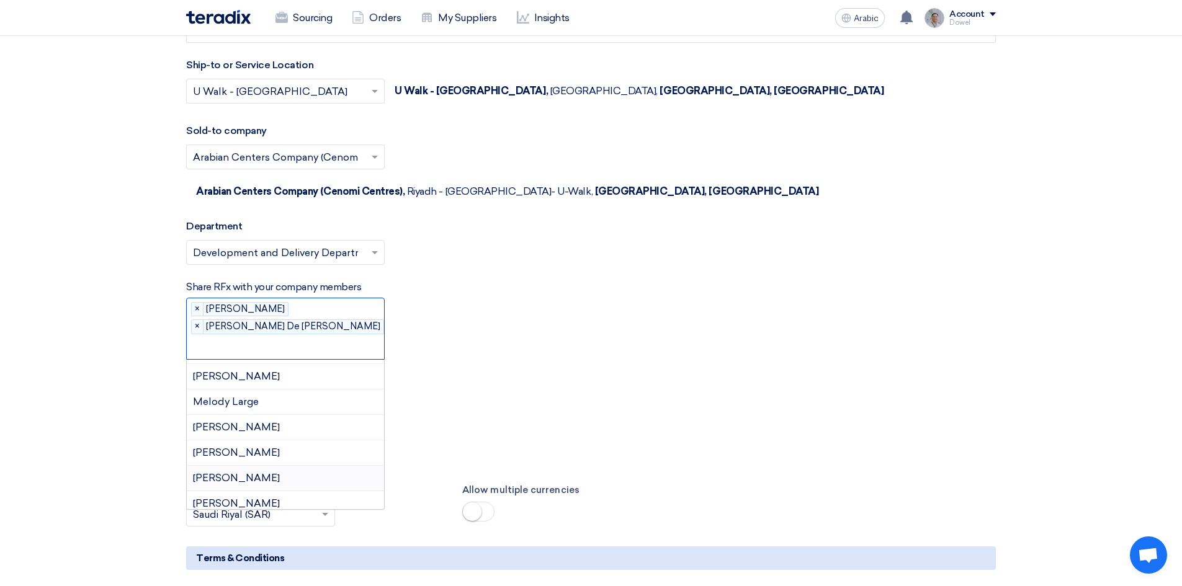
scroll to position [643, 0]
click at [279, 436] on font "[PERSON_NAME]" at bounding box center [236, 442] width 87 height 12
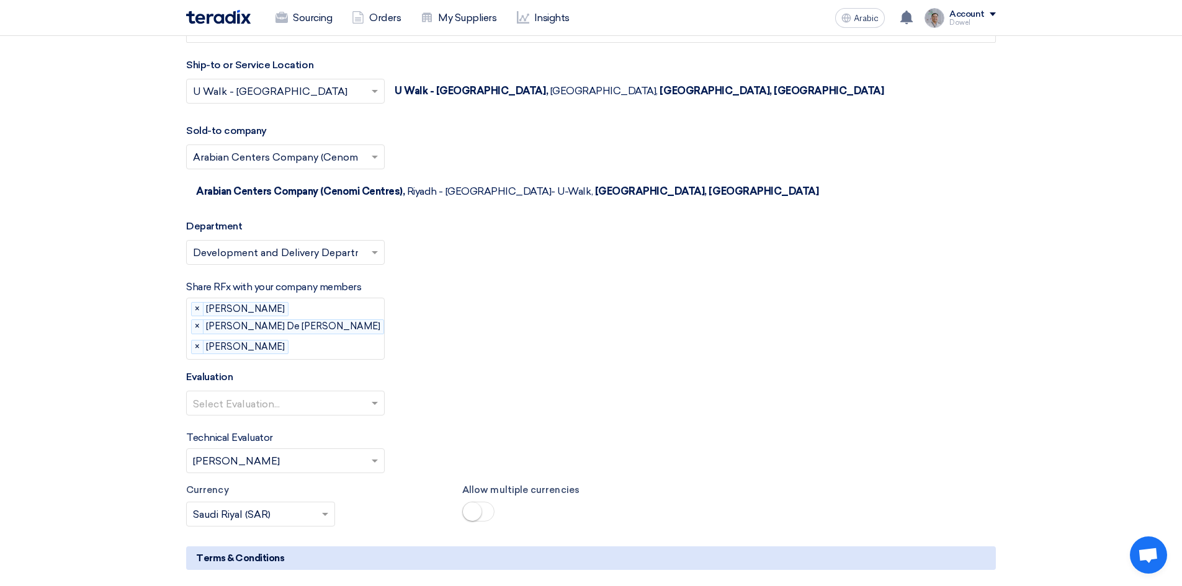
click at [291, 394] on input "text" at bounding box center [279, 404] width 173 height 20
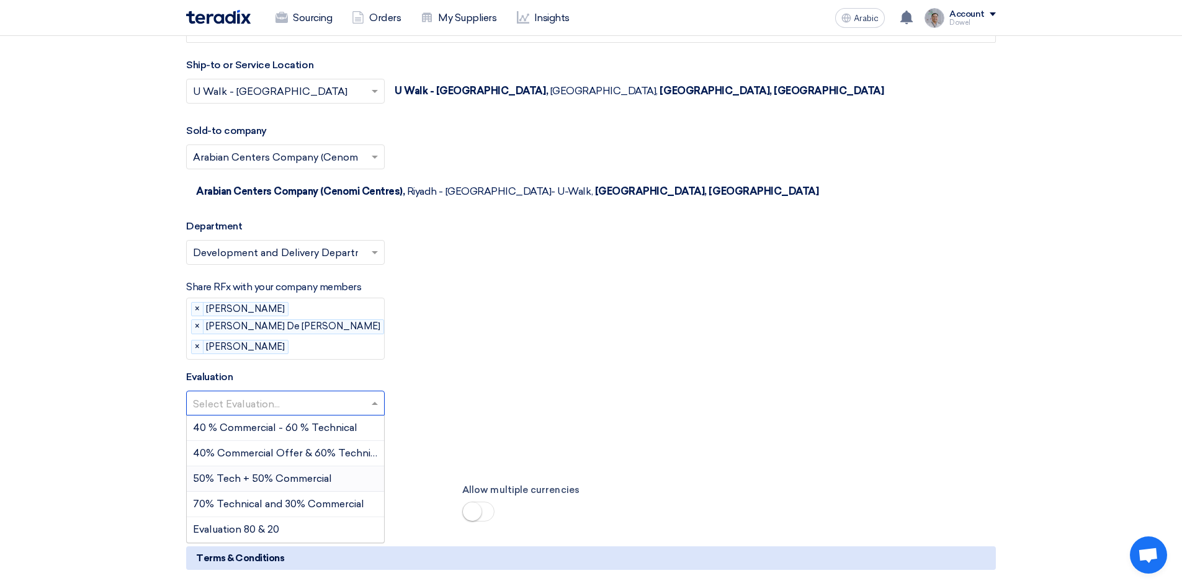
click at [269, 473] on span "50% Tech + 50% Commercial" at bounding box center [262, 479] width 139 height 12
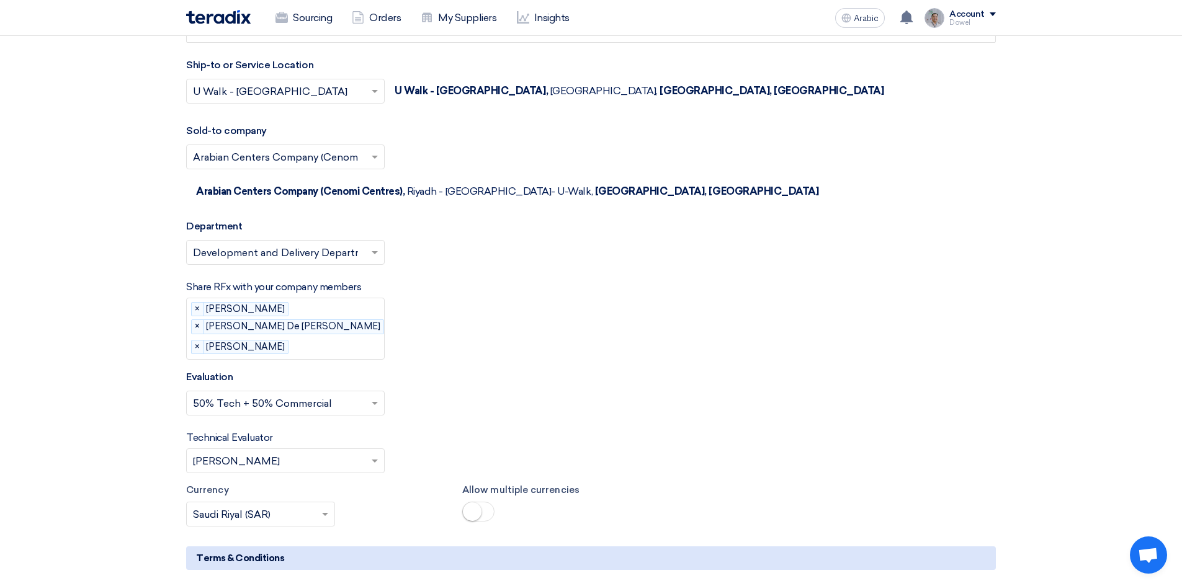
click at [271, 452] on input "text" at bounding box center [279, 462] width 173 height 20
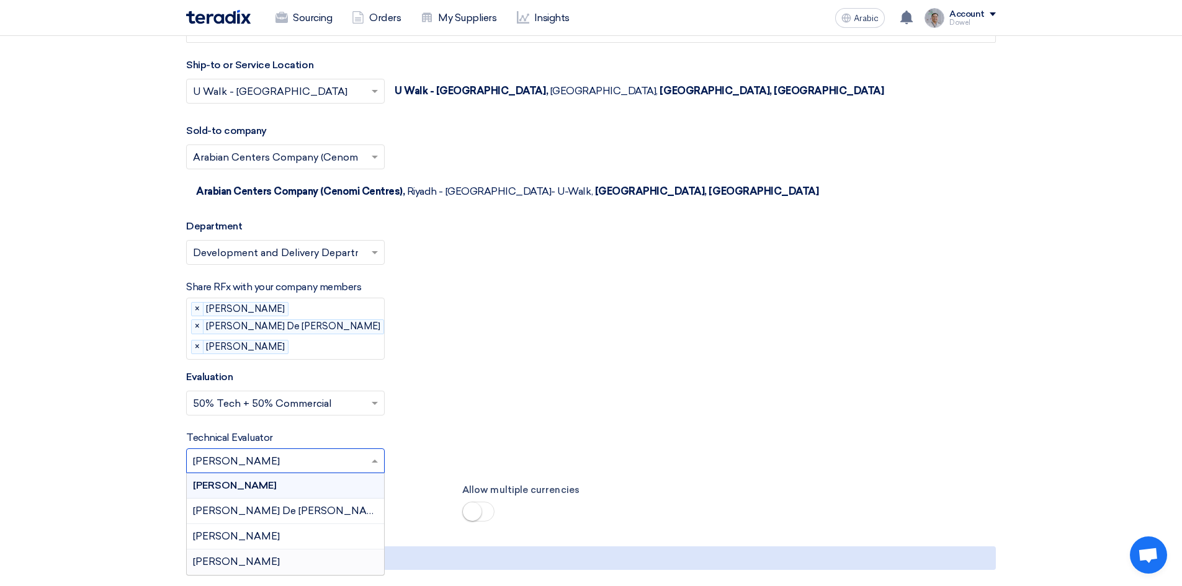
click at [259, 550] on div "[PERSON_NAME]" at bounding box center [285, 562] width 197 height 25
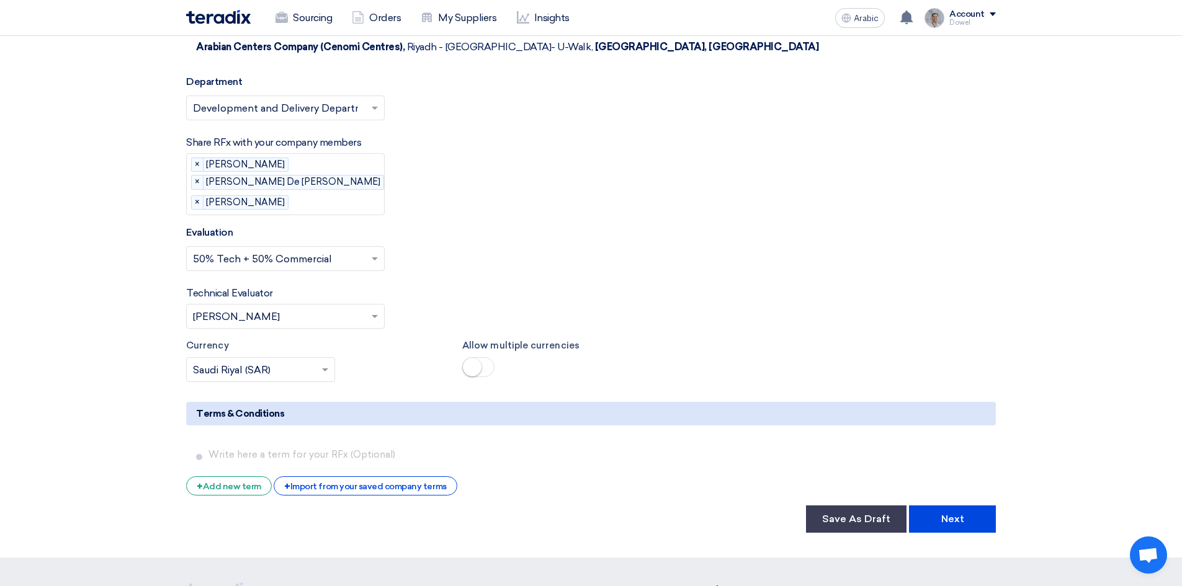
scroll to position [1975, 0]
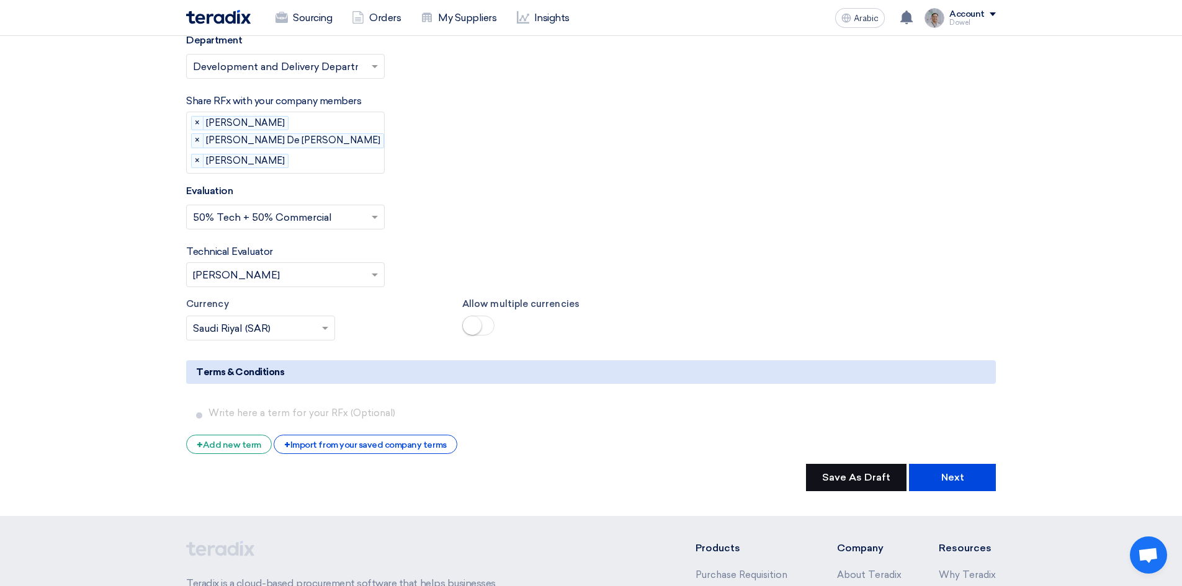
click at [844, 472] on font "Save As Draft" at bounding box center [856, 478] width 68 height 12
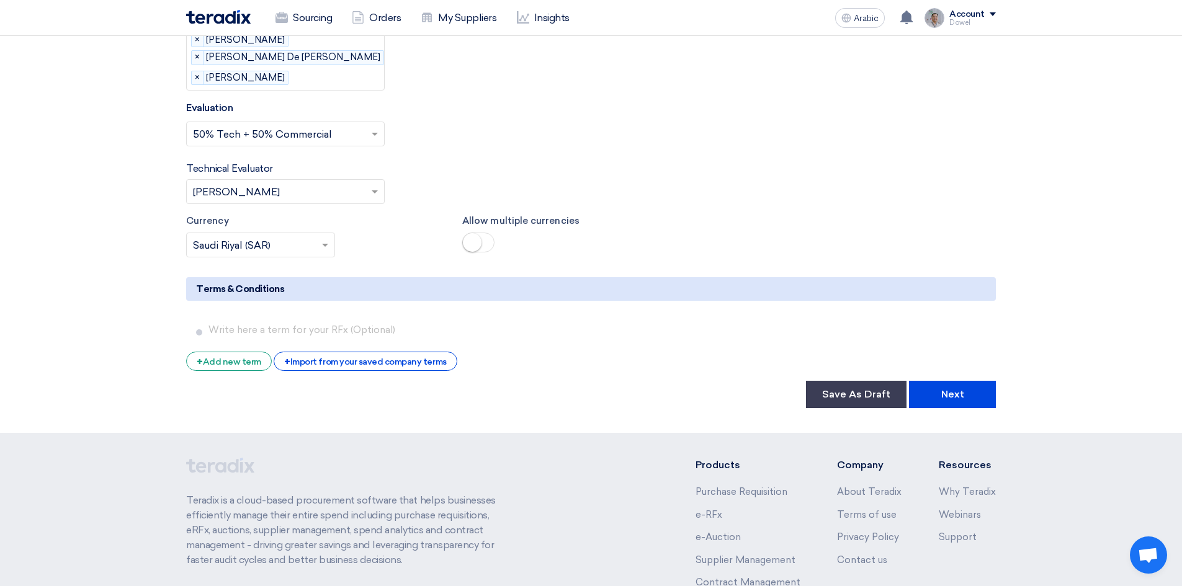
scroll to position [2156, 0]
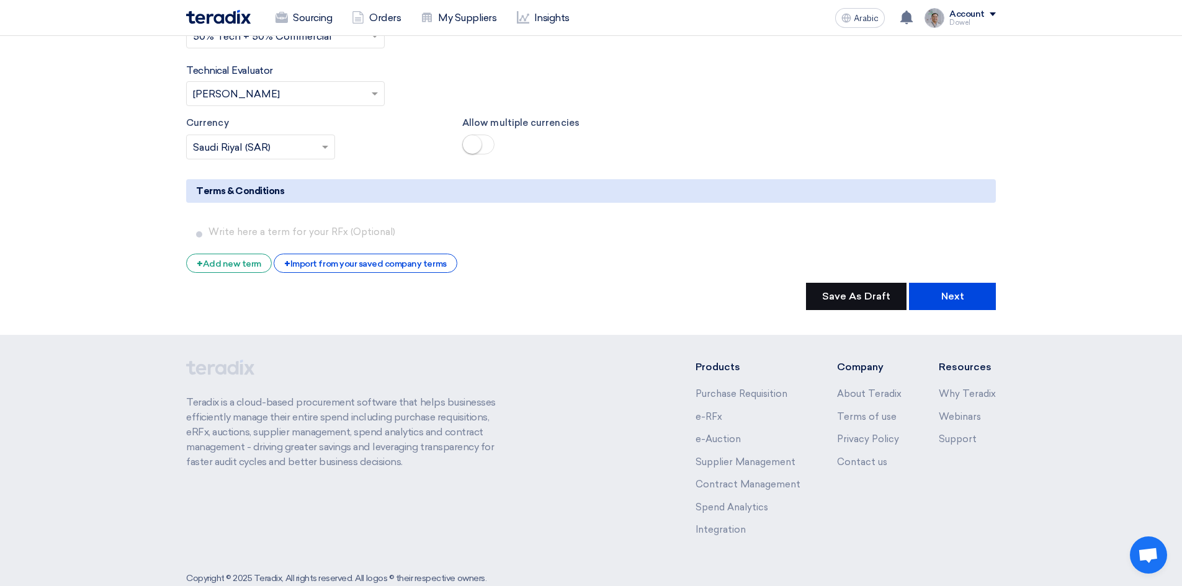
click at [847, 290] on font "Save As Draft" at bounding box center [856, 296] width 68 height 12
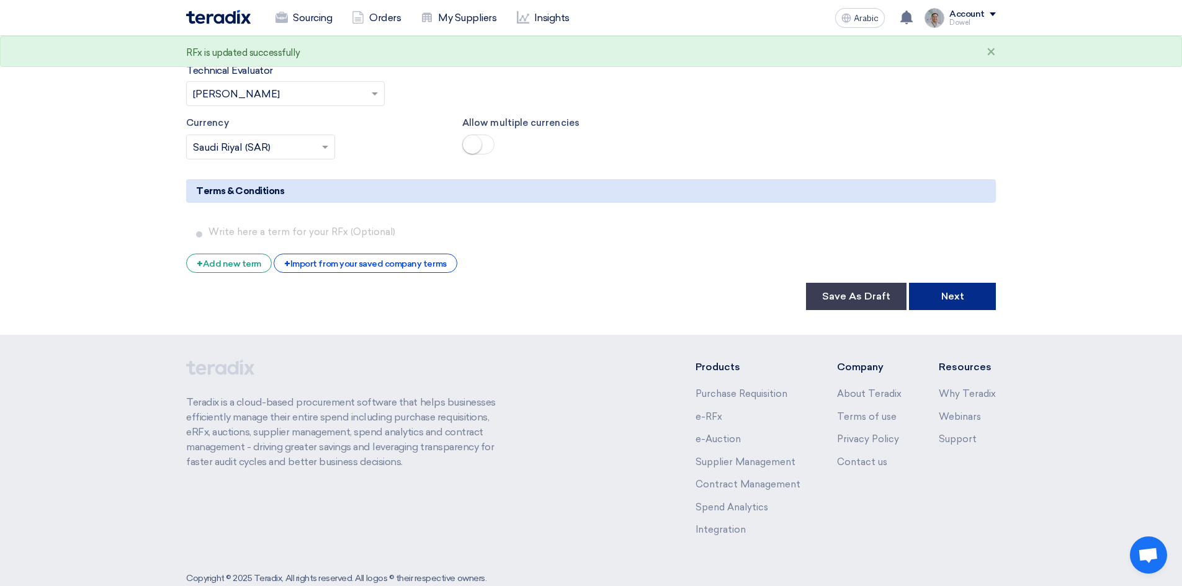
click at [956, 290] on font "Next" at bounding box center [952, 296] width 23 height 12
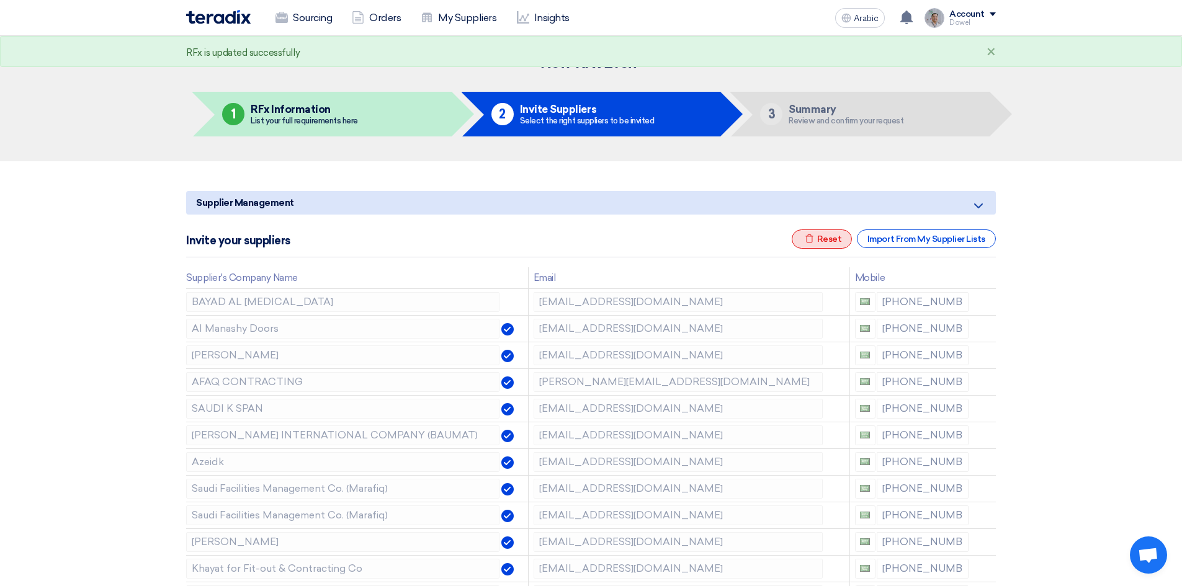
click at [819, 238] on font "Reset" at bounding box center [829, 239] width 25 height 11
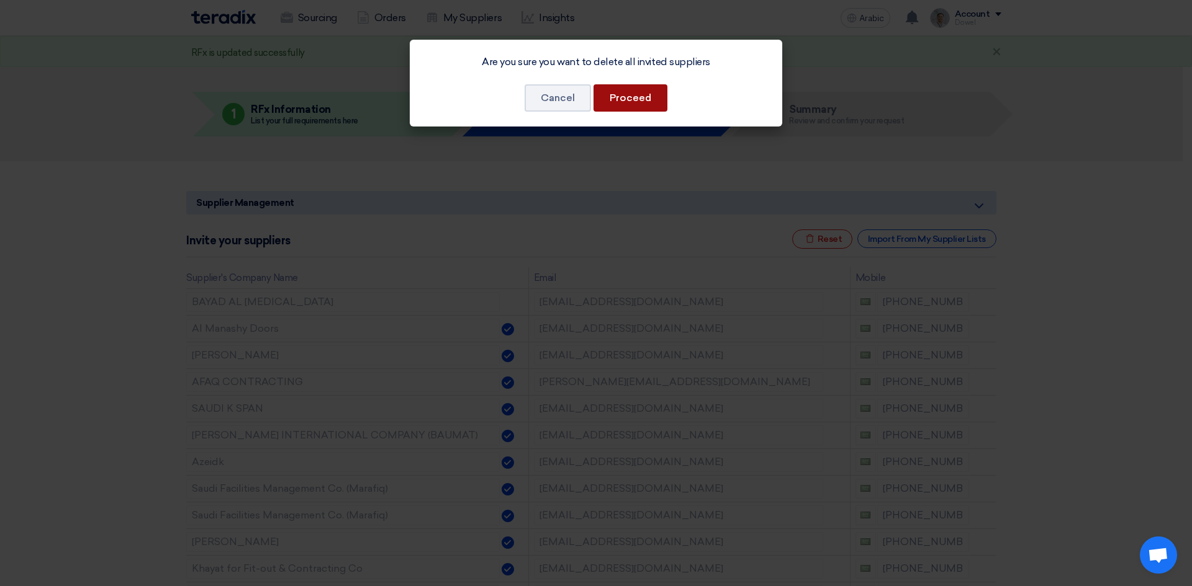
click at [628, 106] on button "Proceed" at bounding box center [630, 97] width 74 height 27
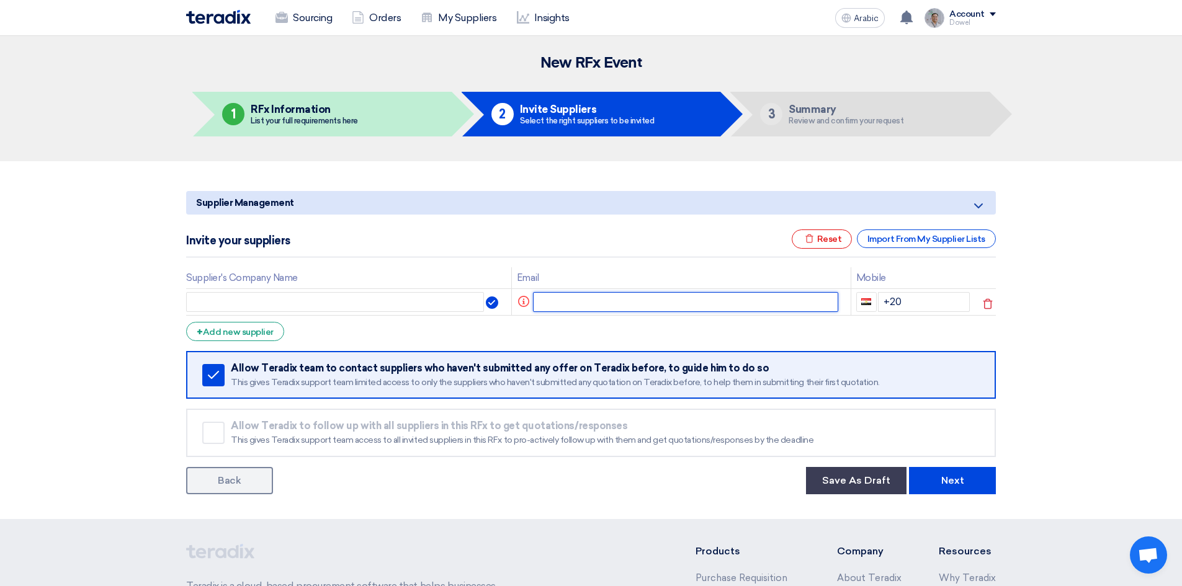
click at [563, 300] on input "text" at bounding box center [686, 302] width 306 height 20
paste input "mailto:m@[DOMAIN_NAME]"
drag, startPoint x: 572, startPoint y: 303, endPoint x: 517, endPoint y: 302, distance: 55.2
click at [521, 304] on tr "mailto:m@[DOMAIN_NAME] +20" at bounding box center [591, 302] width 810 height 27
type input "m@[DOMAIN_NAME]"
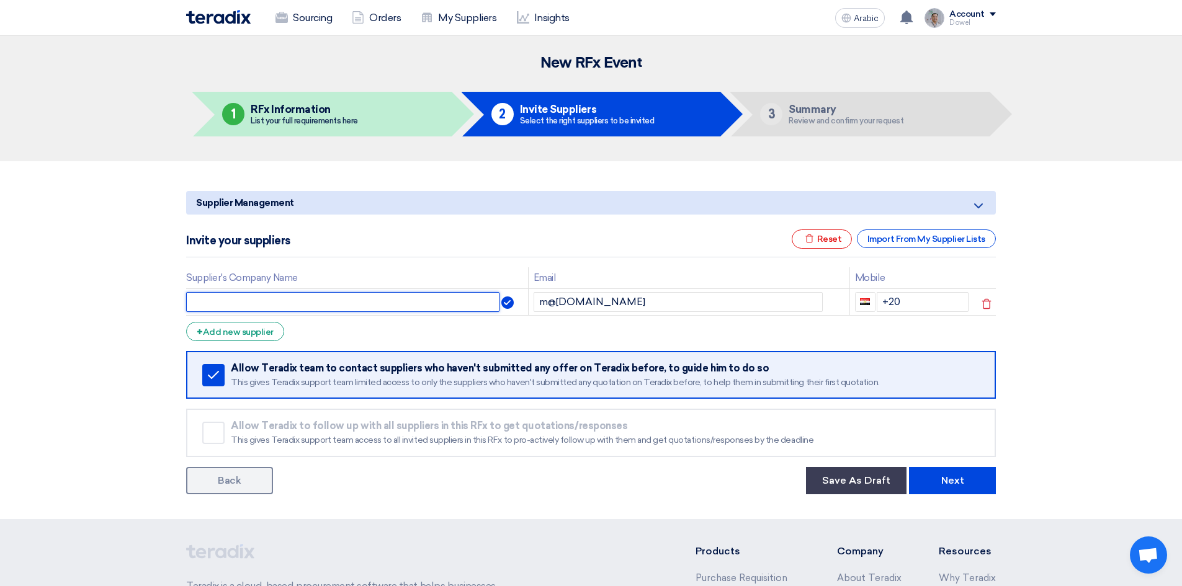
click at [323, 303] on input "text" at bounding box center [342, 302] width 313 height 20
type input "Shadow Dimensions"
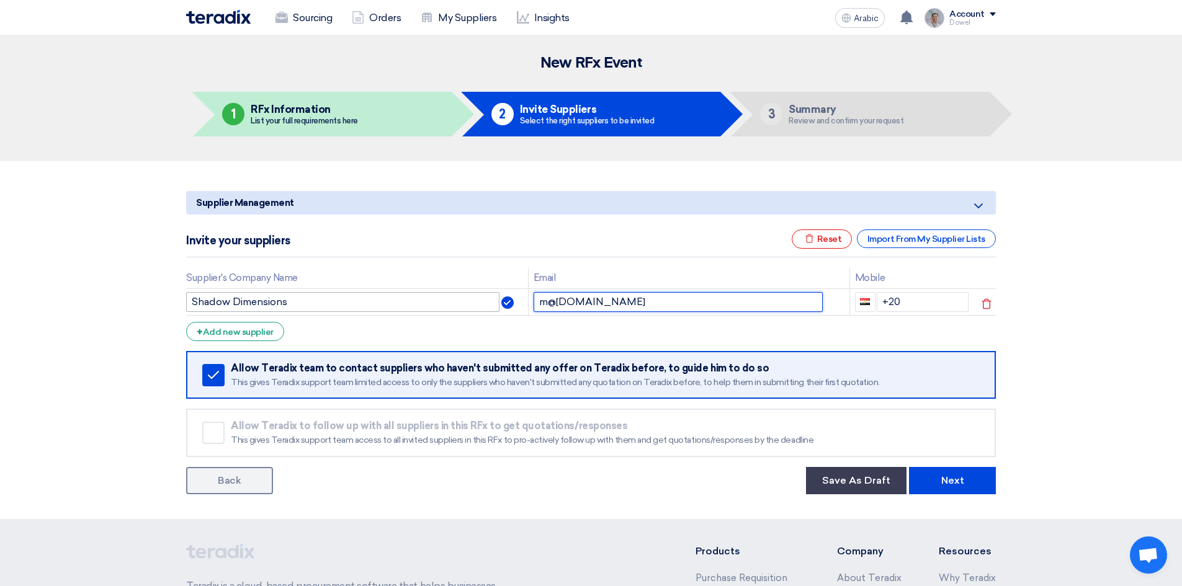
drag, startPoint x: 652, startPoint y: 303, endPoint x: 465, endPoint y: 300, distance: 187.5
click at [466, 300] on tr "Shadow Dimensions m@[DOMAIN_NAME] +20" at bounding box center [591, 302] width 810 height 27
paste input "ailto:[PERSON_NAME]"
drag, startPoint x: 572, startPoint y: 301, endPoint x: 494, endPoint y: 301, distance: 77.6
click at [496, 301] on tr "Shadow Dimensions mailto:[EMAIL_ADDRESS][DOMAIN_NAME] +20" at bounding box center [591, 302] width 810 height 27
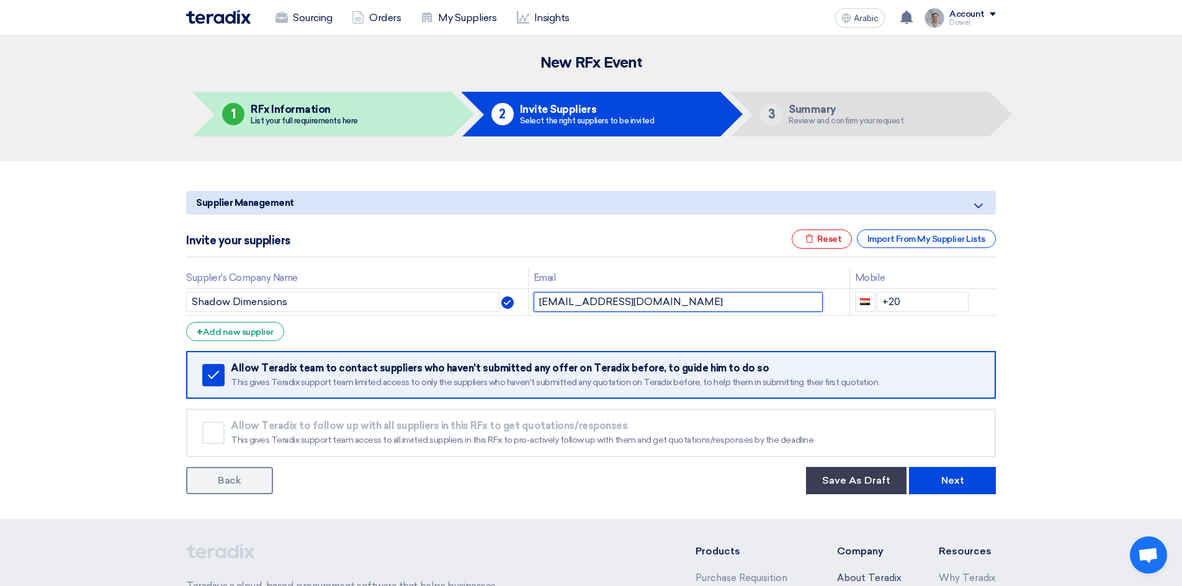
type input "[EMAIL_ADDRESS][DOMAIN_NAME]"
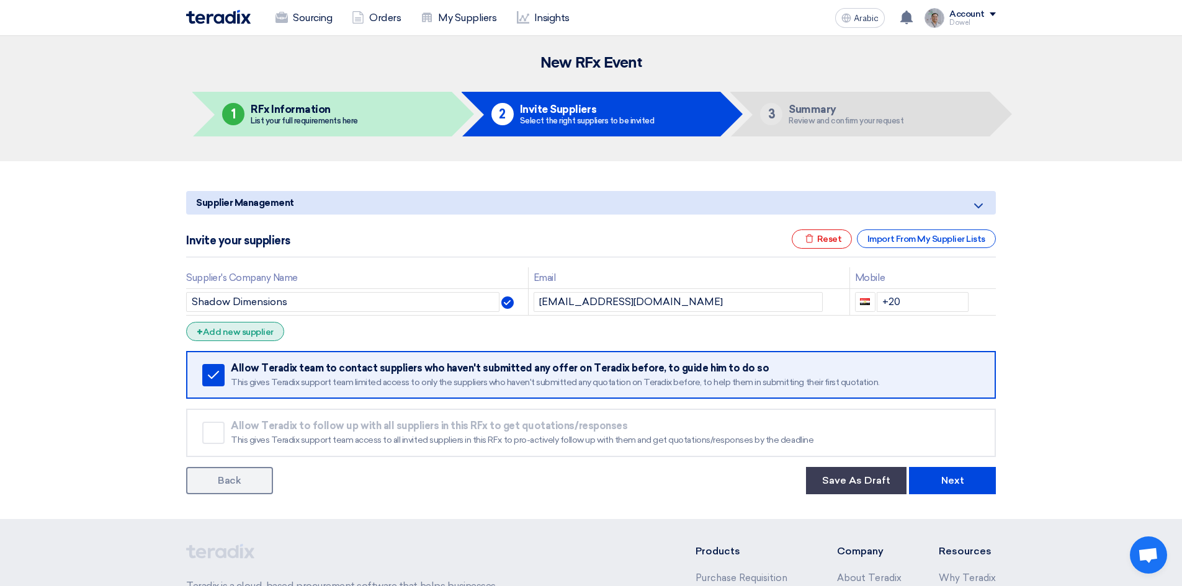
click at [220, 332] on font "Add new supplier" at bounding box center [238, 332] width 71 height 11
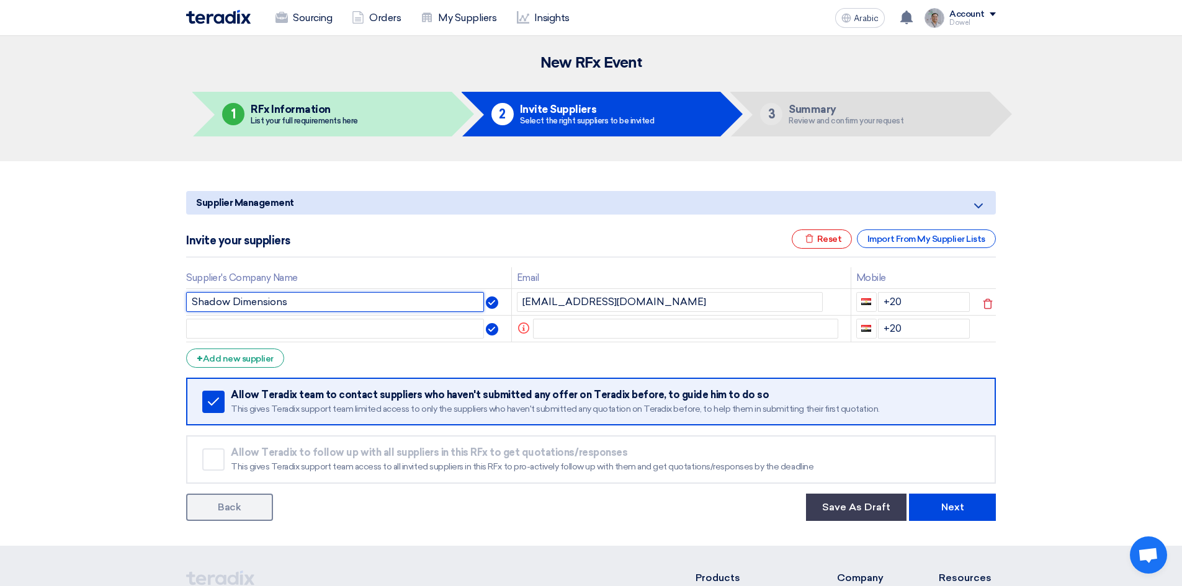
click at [303, 303] on input "Shadow Dimensions" at bounding box center [335, 302] width 298 height 20
type input "Shadow Dimensions Ltd. Co."
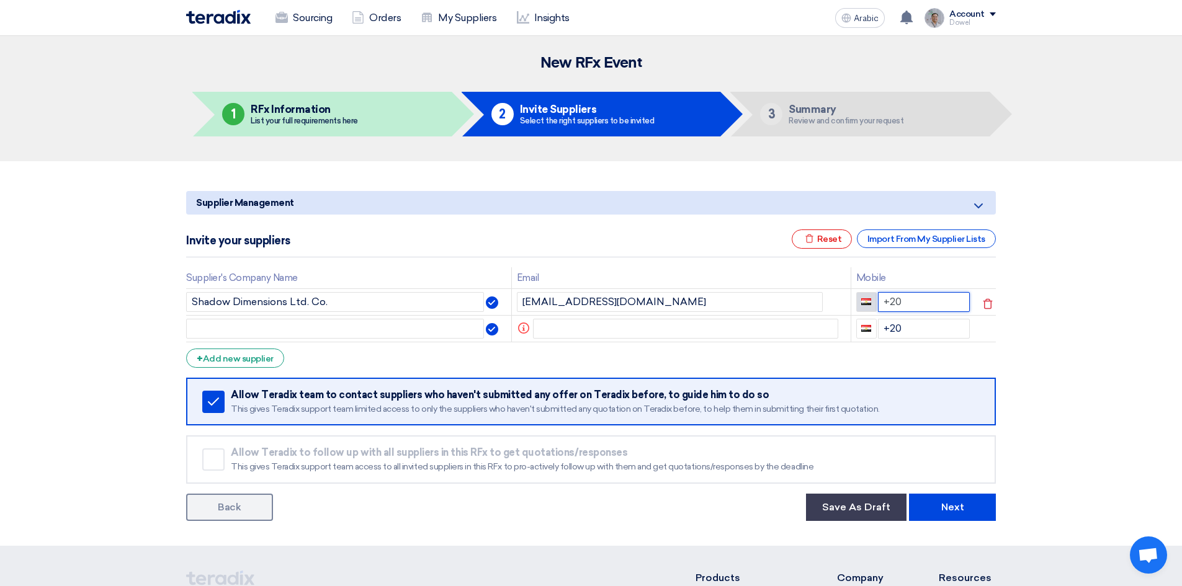
drag, startPoint x: 902, startPoint y: 297, endPoint x: 866, endPoint y: 294, distance: 36.1
click at [868, 297] on div "+20" at bounding box center [913, 302] width 114 height 20
type input "[PHONE_NUMBER]"
click at [604, 330] on input "text" at bounding box center [686, 329] width 306 height 20
paste input "mailto:[EMAIL_ADDRESS][DOMAIN_NAME]"
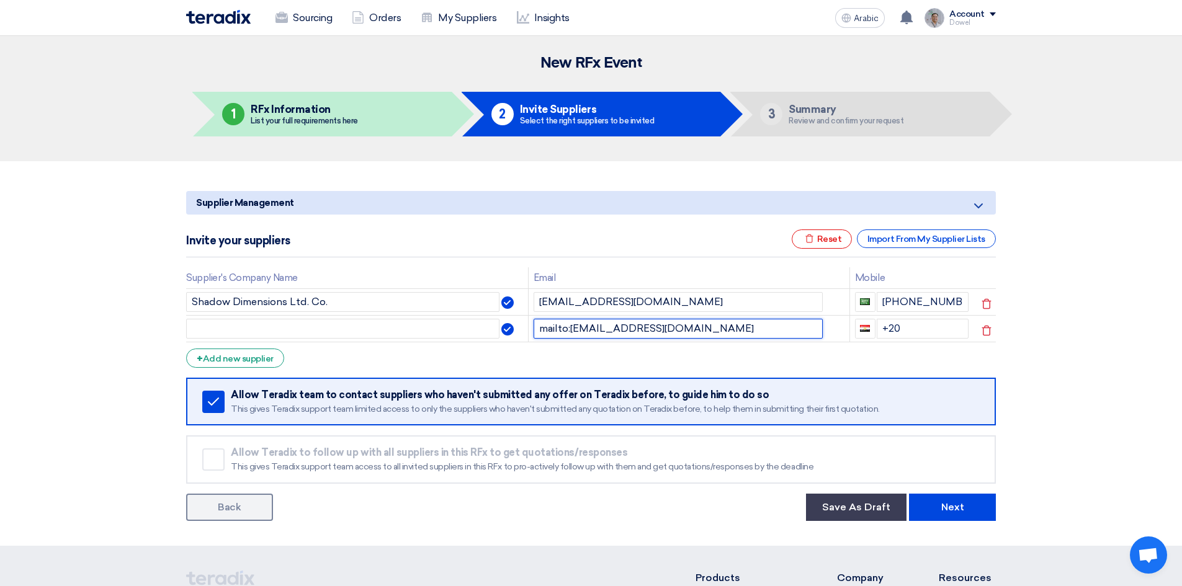
drag, startPoint x: 570, startPoint y: 328, endPoint x: 523, endPoint y: 333, distance: 47.4
click at [523, 333] on tr "mailto:[EMAIL_ADDRESS][DOMAIN_NAME] +20" at bounding box center [591, 328] width 810 height 27
type input "[EMAIL_ADDRESS][DOMAIN_NAME]"
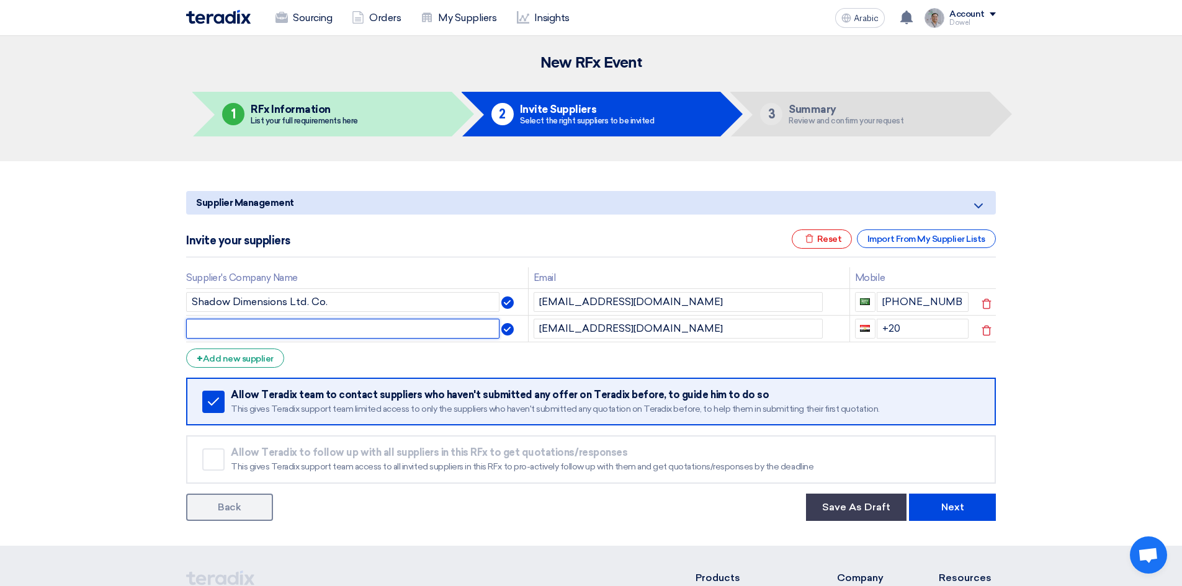
click at [259, 332] on input "text" at bounding box center [342, 329] width 313 height 20
type input "P"
type input "Sport Yard"
drag, startPoint x: 919, startPoint y: 322, endPoint x: 829, endPoint y: 333, distance: 90.1
click at [833, 335] on tr "Sport Yard [EMAIL_ADDRESS][DOMAIN_NAME] +20" at bounding box center [591, 328] width 810 height 27
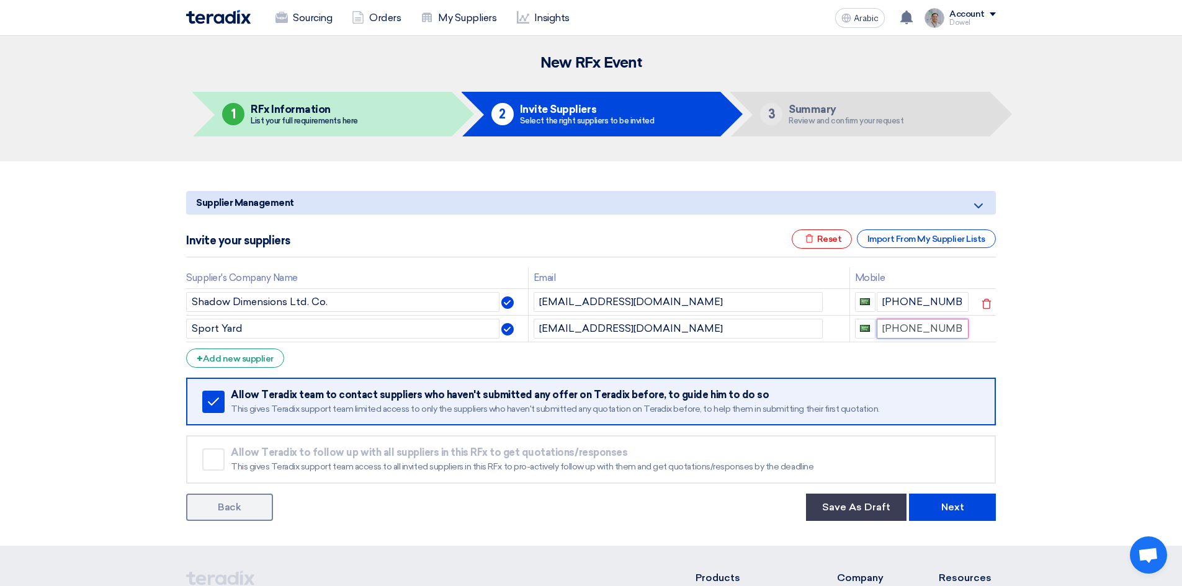
type input "[PHONE_NUMBER]"
click at [248, 362] on font "Add new supplier" at bounding box center [238, 359] width 71 height 11
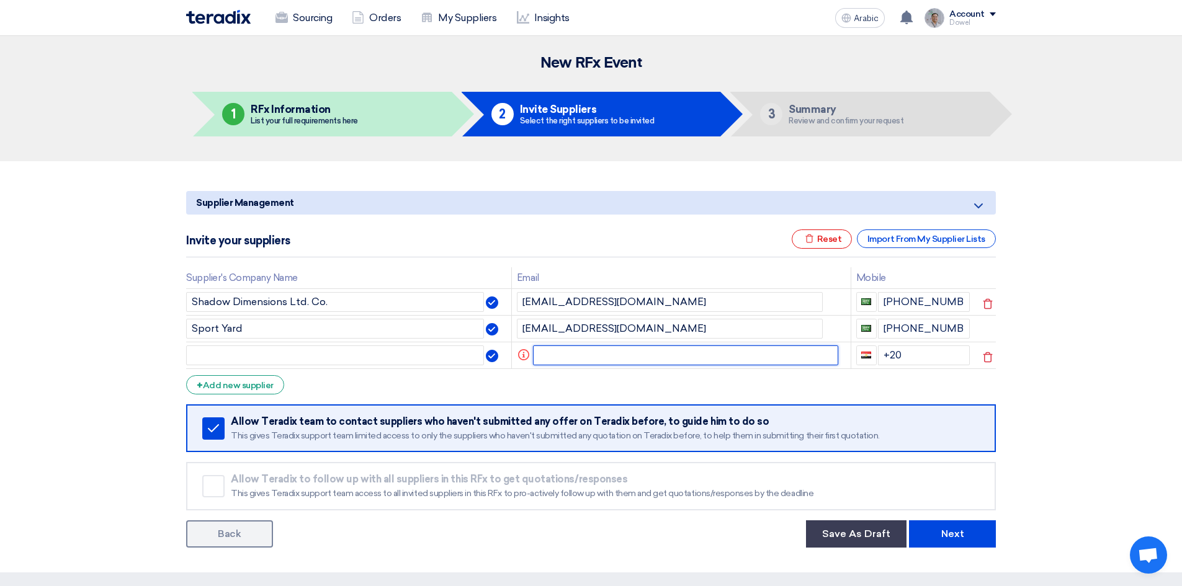
click at [579, 358] on input "text" at bounding box center [686, 356] width 306 height 20
paste input "[EMAIL_ADDRESS][DOMAIN_NAME]"
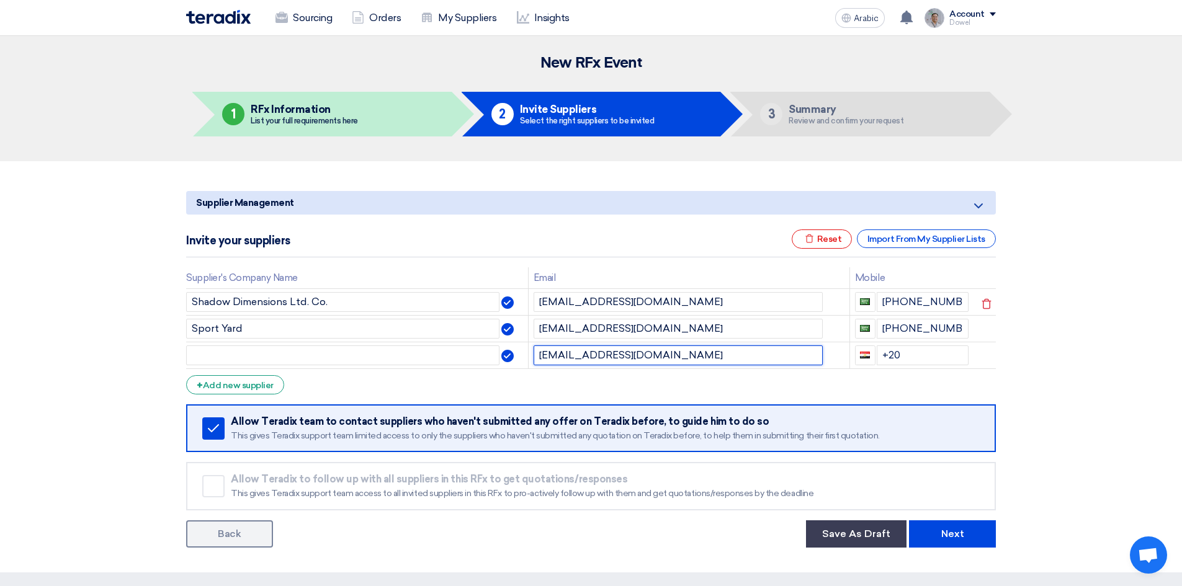
type input "[EMAIL_ADDRESS][DOMAIN_NAME]"
drag, startPoint x: 902, startPoint y: 354, endPoint x: 865, endPoint y: 353, distance: 36.6
click at [865, 353] on div "+20" at bounding box center [912, 356] width 114 height 20
type input "+966"
click at [915, 356] on input "[PHONE_NUMBER]" at bounding box center [923, 356] width 92 height 20
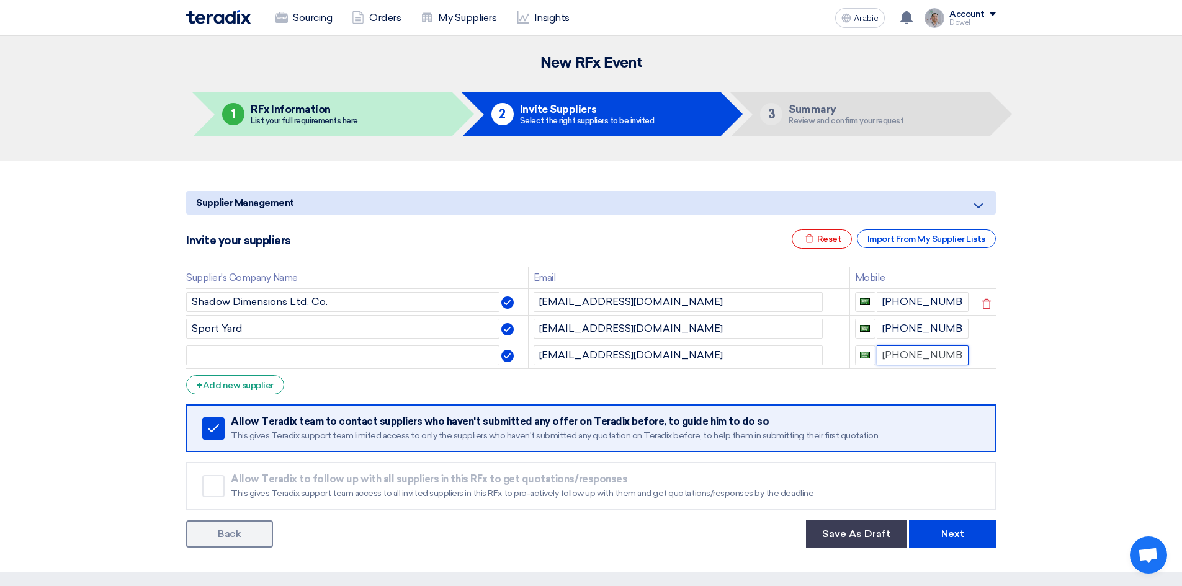
type input "[PHONE_NUMBER]"
click at [272, 357] on input "text" at bounding box center [342, 356] width 313 height 20
paste input "Ibdhaa Al Tamiez Company"
type input "Ibdhaa Al Tamiez Company"
click at [249, 390] on font "Add new supplier" at bounding box center [238, 385] width 71 height 11
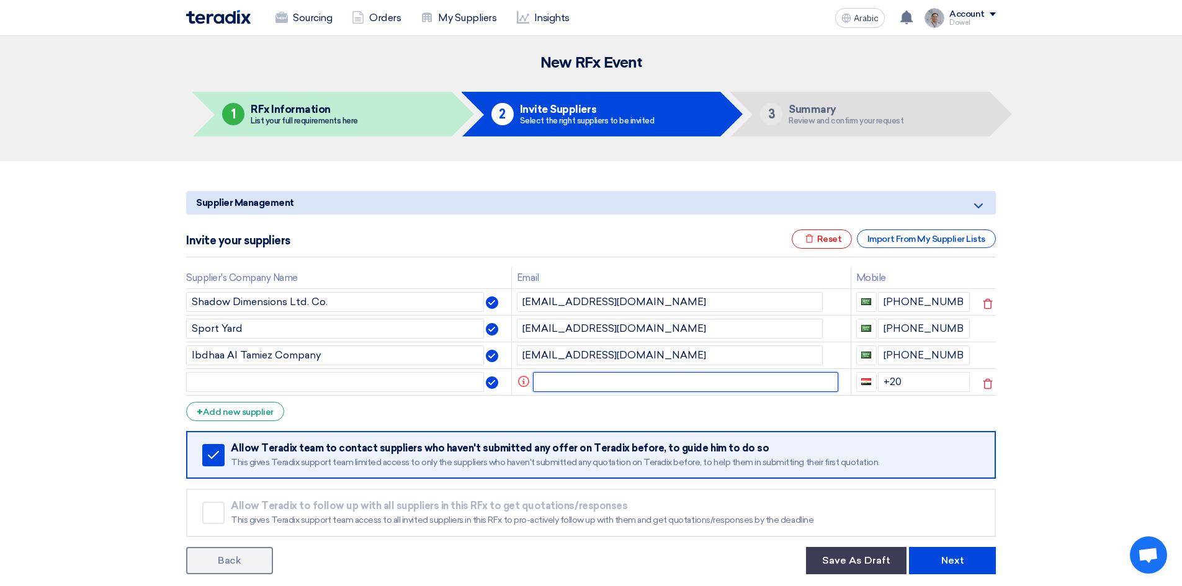
click at [557, 375] on input "text" at bounding box center [686, 382] width 306 height 20
paste input "[EMAIL_ADDRESS][DOMAIN_NAME]"
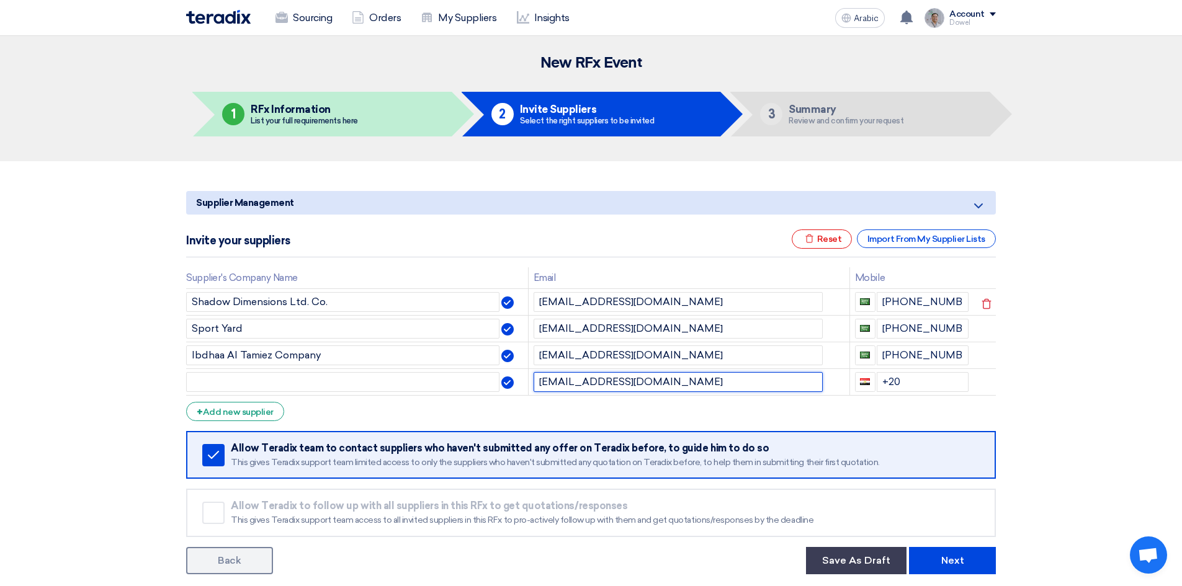
type input "[EMAIL_ADDRESS][DOMAIN_NAME]"
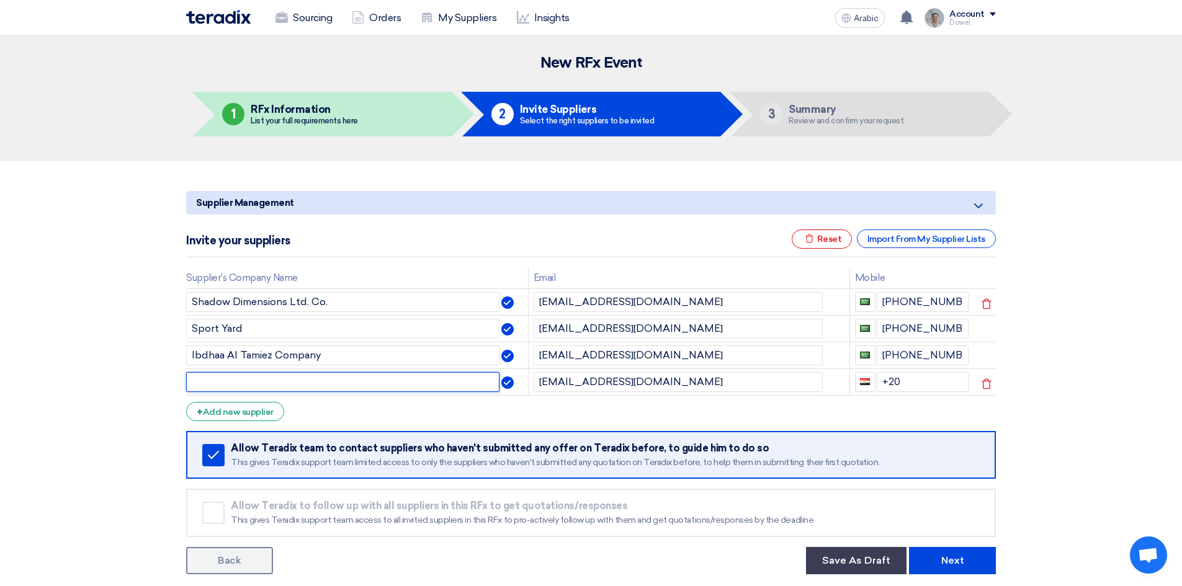
click at [267, 382] on input "text" at bounding box center [342, 382] width 313 height 20
paste input "[PERSON_NAME] AL AJLLAN COMPANY FOR CONTRACTING"
click at [191, 382] on input "[PERSON_NAME] AL AJLLAN COMPANY FOR CONTRACTING" at bounding box center [342, 382] width 313 height 20
type input "IIBRAHIM HASSAN AL AJLLAN COMPANY FOR CONTRACTING"
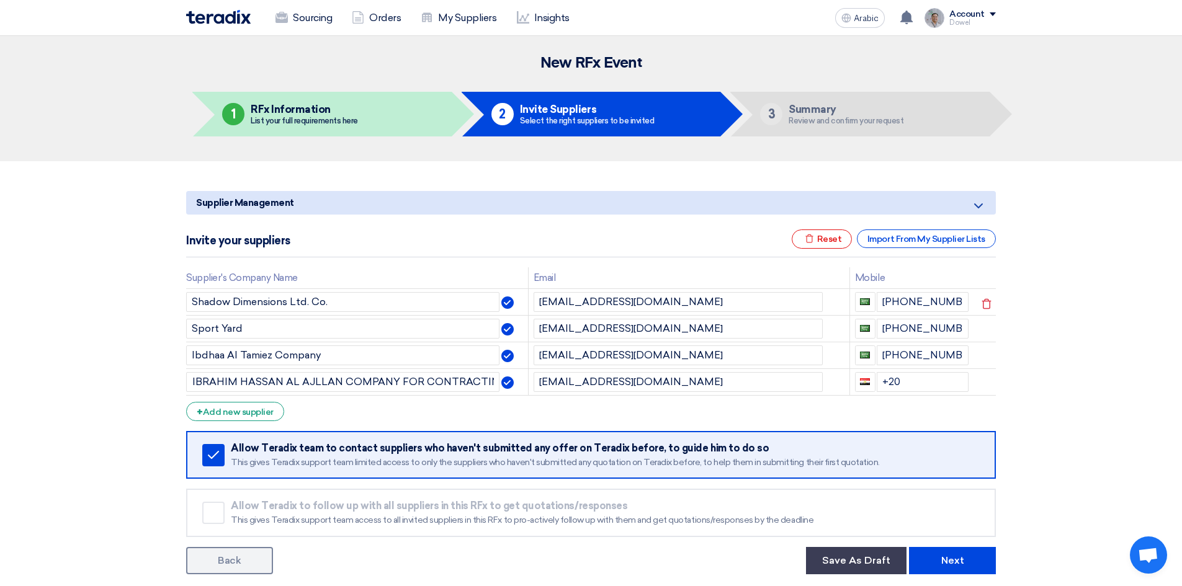
scroll to position [0, 0]
drag, startPoint x: 902, startPoint y: 382, endPoint x: 831, endPoint y: 388, distance: 71.6
click at [831, 388] on tr "IIBRAHIM HASSAN AL AJLLAN COMPANY FOR CONTRACTING [EMAIL_ADDRESS][DOMAIN_NAME] …" at bounding box center [591, 382] width 810 height 27
drag, startPoint x: 1096, startPoint y: 350, endPoint x: 1022, endPoint y: 423, distance: 104.4
click at [1096, 351] on section "Supplier Management Minimize/Maximize Category Invite your suppliers Excel file…" at bounding box center [591, 380] width 1182 height 438
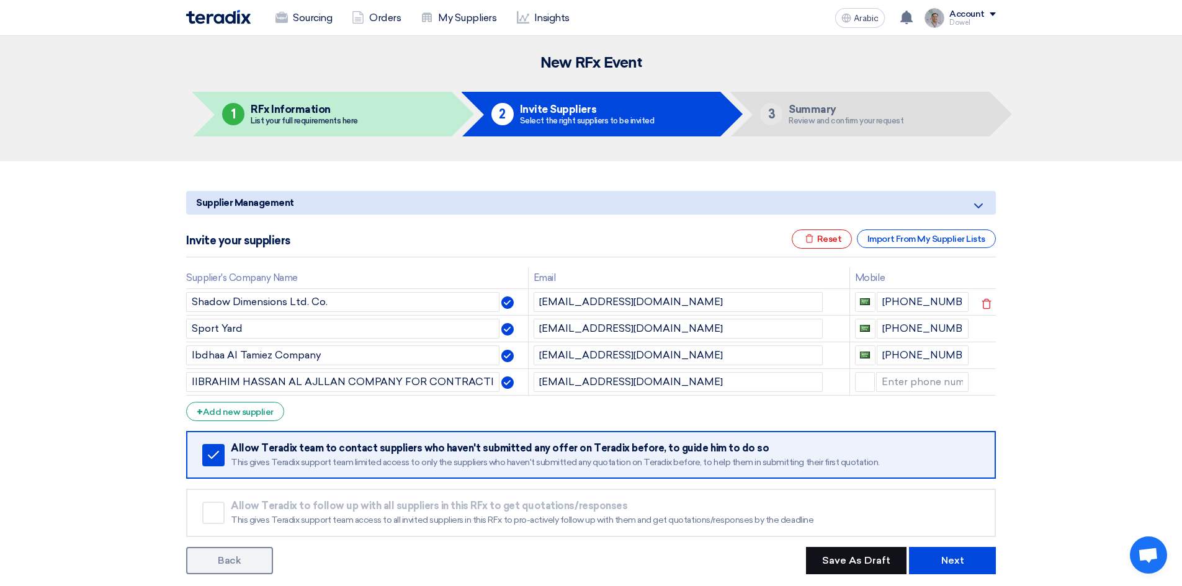
click at [839, 562] on font "Save As Draft" at bounding box center [856, 561] width 68 height 12
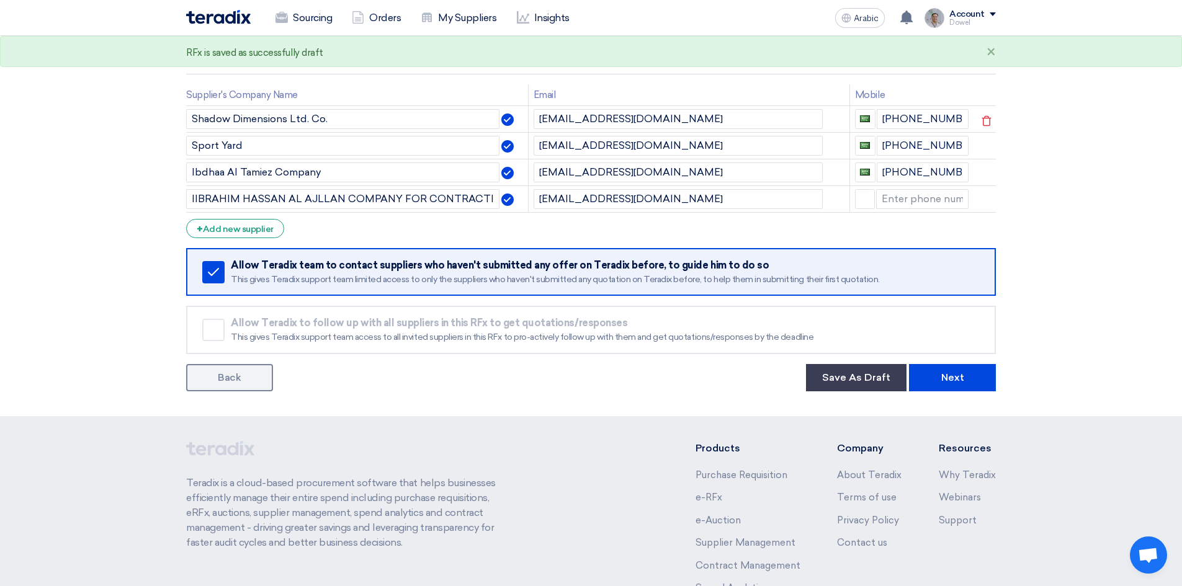
scroll to position [186, 0]
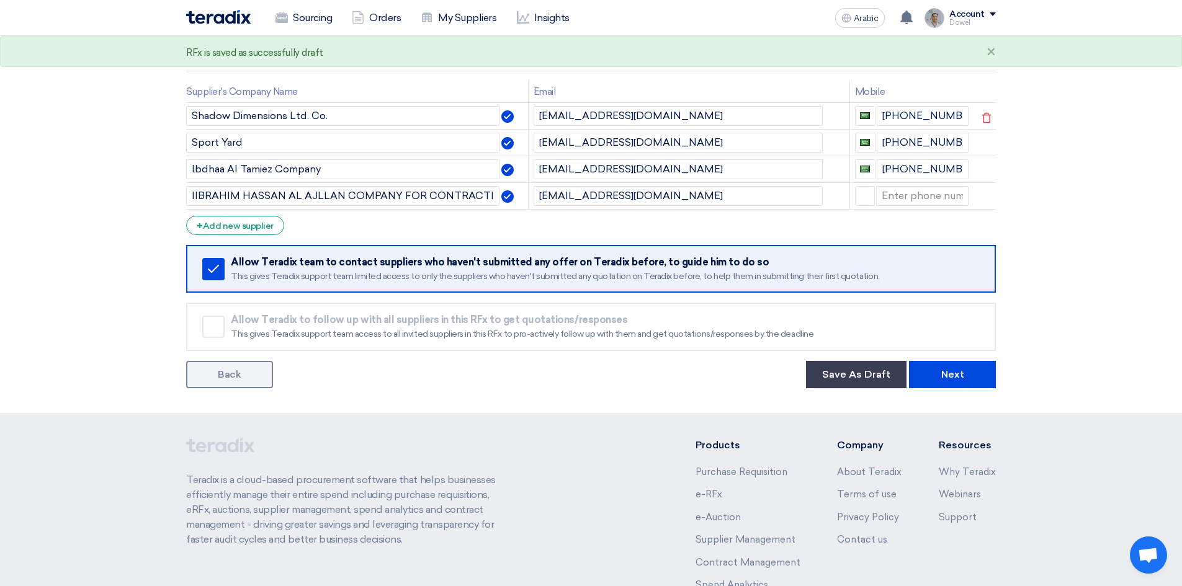
click at [228, 376] on font "Back" at bounding box center [229, 375] width 23 height 12
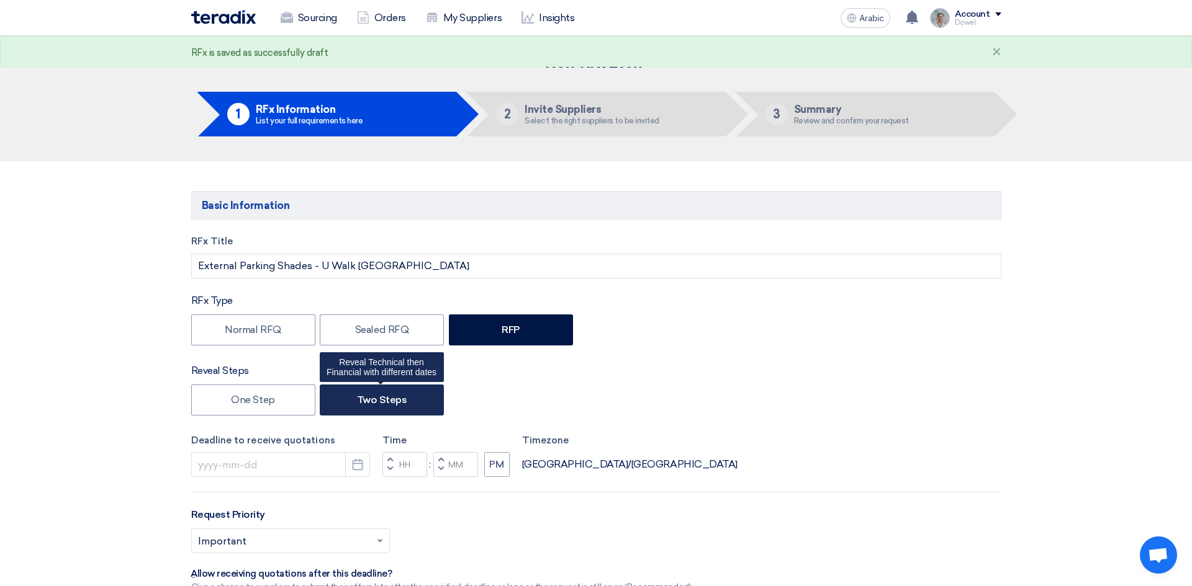
type input "[DATE]"
type input "02"
type input "00"
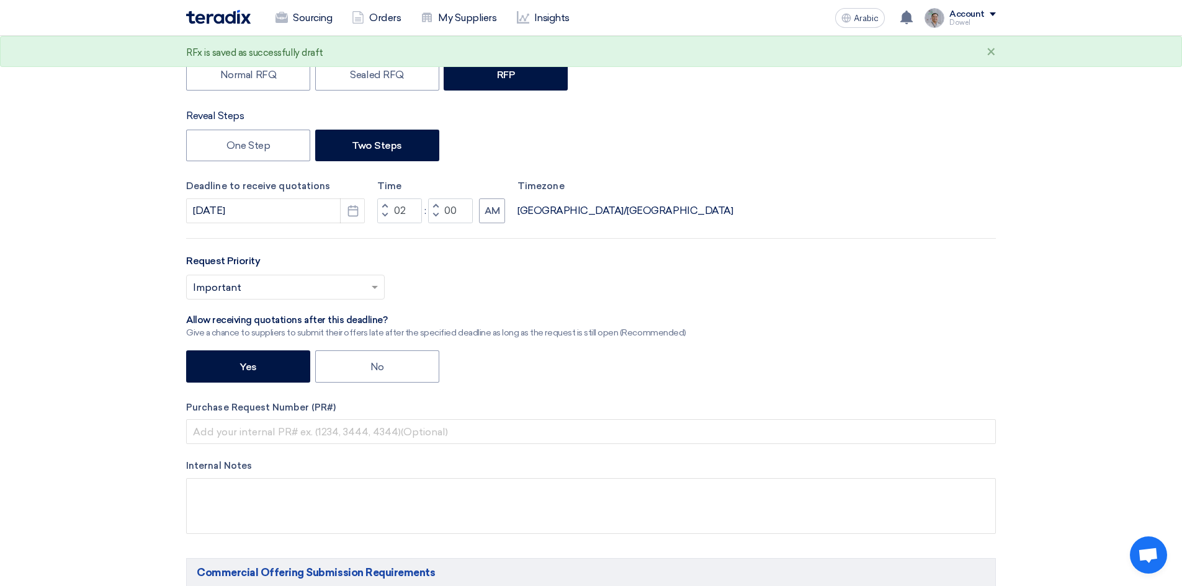
scroll to position [248, 0]
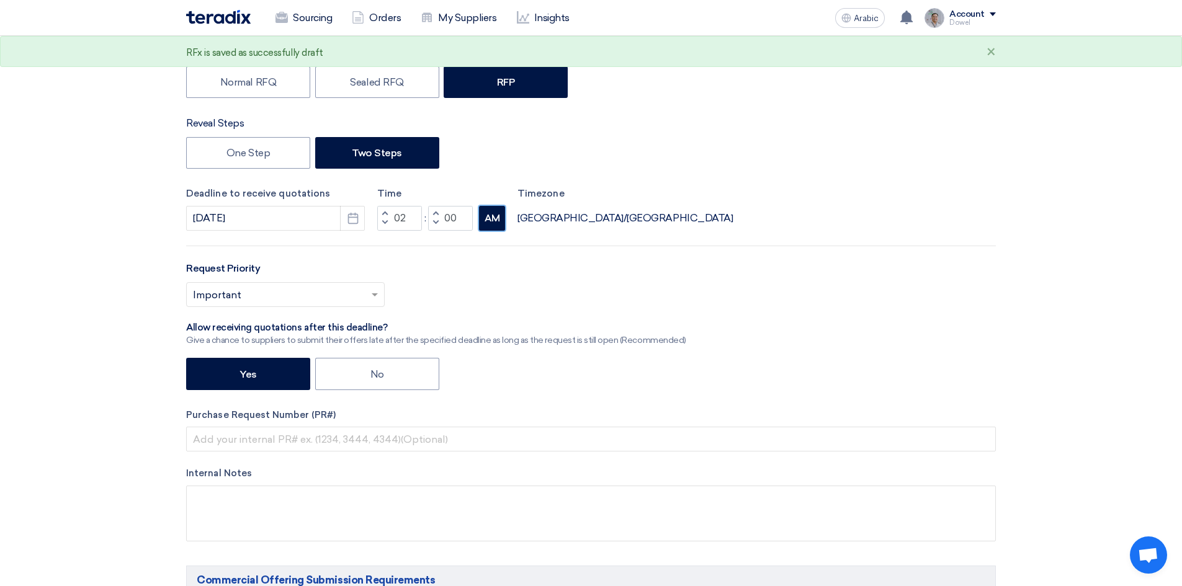
click at [491, 217] on font "AM" at bounding box center [493, 218] width 16 height 11
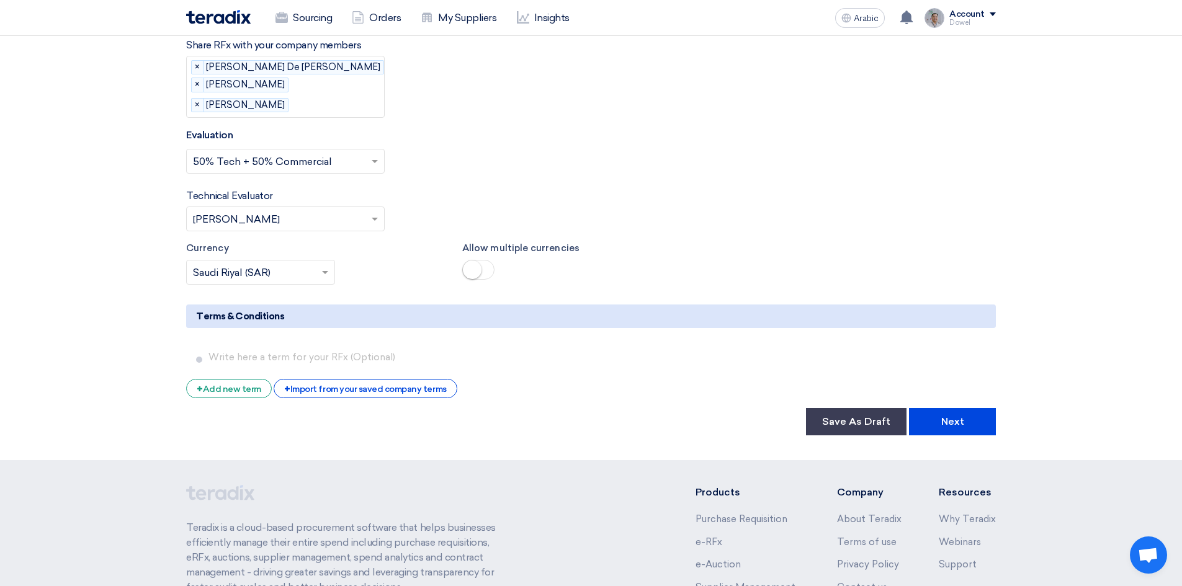
scroll to position [2048, 0]
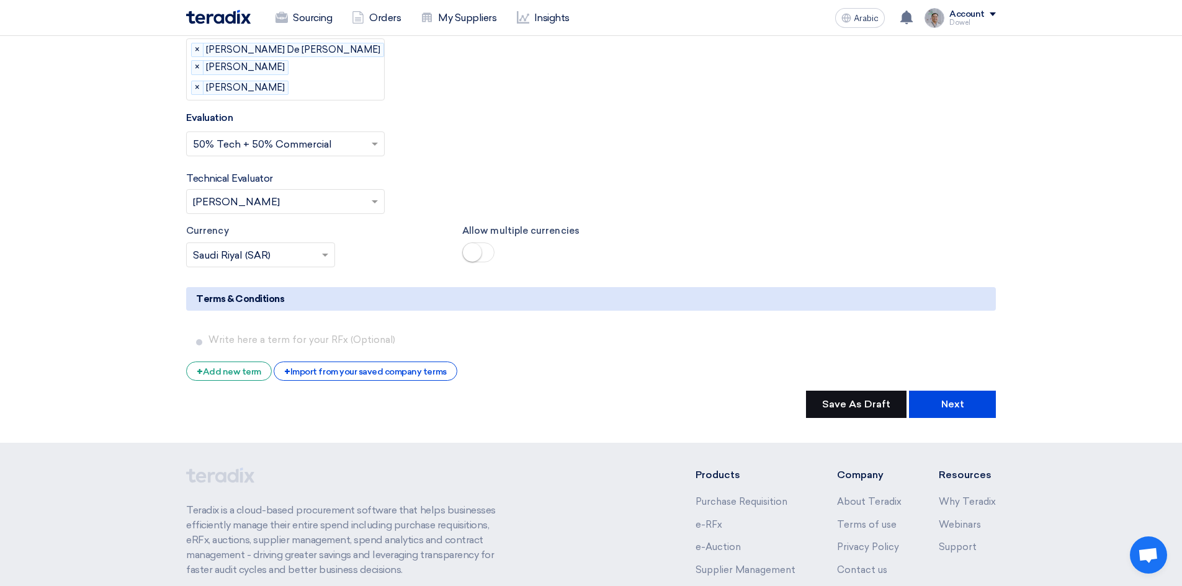
click at [842, 398] on font "Save As Draft" at bounding box center [856, 404] width 68 height 12
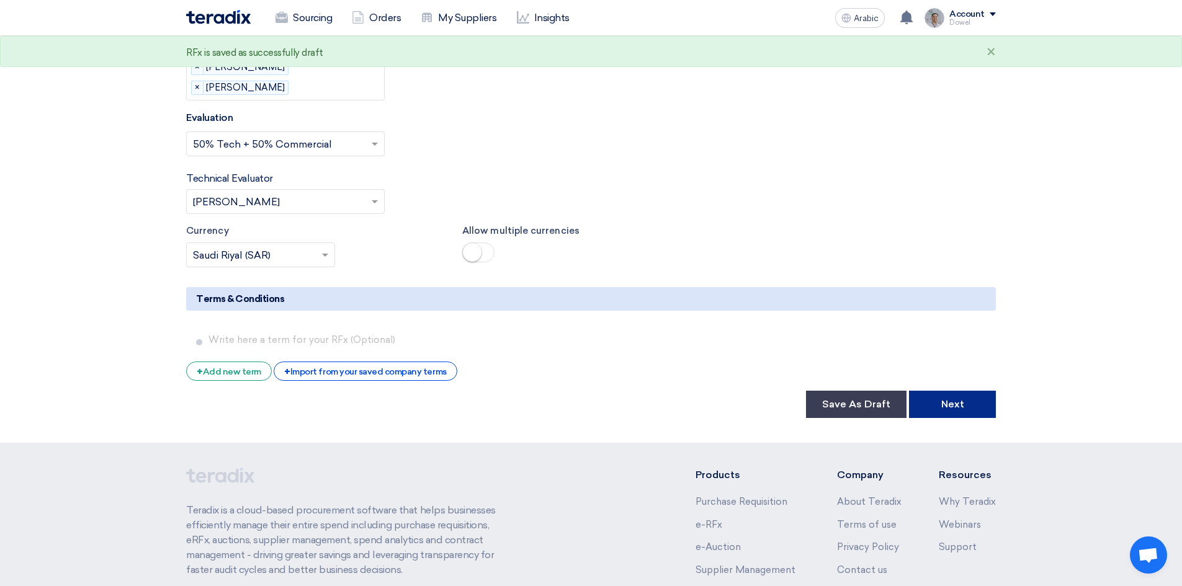
click at [951, 398] on font "Next" at bounding box center [952, 404] width 23 height 12
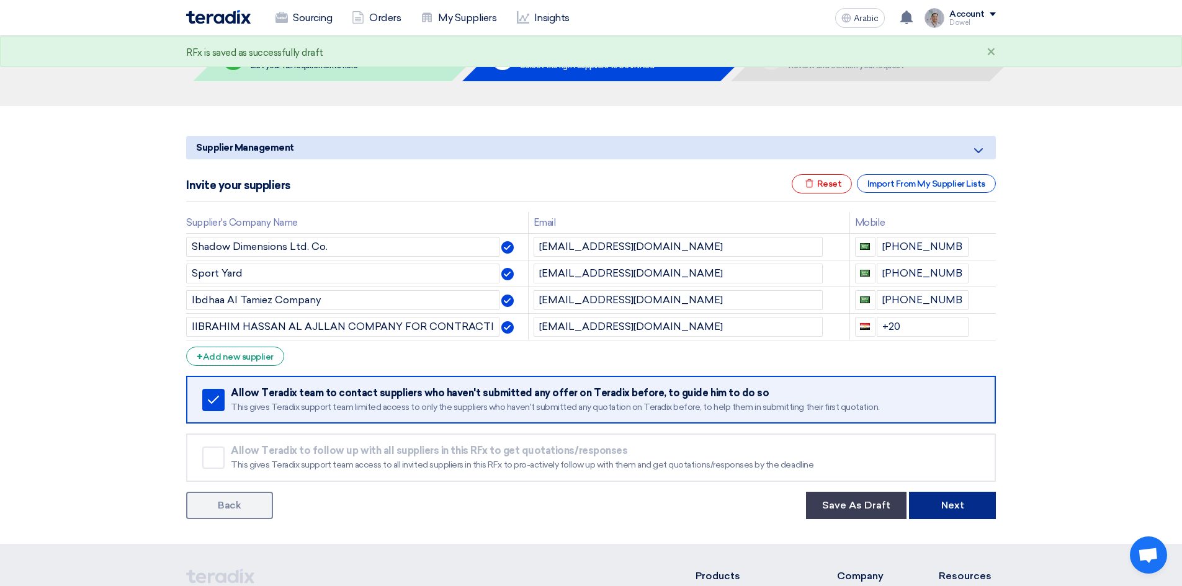
scroll to position [124, 0]
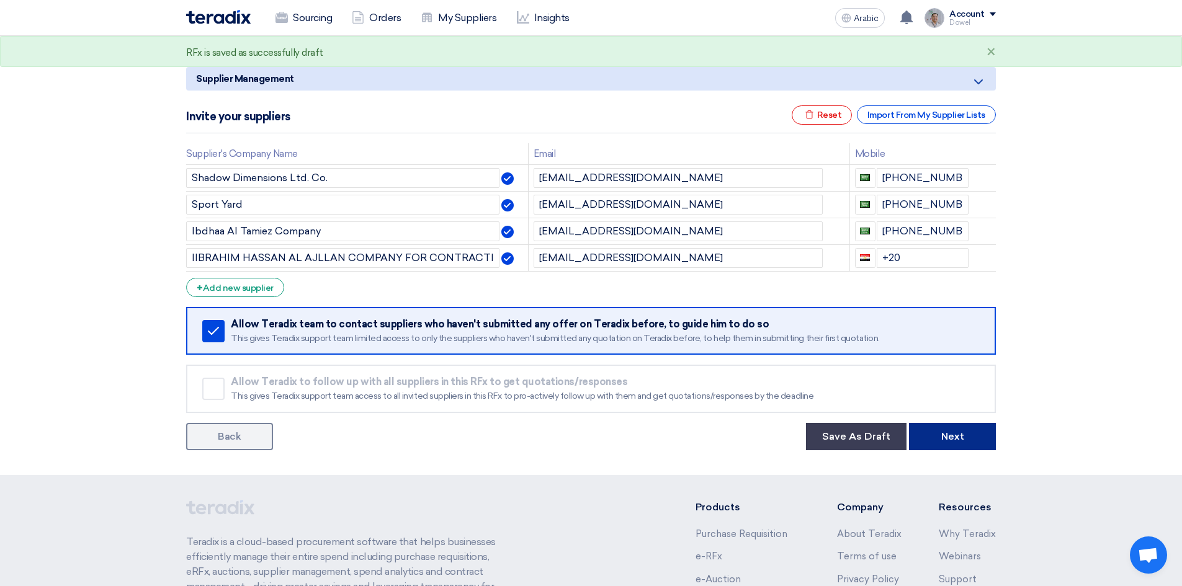
click at [959, 443] on button "Next" at bounding box center [952, 436] width 87 height 27
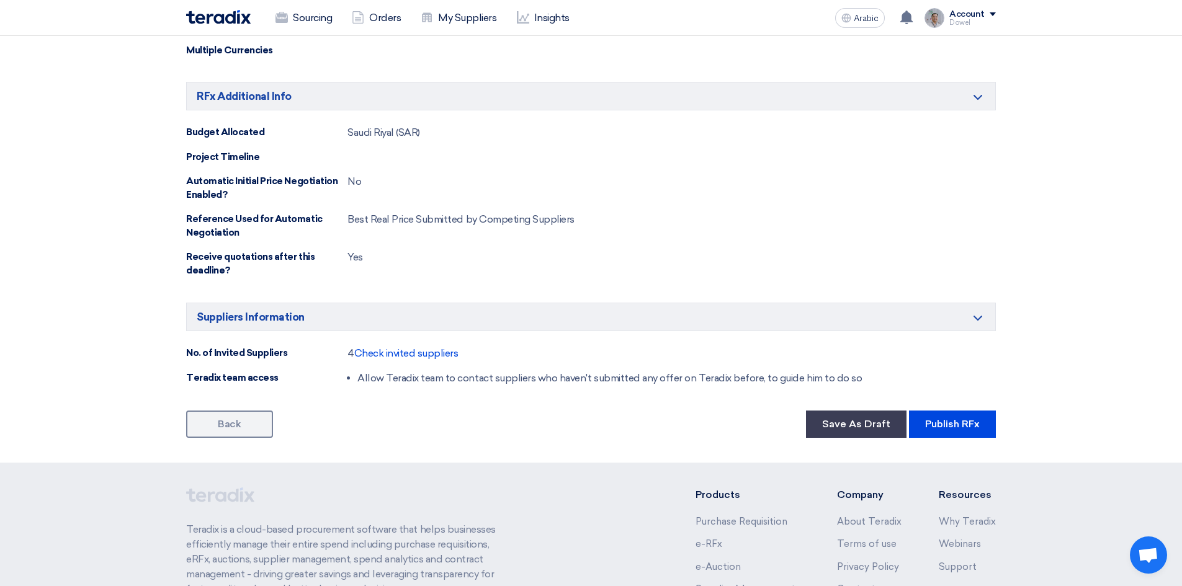
scroll to position [931, 0]
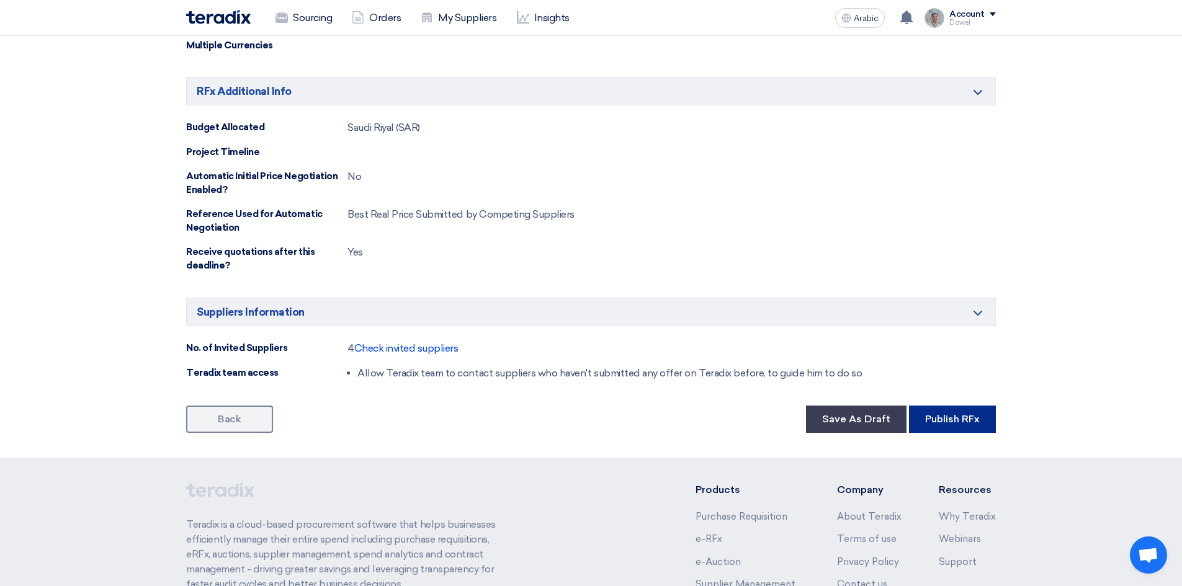
click at [955, 419] on font "Publish RFx" at bounding box center [952, 419] width 55 height 12
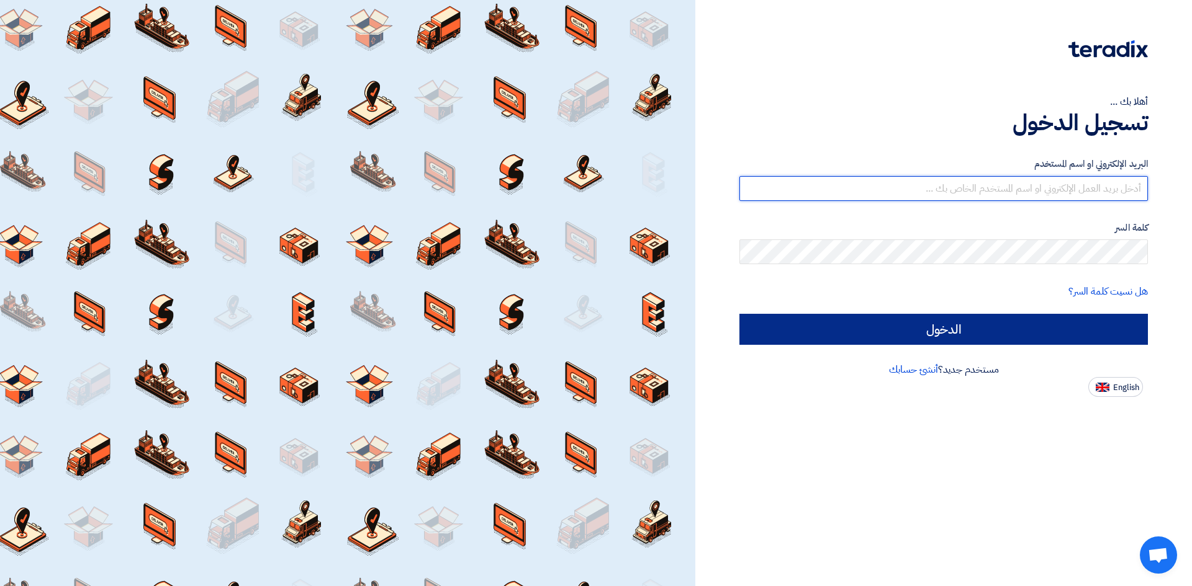
type input "dowel.sanchez@cenomi.com"
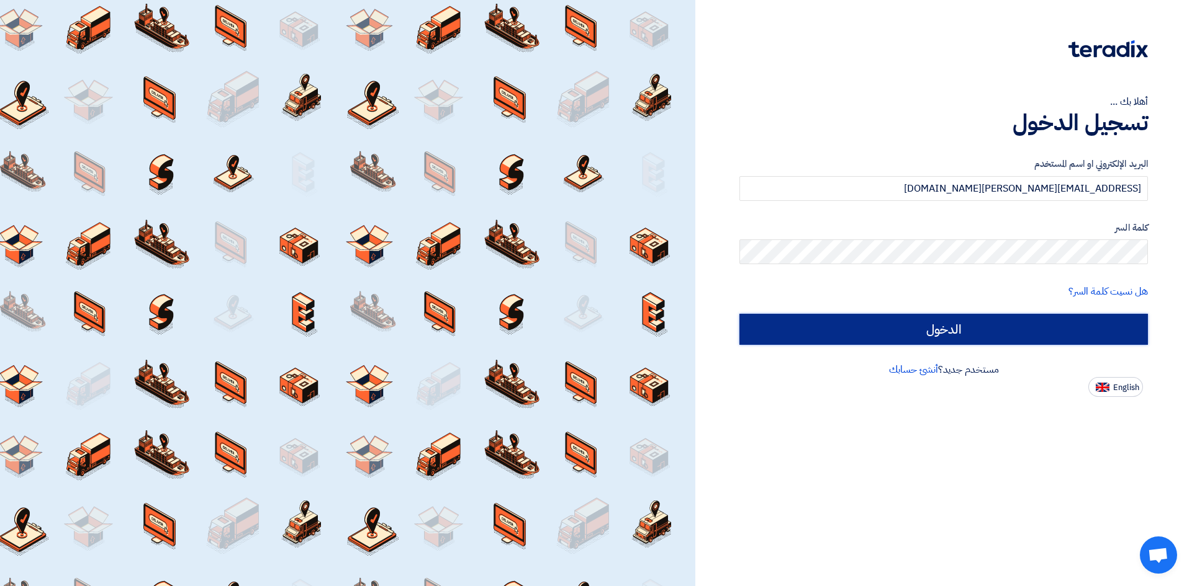
click at [964, 326] on input "الدخول" at bounding box center [943, 329] width 408 height 31
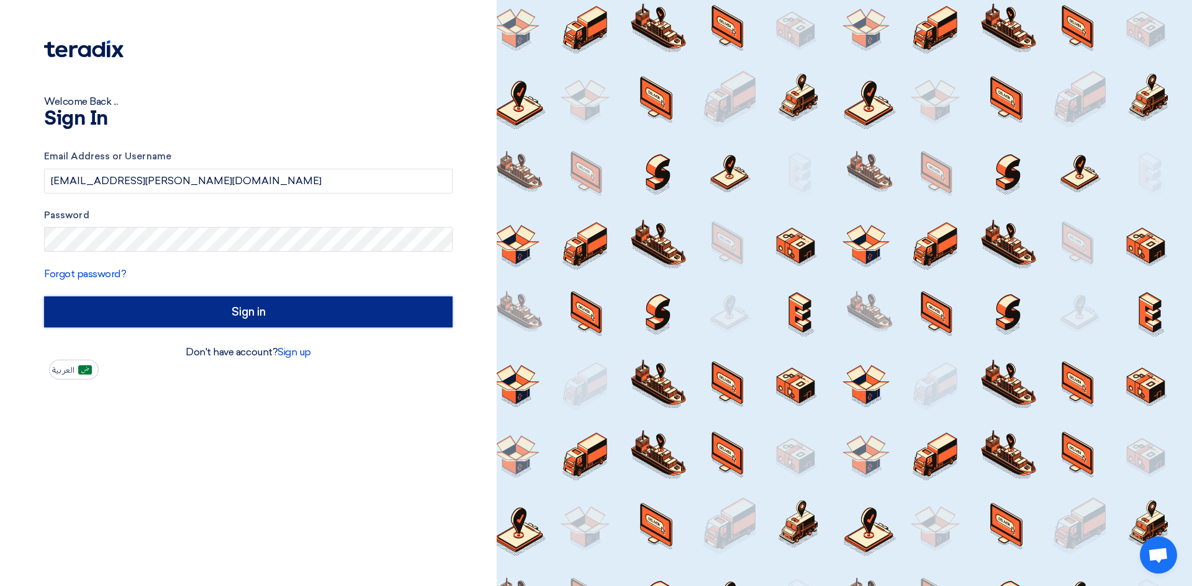
type input "Sign in"
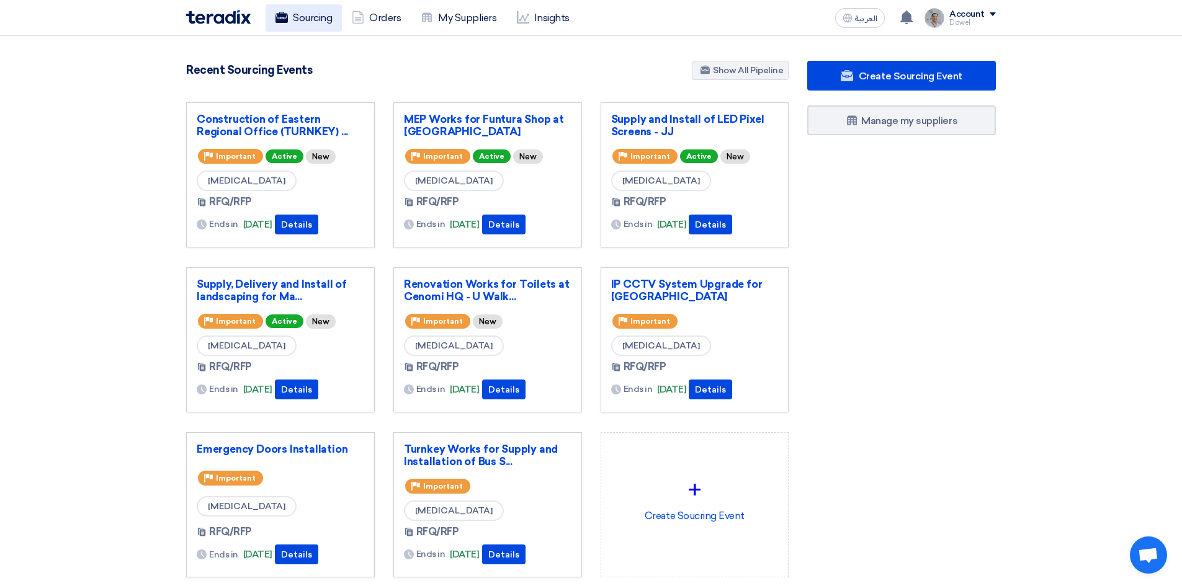
click at [297, 26] on link "Sourcing" at bounding box center [304, 17] width 76 height 27
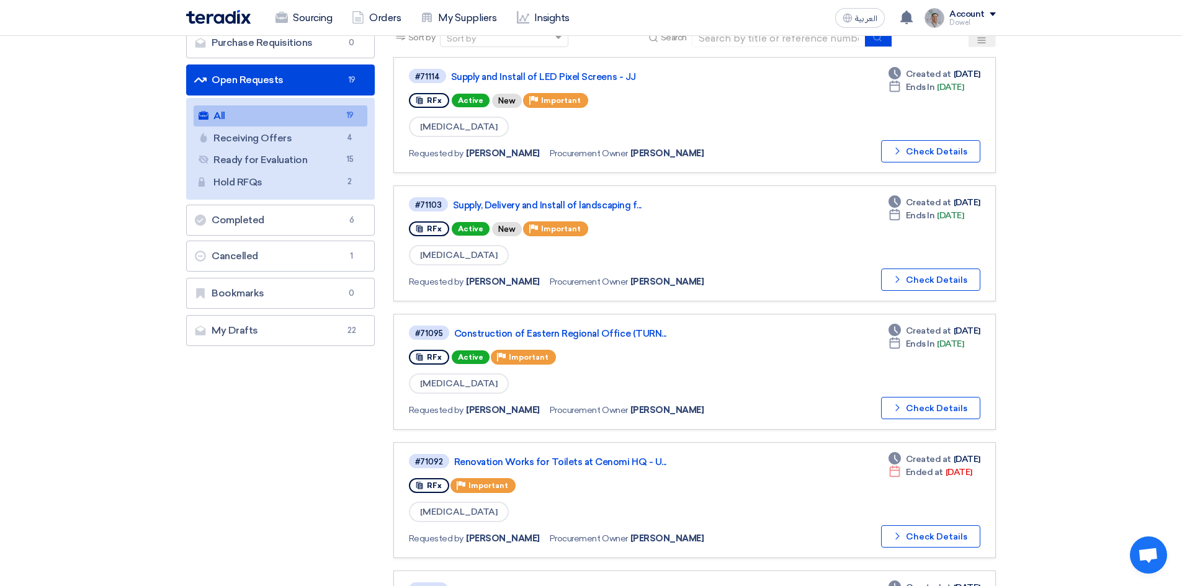
scroll to position [124, 0]
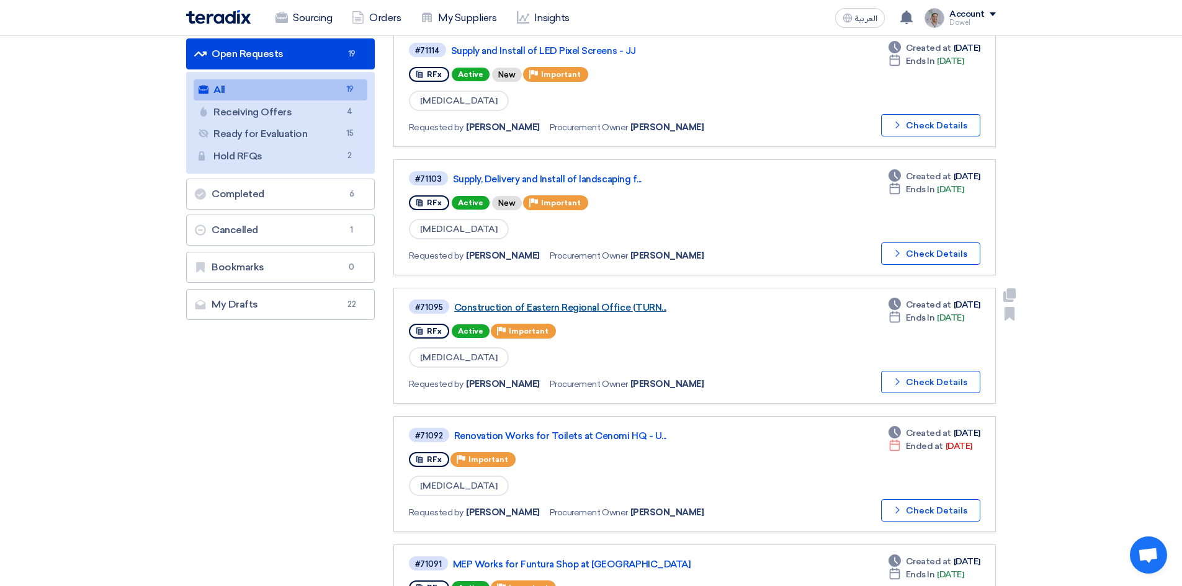
click at [575, 308] on link "Construction of Eastern Regional Office (TURN..." at bounding box center [609, 307] width 310 height 11
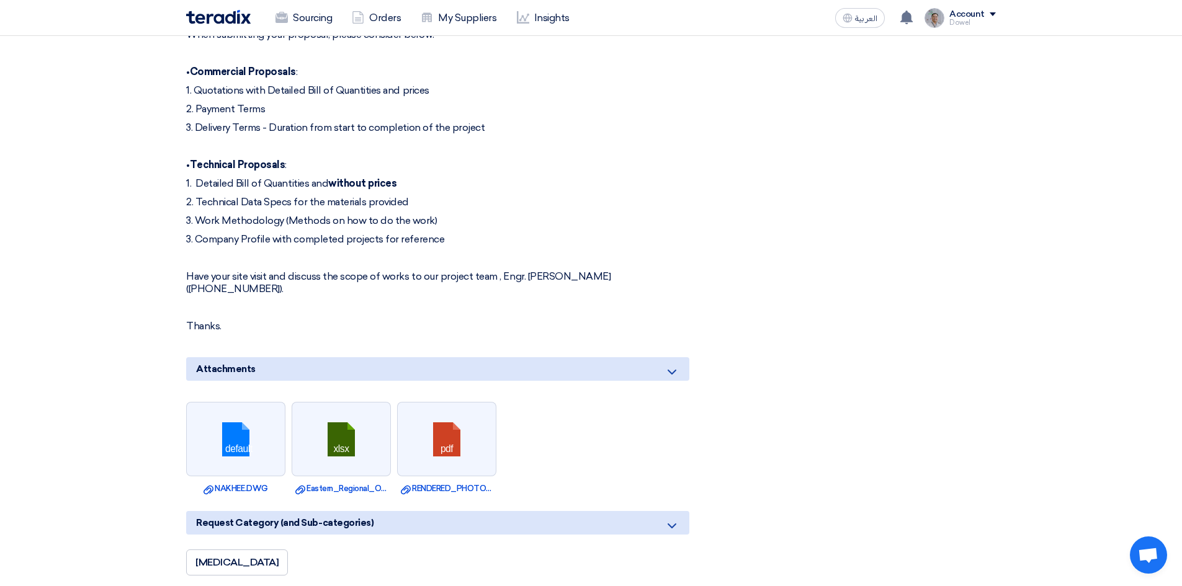
scroll to position [621, 0]
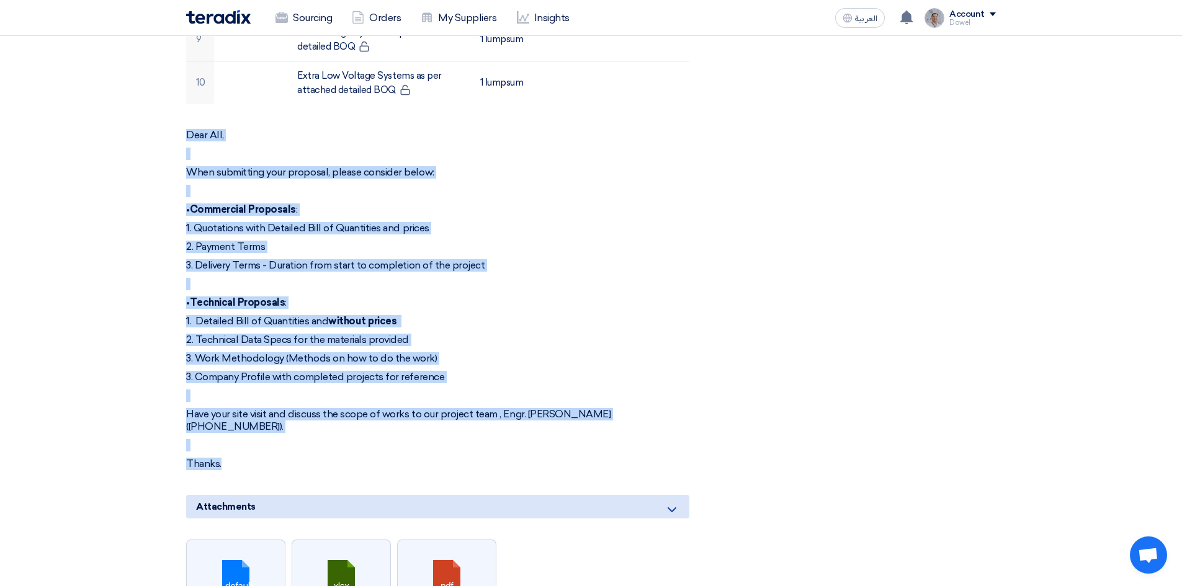
drag, startPoint x: 189, startPoint y: 117, endPoint x: 423, endPoint y: 449, distance: 406.2
click at [423, 449] on div "Dear All, When submitting your proposal, please consider below: • Commercial Pr…" at bounding box center [437, 299] width 503 height 341
copy div "Dear All, When submitting your proposal, please consider below: • Commercial Pr…"
